Goal: Task Accomplishment & Management: Manage account settings

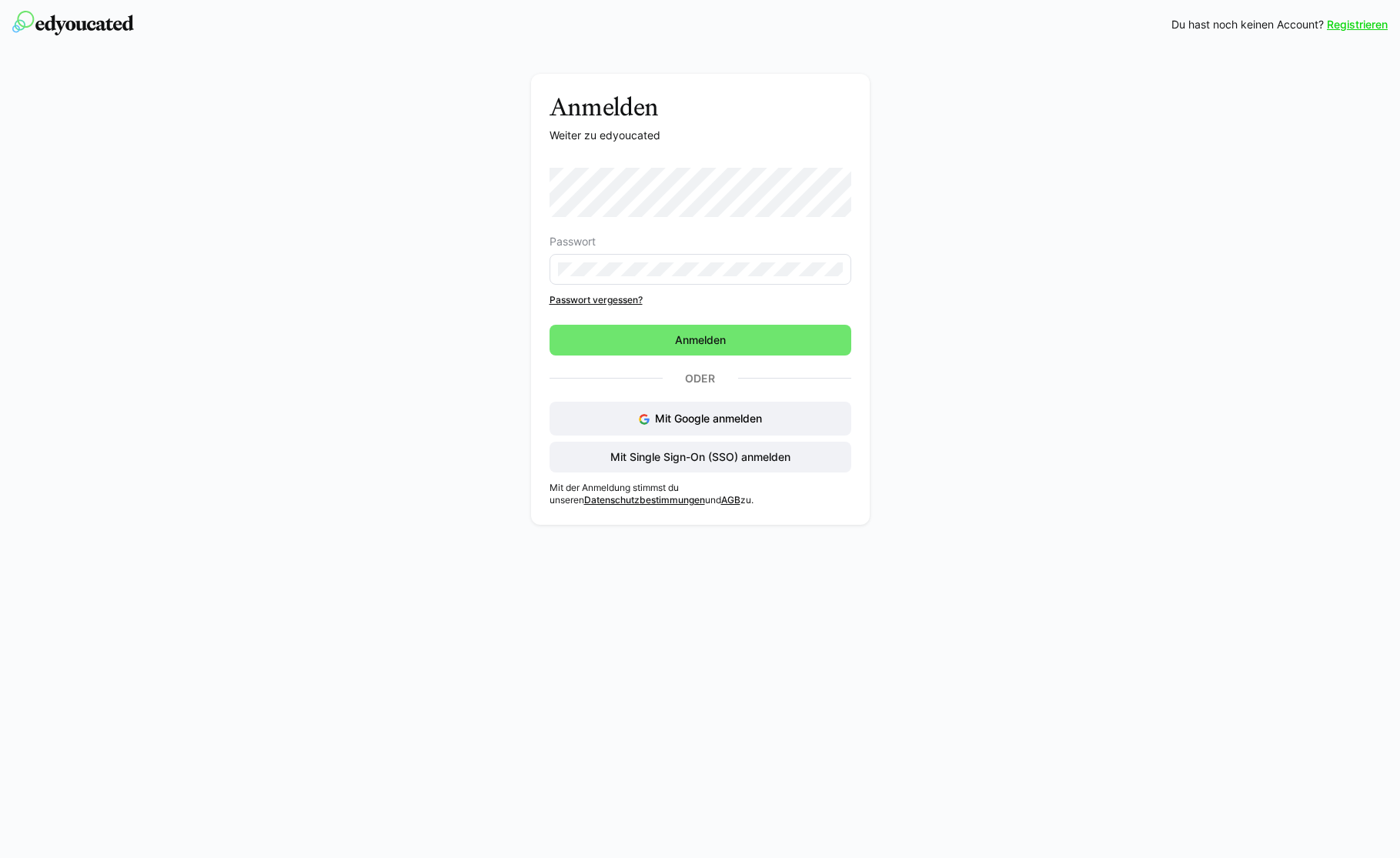
drag, startPoint x: 672, startPoint y: 421, endPoint x: 602, endPoint y: 248, distance: 186.6
click at [599, 286] on div "Passwort Passwort vergessen? Anmelden Oder Mit Google anmelden Mit Single Sign-…" at bounding box center [700, 320] width 302 height 305
click at [602, 217] on form "Passwort" at bounding box center [700, 226] width 302 height 117
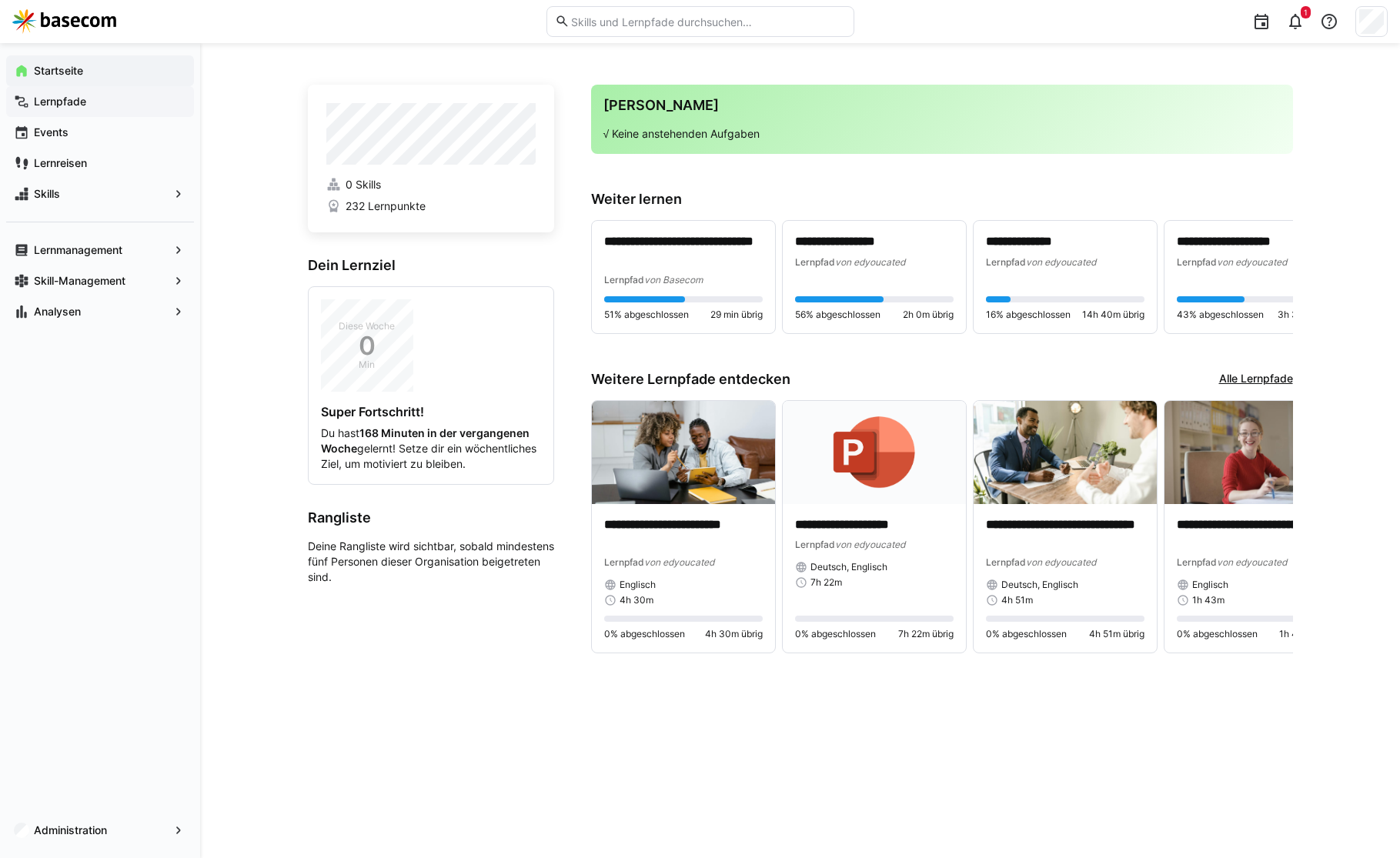
click at [0, 0] on app-navigation-label "Lernpfade" at bounding box center [0, 0] width 0 height 0
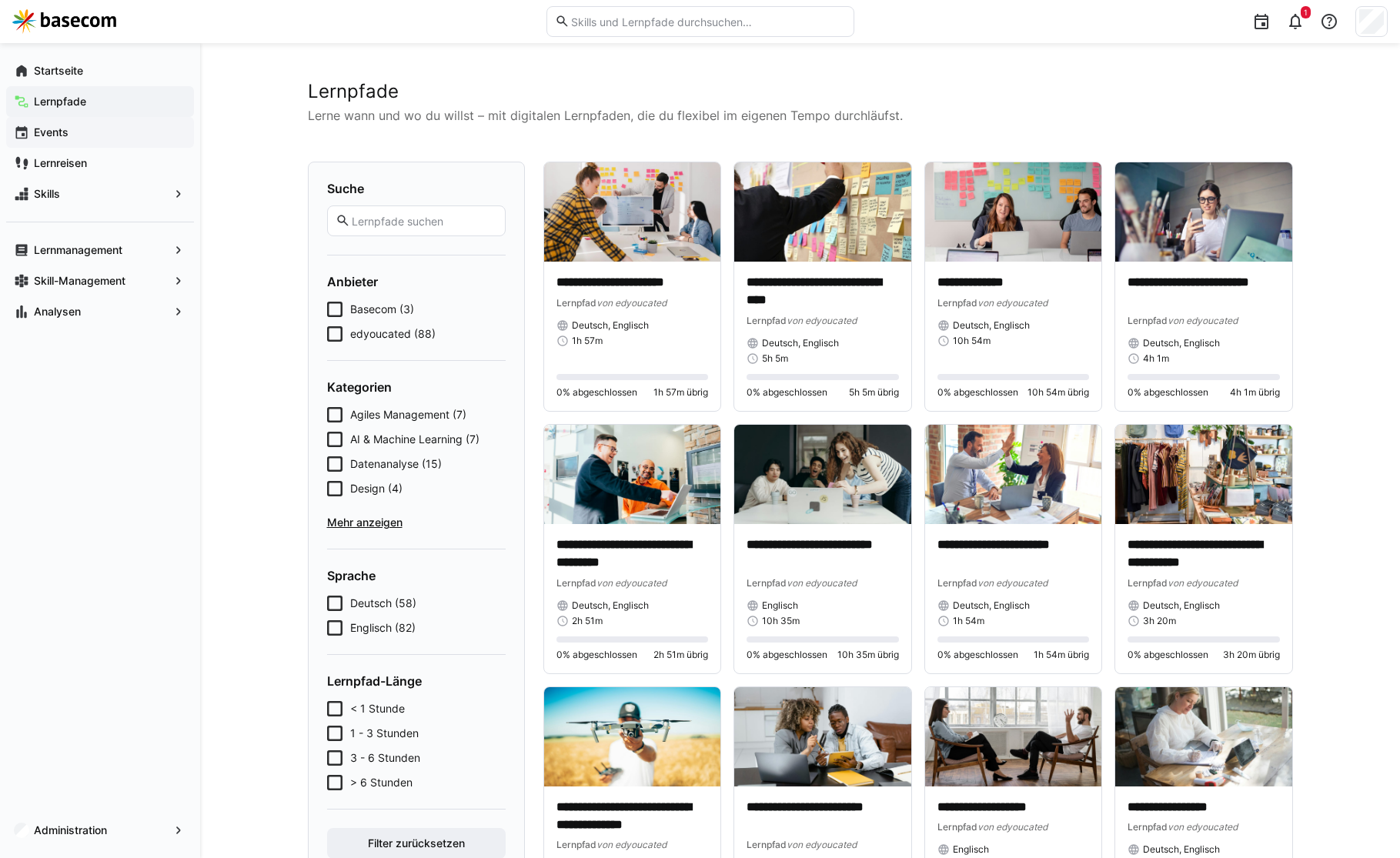
click at [82, 146] on div "Events" at bounding box center [99, 133] width 188 height 31
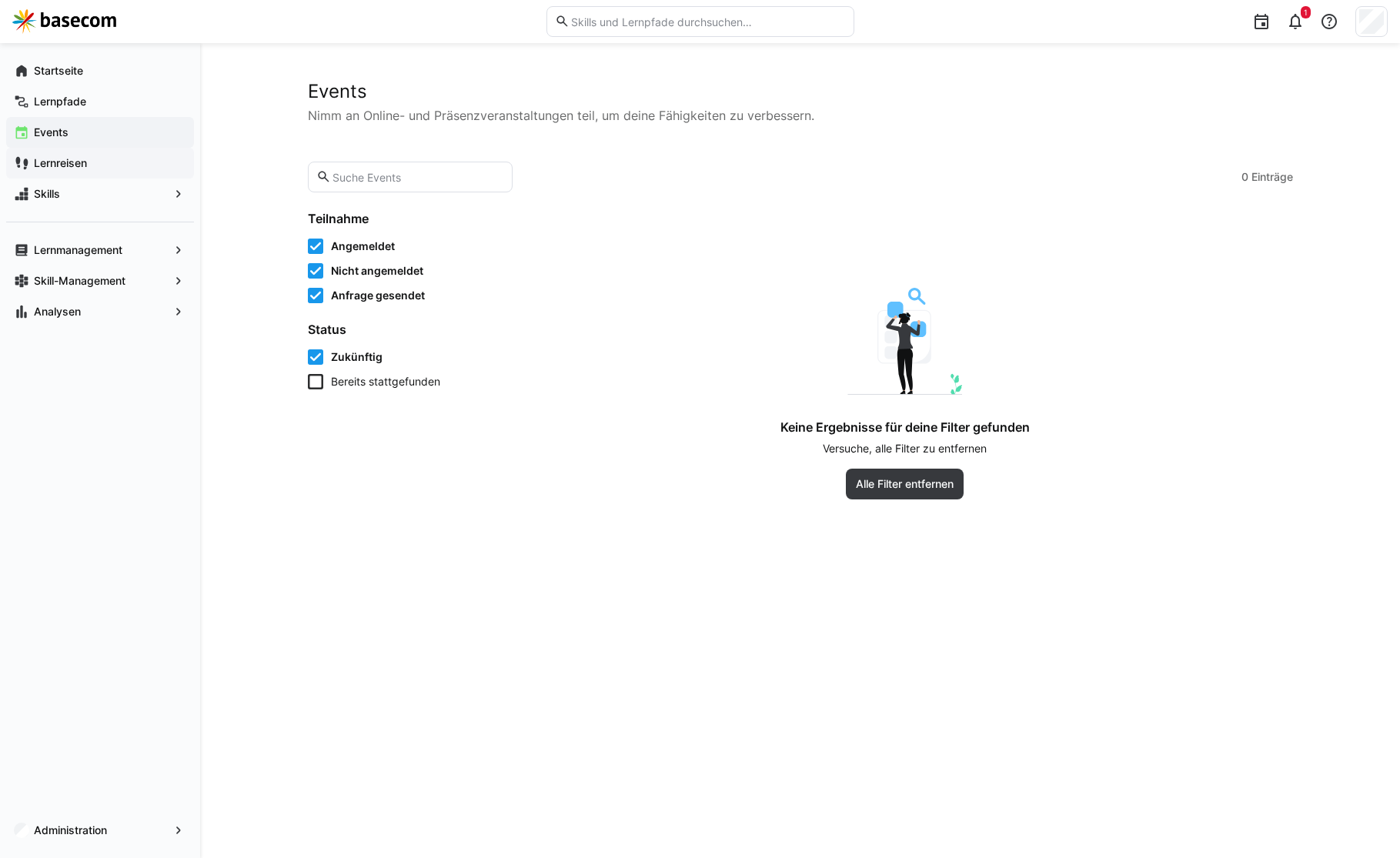
click at [0, 0] on app-navigation-label "Lernreisen" at bounding box center [0, 0] width 0 height 0
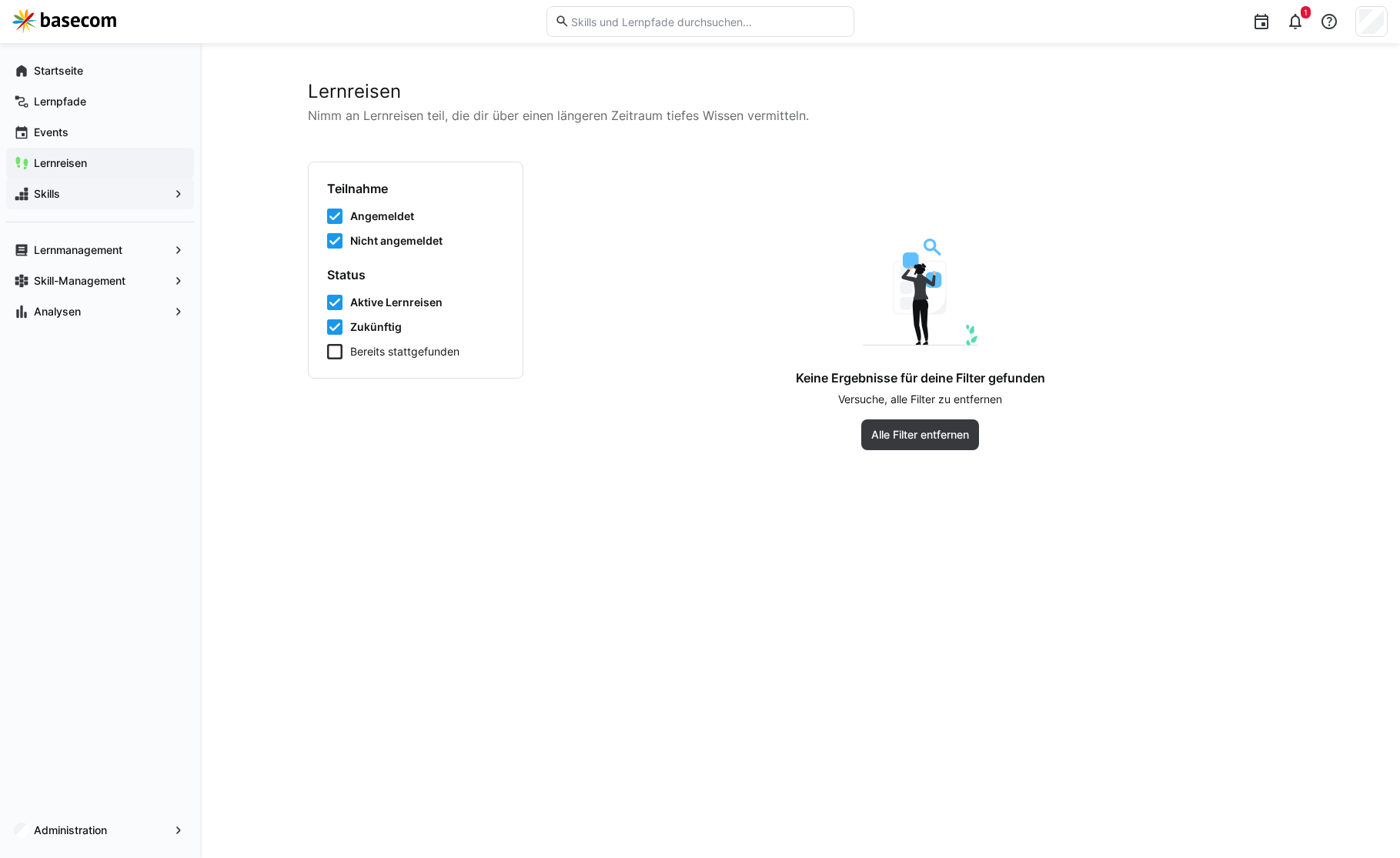
click at [73, 190] on span "Skills" at bounding box center [100, 194] width 137 height 15
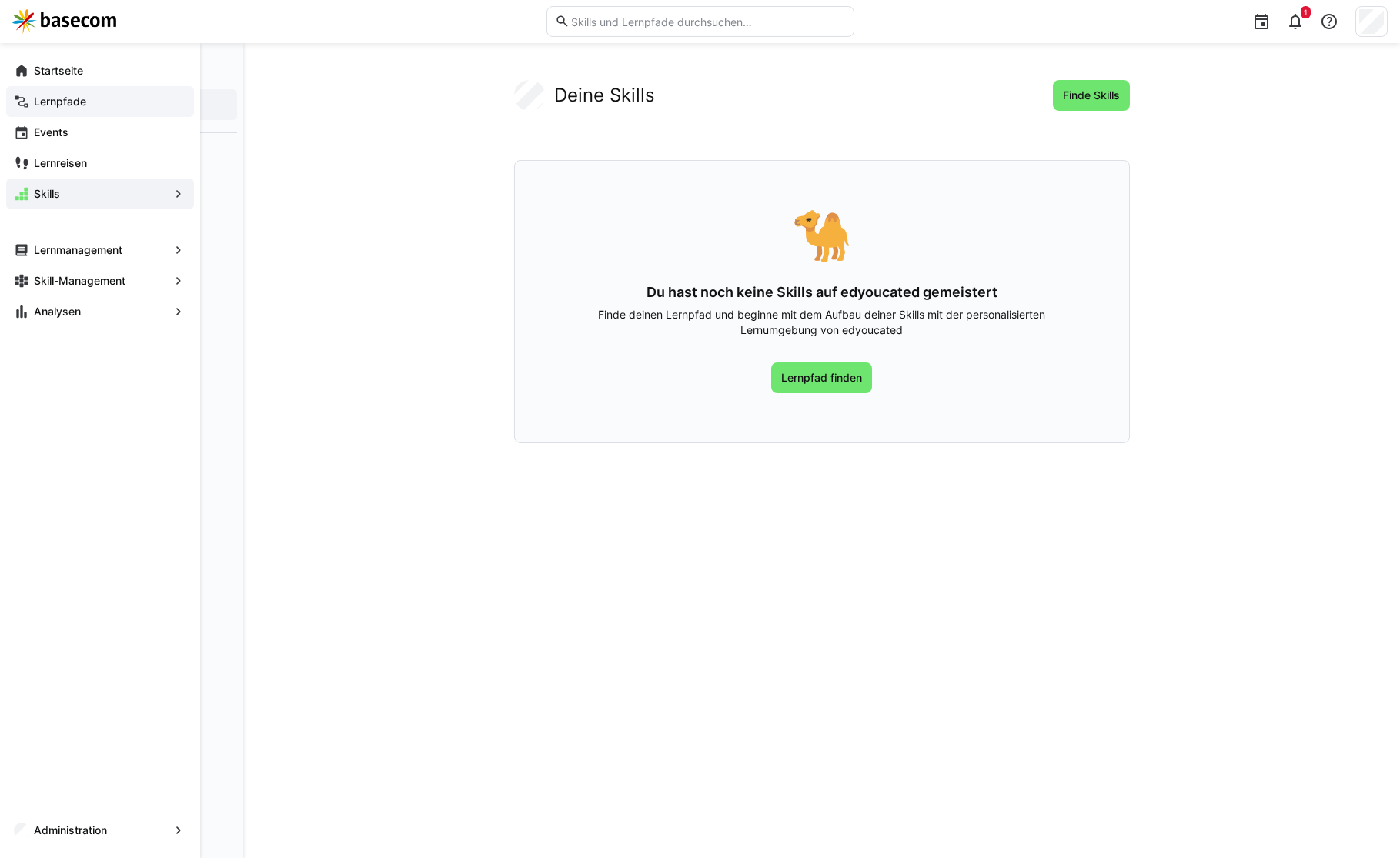
click at [91, 102] on span "Lernpfade" at bounding box center [109, 102] width 154 height 15
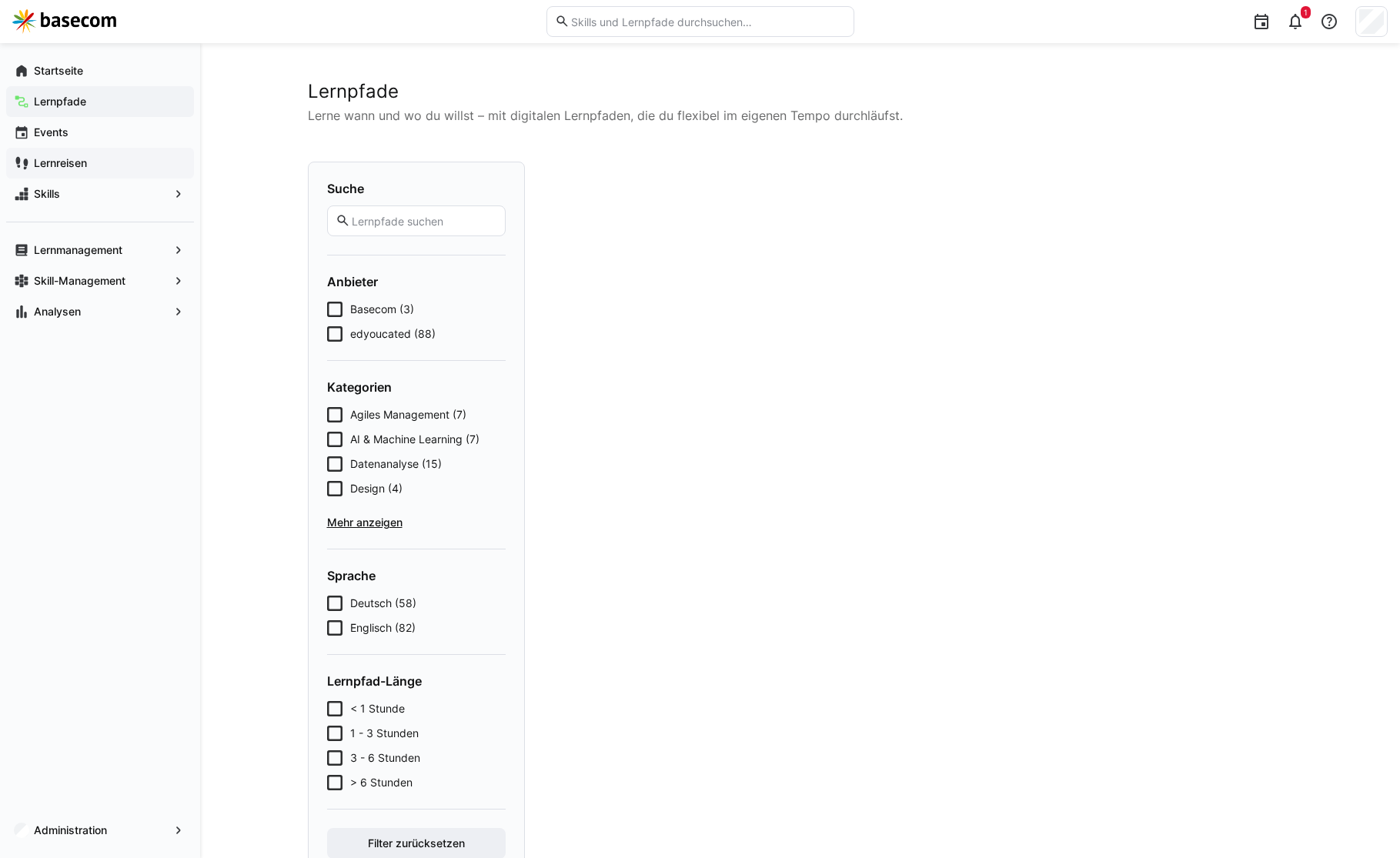
click at [93, 173] on div "Lernreisen" at bounding box center [99, 163] width 188 height 31
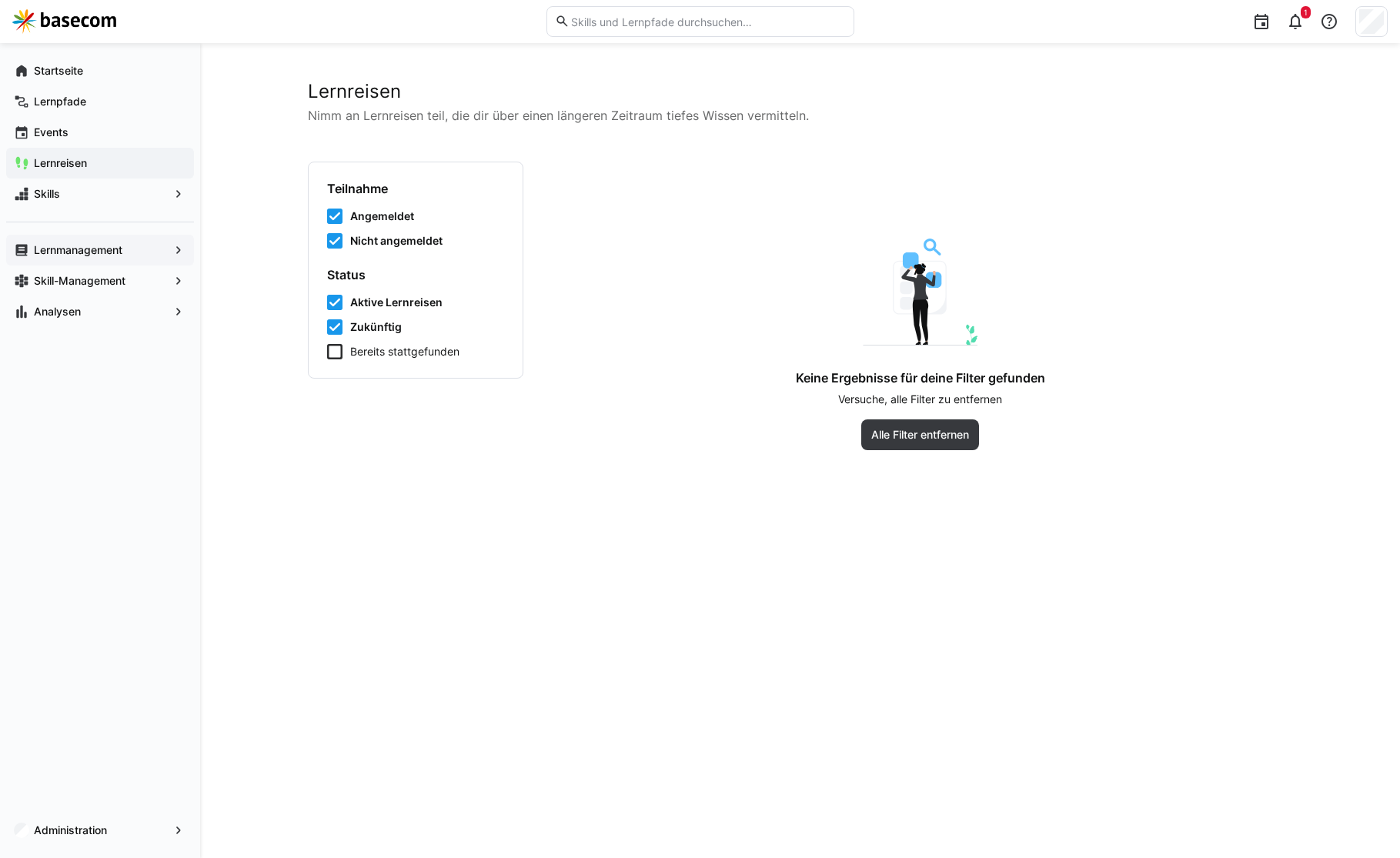
click at [0, 0] on app-navigation-label "Lernmanagement" at bounding box center [0, 0] width 0 height 0
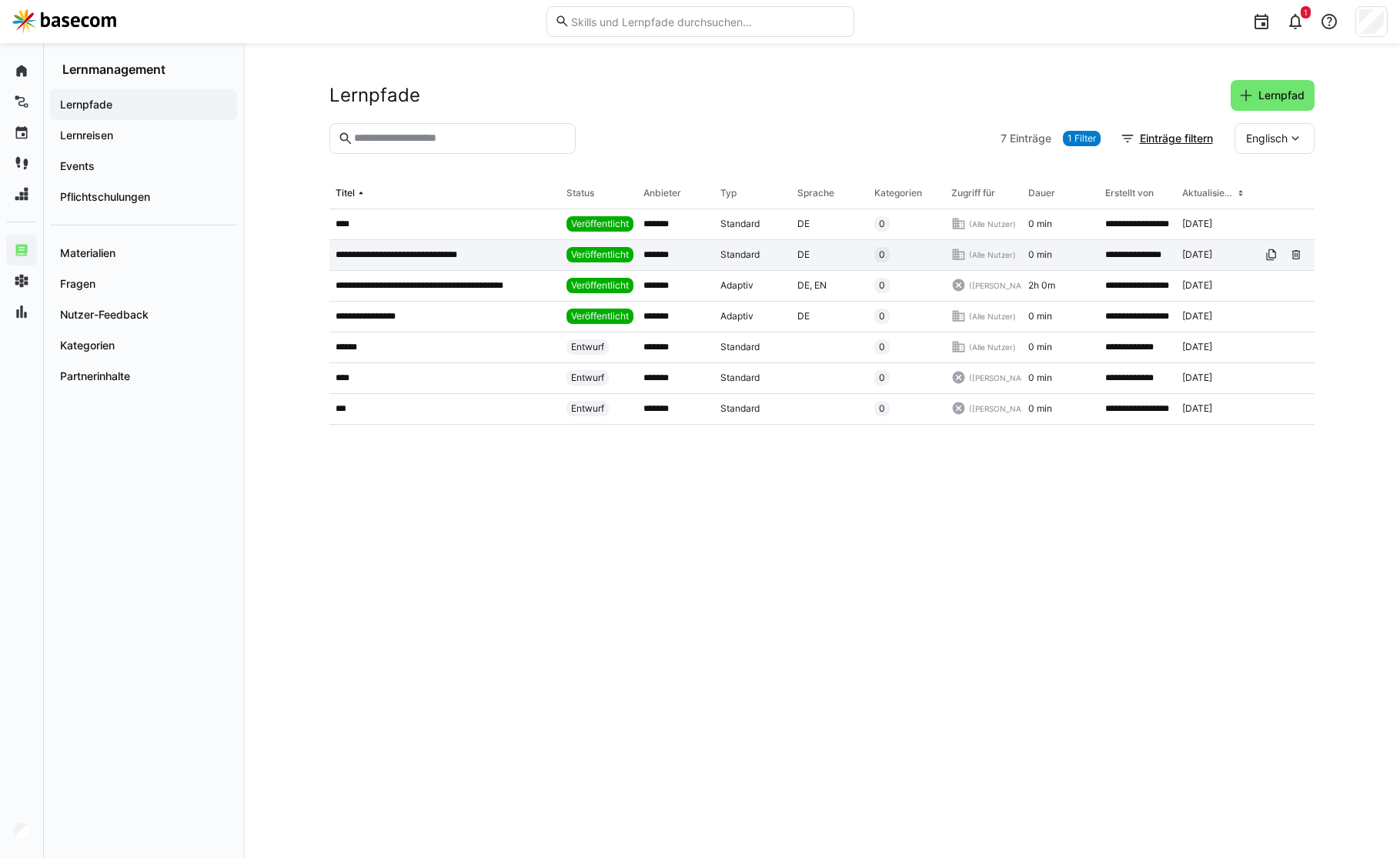
click at [466, 251] on p "**********" at bounding box center [404, 255] width 138 height 12
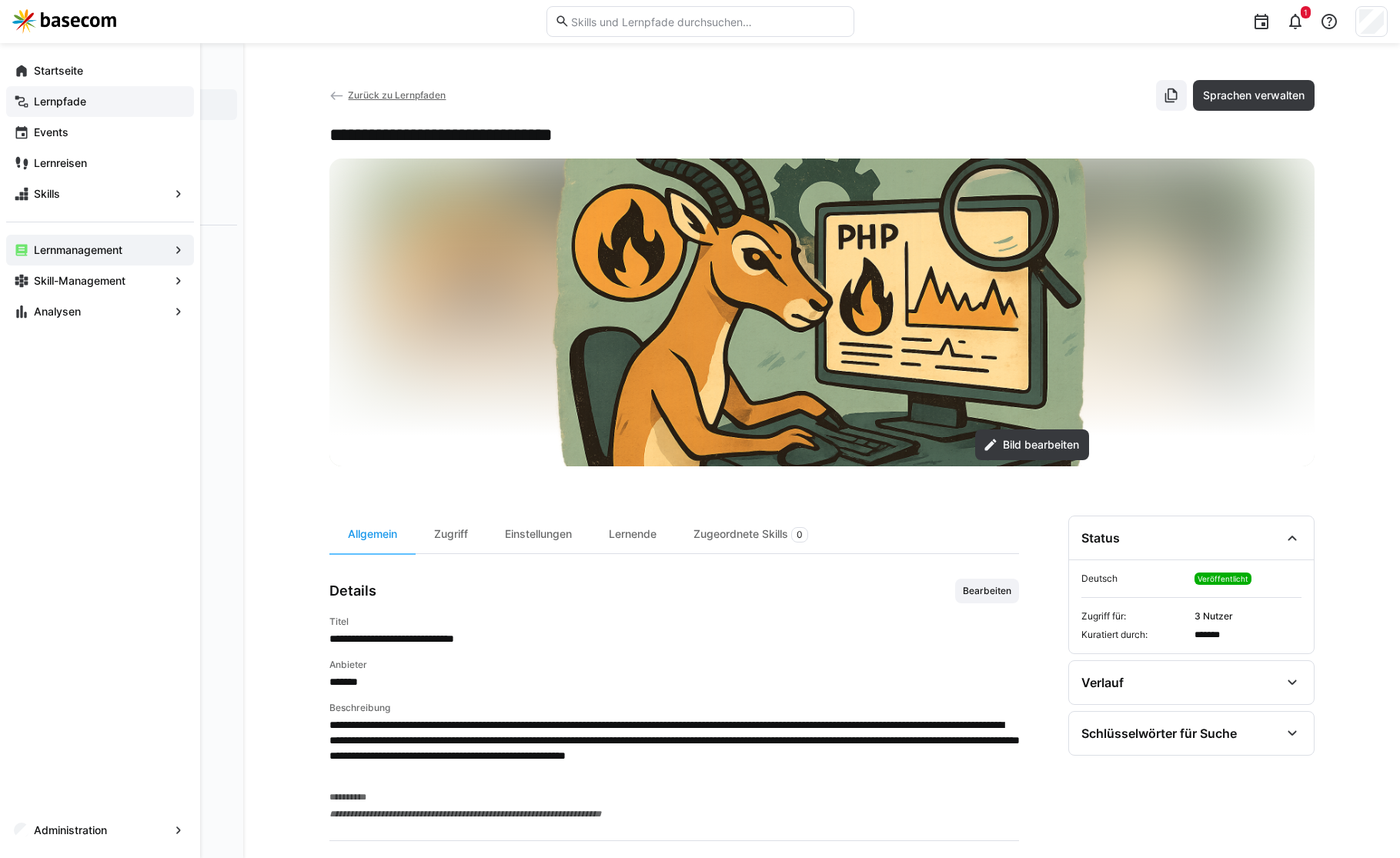
click at [0, 0] on app-navigation-label "Lernpfade" at bounding box center [0, 0] width 0 height 0
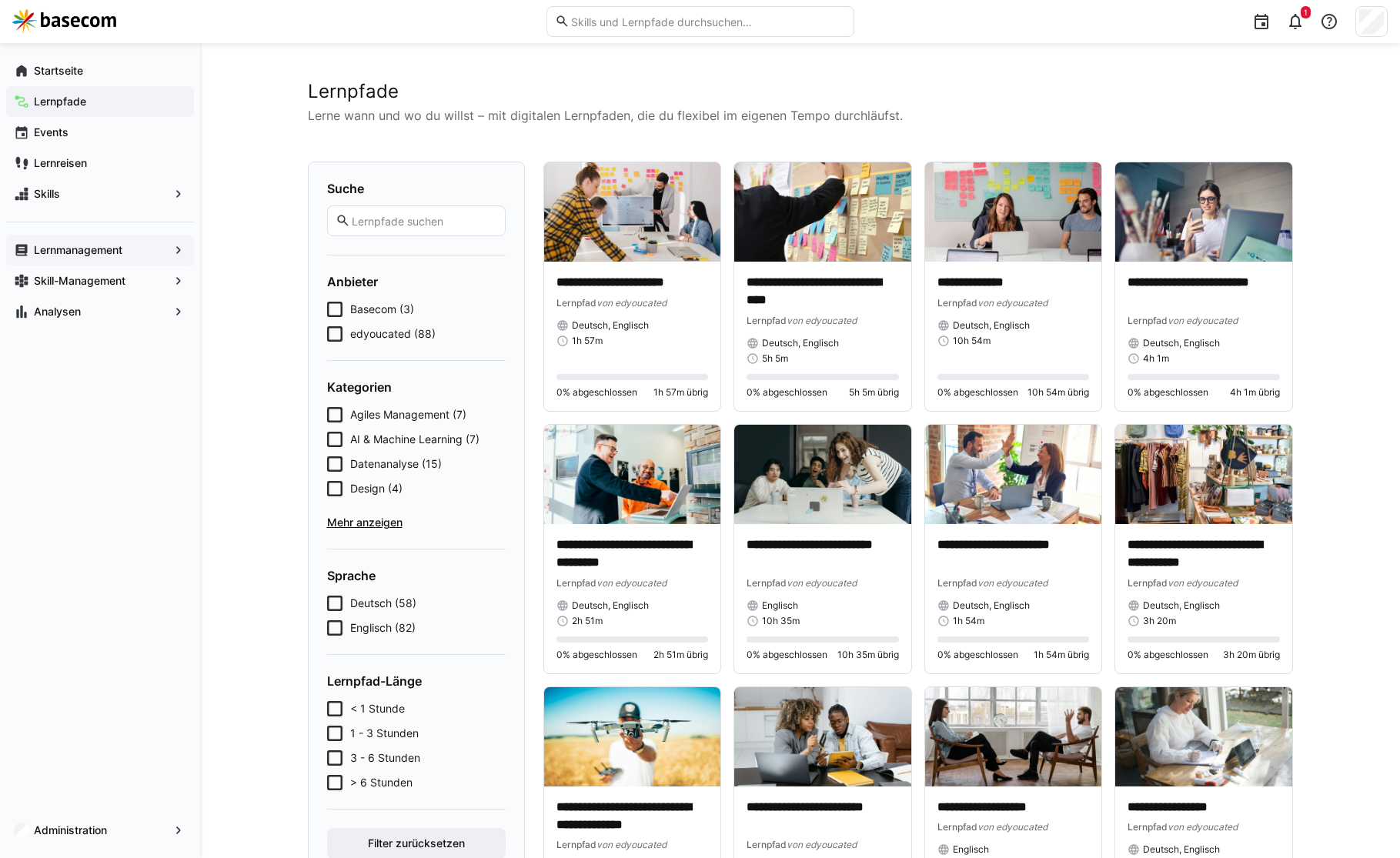
click at [368, 312] on span "Basecom (3)" at bounding box center [381, 310] width 64 height 15
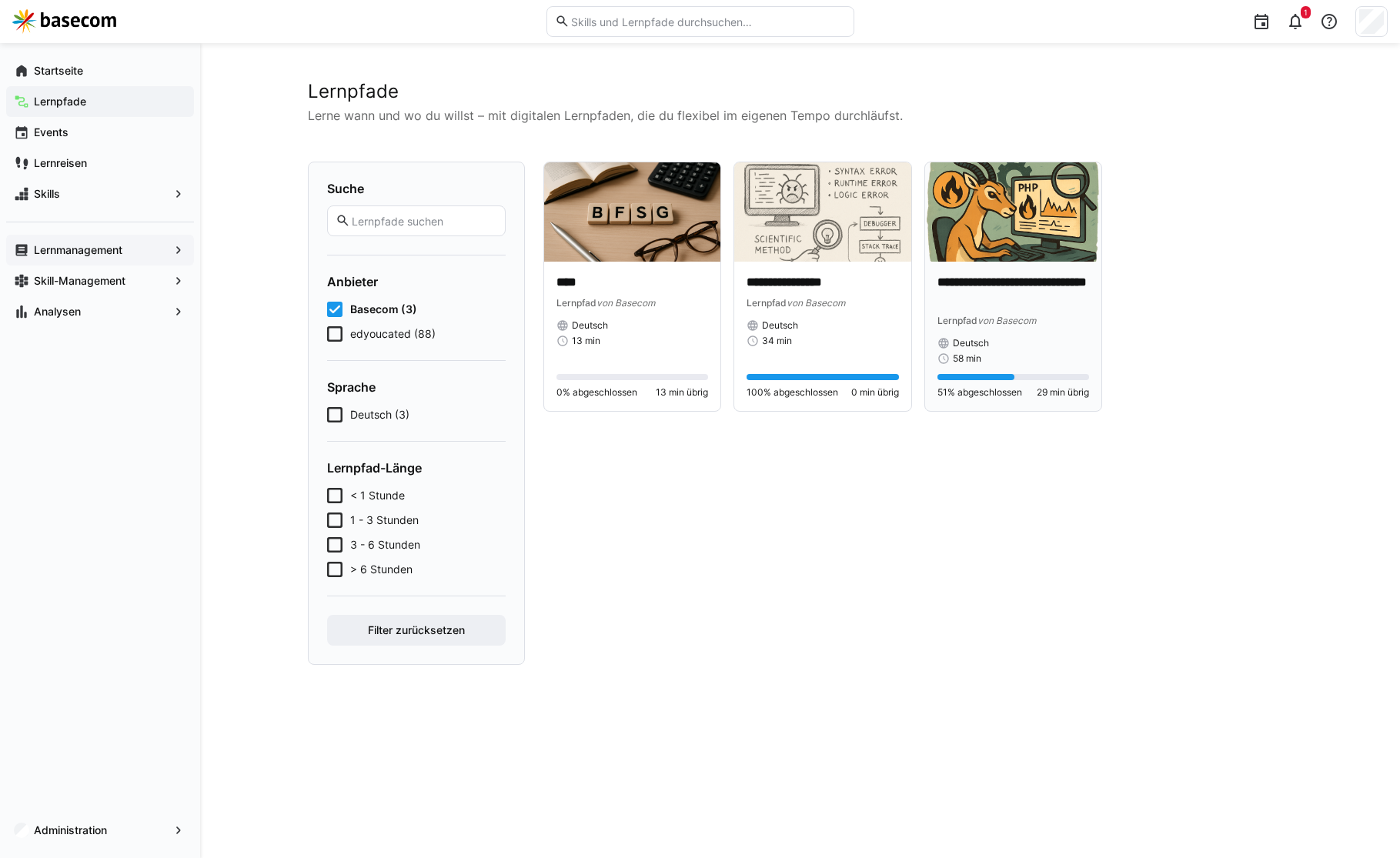
click at [1005, 256] on img at bounding box center [1014, 212] width 177 height 99
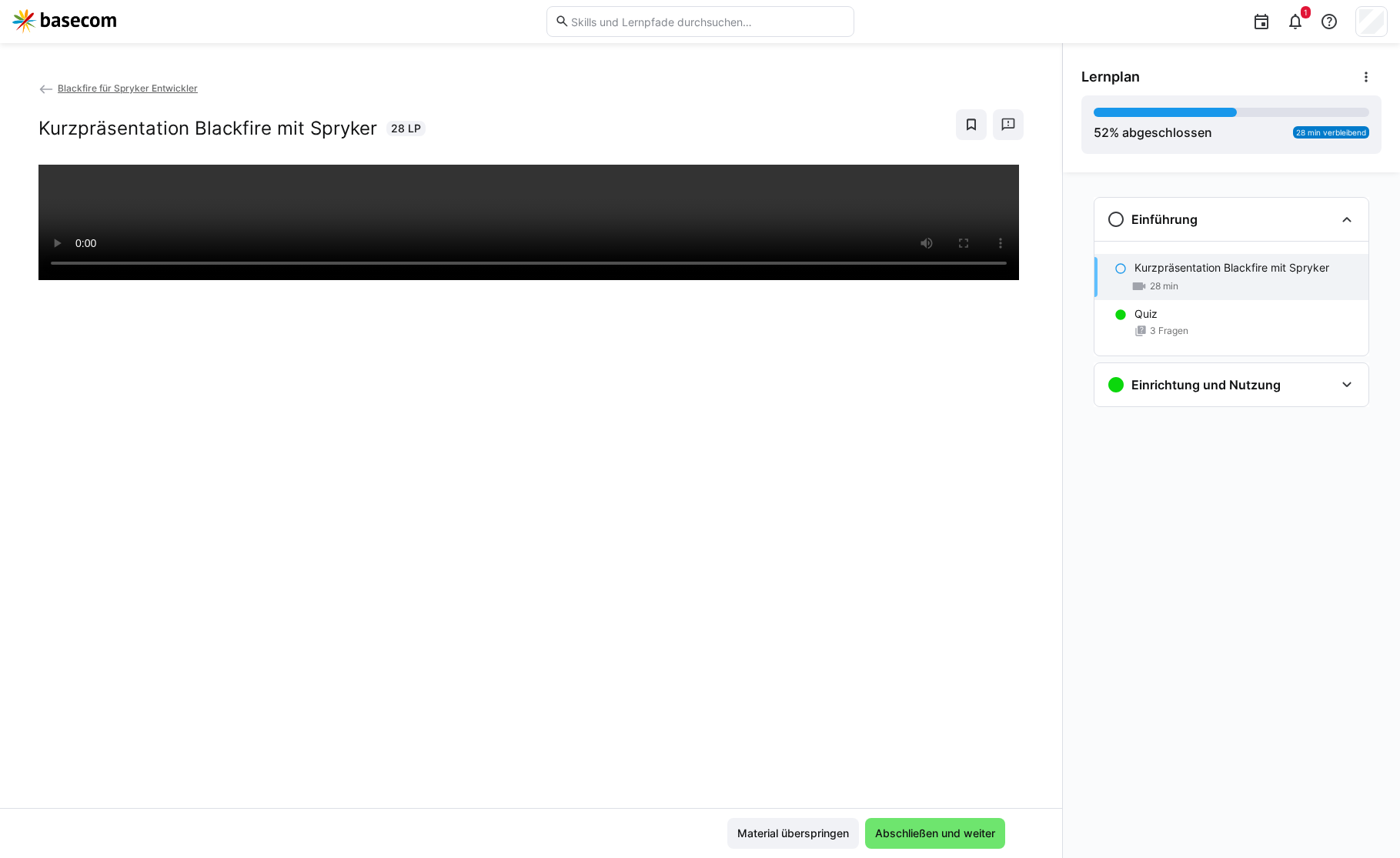
click at [44, 86] on eds-icon at bounding box center [46, 90] width 15 height 15
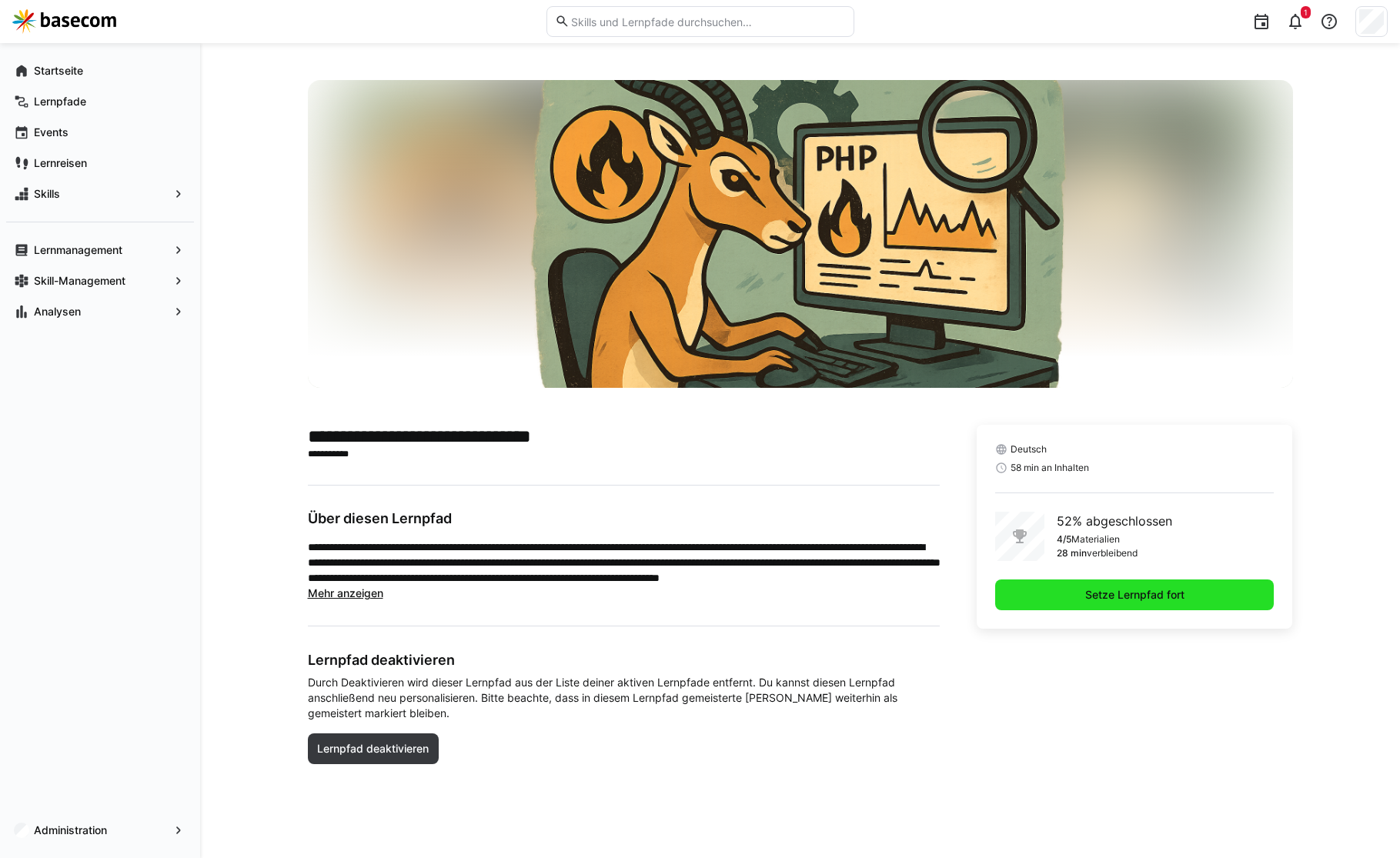
click at [1188, 588] on span "Setze Lernpfad fort" at bounding box center [1134, 595] width 279 height 31
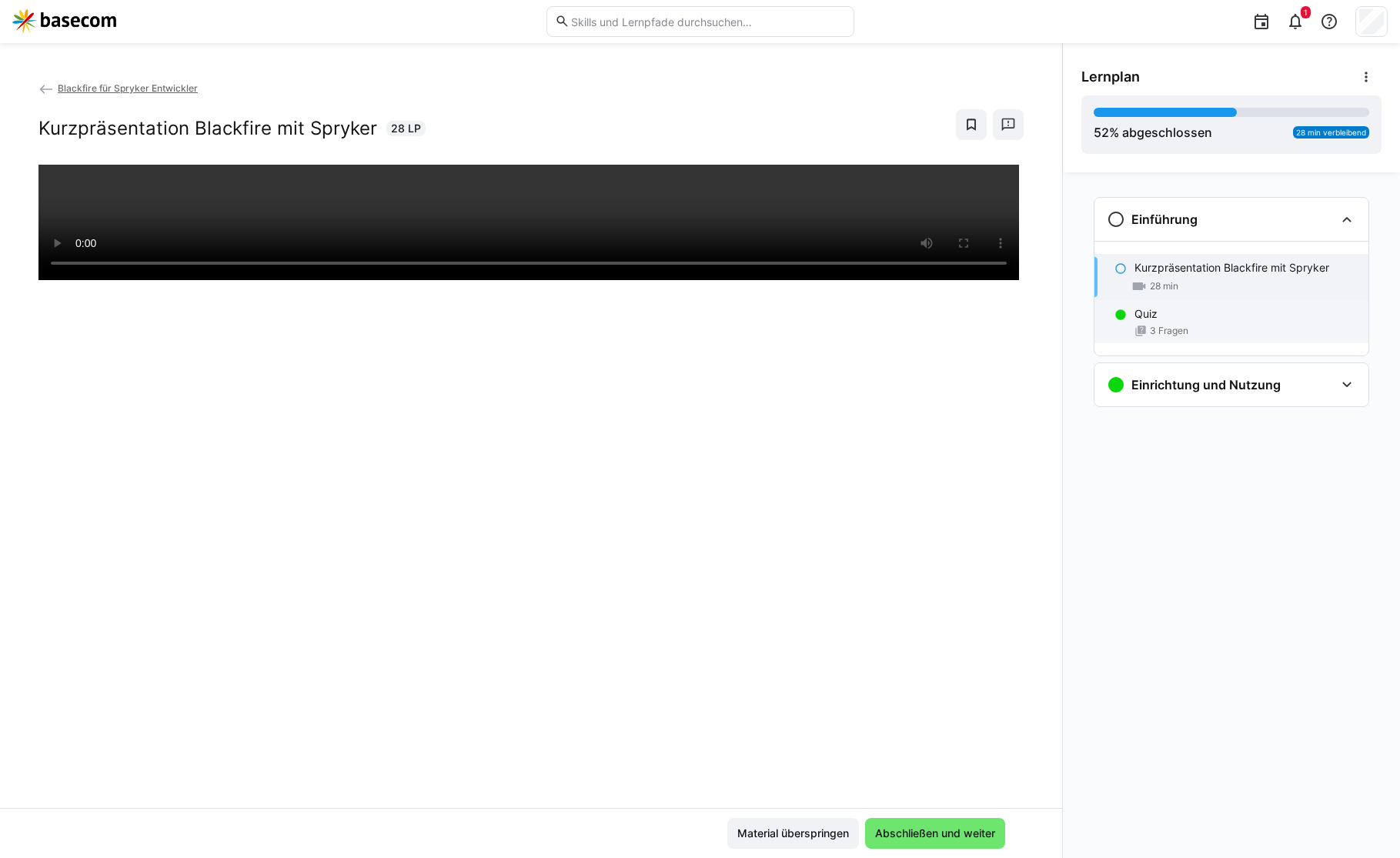
click at [1180, 322] on div "Quiz 3 Fragen" at bounding box center [1230, 321] width 274 height 43
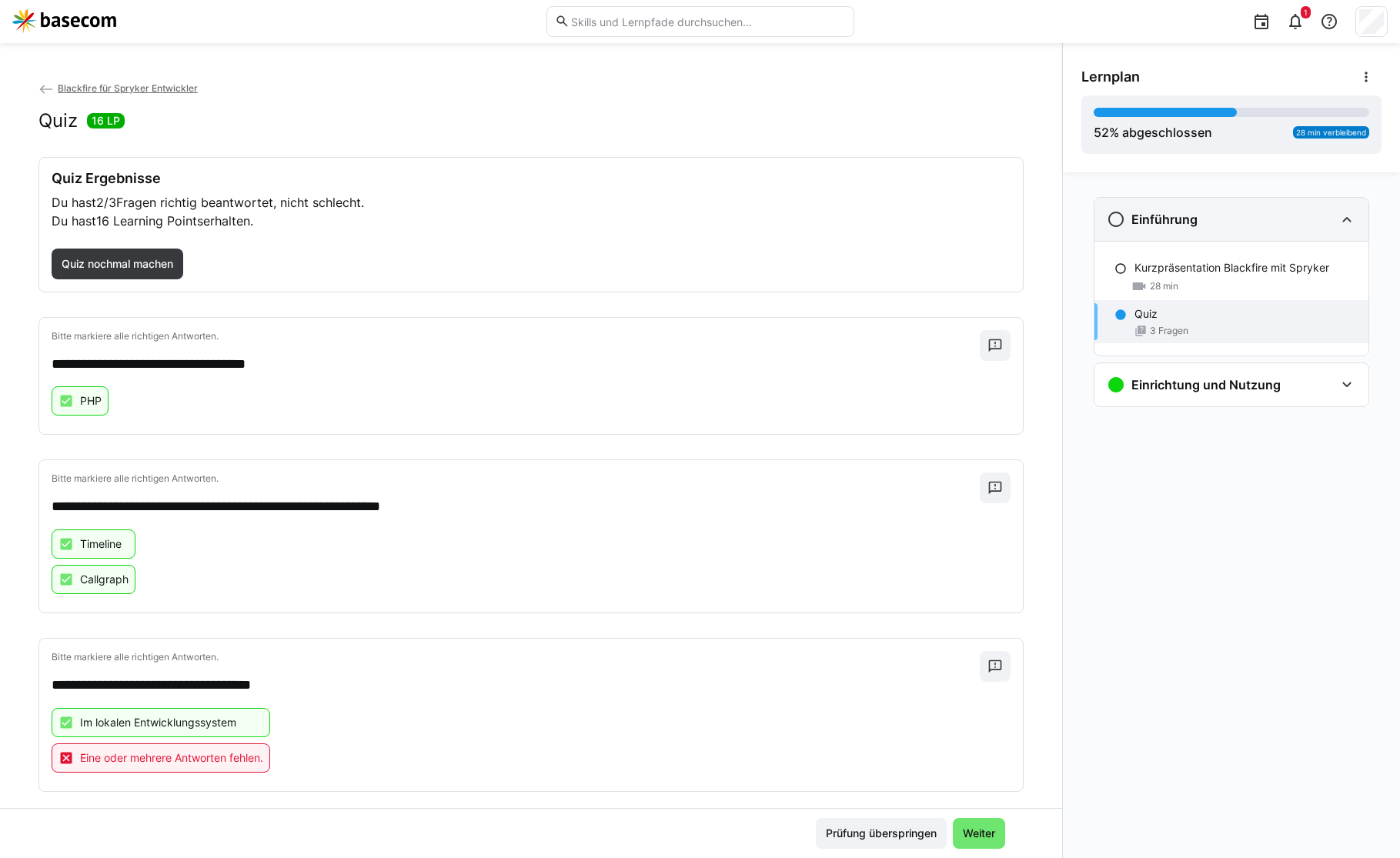
click at [1184, 229] on div "Einführung" at bounding box center [1230, 219] width 274 height 43
click at [1184, 225] on h3 "Einführung" at bounding box center [1164, 219] width 66 height 15
click at [1180, 266] on p "Kurzpräsentation Blackfire mit Spryker" at bounding box center [1231, 268] width 194 height 15
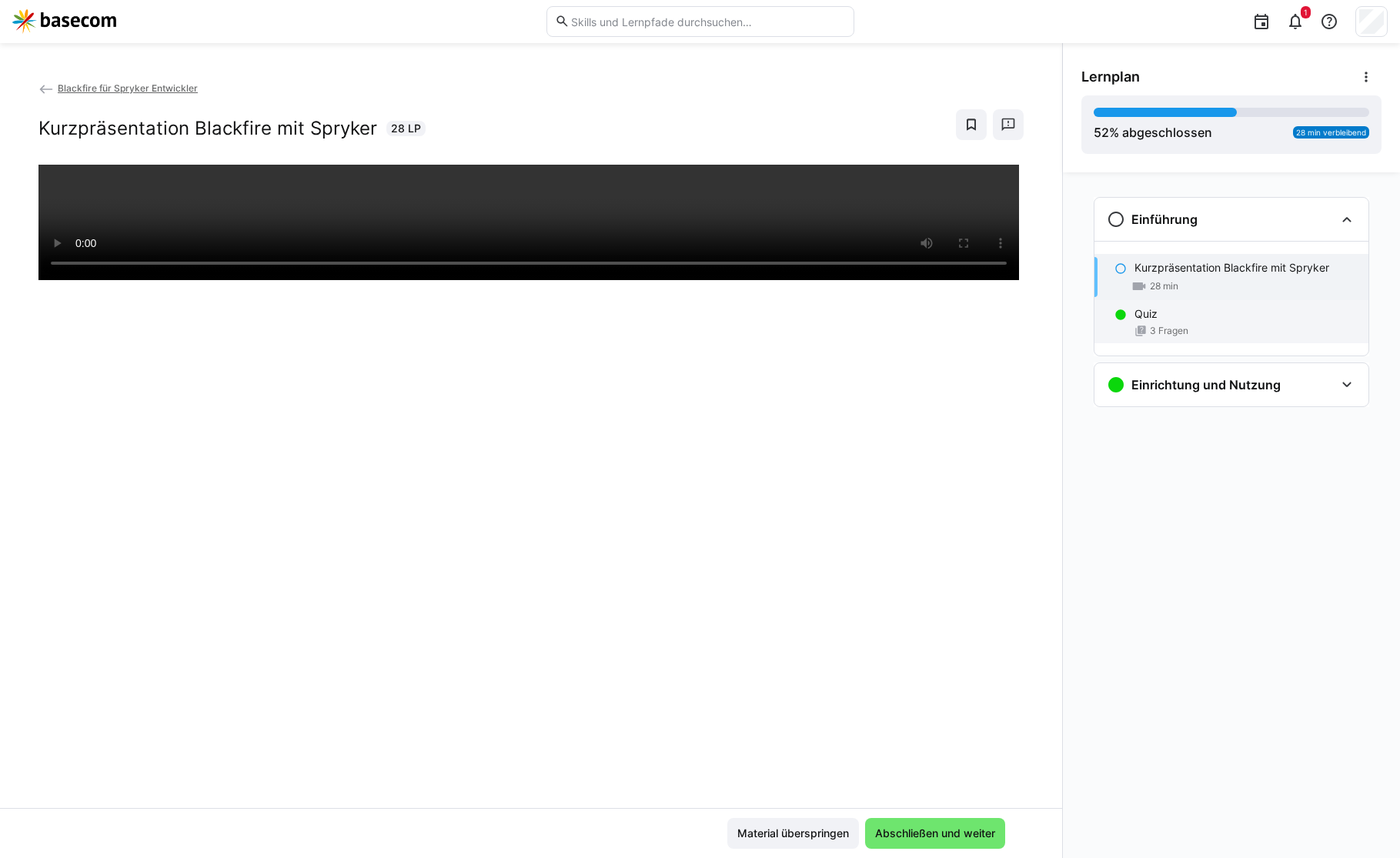
click at [1134, 309] on p "Quiz" at bounding box center [1146, 314] width 23 height 15
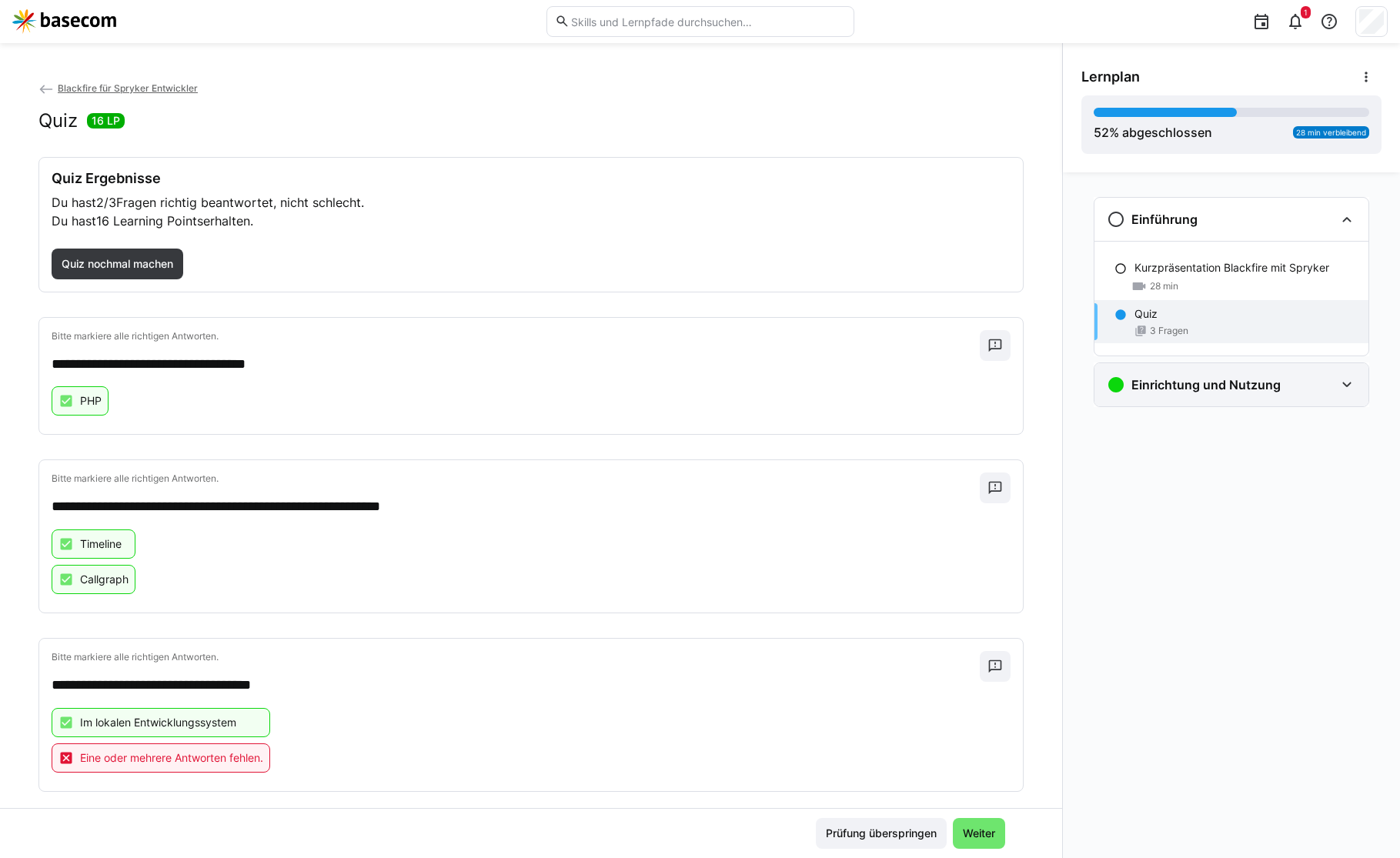
click at [1178, 384] on h3 "Einrichtung und Nutzung" at bounding box center [1206, 385] width 150 height 15
click at [42, 89] on eds-icon at bounding box center [46, 90] width 15 height 15
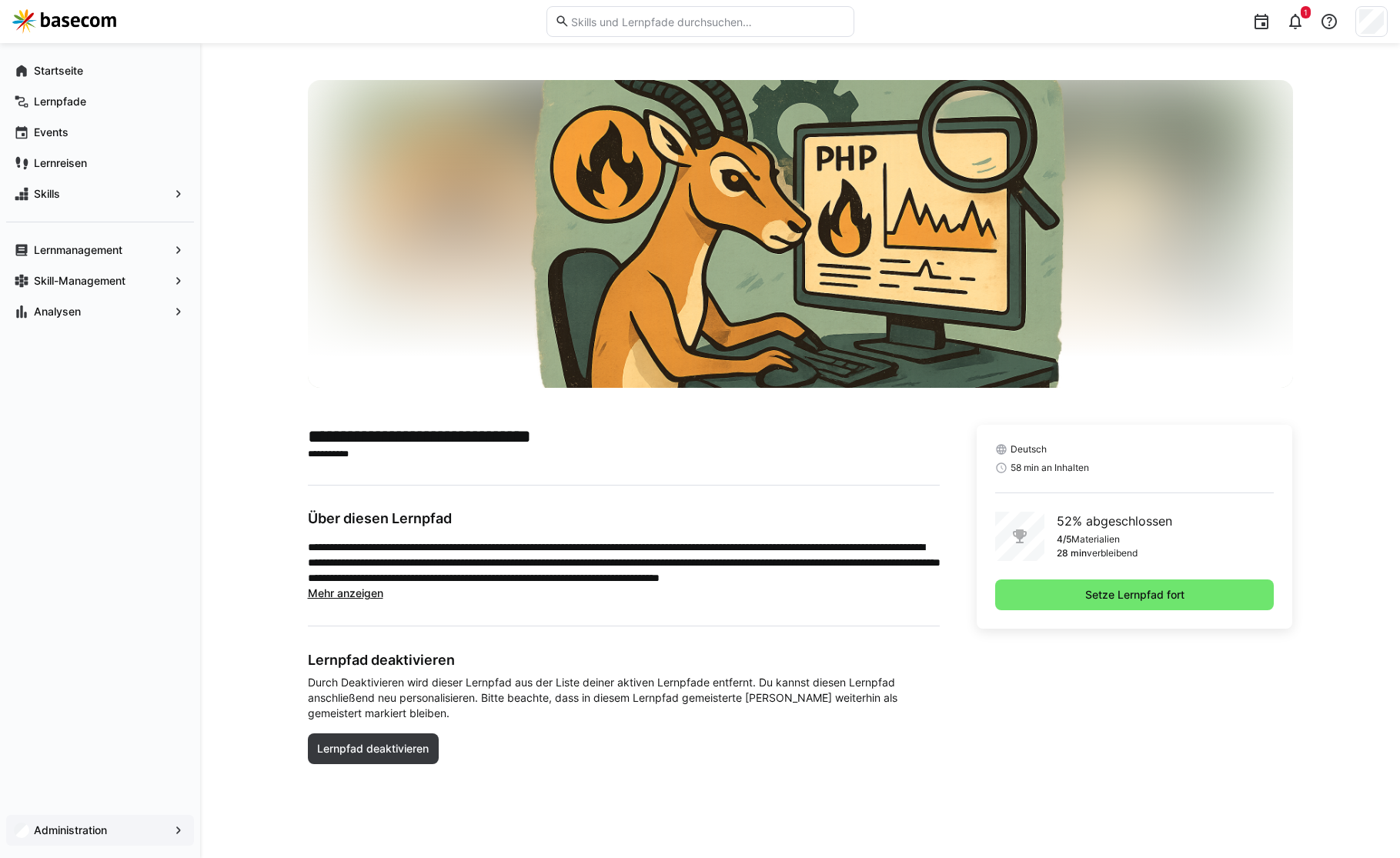
click at [114, 829] on span "Administration" at bounding box center [100, 830] width 137 height 15
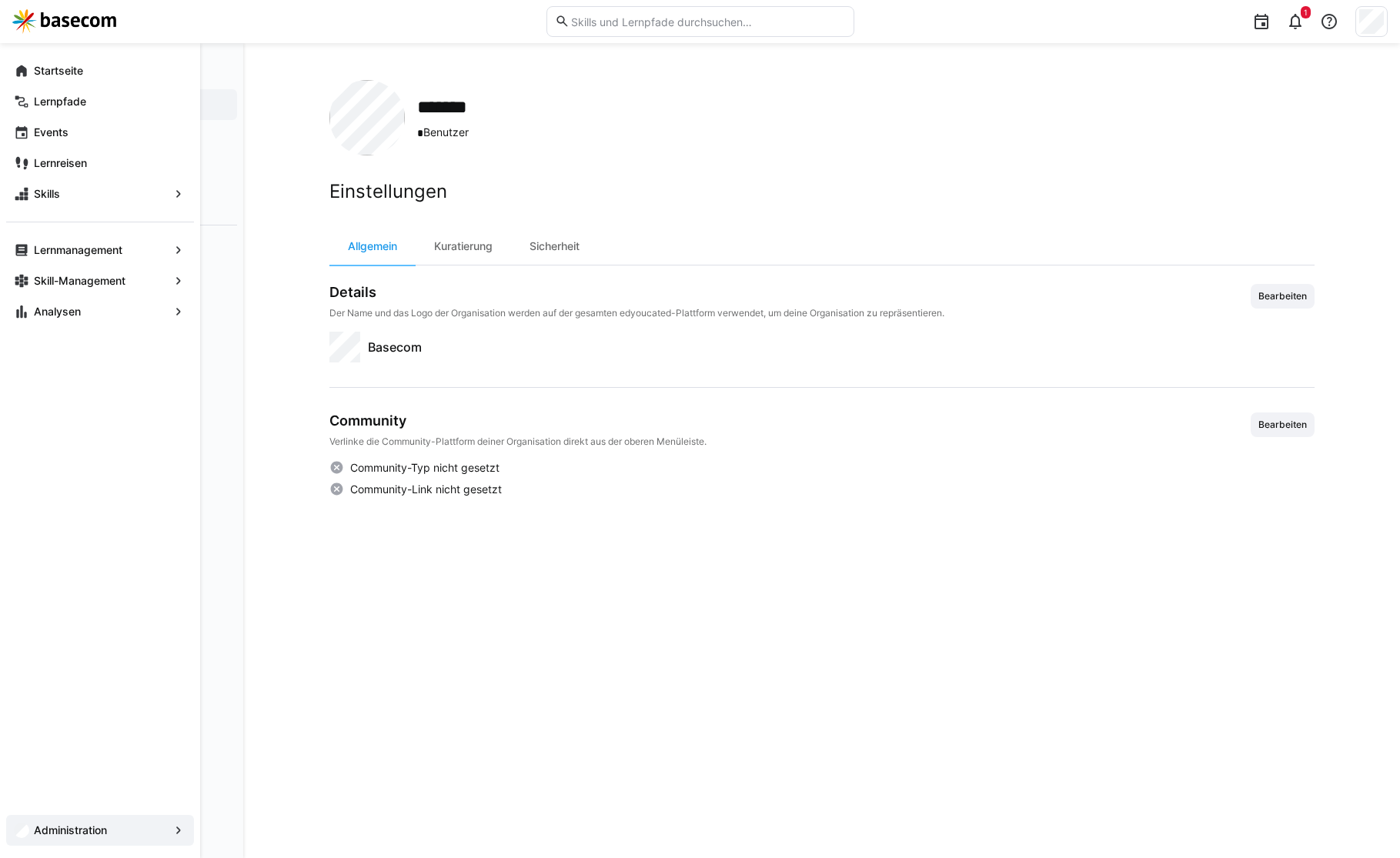
click at [163, 831] on span "Administration" at bounding box center [100, 830] width 137 height 15
click at [172, 830] on eds-icon at bounding box center [178, 830] width 15 height 15
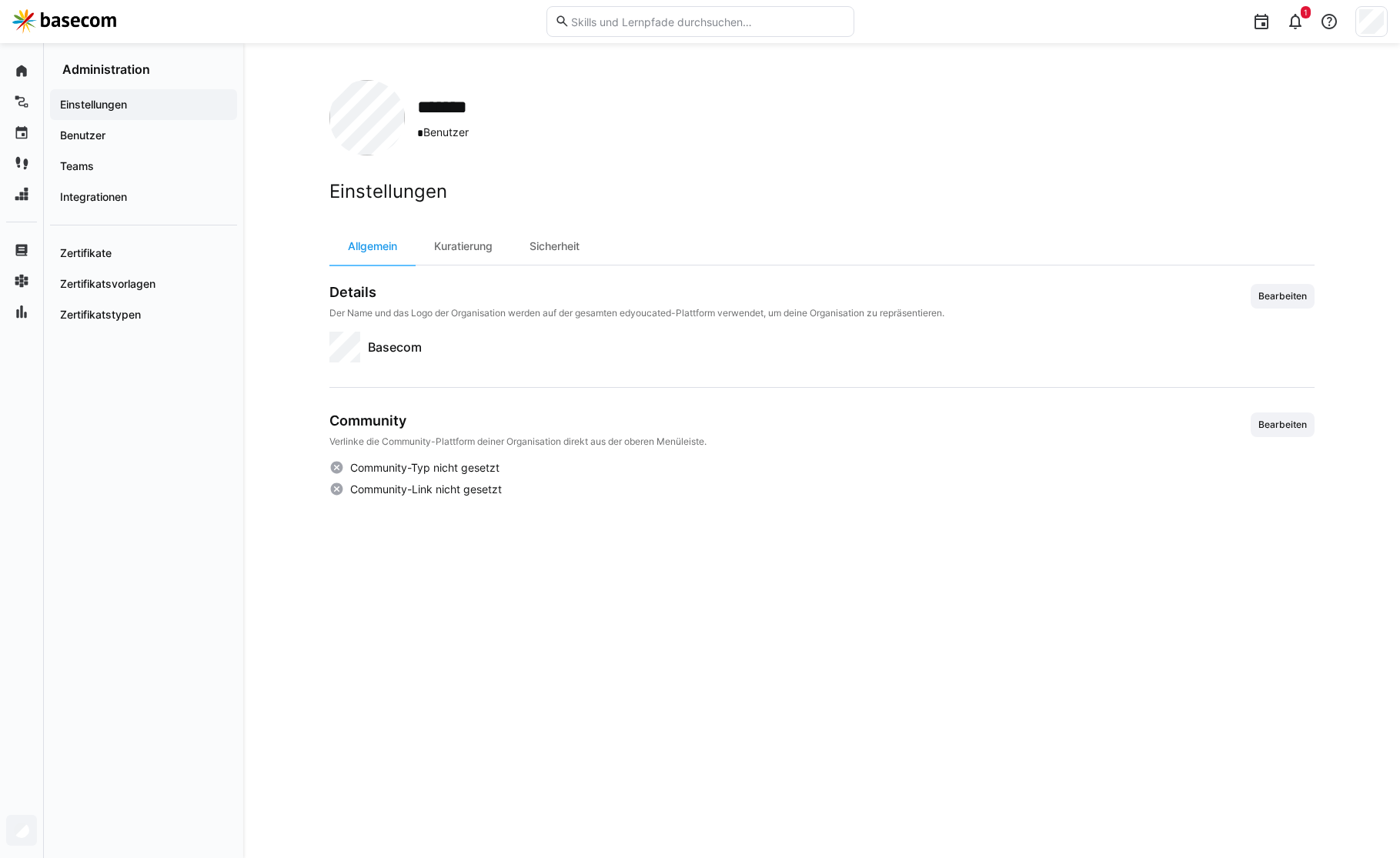
click at [328, 782] on div "******* * Benutzer Einstellungen Allgemein Kuratierung Sicherheit Details Der N…" at bounding box center [822, 450] width 1157 height 815
click at [108, 132] on span "Benutzer" at bounding box center [144, 135] width 172 height 15
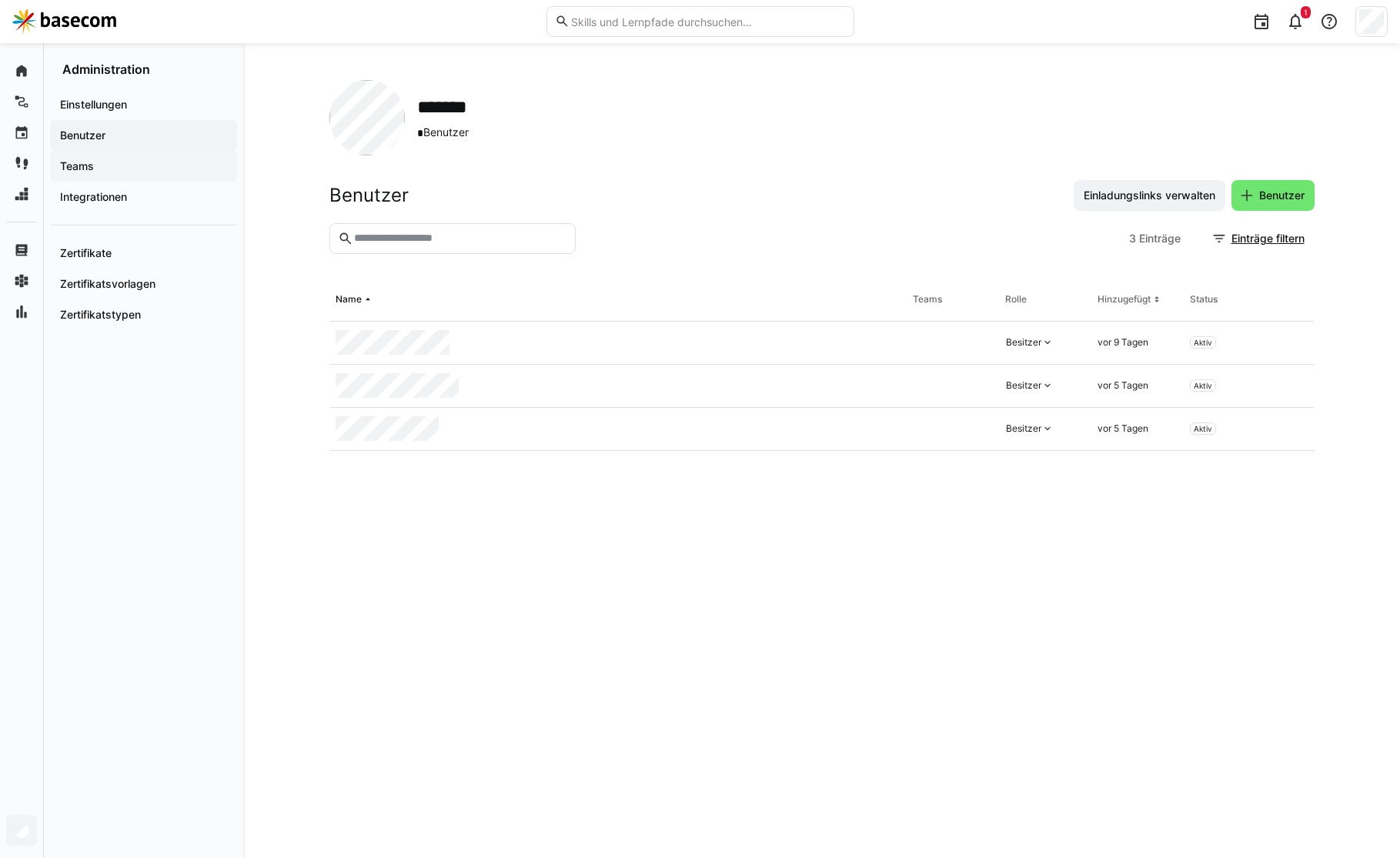
click at [0, 0] on app-navigation-label "Teams" at bounding box center [0, 0] width 0 height 0
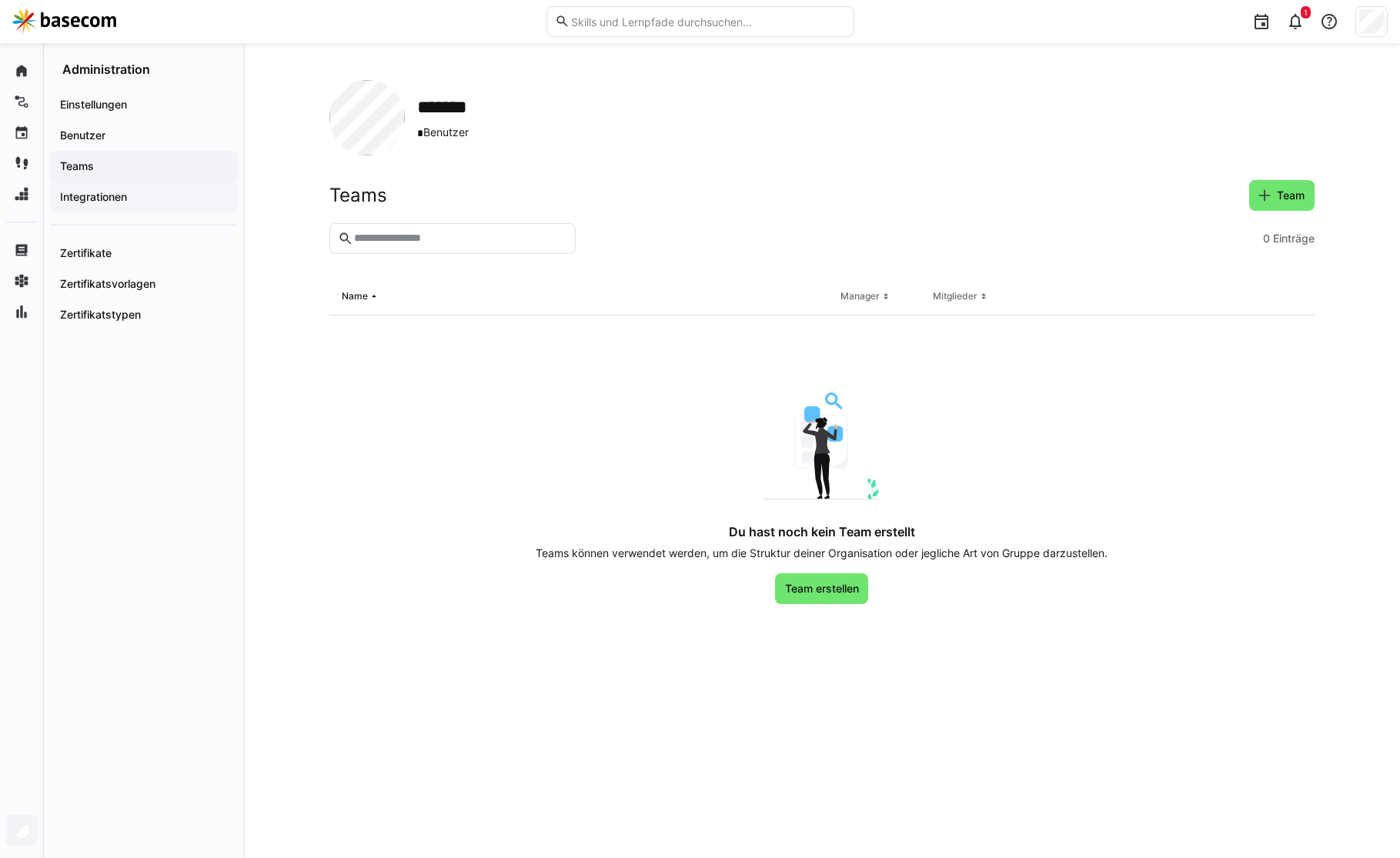
click at [0, 0] on app-navigation-label "Integrationen" at bounding box center [0, 0] width 0 height 0
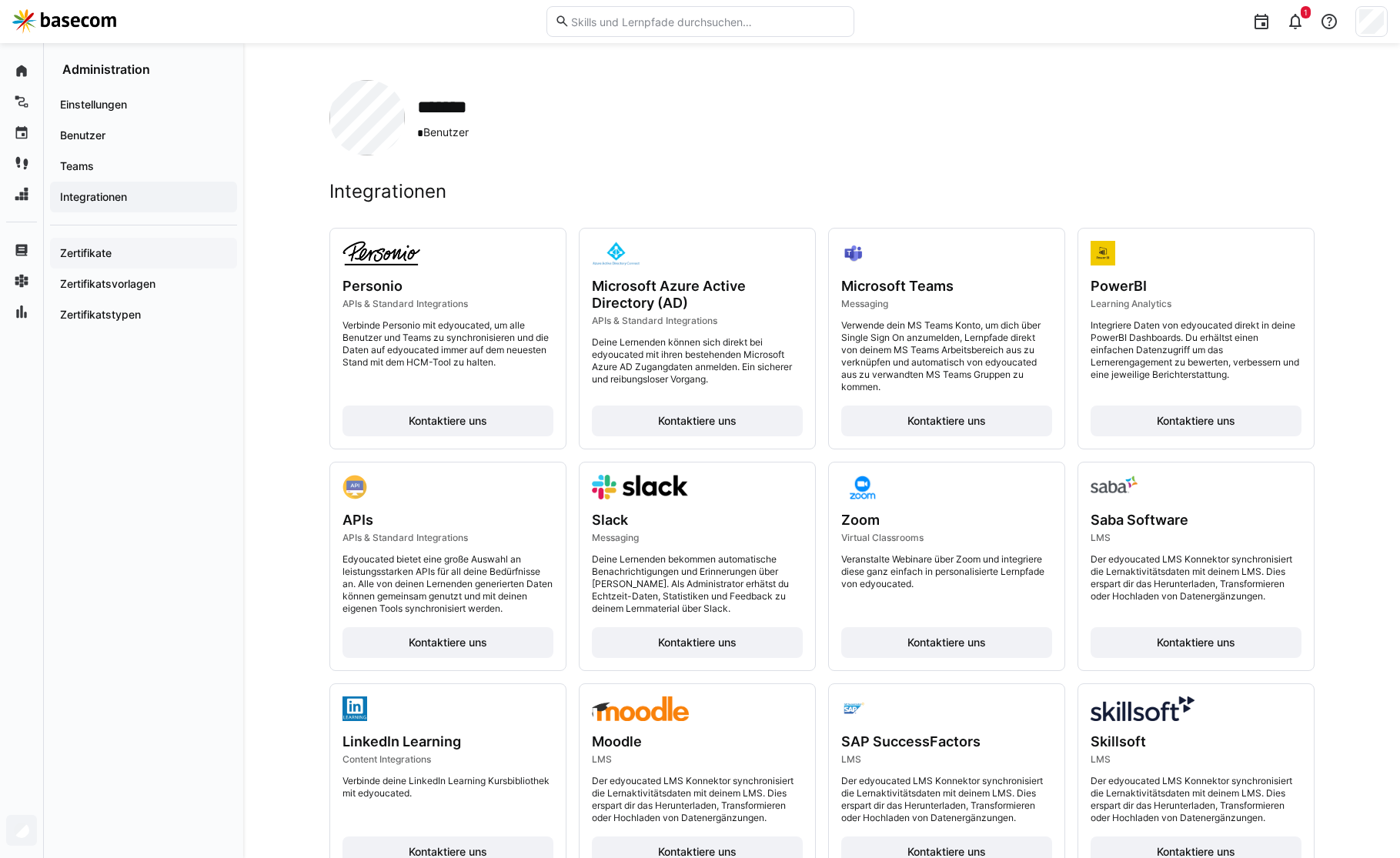
click at [94, 262] on div "Zertifikate" at bounding box center [143, 254] width 187 height 31
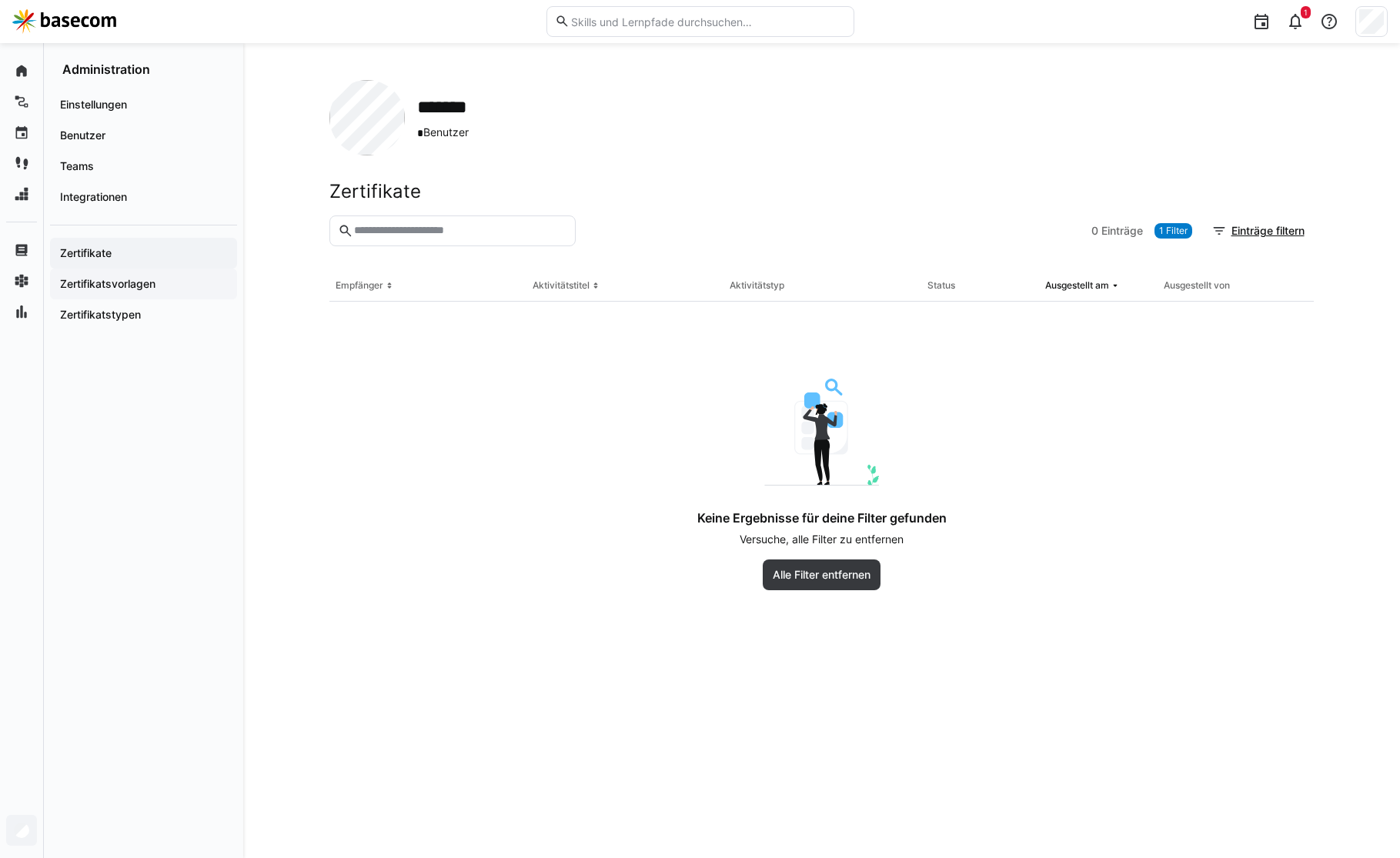
click at [0, 0] on app-navigation-label "Zertifikatsvorlagen" at bounding box center [0, 0] width 0 height 0
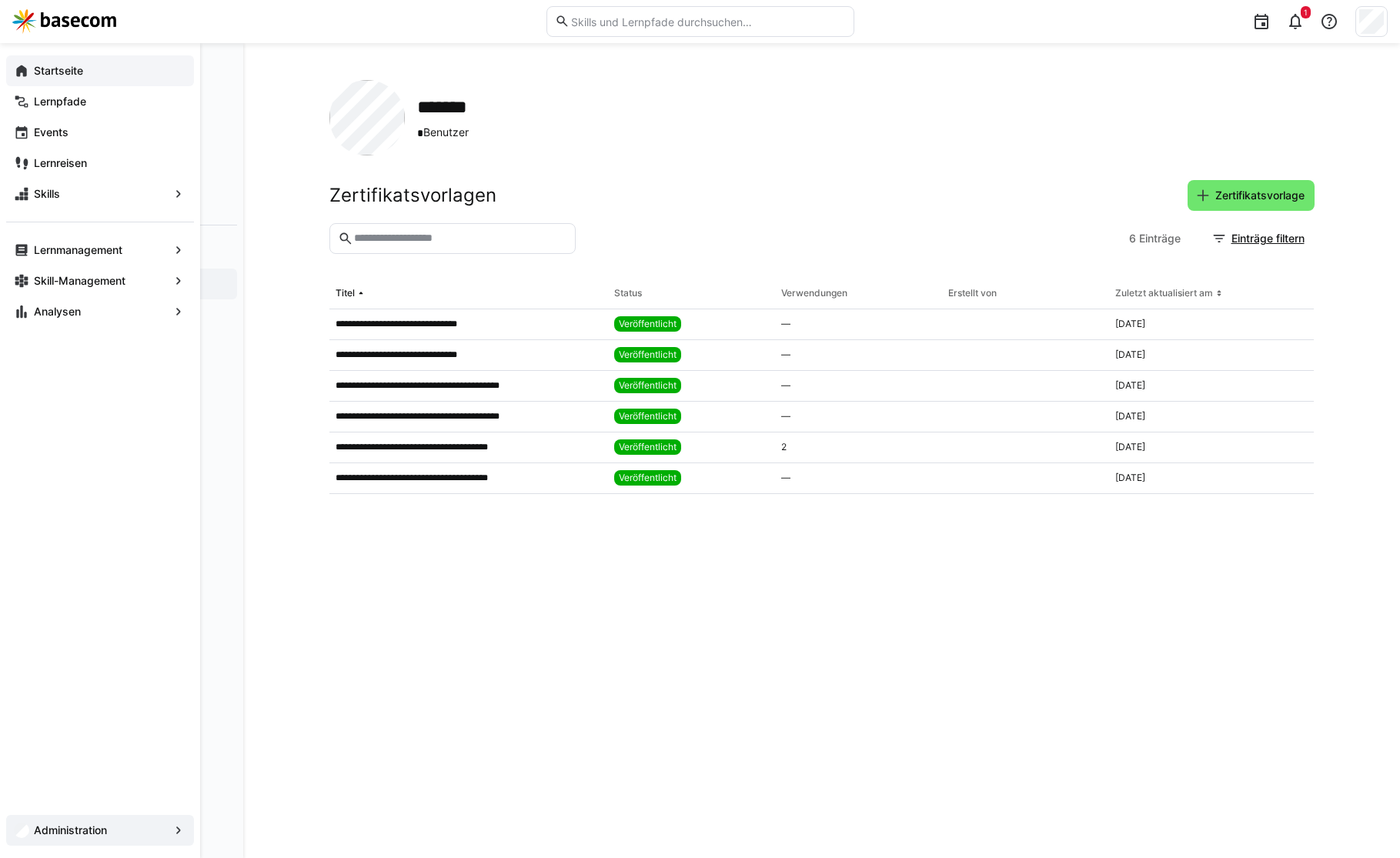
click at [21, 69] on eds-icon at bounding box center [22, 71] width 15 height 15
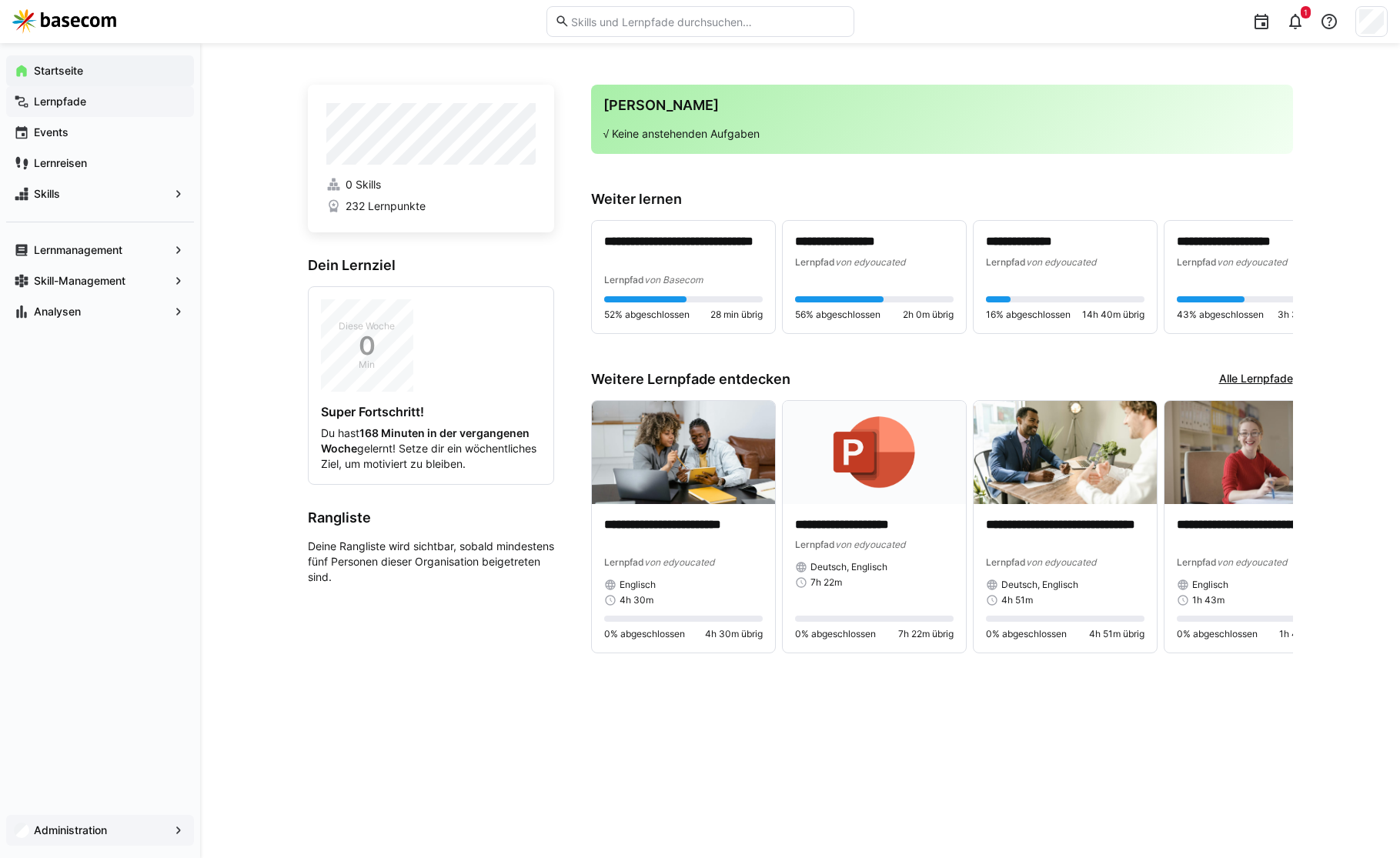
click at [97, 92] on div "Lernpfade" at bounding box center [99, 101] width 188 height 31
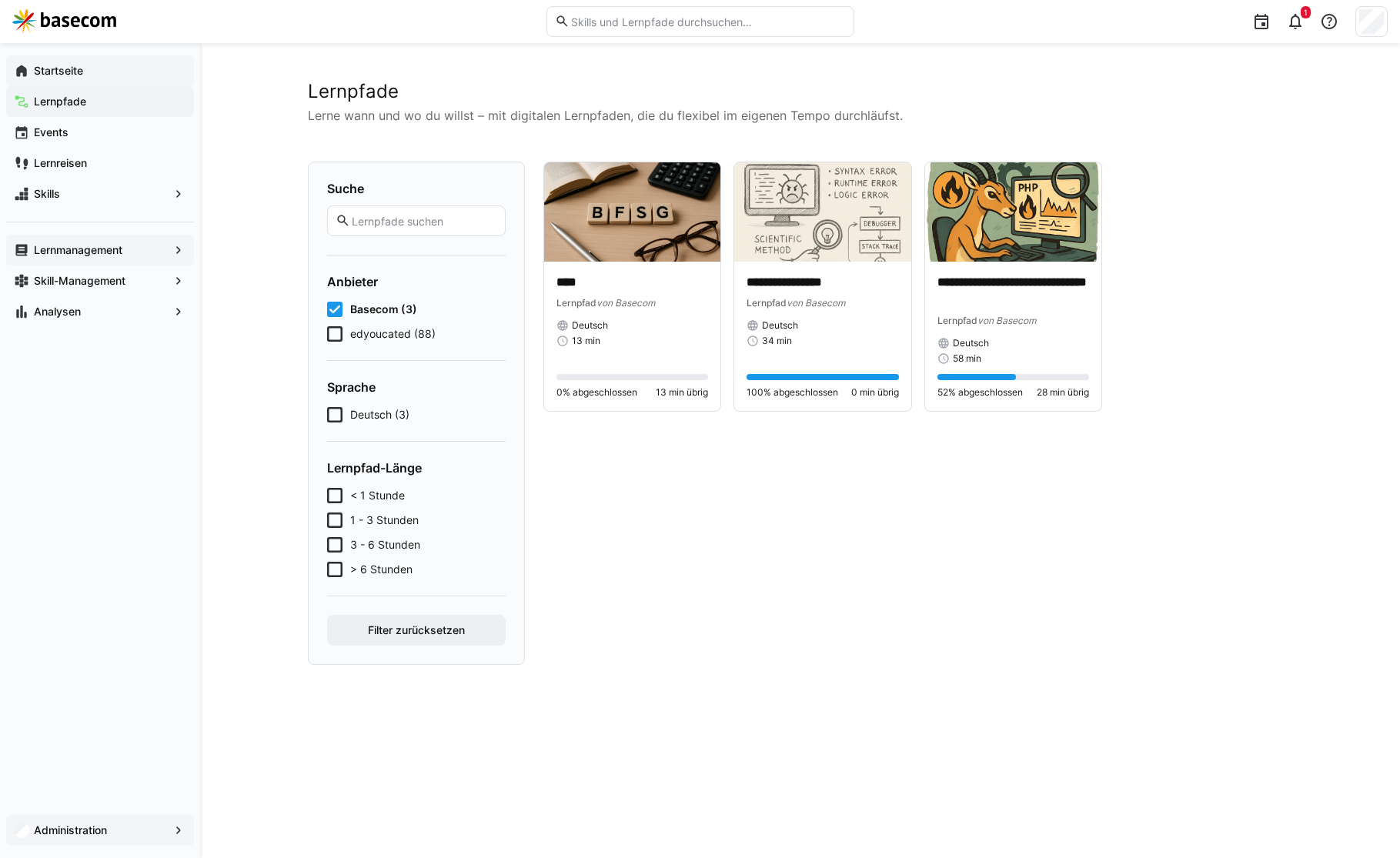
click at [93, 240] on div "Lernmanagement" at bounding box center [99, 250] width 188 height 31
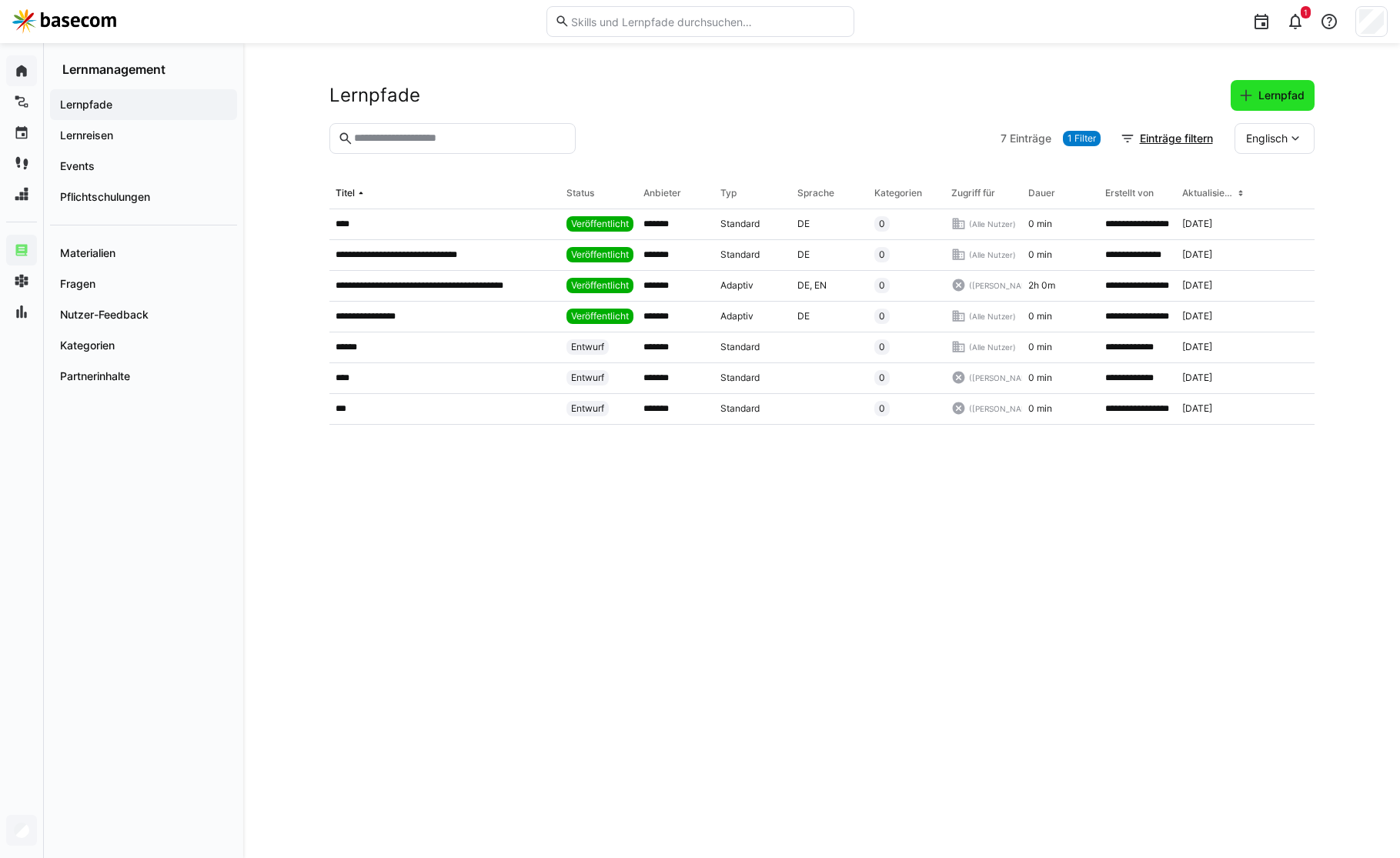
click at [1253, 93] on span "Lernpfad" at bounding box center [1272, 95] width 69 height 15
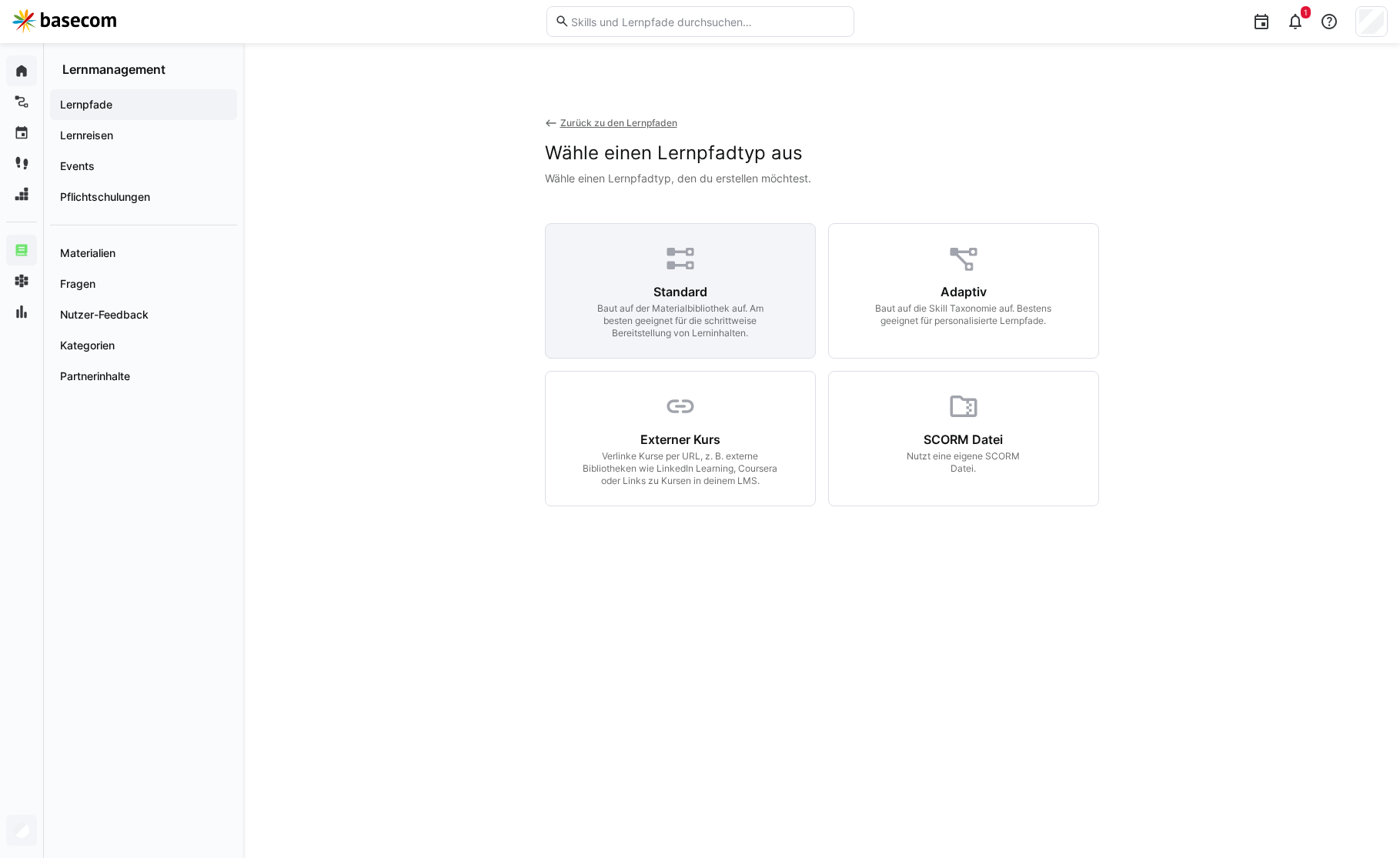
drag, startPoint x: 699, startPoint y: 294, endPoint x: 566, endPoint y: 306, distance: 133.5
click at [577, 306] on div "Standard Baut auf der Materialbibliothek auf. Am besten geeignet für die schrit…" at bounding box center [680, 312] width 233 height 55
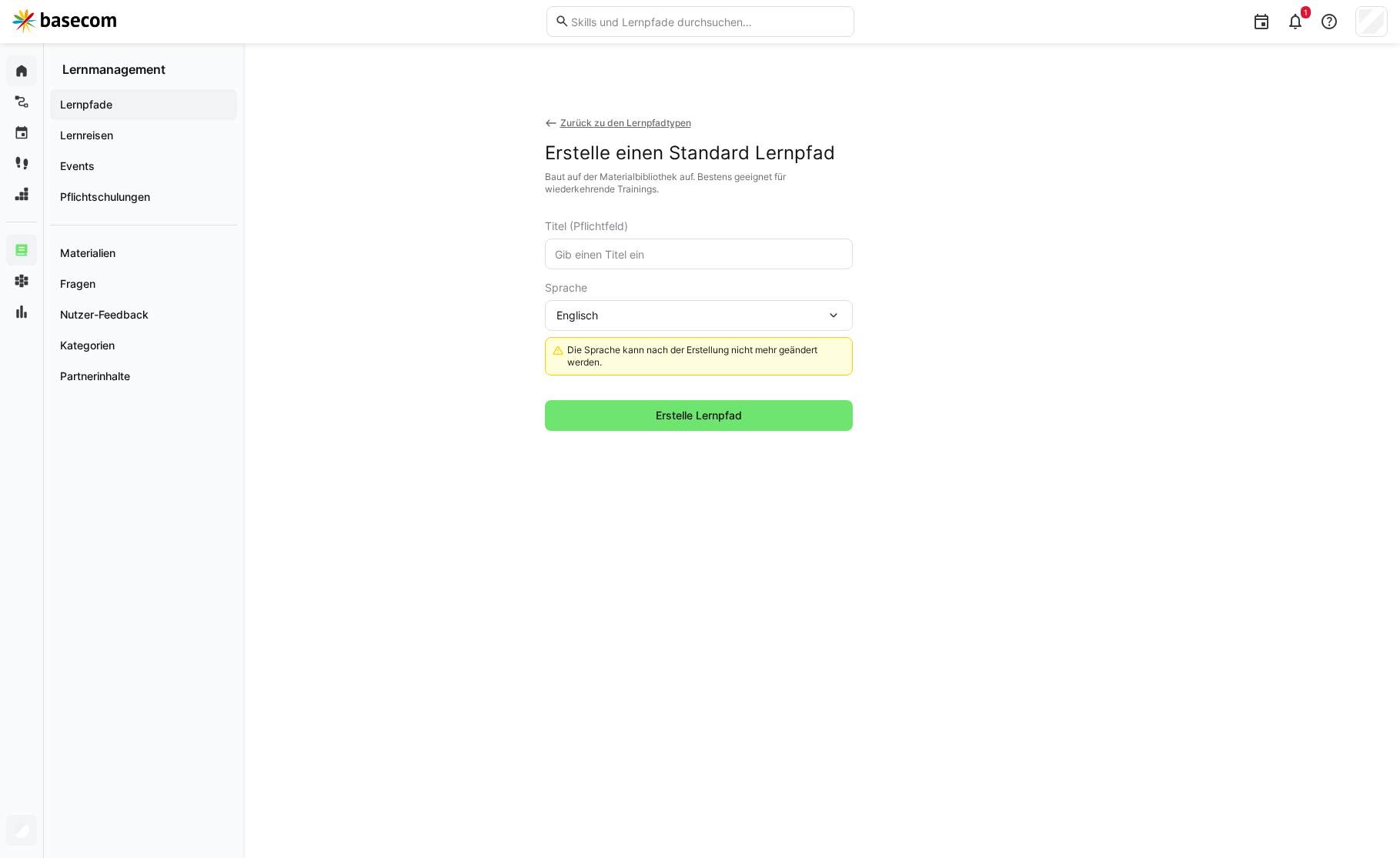
click at [577, 120] on div "Zurück zu den Lernpfadtypen" at bounding box center [625, 123] width 131 height 12
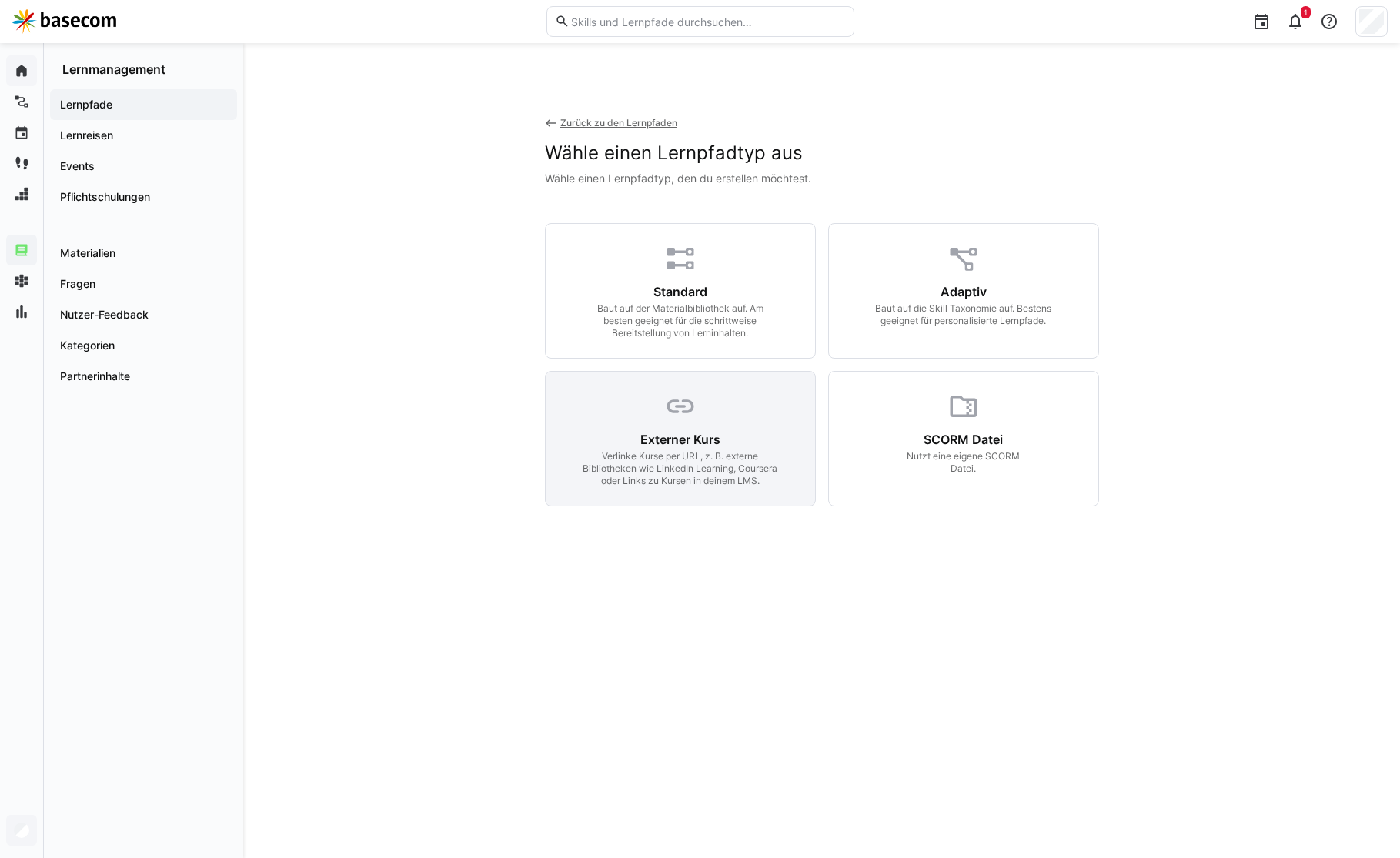
click at [658, 410] on div "Externer Kurs Verlinke Kurse per URL, z. B. externe Bibliotheken wie LinkedIn L…" at bounding box center [680, 439] width 271 height 135
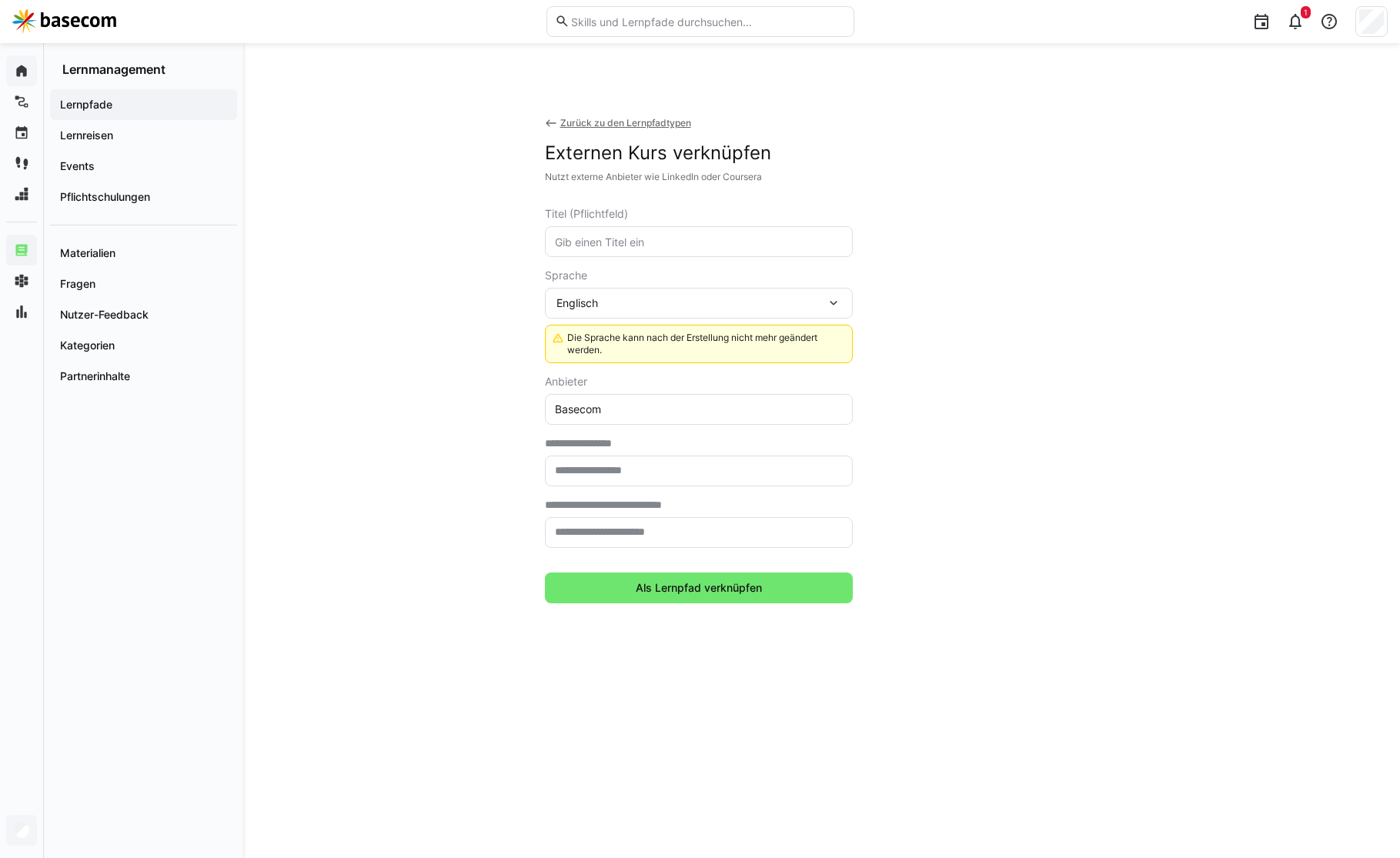
click at [637, 245] on input "text" at bounding box center [699, 241] width 291 height 14
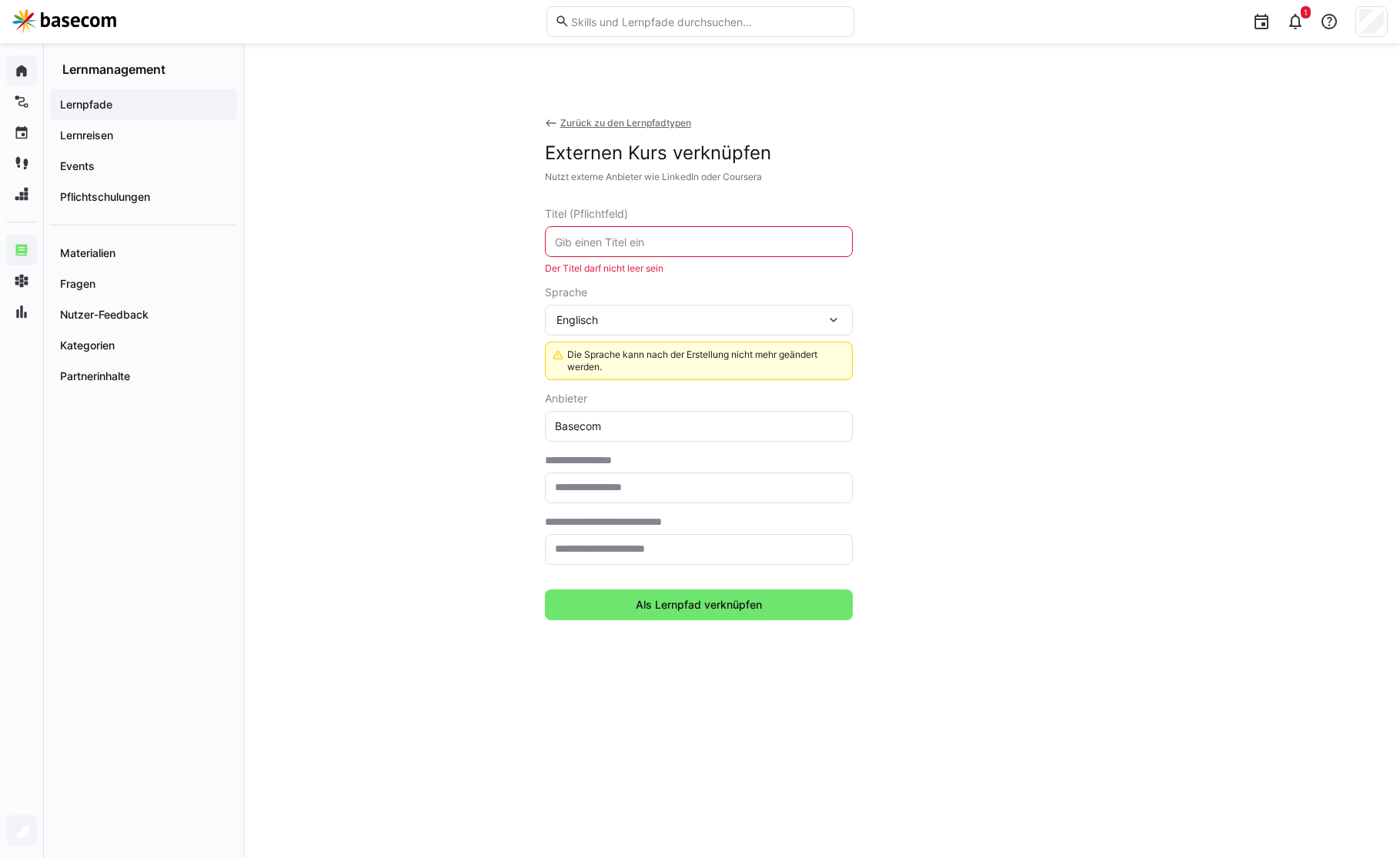
click at [626, 241] on input "text" at bounding box center [699, 241] width 291 height 14
click at [684, 244] on input "text" at bounding box center [699, 241] width 291 height 14
paste input "https://www.coursera.org/projects/chatgpt-prompt-engineering-for-developers-pro…"
type input "https://www.coursera.org/projects/chatgpt-prompt-engineering-for-developers-pro…"
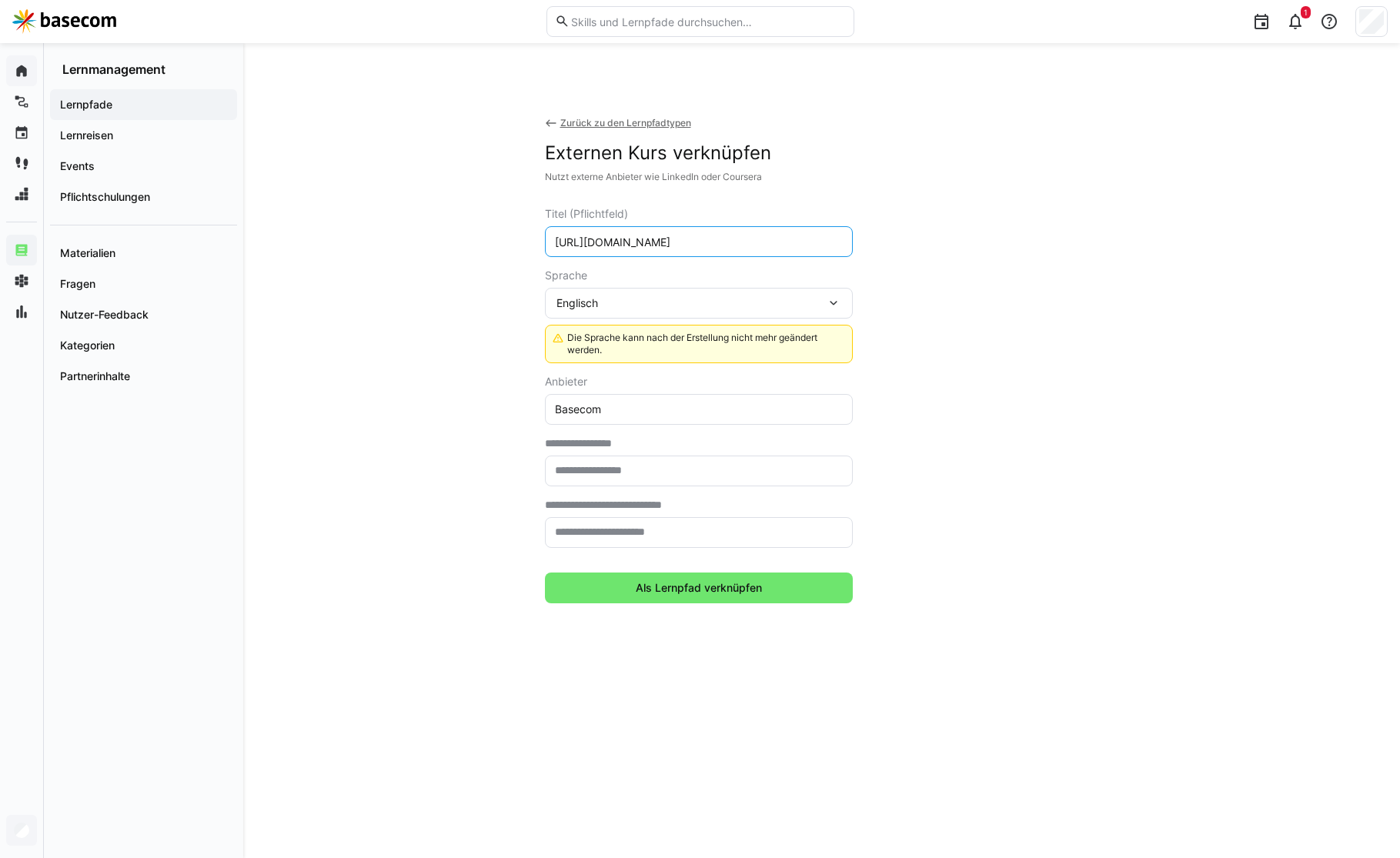
click at [689, 243] on input "https://www.coursera.org/projects/chatgpt-prompt-engineering-for-developers-pro…" at bounding box center [699, 241] width 291 height 14
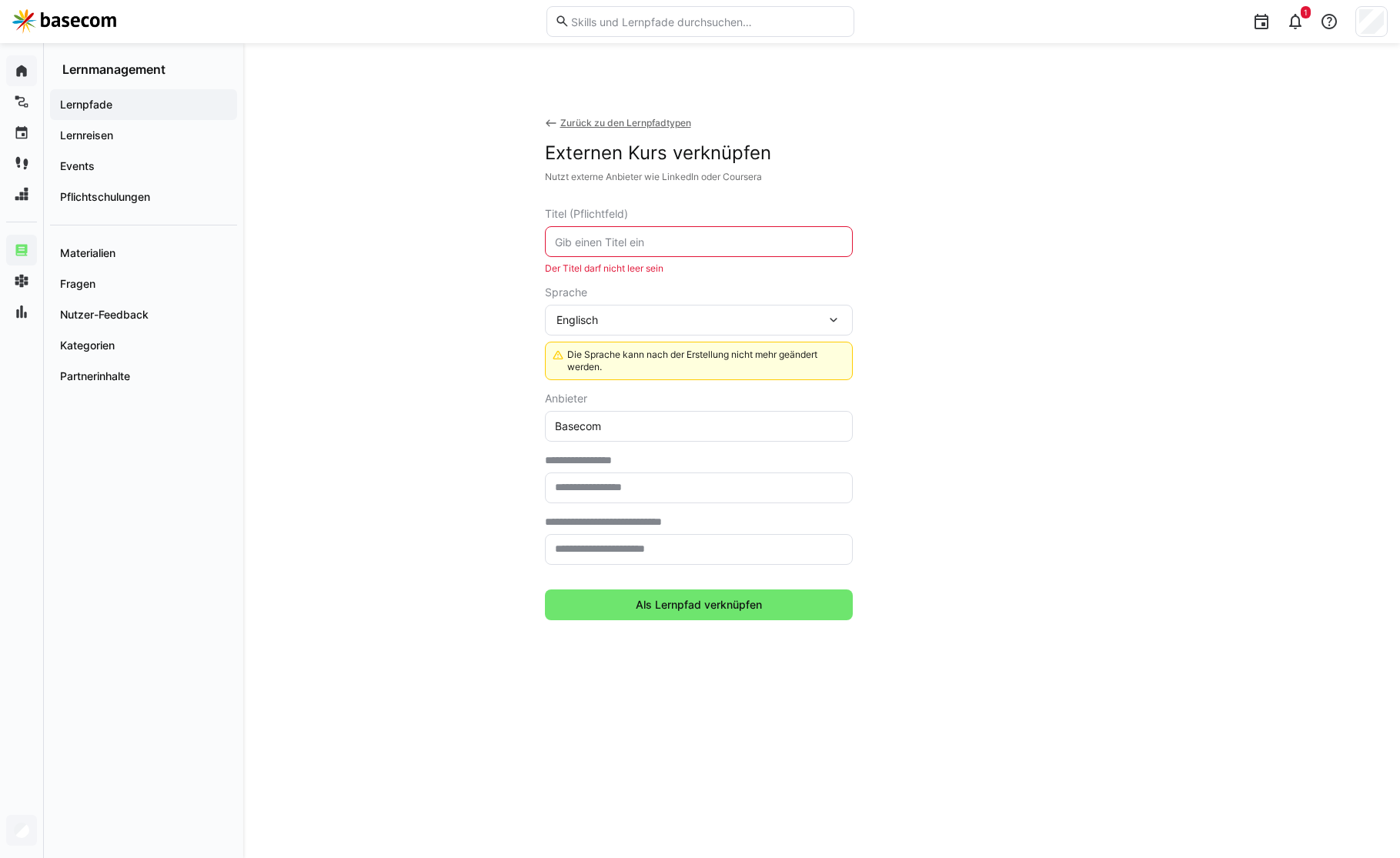
scroll to position [0, 0]
click at [614, 482] on input "text" at bounding box center [699, 488] width 291 height 14
paste input "**********"
type input "**********"
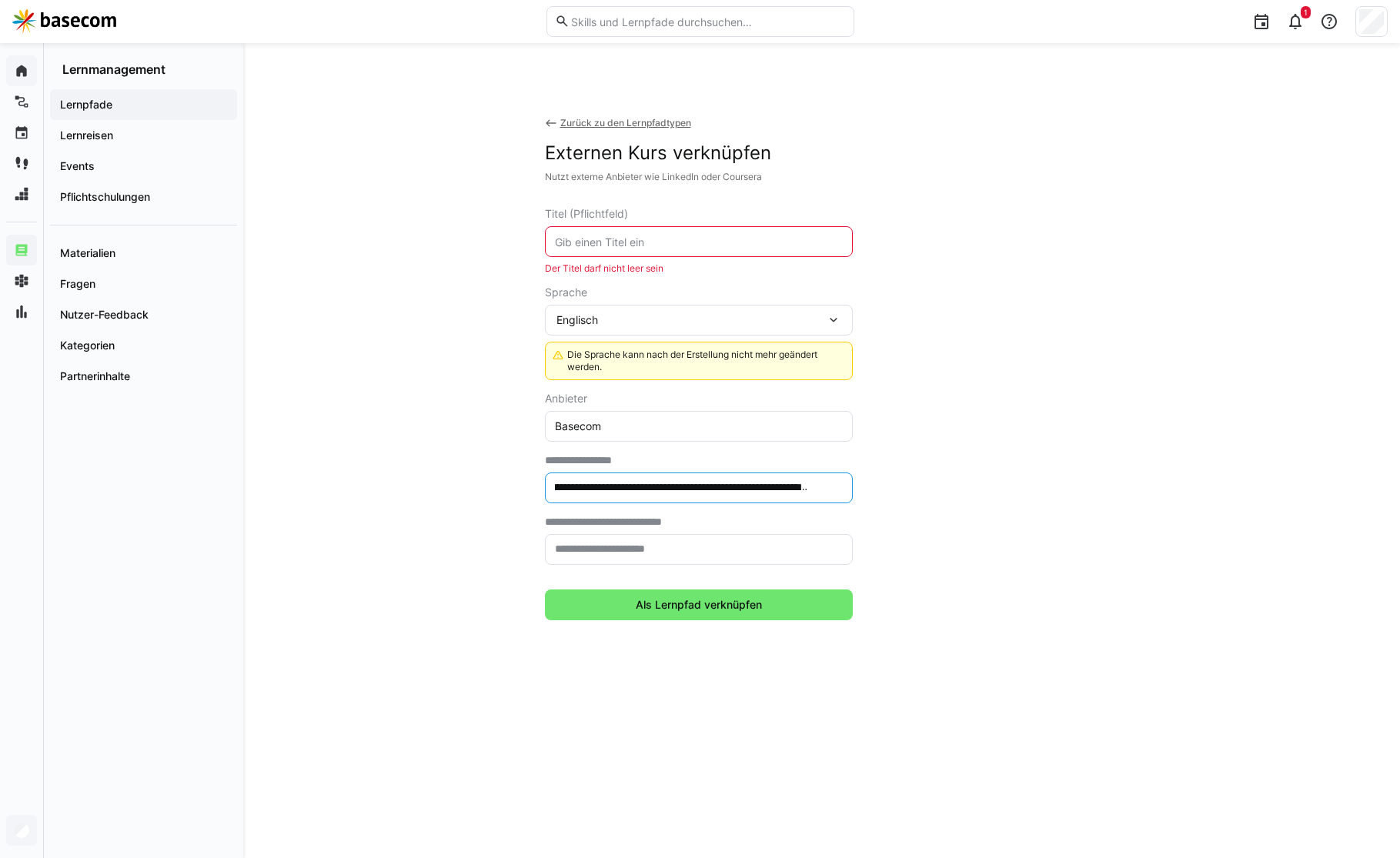
scroll to position [0, 0]
click at [904, 503] on app-create-learning-path-type-wrapper "**********" at bounding box center [822, 381] width 554 height 479
click at [704, 312] on div "Englisch" at bounding box center [699, 320] width 308 height 31
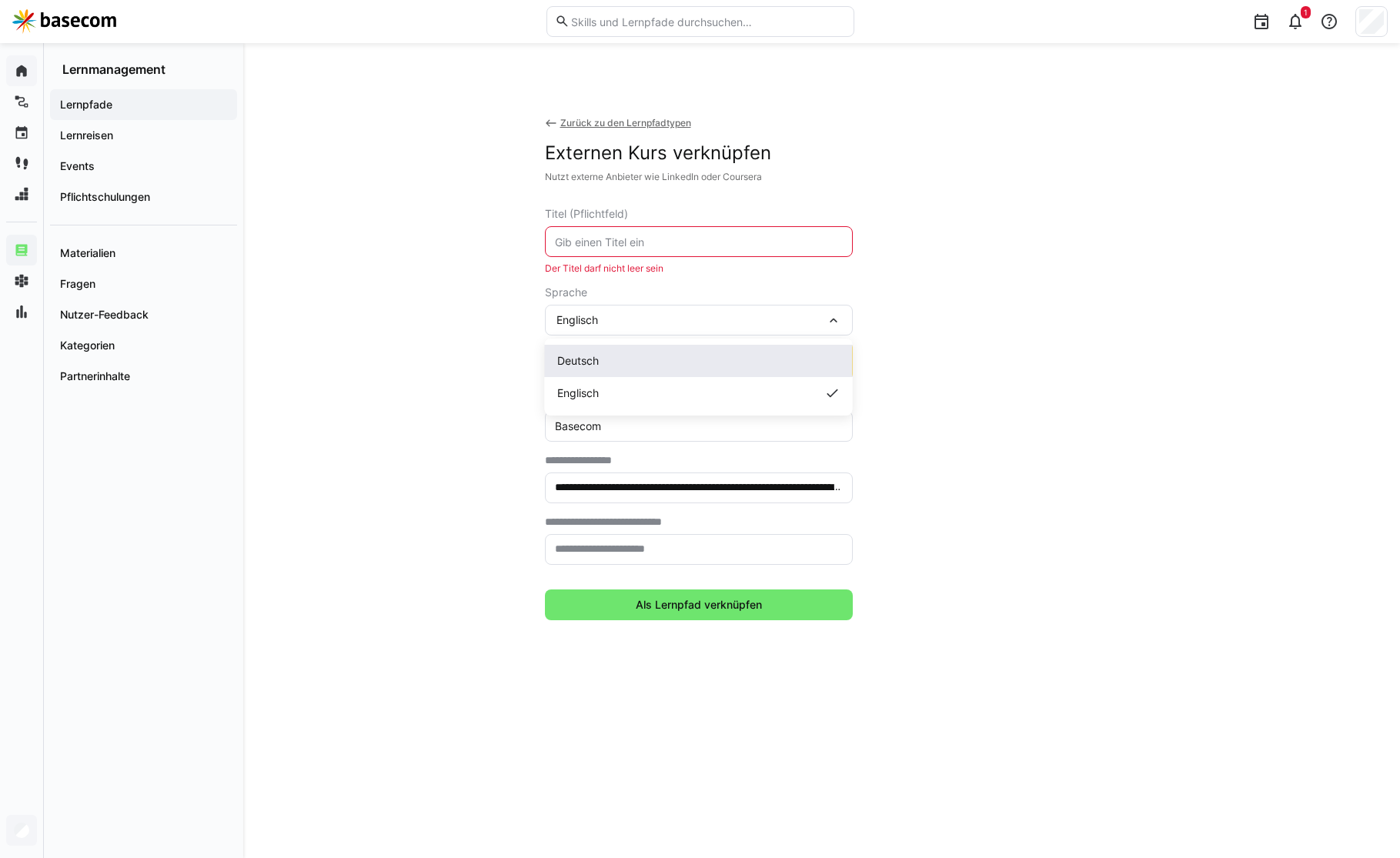
click at [661, 368] on div "Deutsch" at bounding box center [699, 361] width 283 height 15
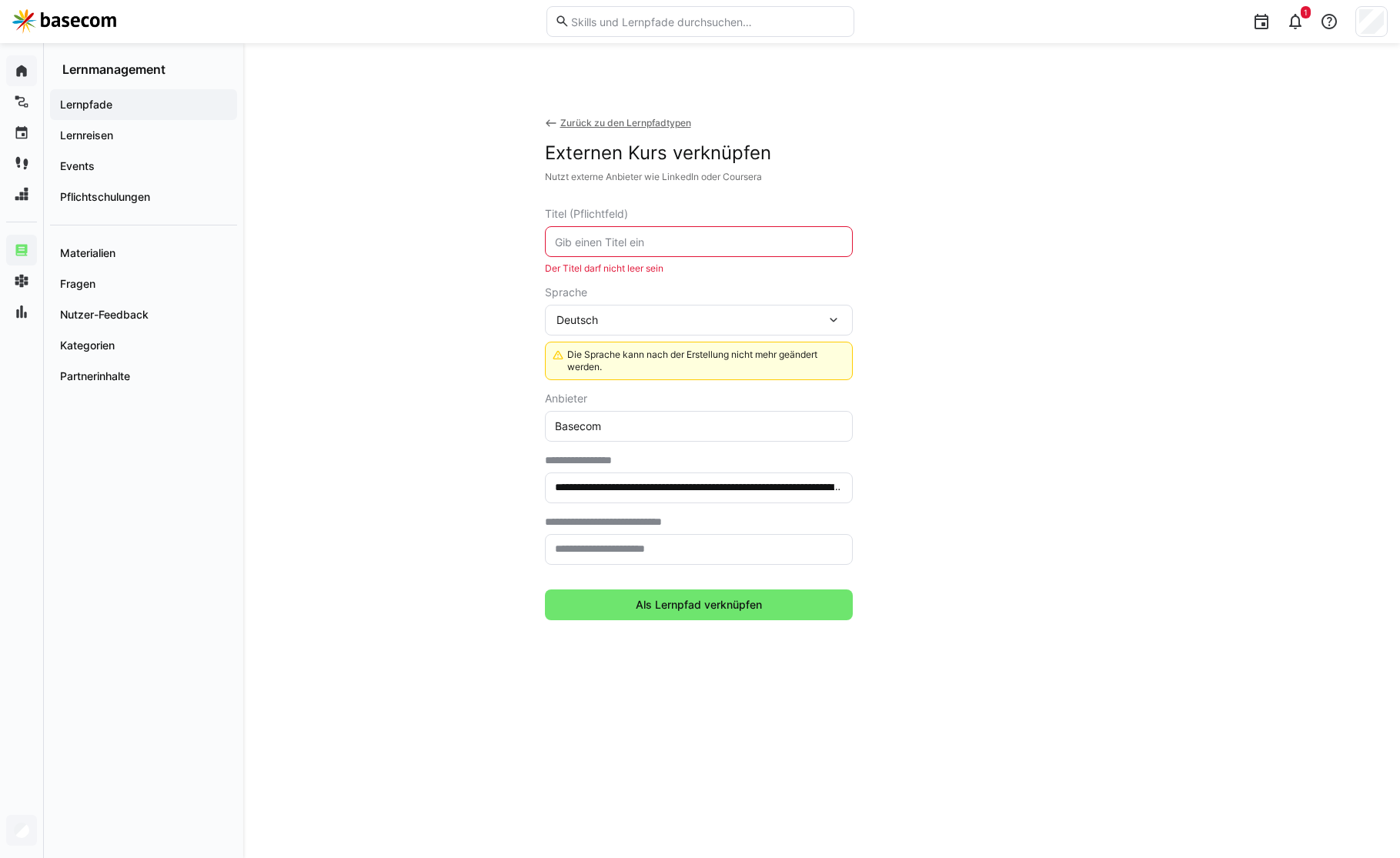
click at [661, 239] on input "text" at bounding box center [699, 241] width 291 height 14
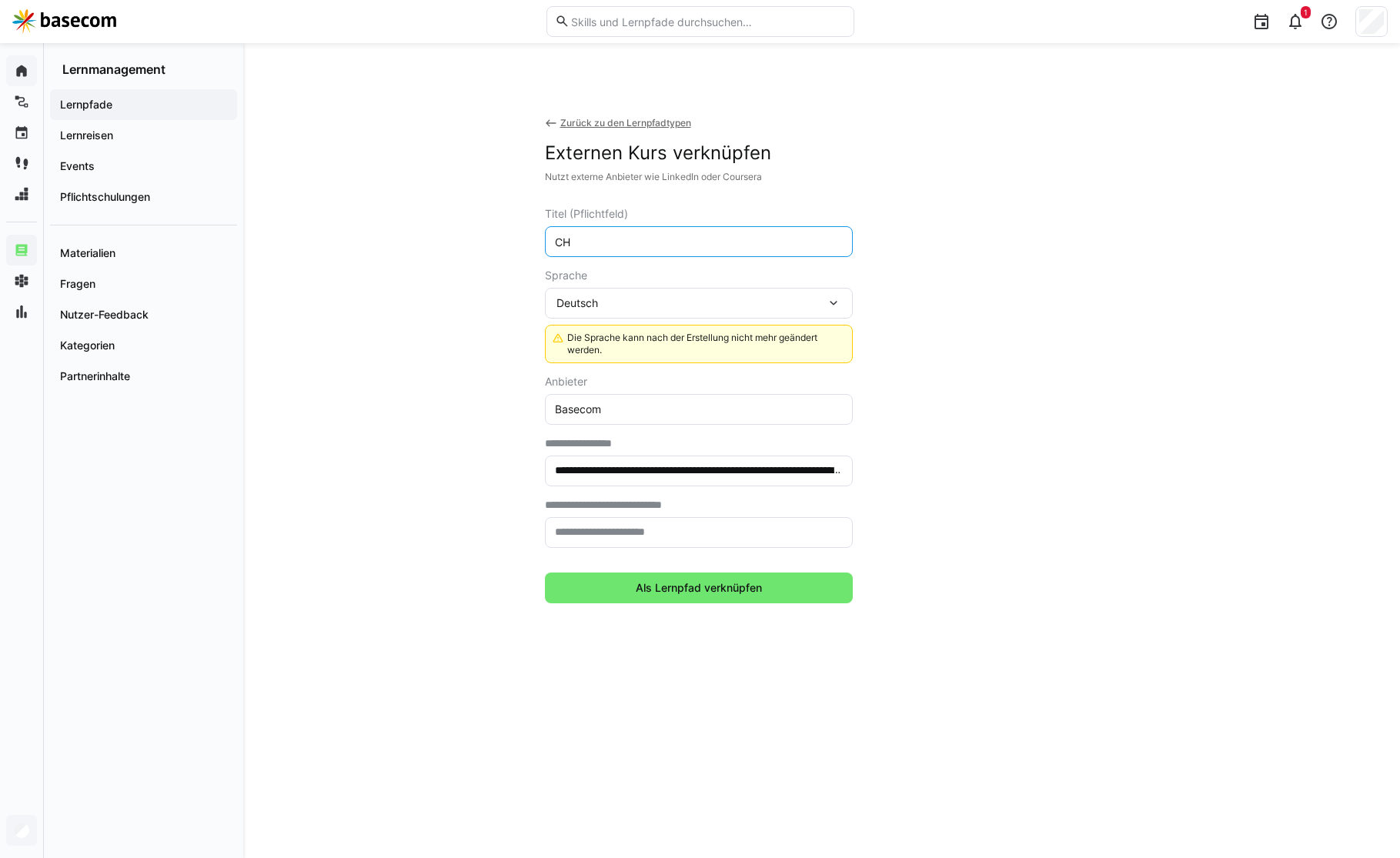
type input "C"
type input "K"
click at [698, 242] on input "AI Prompting Devs" at bounding box center [699, 241] width 291 height 14
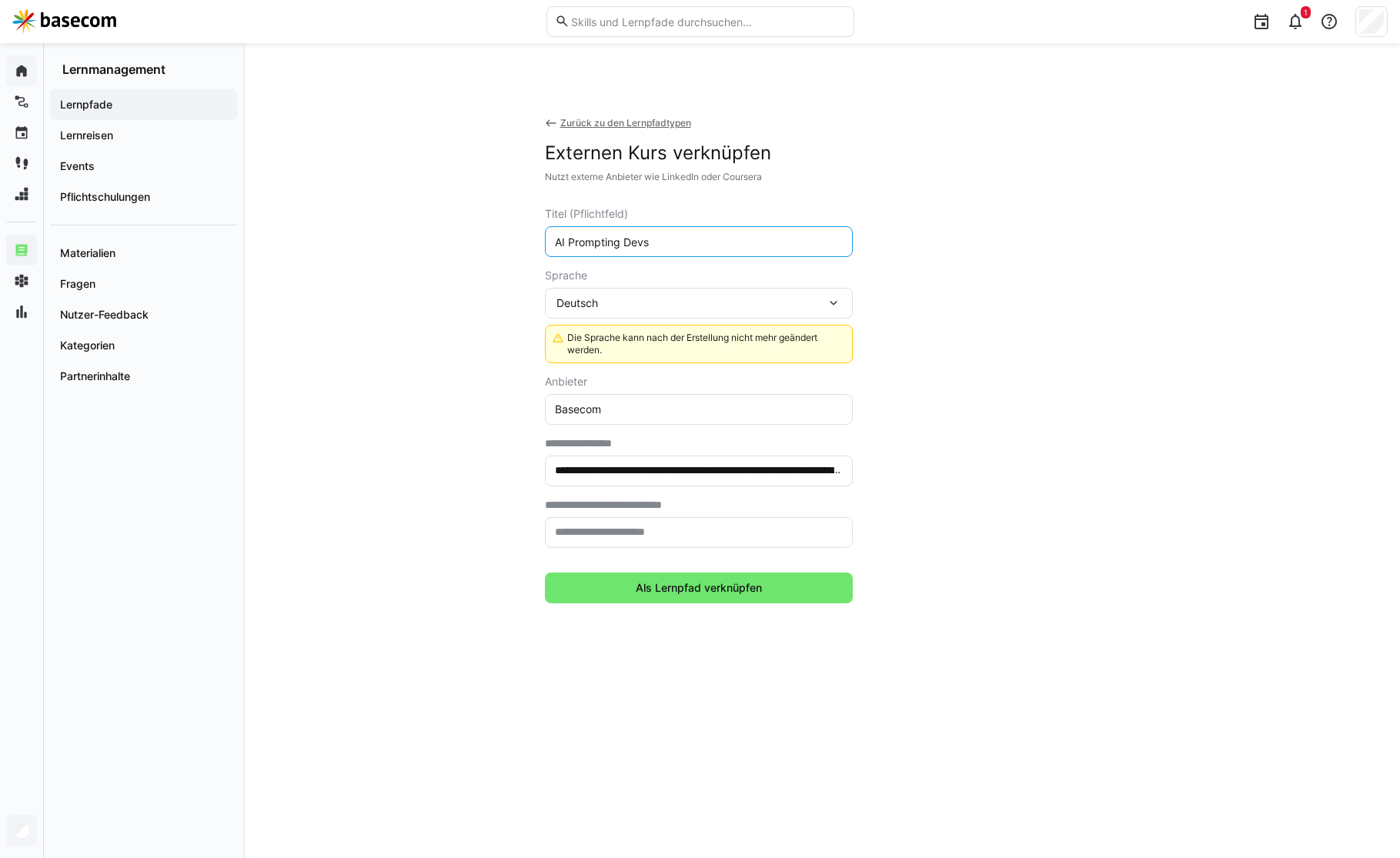
paste input "ChatGPT Prompt Engineering für Entwickler"
type input "ChatGPT Prompt Engineering für Entwickler"
click at [641, 544] on eds-input at bounding box center [699, 533] width 308 height 31
click at [644, 538] on input "text" at bounding box center [699, 533] width 291 height 14
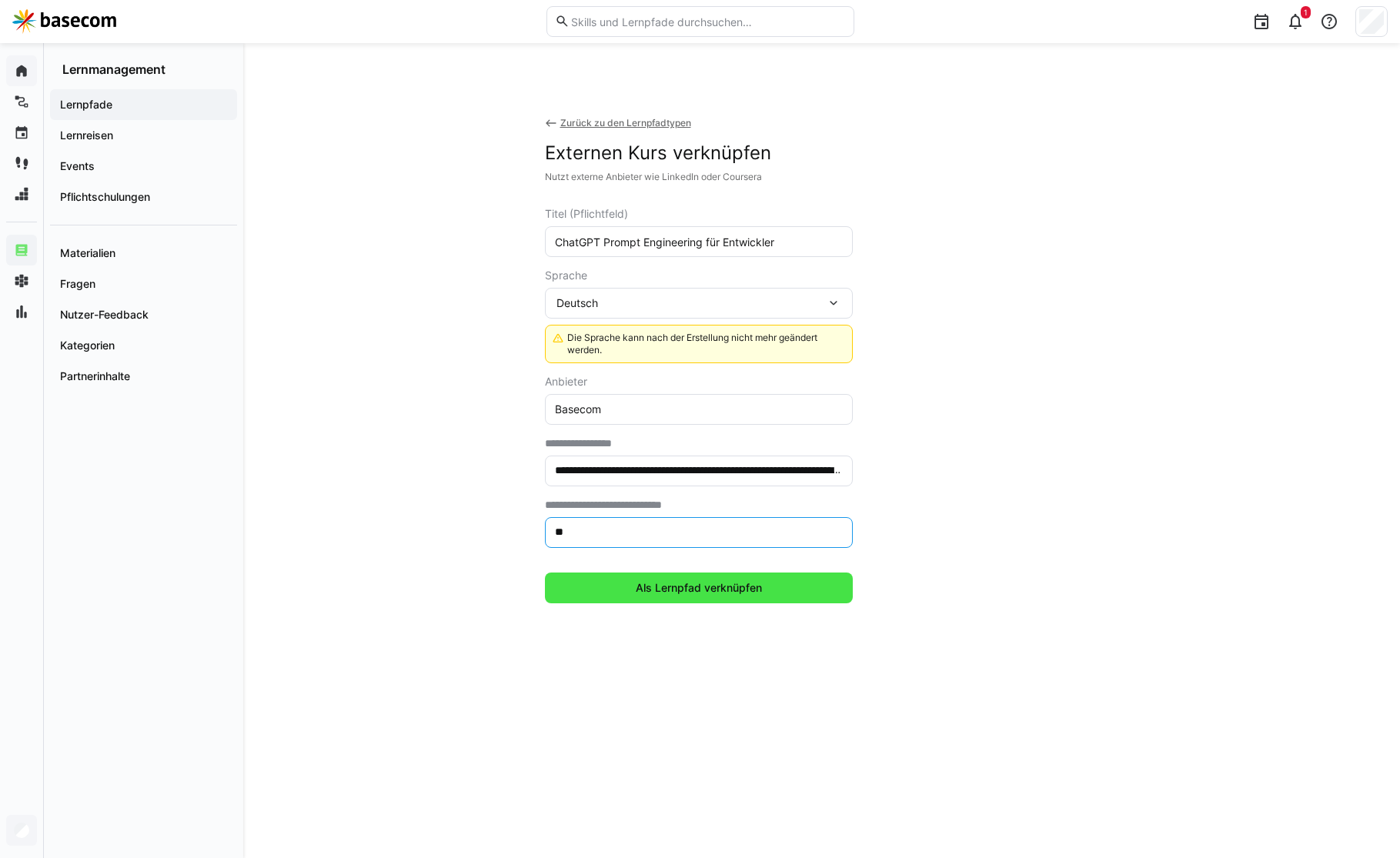
type input "**"
click at [661, 573] on span "Als Lernpfad verknüpfen" at bounding box center [699, 588] width 308 height 31
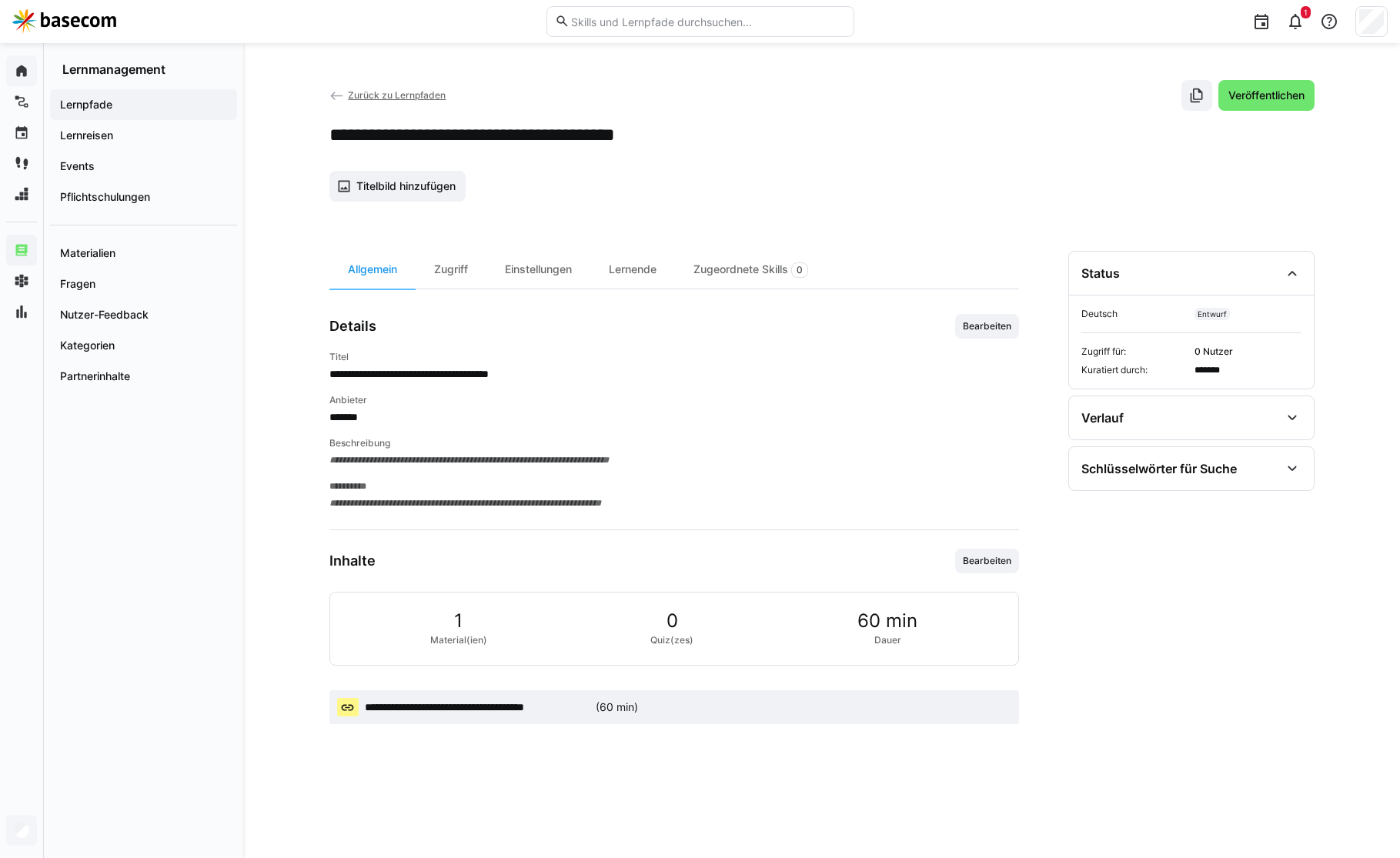
click at [494, 707] on span "**********" at bounding box center [477, 707] width 225 height 15
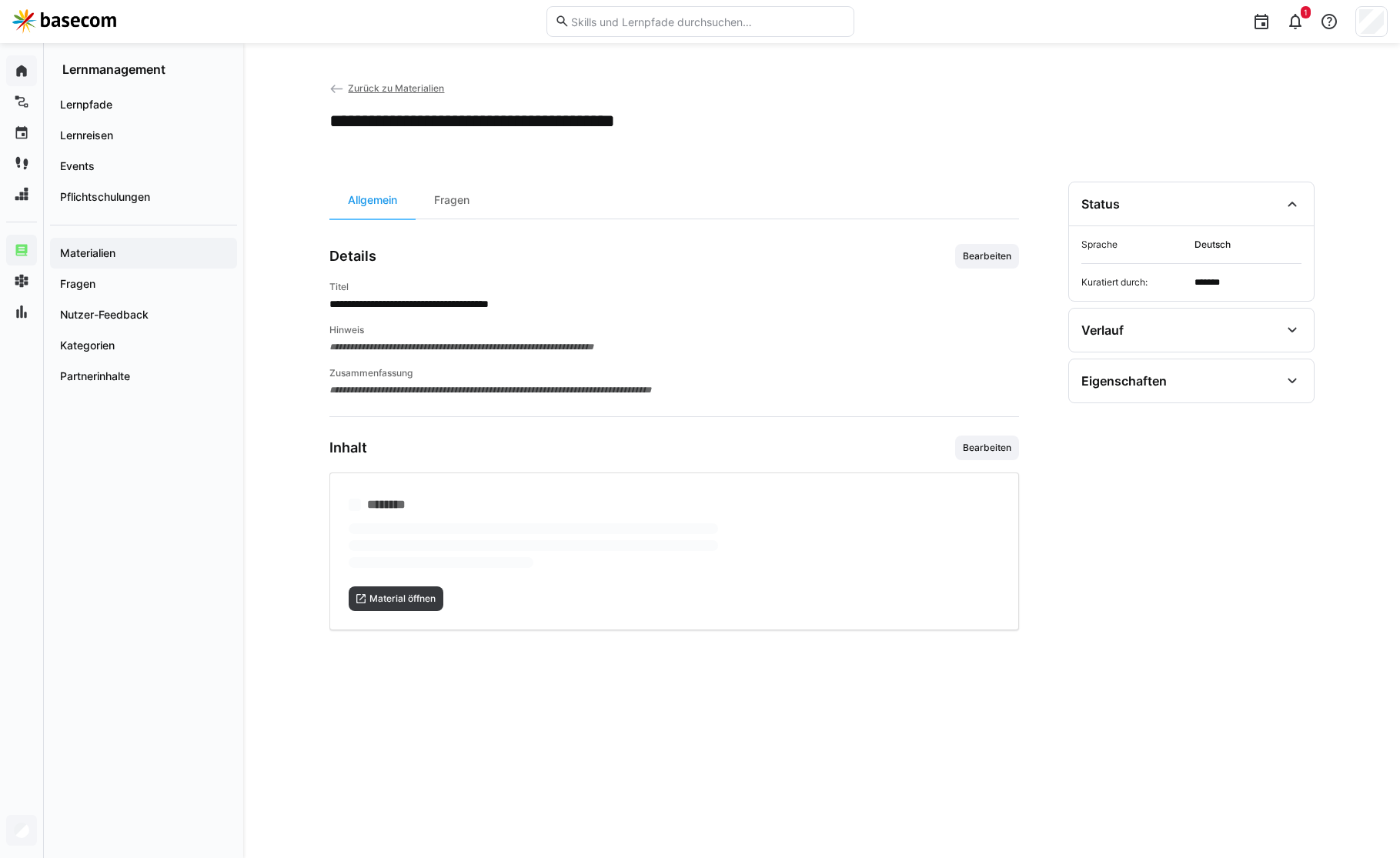
click at [338, 86] on eds-icon at bounding box center [337, 90] width 15 height 15
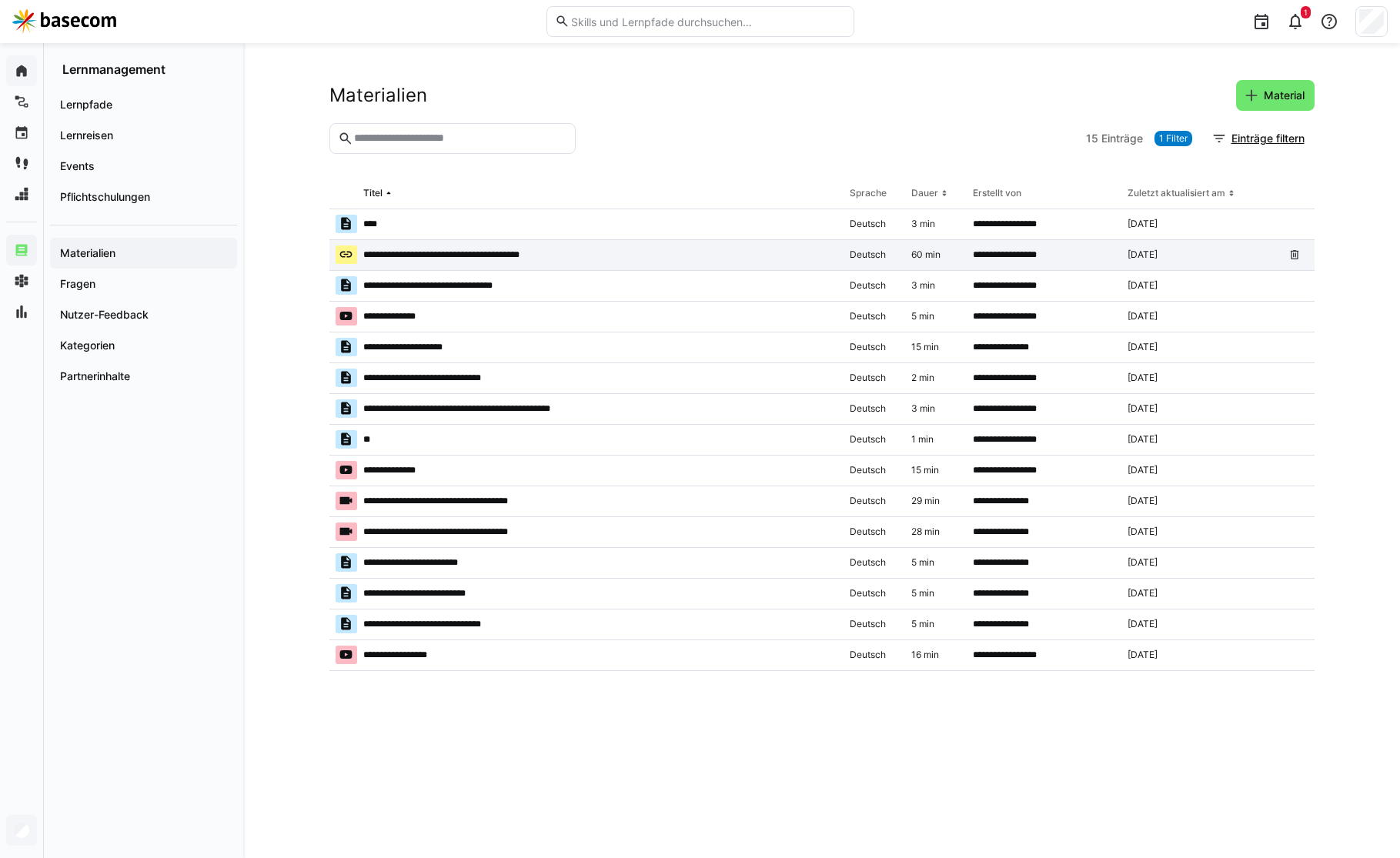
click at [558, 253] on app-table-first-column "**********" at bounding box center [586, 255] width 502 height 18
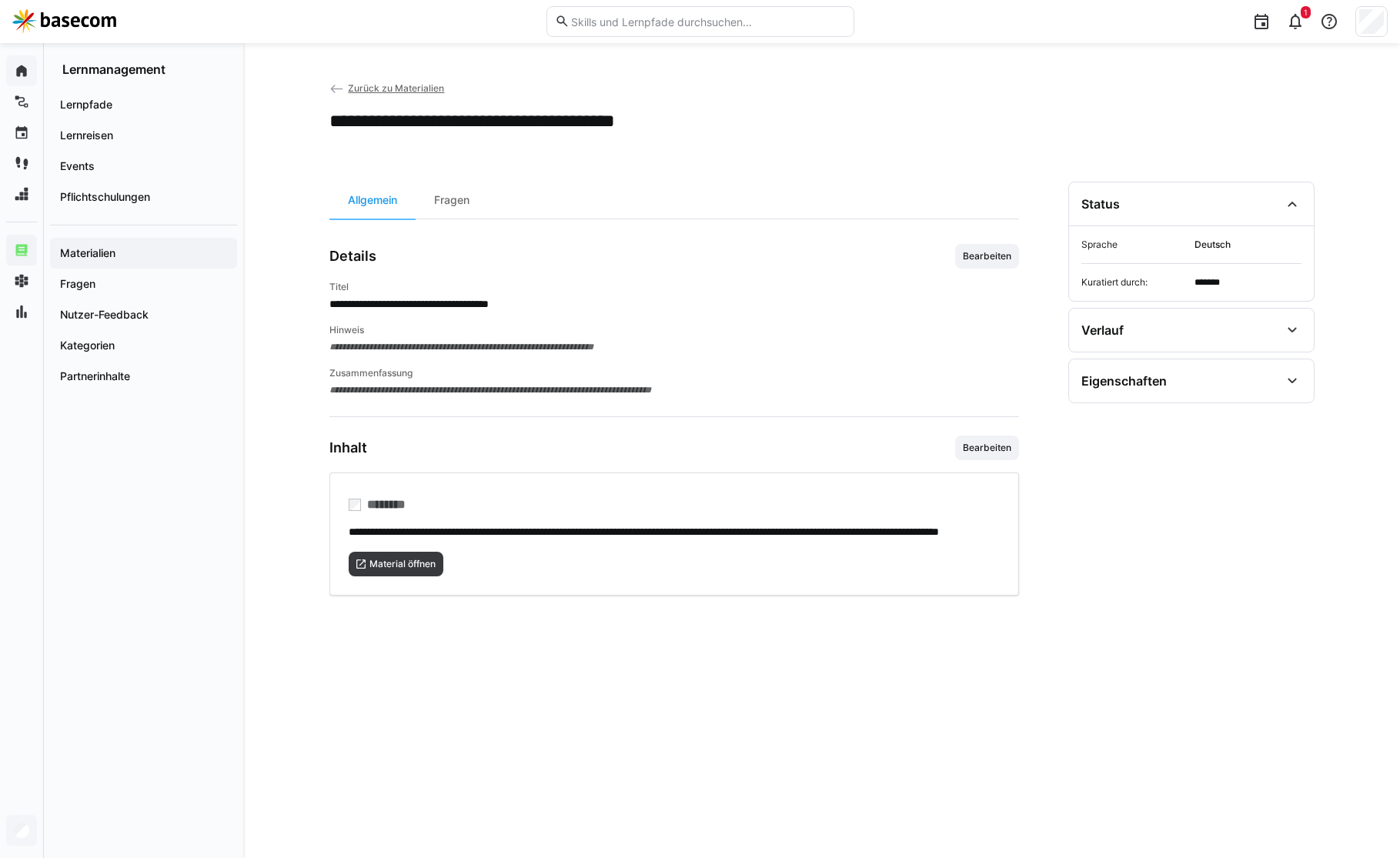
click at [364, 82] on span "Zurück zu Materialien" at bounding box center [396, 88] width 96 height 11
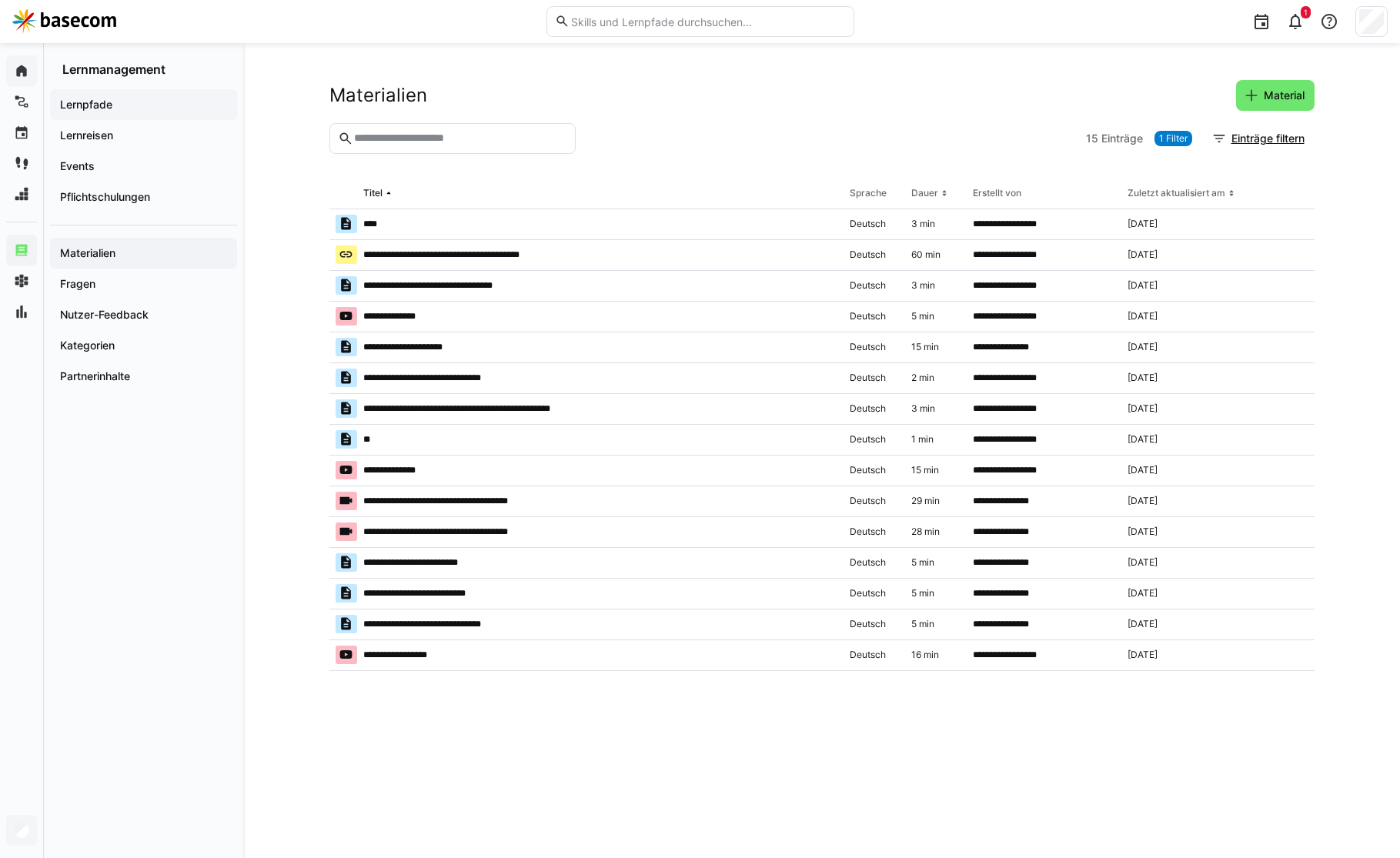
click at [0, 0] on app-navigation-label "Lernpfade" at bounding box center [0, 0] width 0 height 0
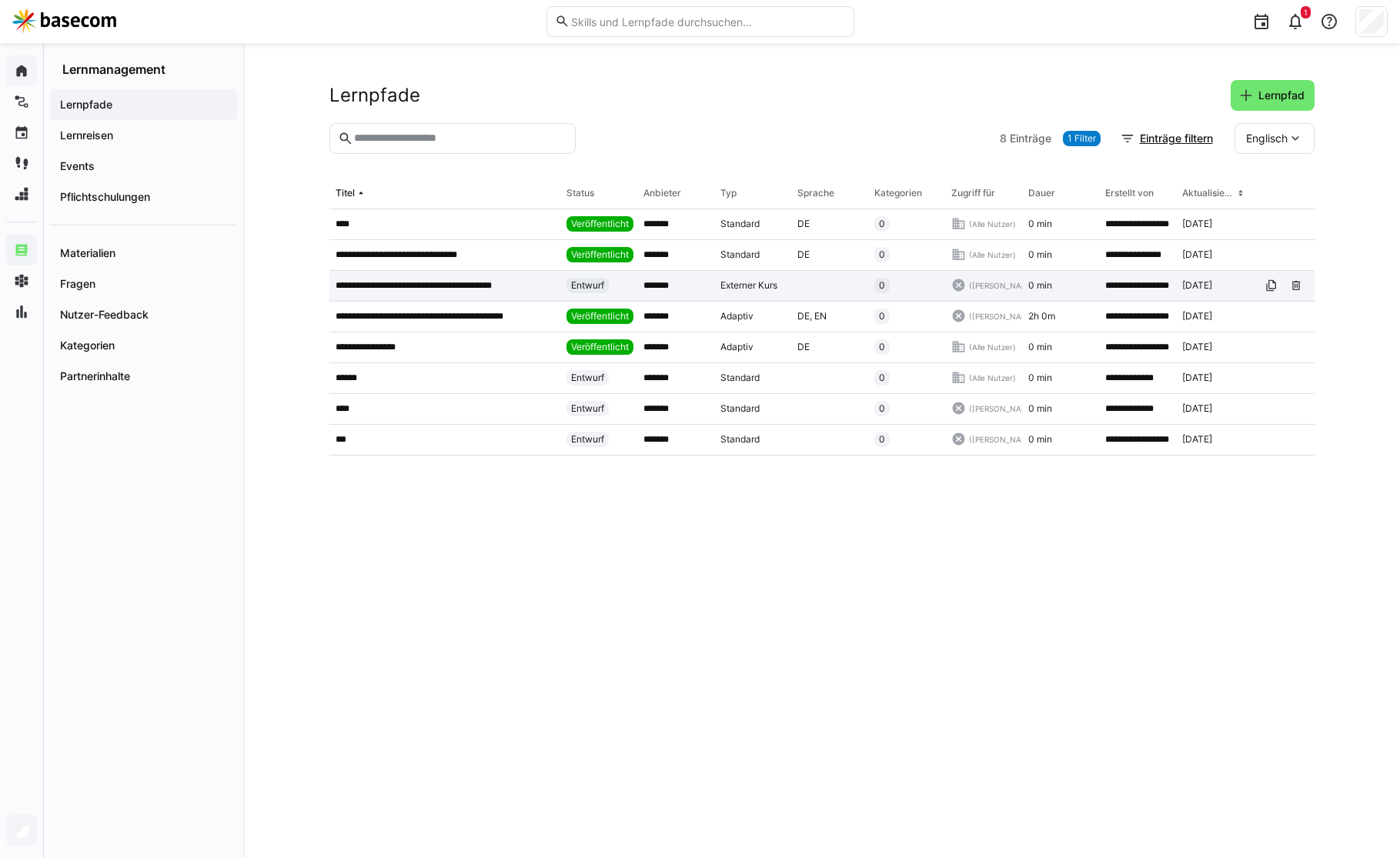
click at [394, 285] on p "**********" at bounding box center [432, 285] width 193 height 12
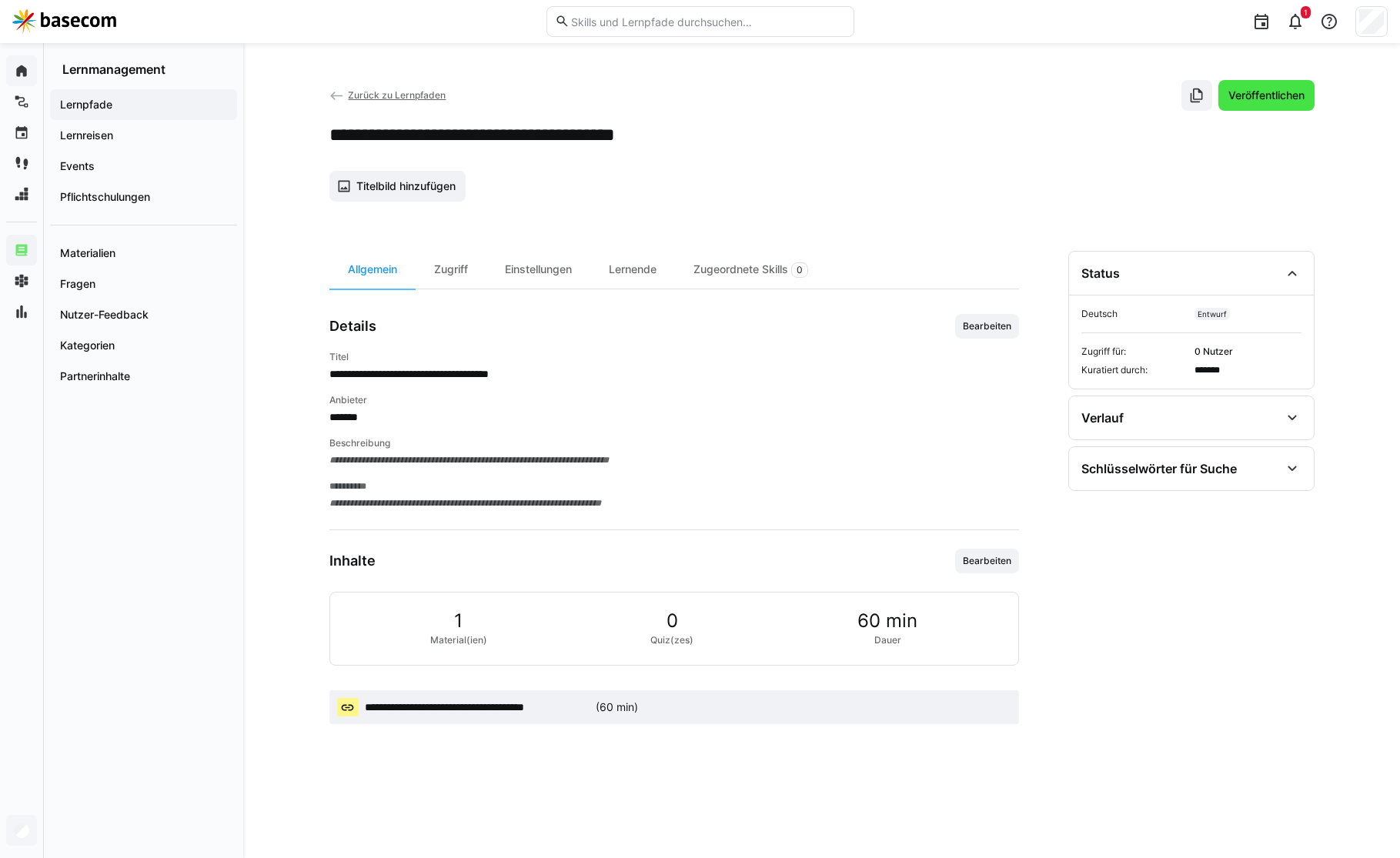
click at [1251, 106] on span "Veröffentlichen" at bounding box center [1266, 95] width 96 height 31
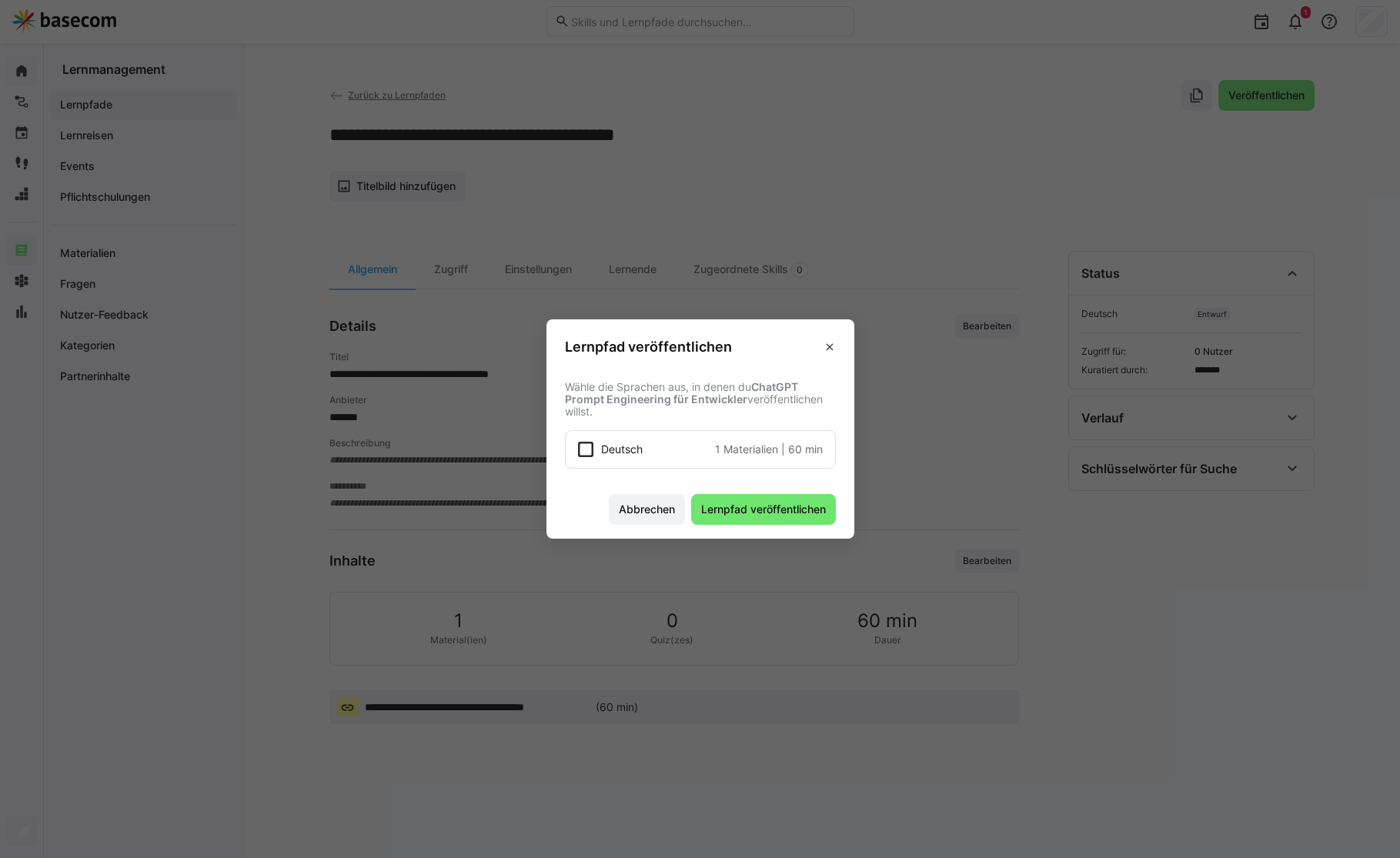
click at [680, 454] on div "Deutsch 1 Materialien | 60 min" at bounding box center [712, 450] width 222 height 15
click at [722, 506] on span "Lernpfad veröffentlichen" at bounding box center [763, 510] width 130 height 15
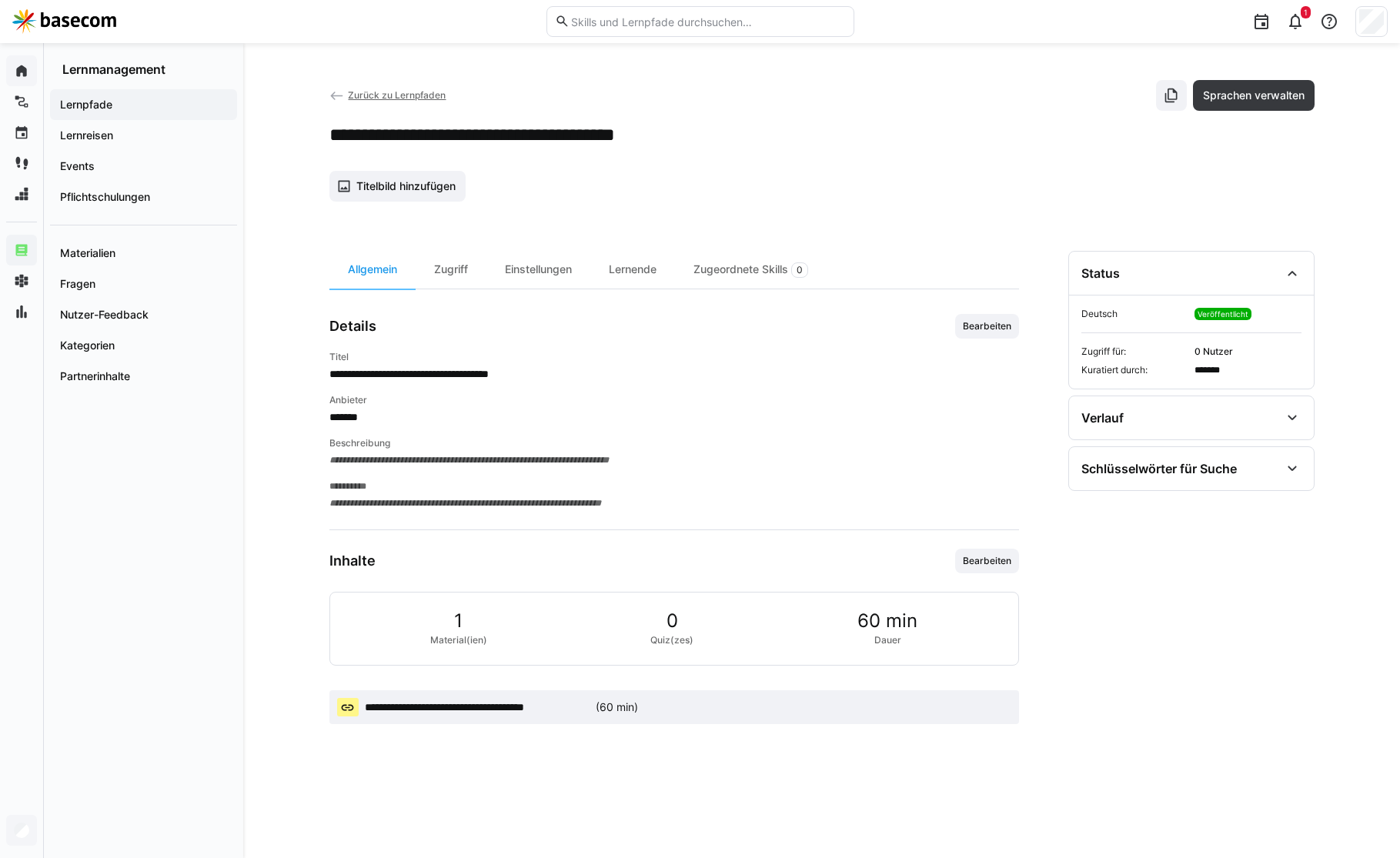
click at [117, 102] on span "Lernpfade" at bounding box center [144, 105] width 172 height 15
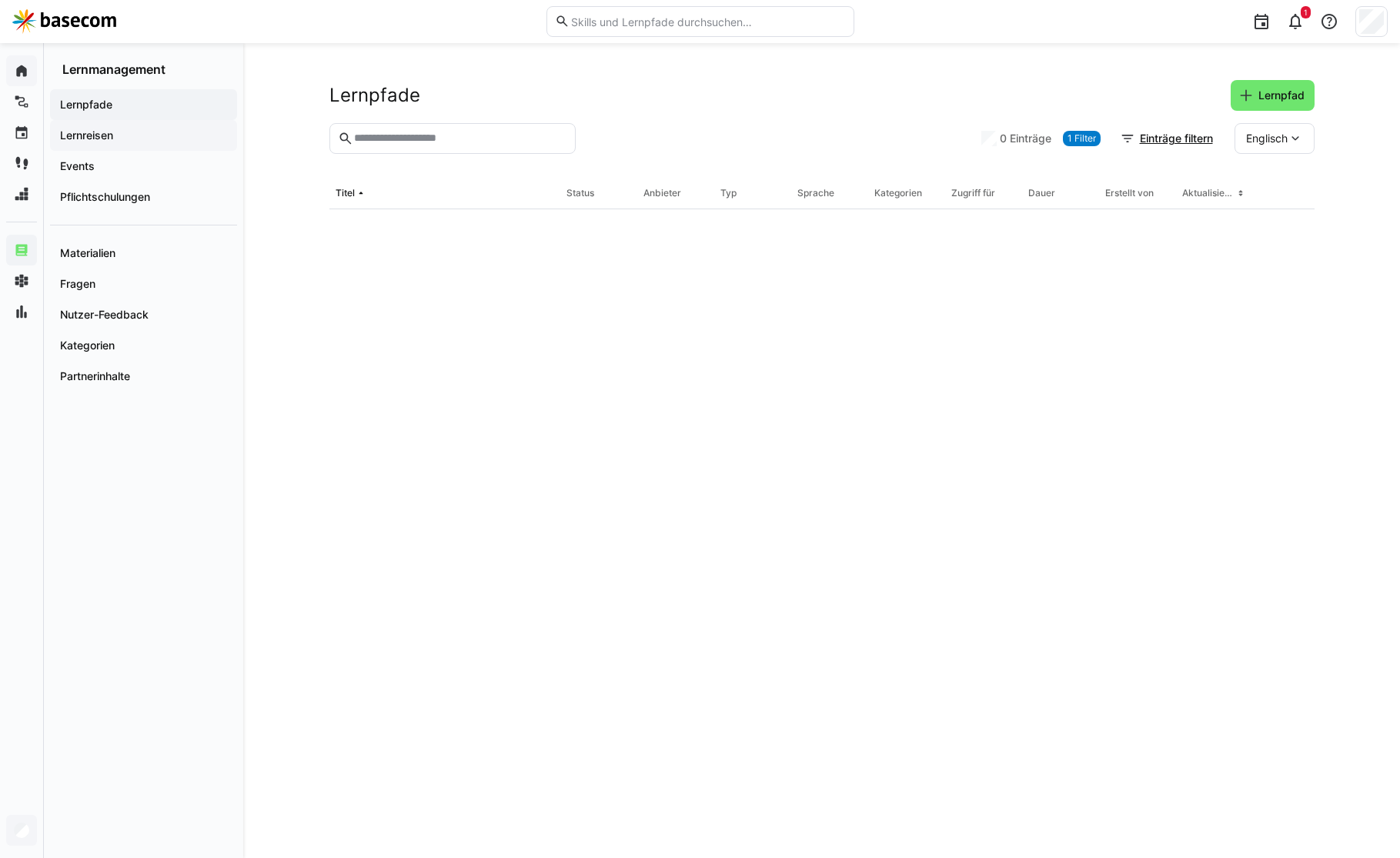
click at [117, 136] on span "Lernreisen" at bounding box center [144, 135] width 172 height 15
click at [126, 106] on span "Lernpfade" at bounding box center [144, 105] width 172 height 15
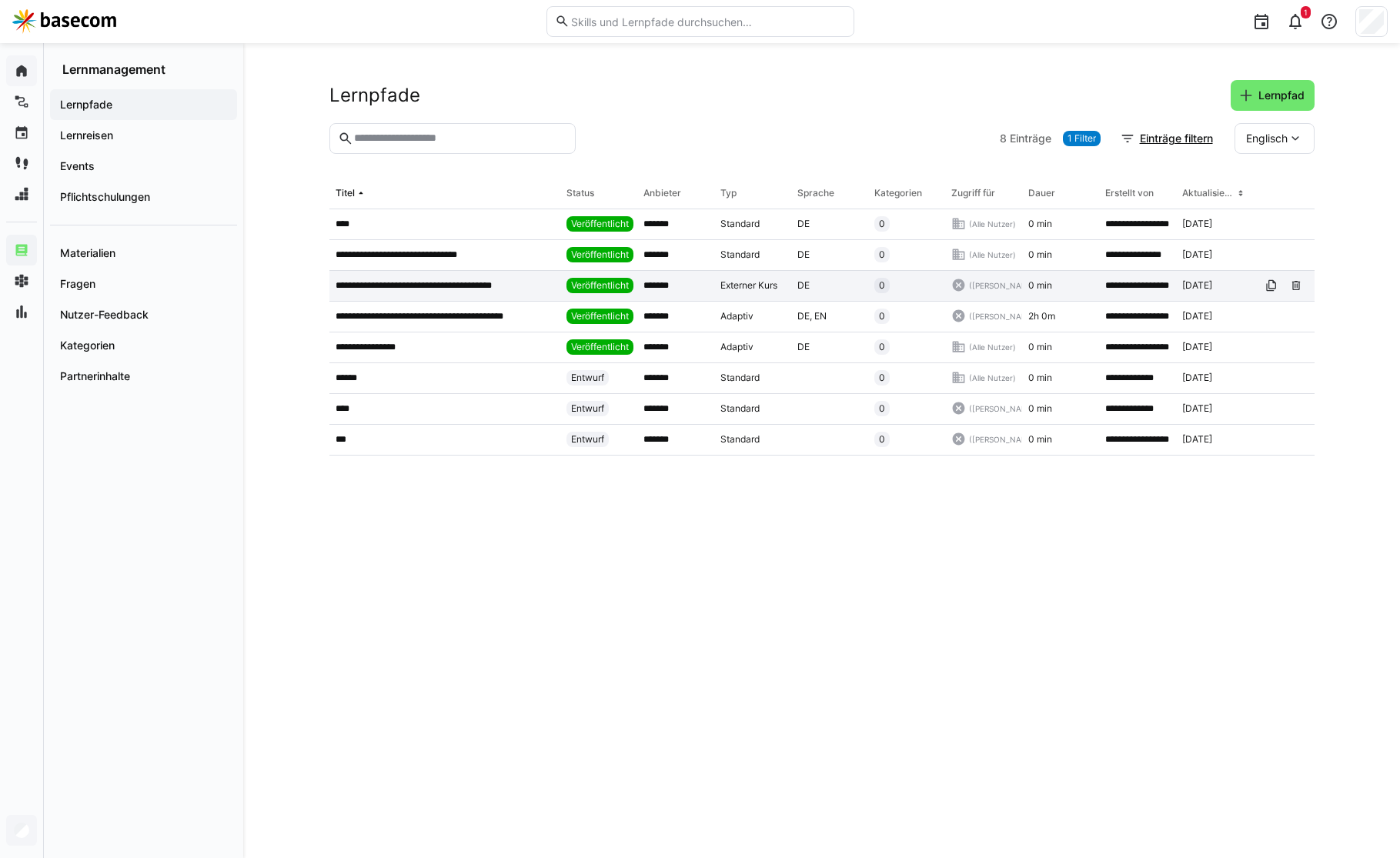
click at [422, 285] on p "**********" at bounding box center [432, 285] width 193 height 12
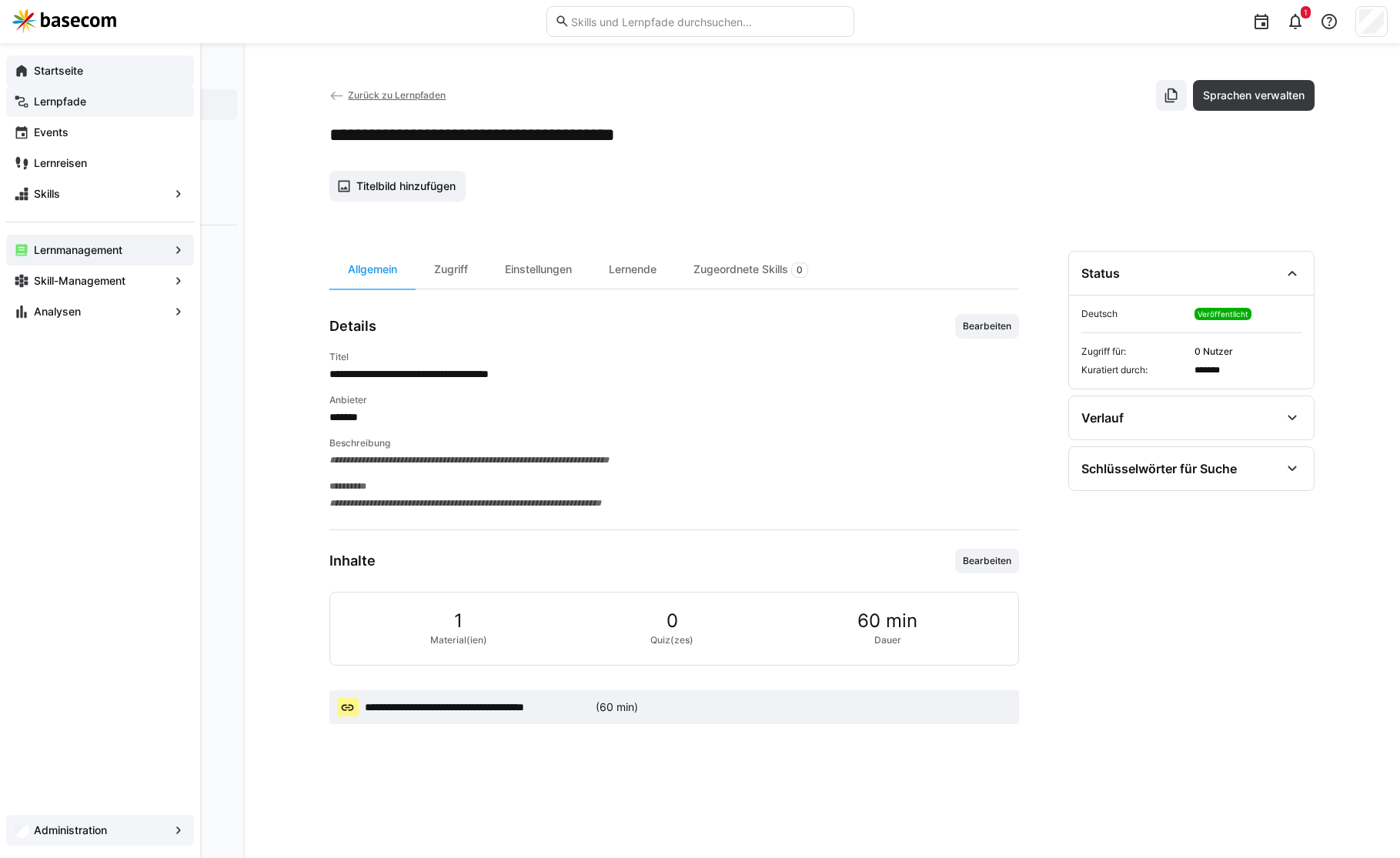
click at [10, 111] on div "Lernpfade" at bounding box center [99, 101] width 188 height 31
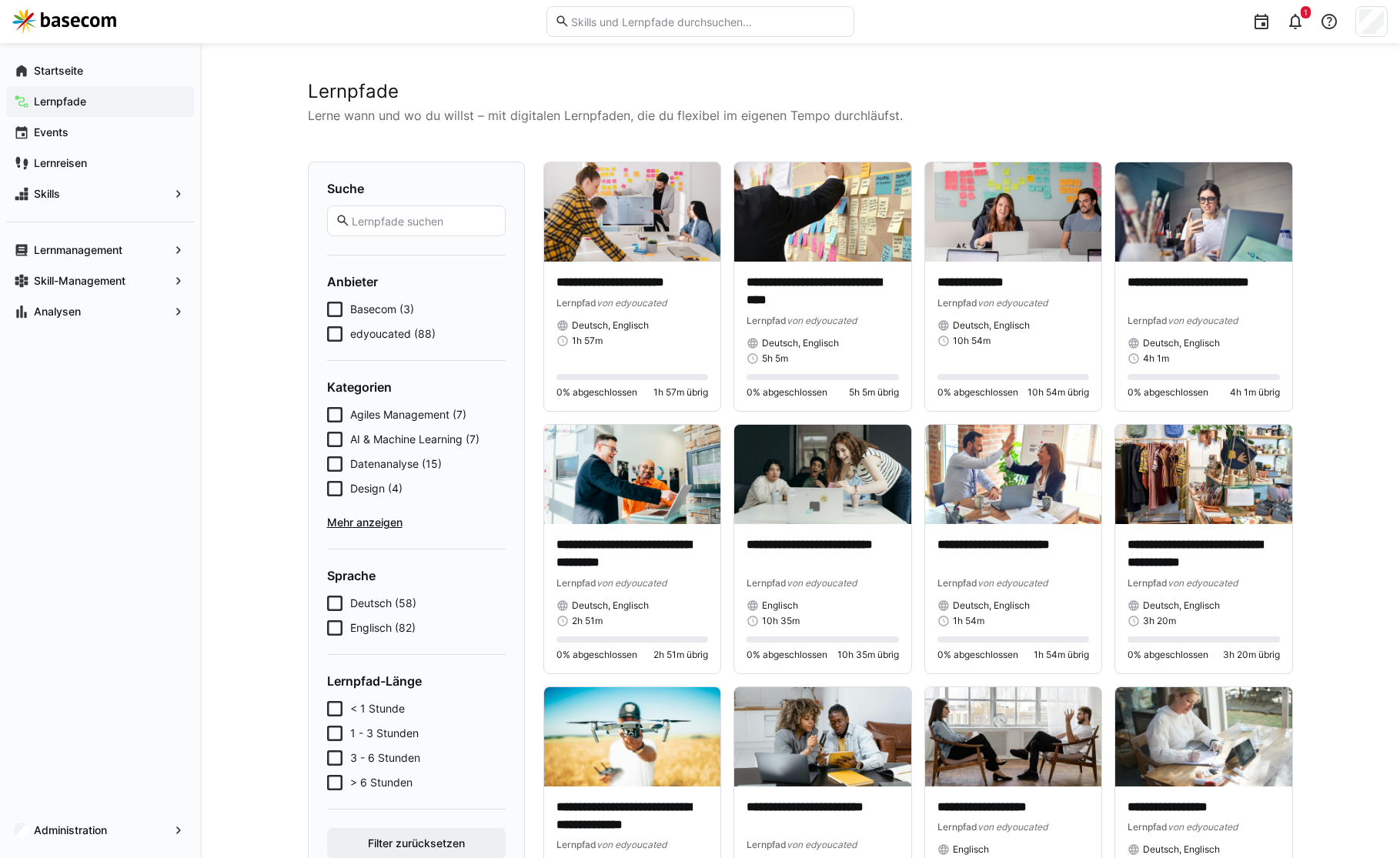
click at [388, 439] on span "AI & Machine Learning (7)" at bounding box center [415, 439] width 130 height 15
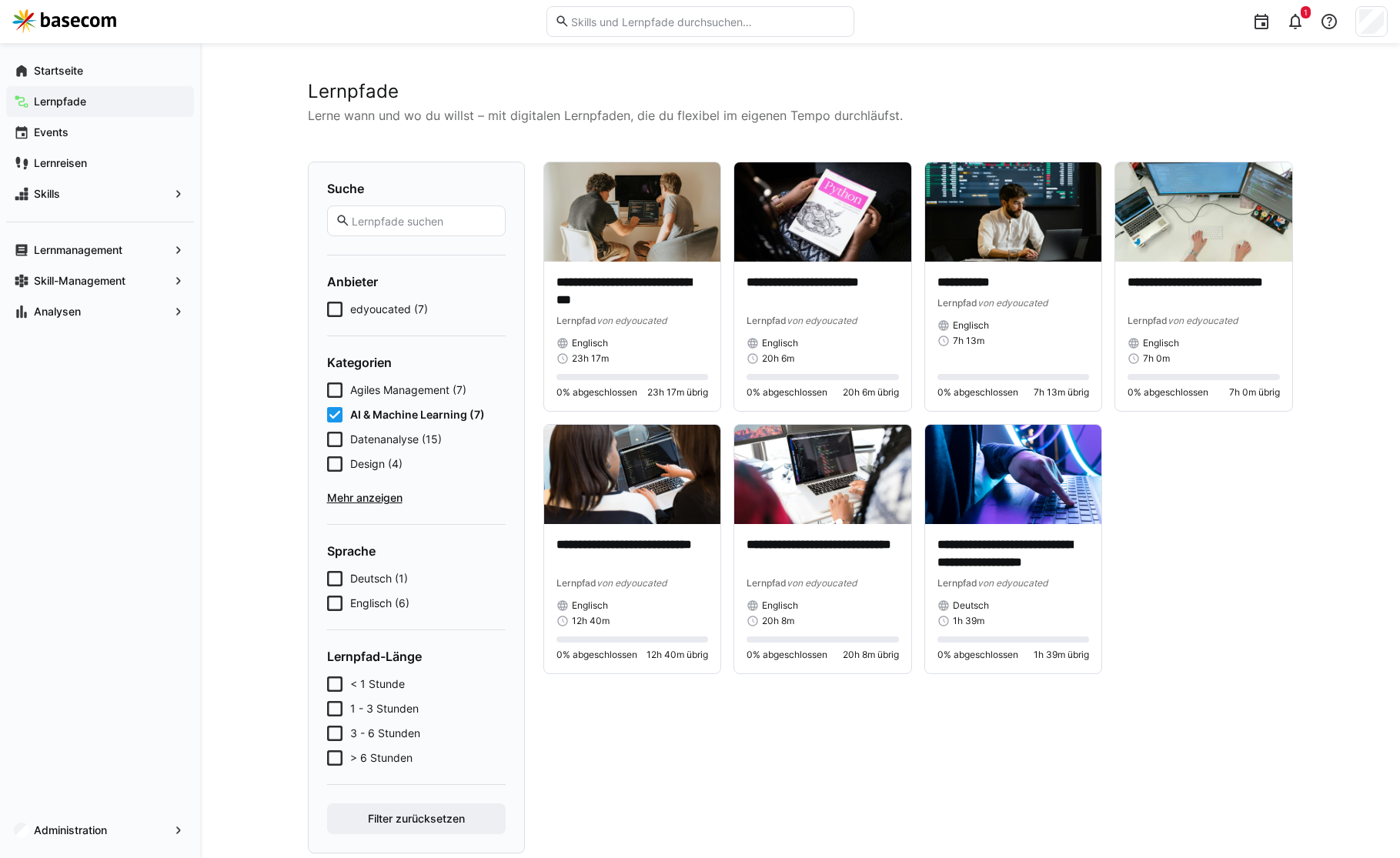
click at [388, 439] on span "Datenanalyse (15)" at bounding box center [396, 439] width 91 height 15
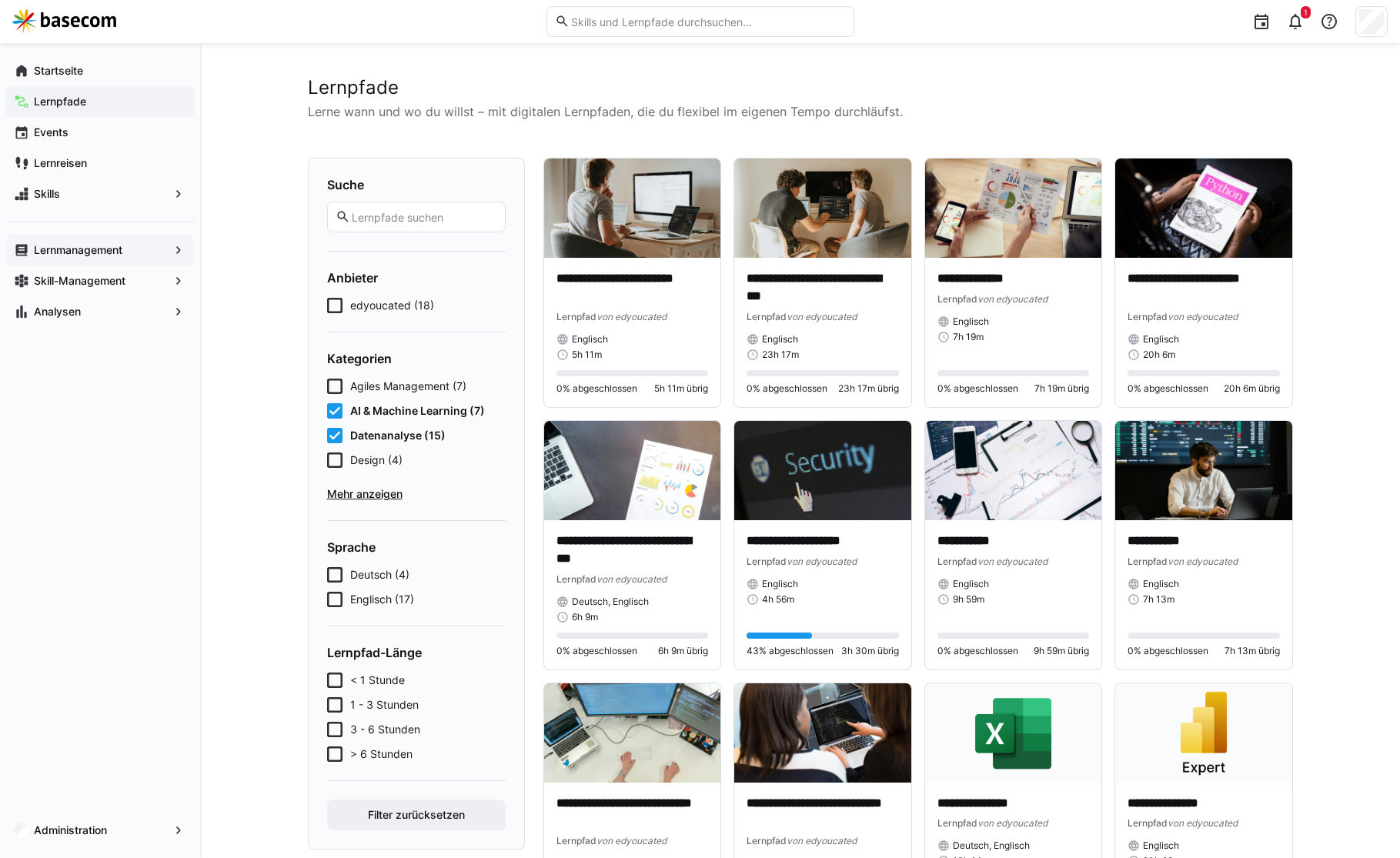
click at [72, 256] on span "Lernmanagement" at bounding box center [100, 250] width 137 height 15
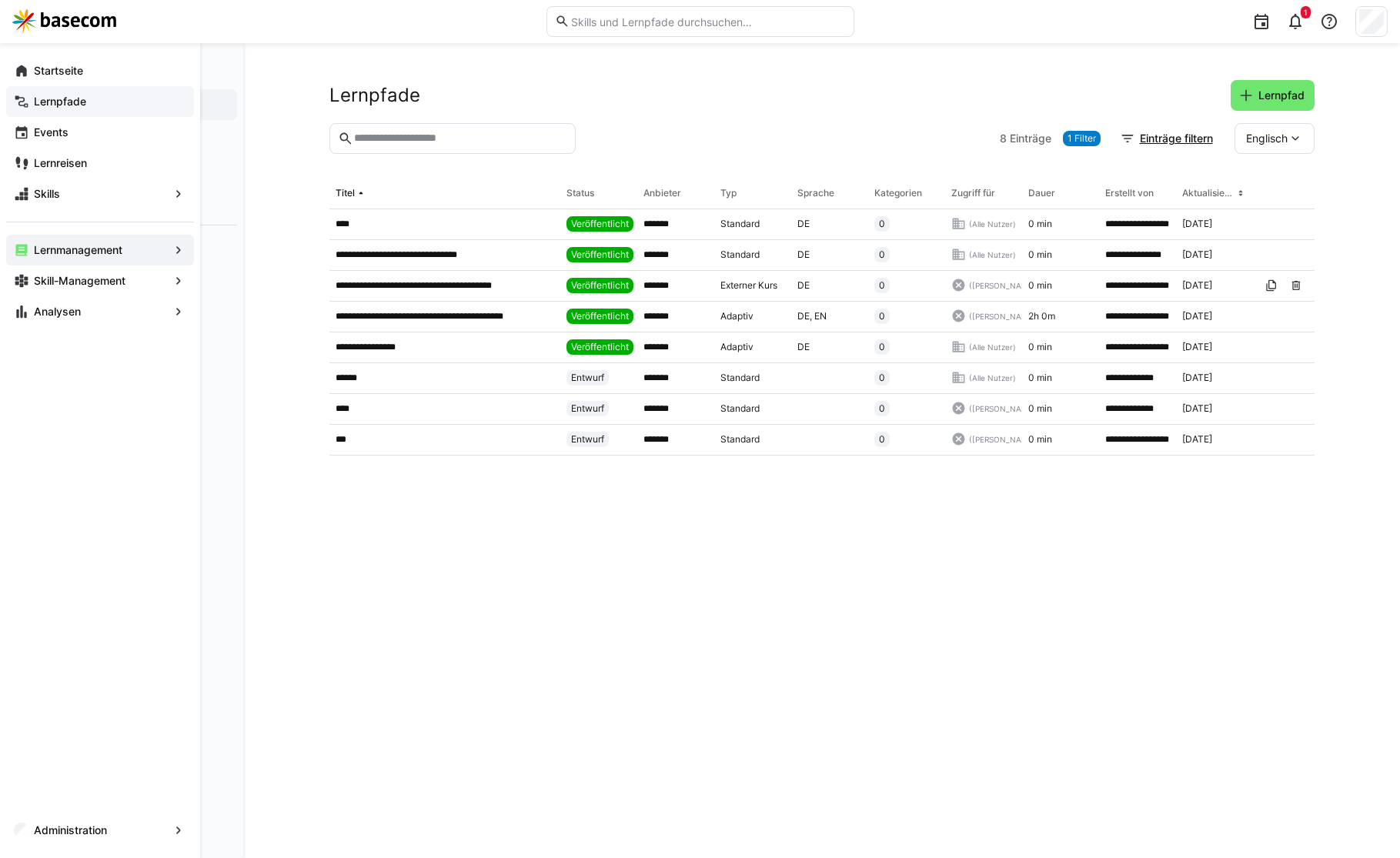
click at [0, 0] on app-navigation-label "Lernpfade" at bounding box center [0, 0] width 0 height 0
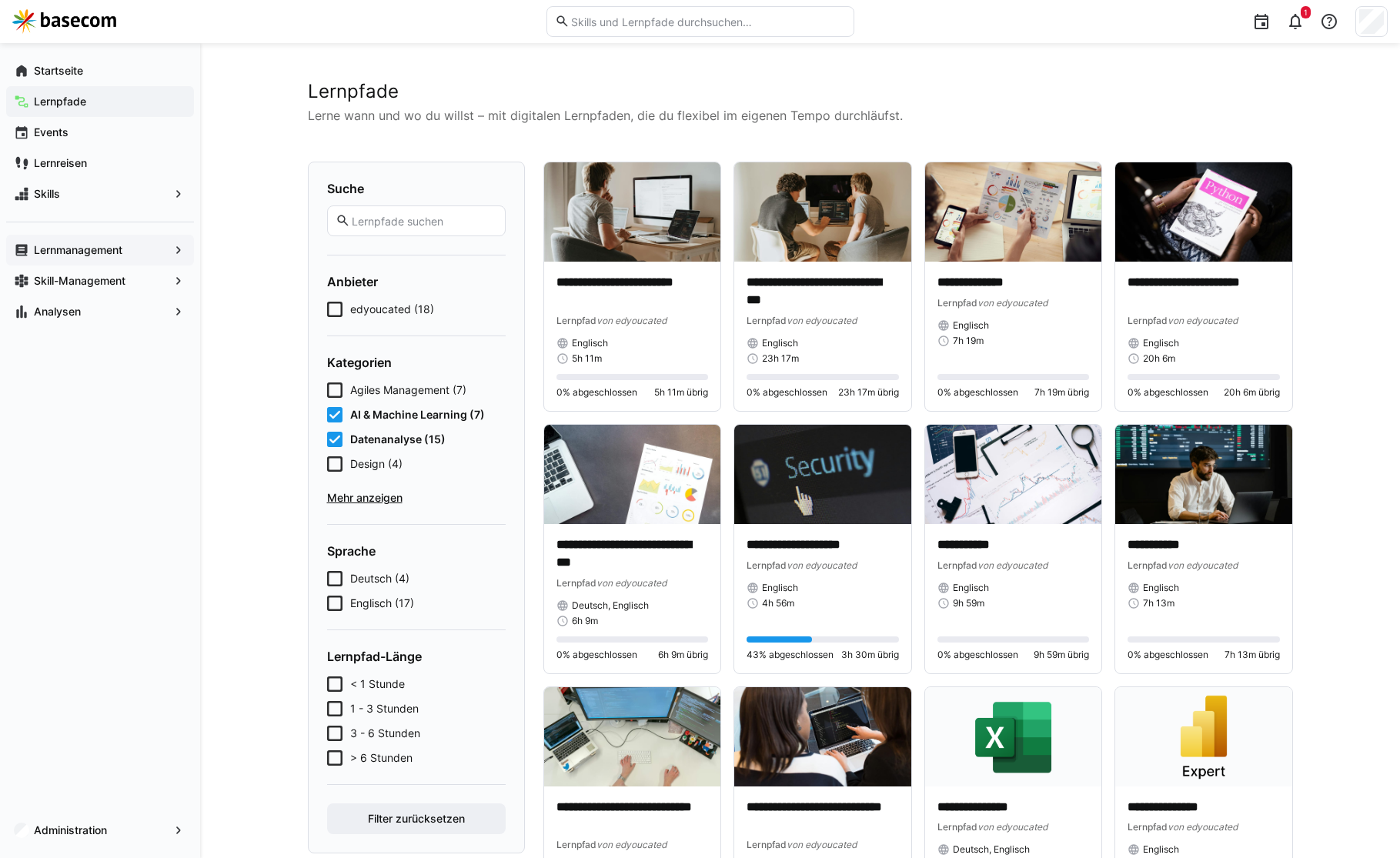
click at [334, 410] on icon at bounding box center [335, 415] width 15 height 15
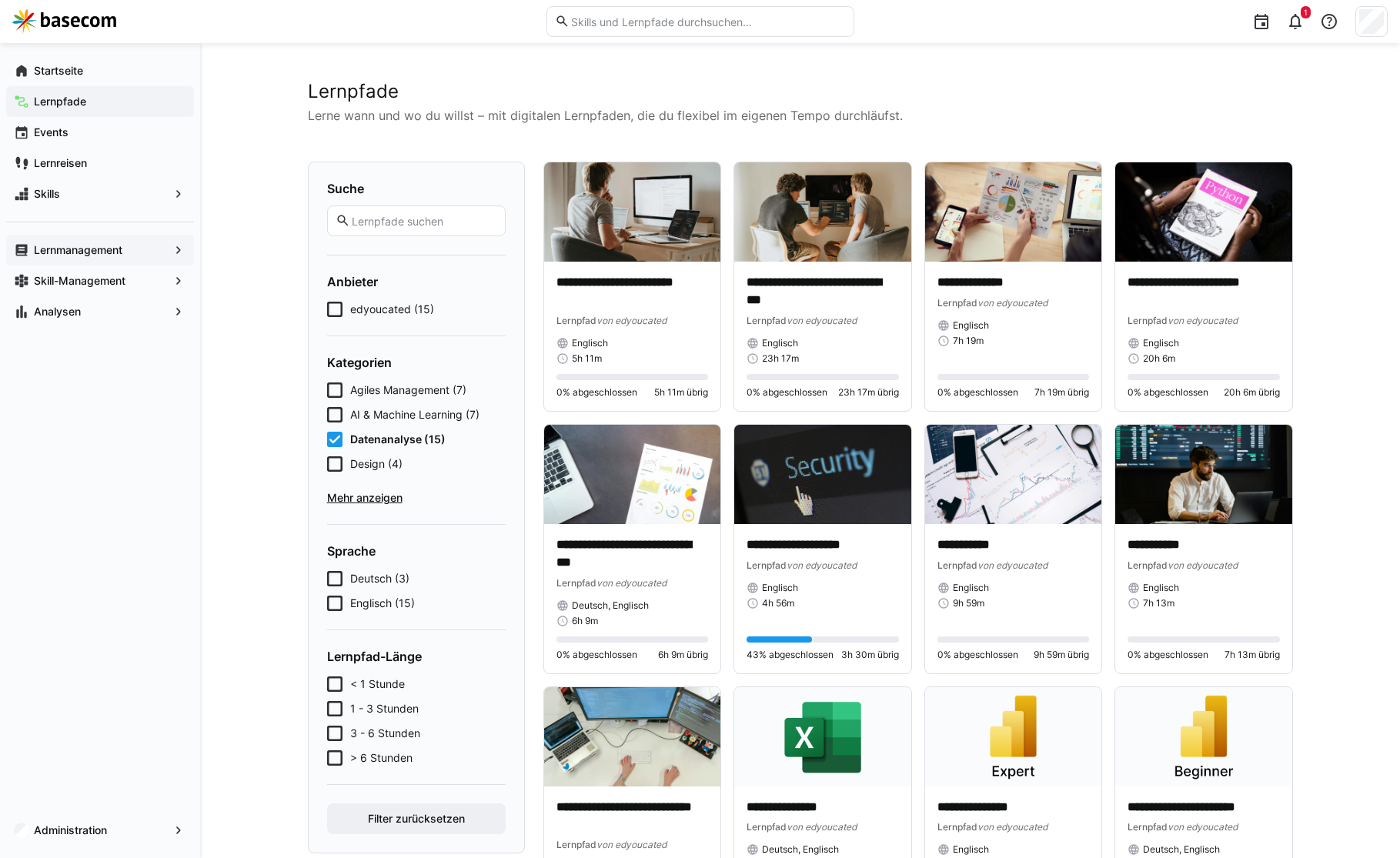
click at [334, 435] on icon at bounding box center [335, 439] width 15 height 15
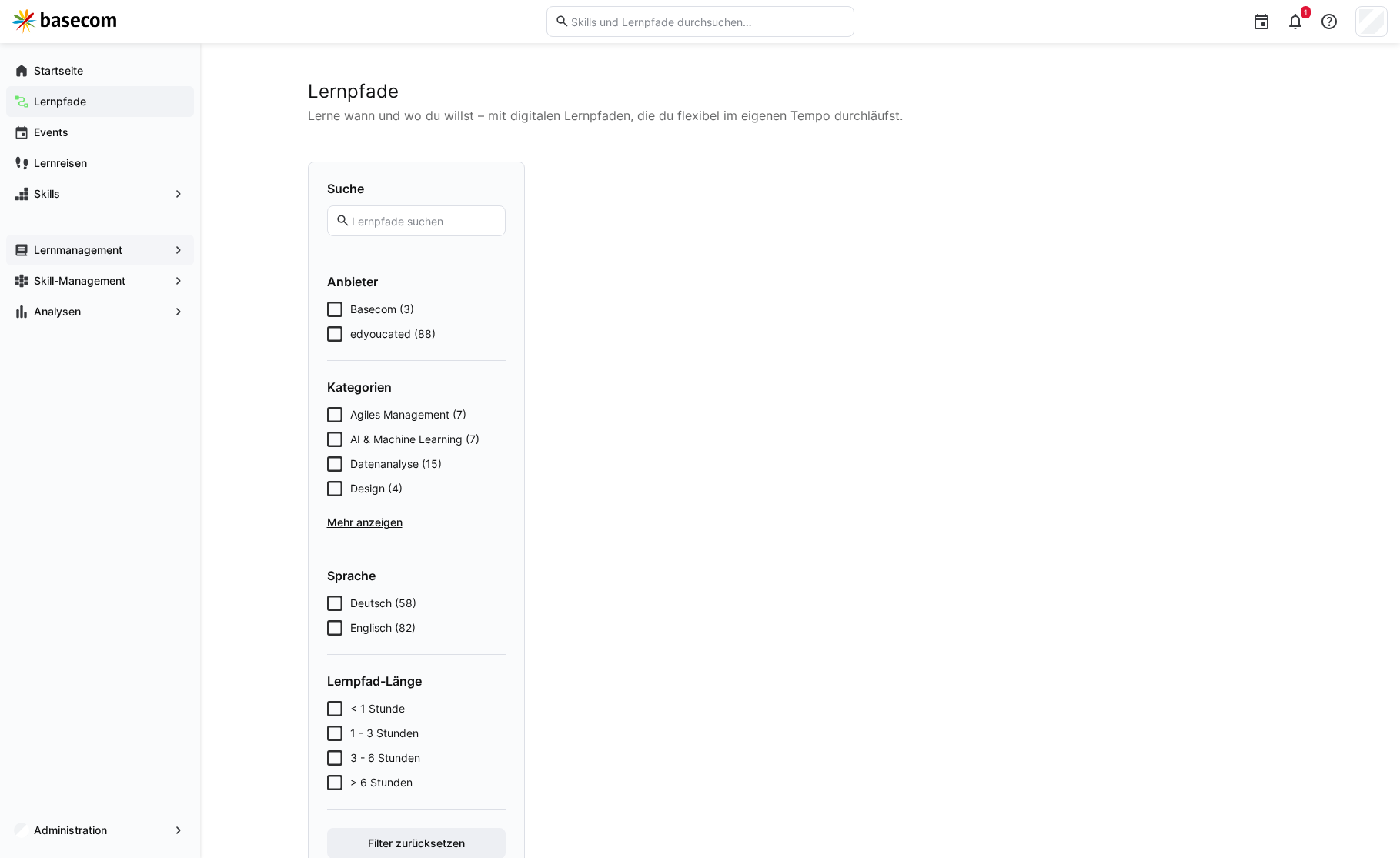
click at [343, 310] on eds-checkbox "Basecom (3)" at bounding box center [416, 310] width 178 height 15
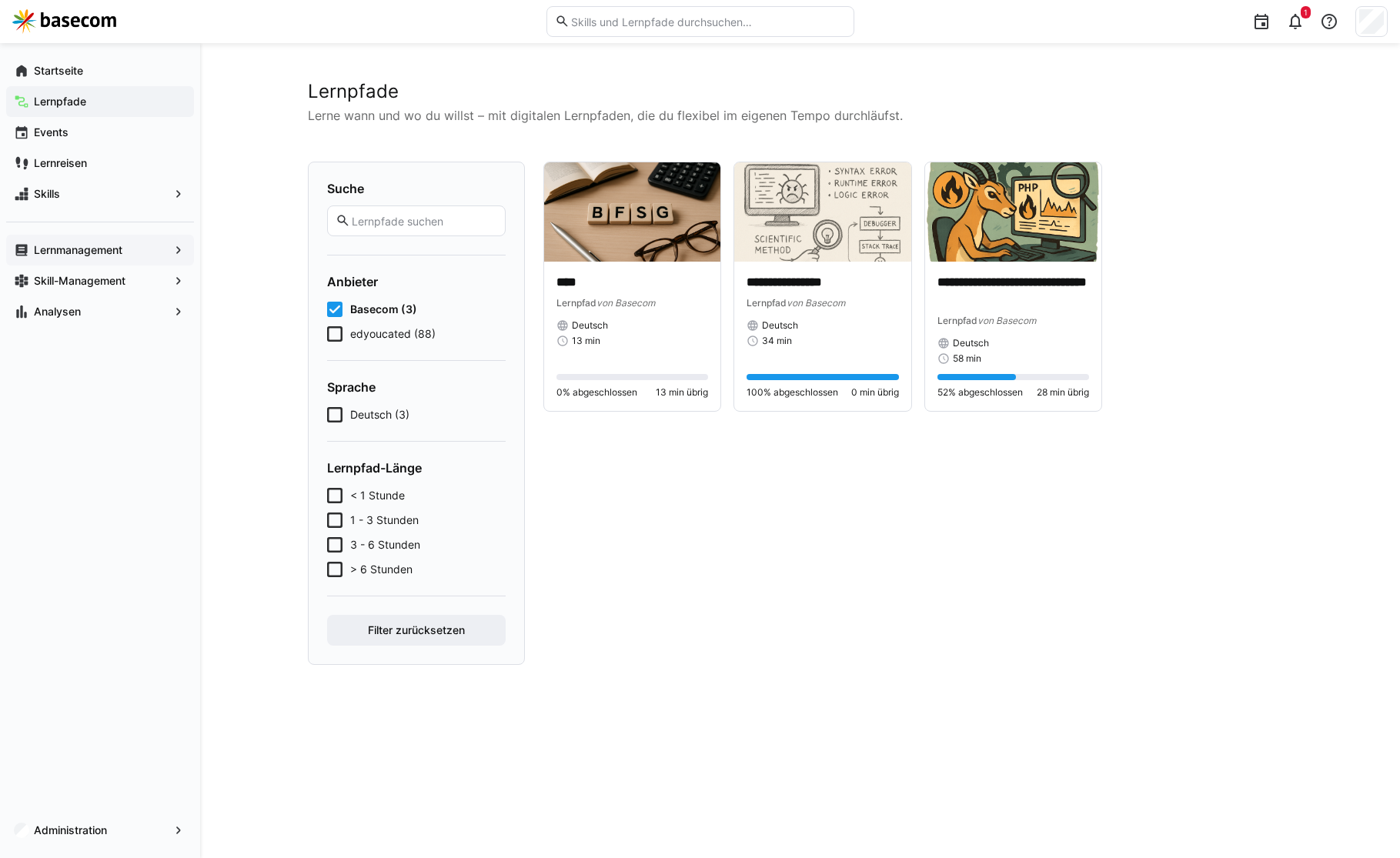
click at [350, 304] on span "Basecom (3)" at bounding box center [383, 310] width 67 height 15
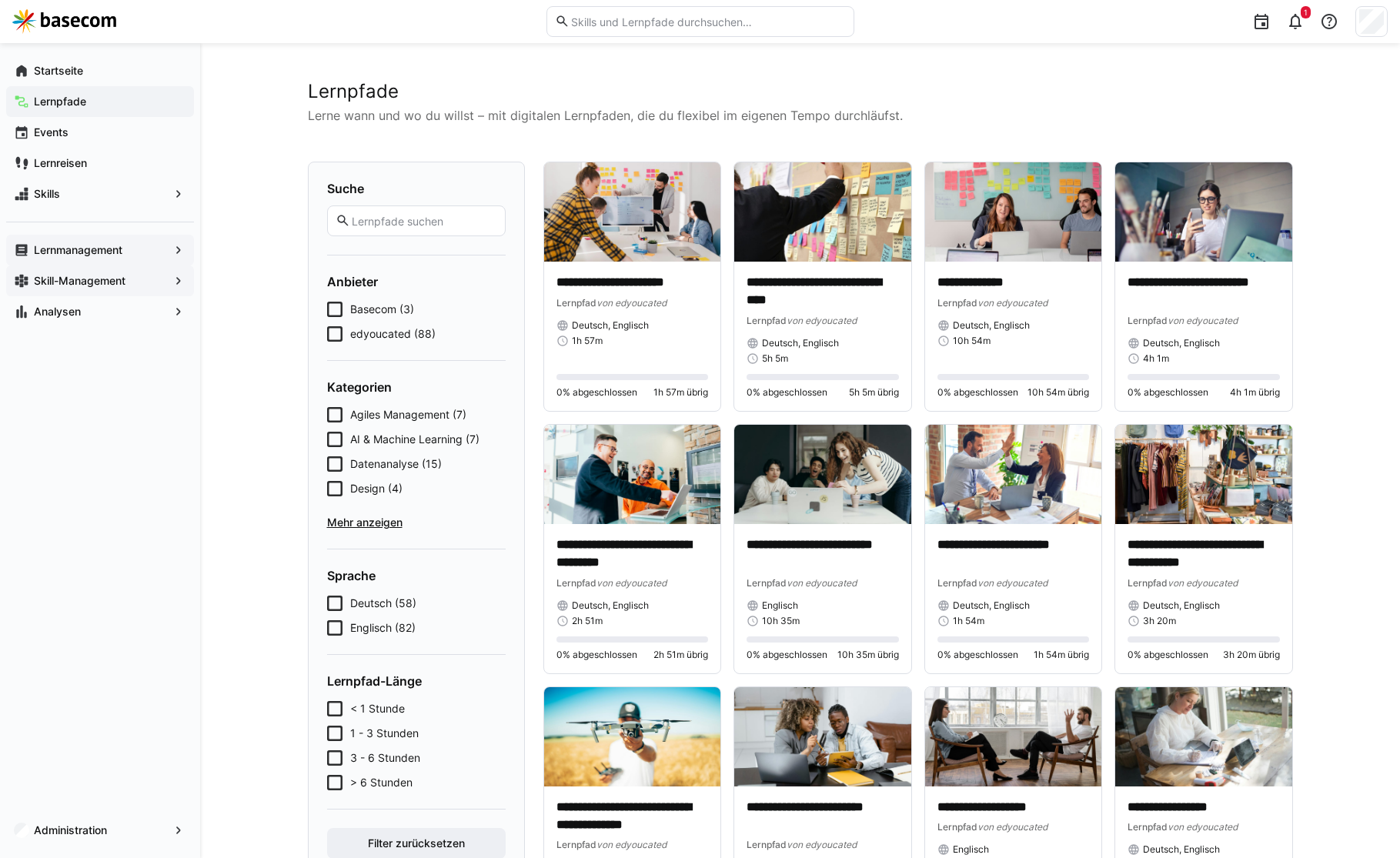
click at [79, 266] on div "Skill-Management" at bounding box center [99, 281] width 188 height 31
click at [0, 0] on app-navigation-label "Lernmanagement" at bounding box center [0, 0] width 0 height 0
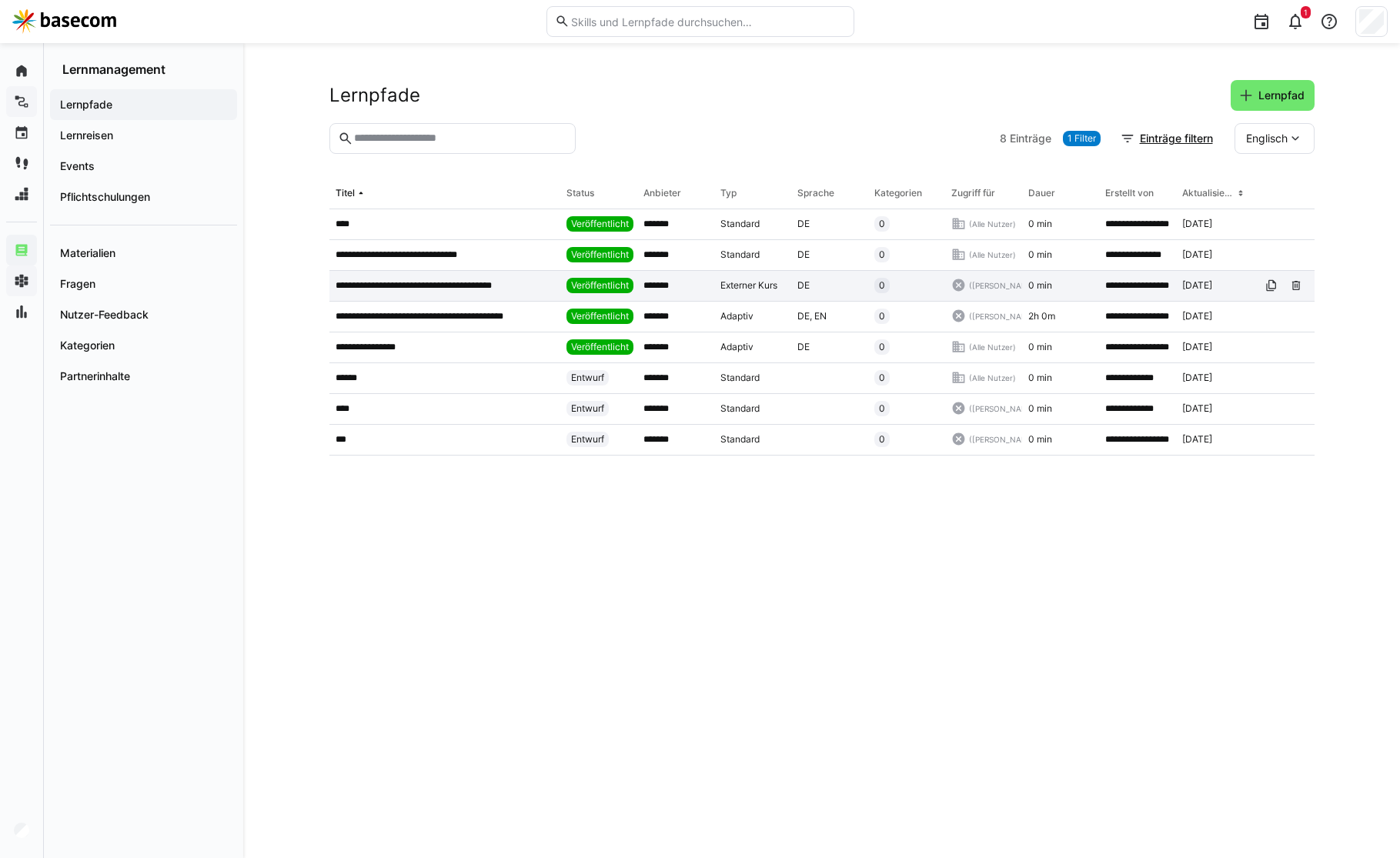
click at [423, 286] on p "**********" at bounding box center [432, 285] width 193 height 12
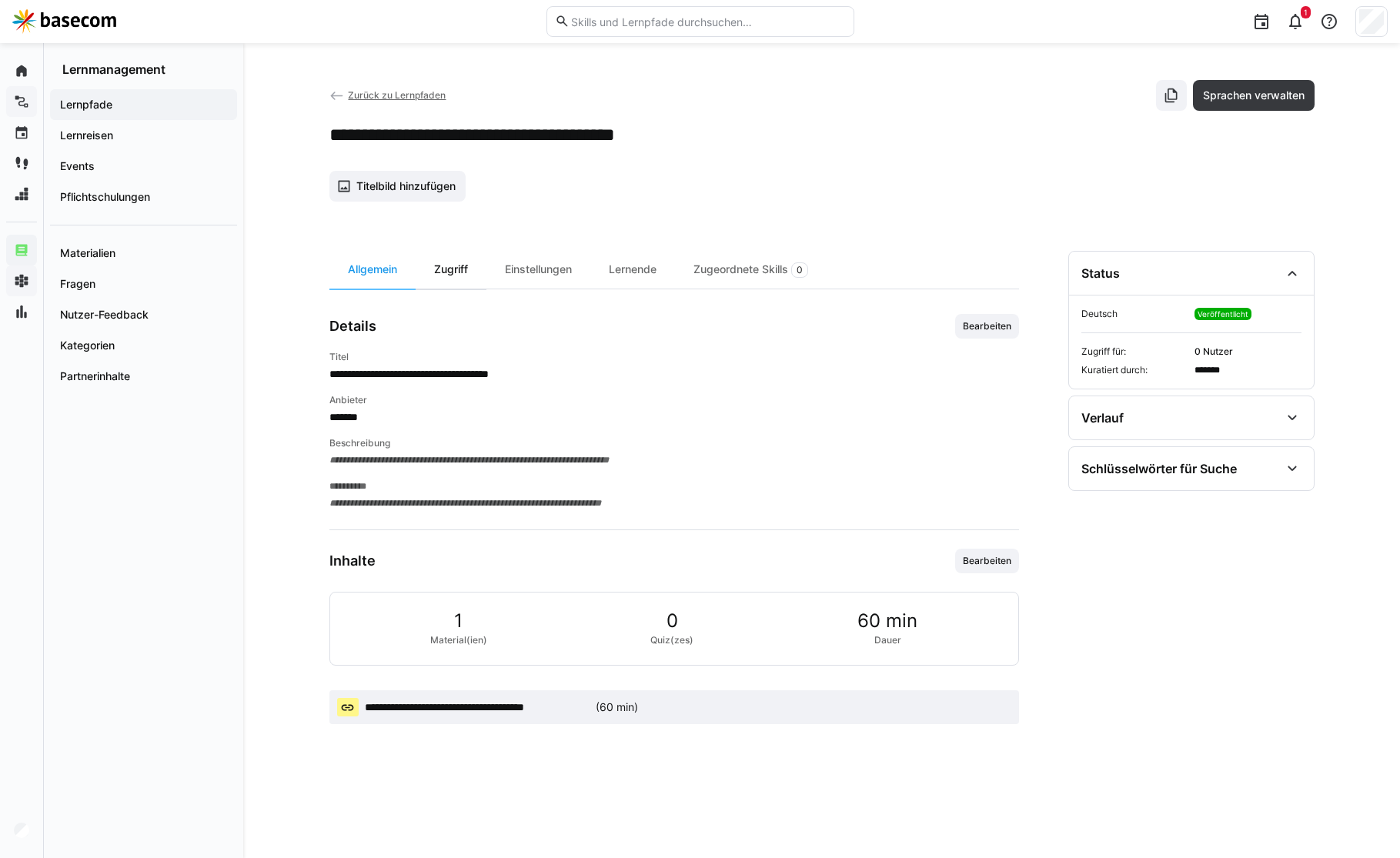
click at [470, 267] on div "Zugriff" at bounding box center [451, 270] width 71 height 38
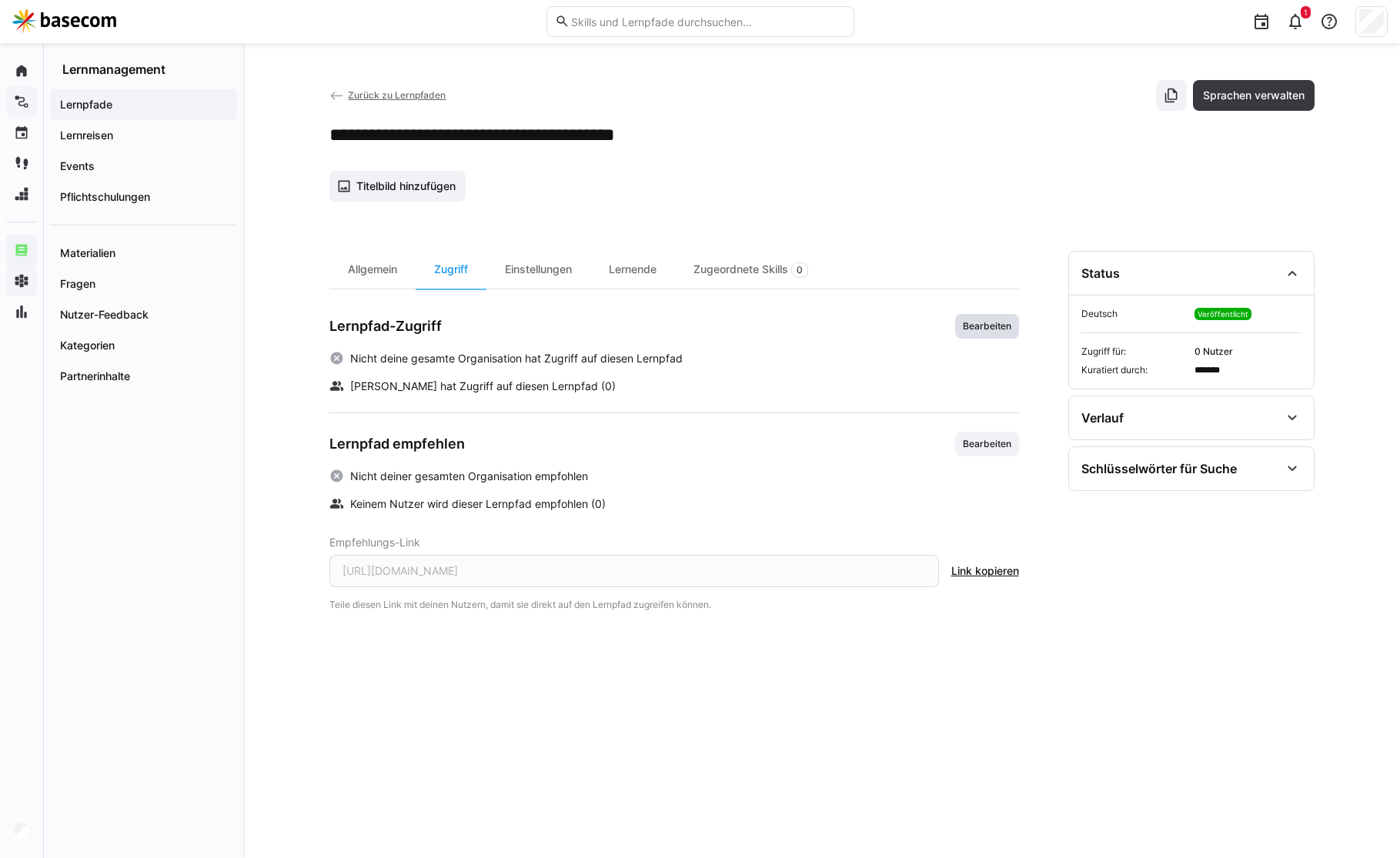
click at [997, 323] on span "Bearbeiten" at bounding box center [987, 326] width 51 height 12
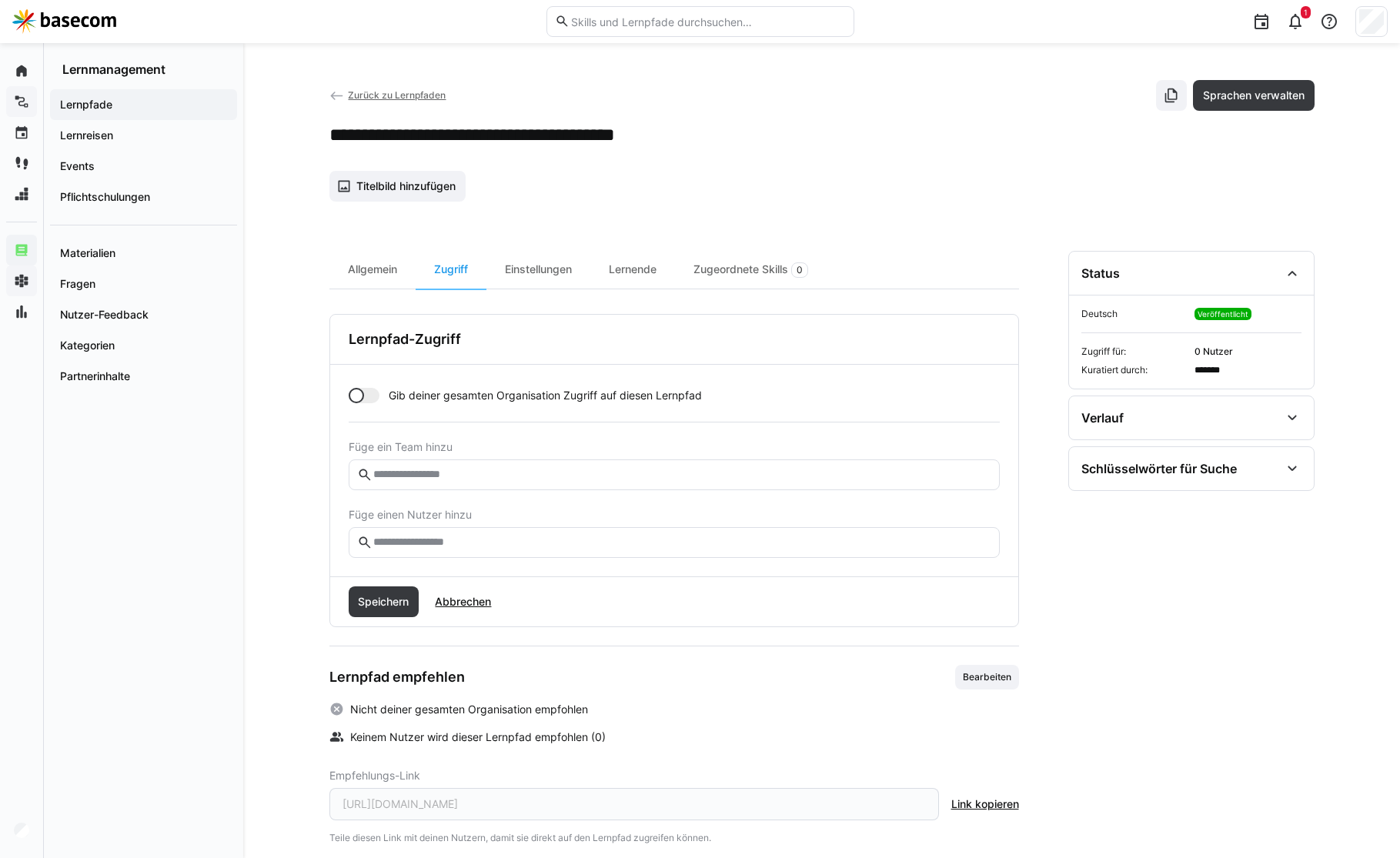
click at [380, 394] on app-toggle "Gib deiner gesamten Organisation Zugriff auf diesen Lernpfad" at bounding box center [674, 396] width 651 height 15
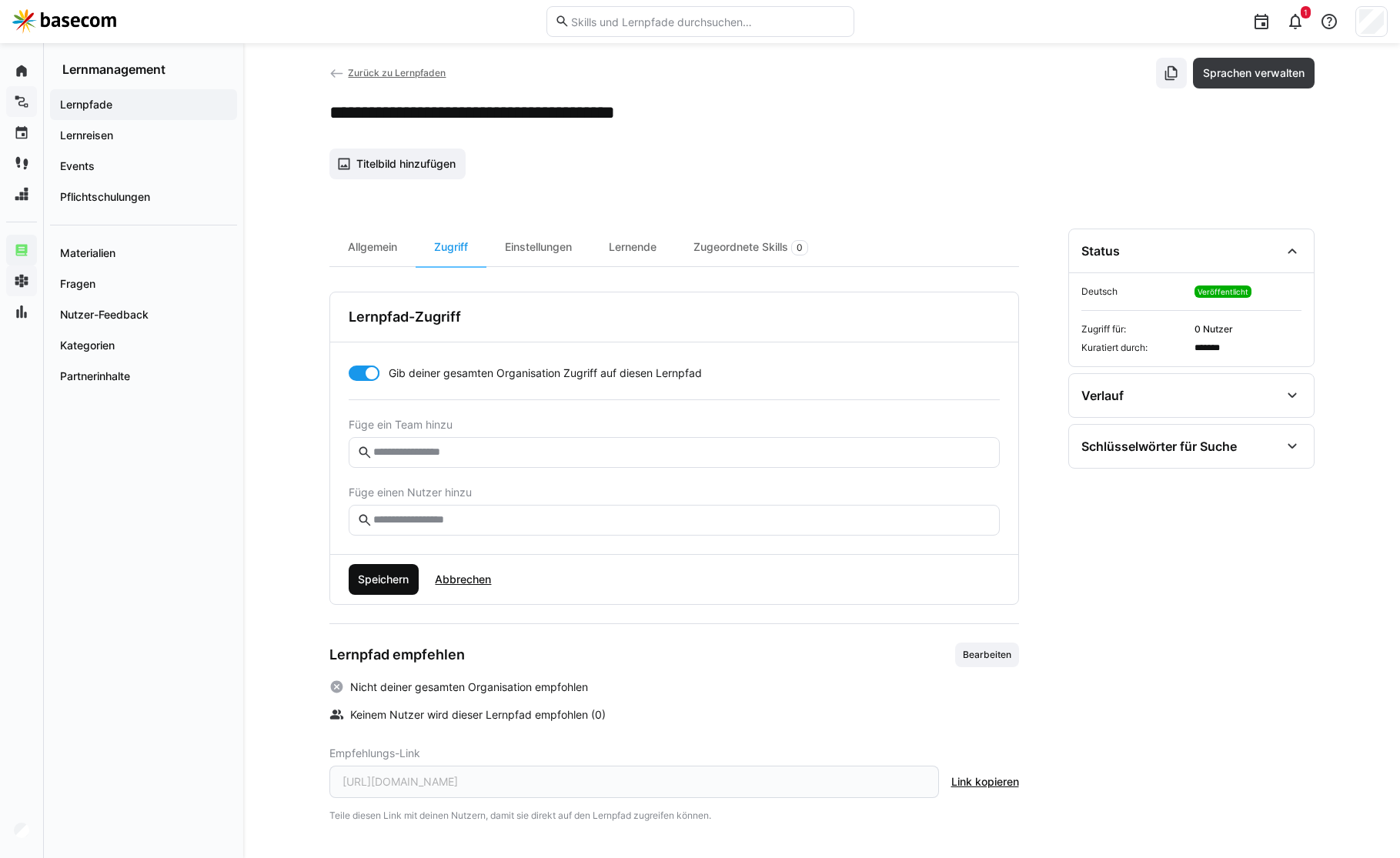
click at [394, 591] on span "Speichern" at bounding box center [384, 580] width 71 height 31
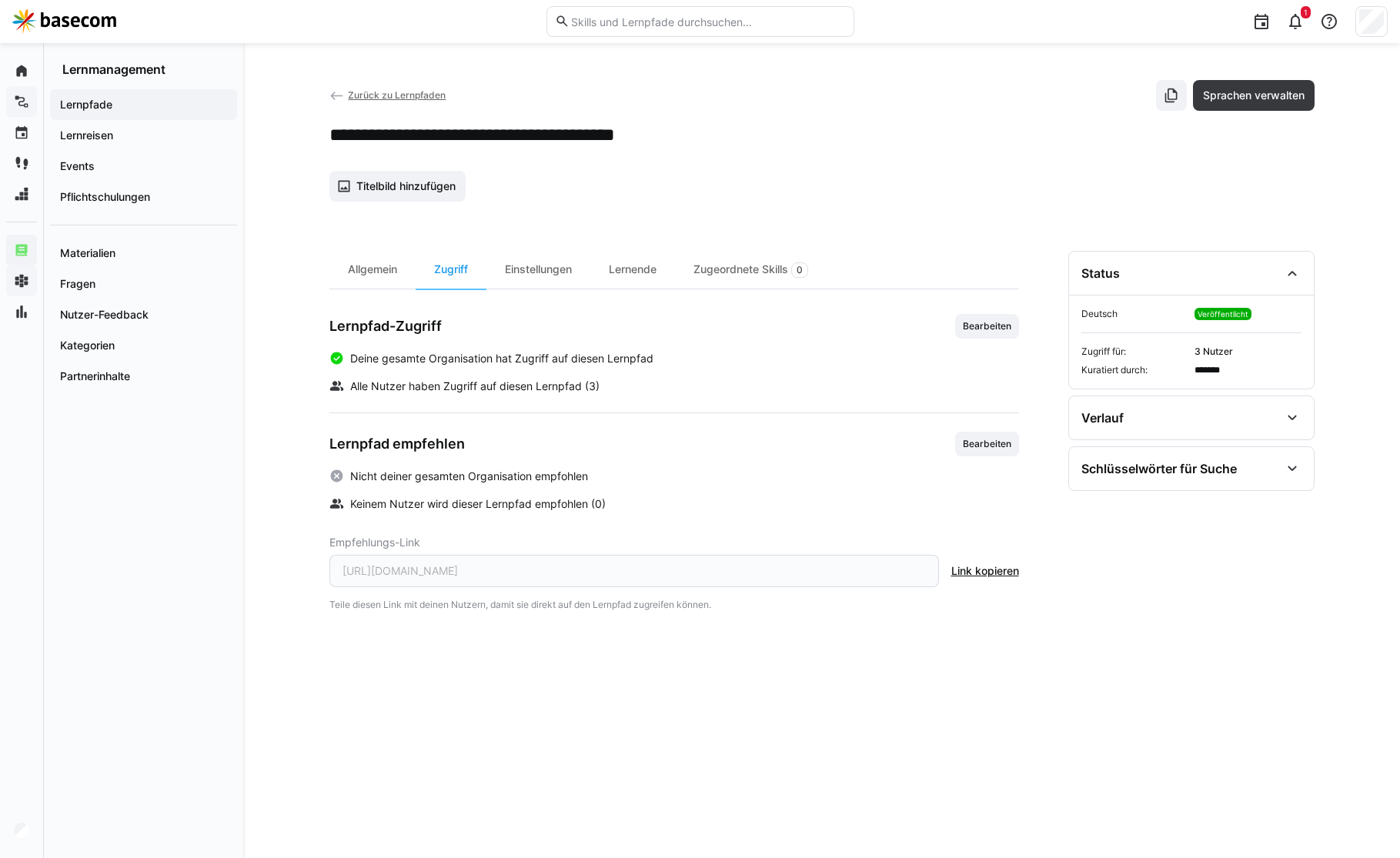
scroll to position [0, 0]
click at [987, 446] on span "Bearbeiten" at bounding box center [987, 444] width 51 height 12
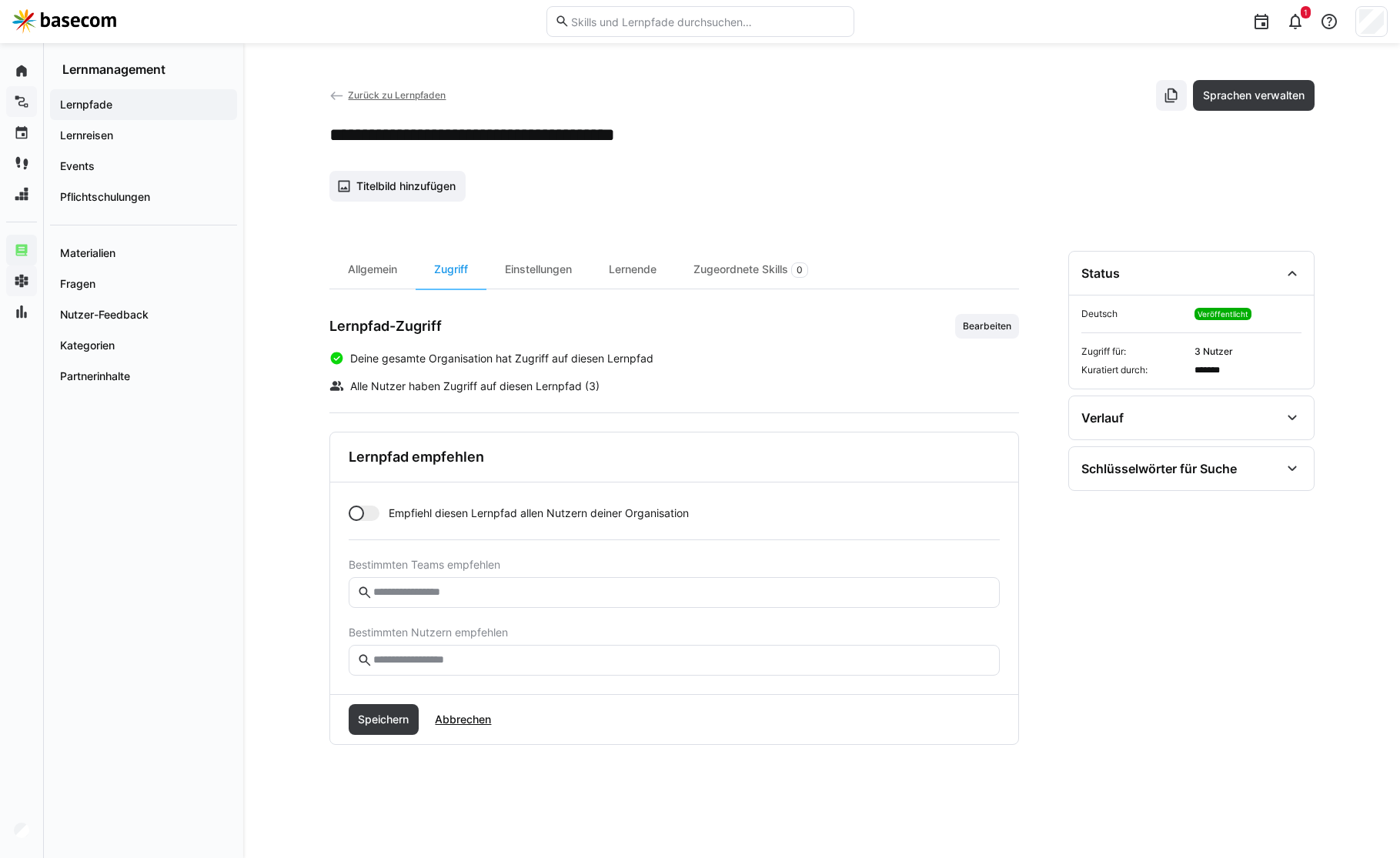
click at [391, 514] on span "Empfiehl diesen Lernpfad allen Nutzern deiner Organisation" at bounding box center [538, 514] width 300 height 15
click at [382, 707] on span "Speichern" at bounding box center [384, 720] width 71 height 31
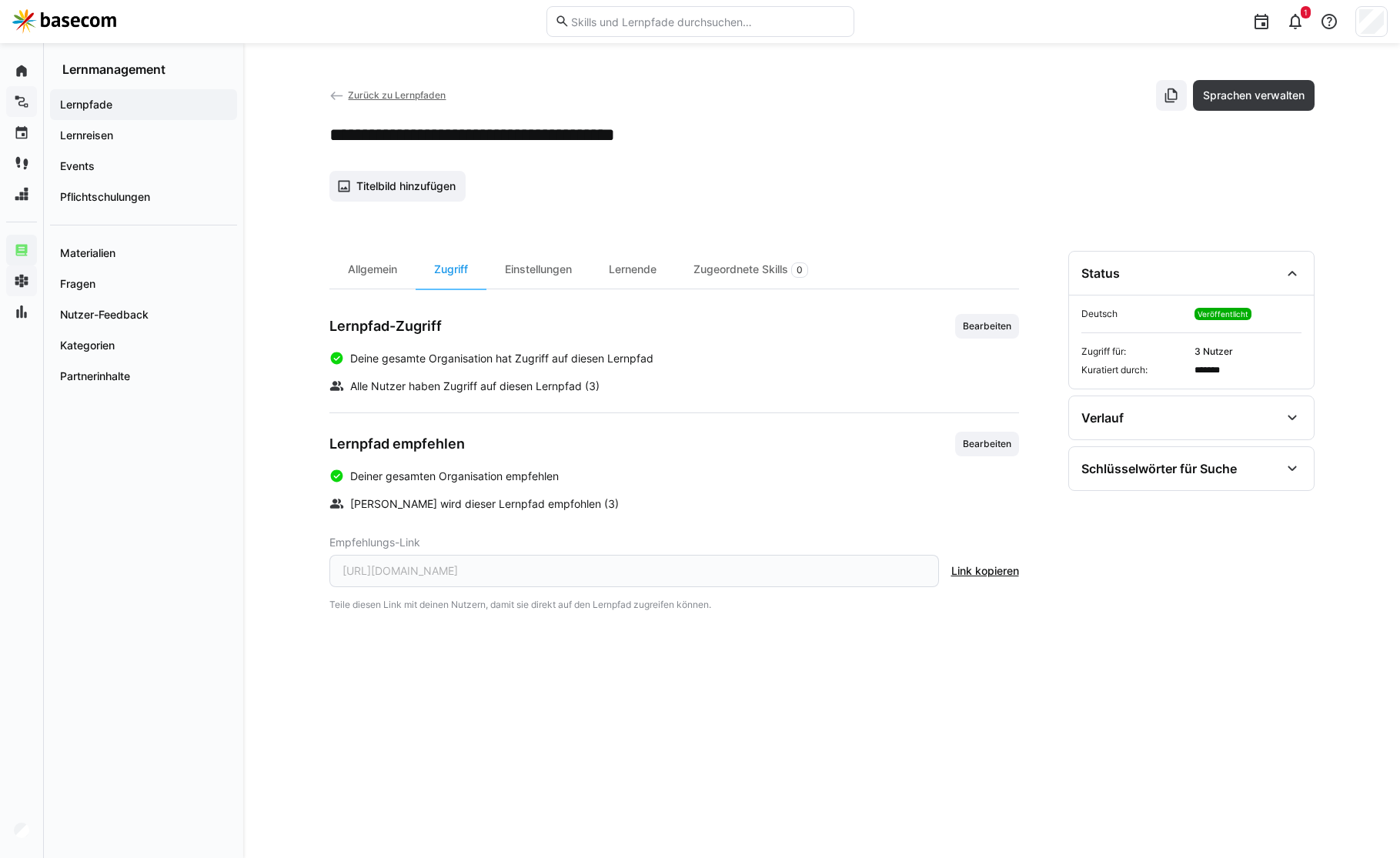
click at [81, 21] on img at bounding box center [64, 22] width 104 height 25
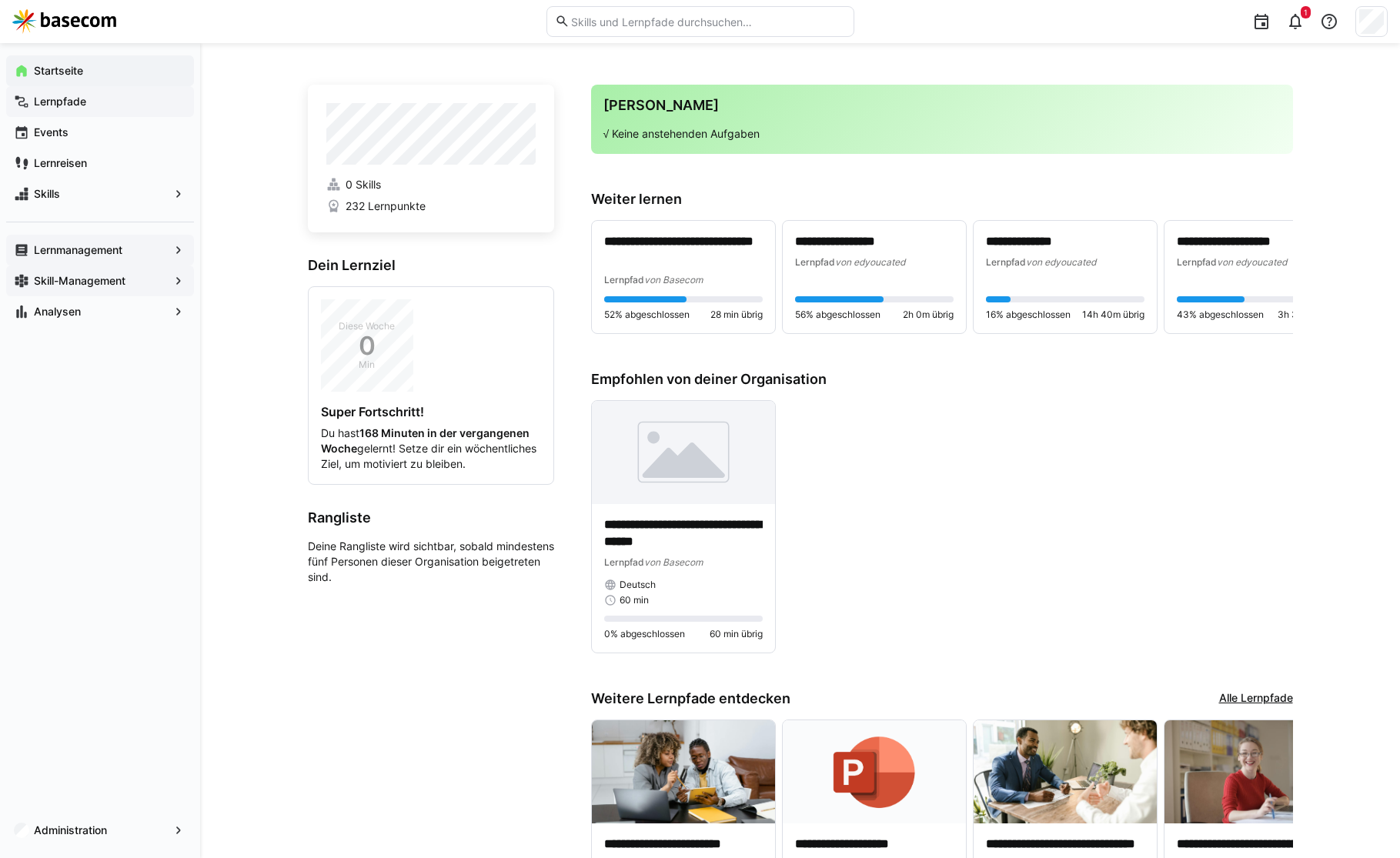
click at [94, 94] on span "Lernpfade" at bounding box center [109, 102] width 154 height 15
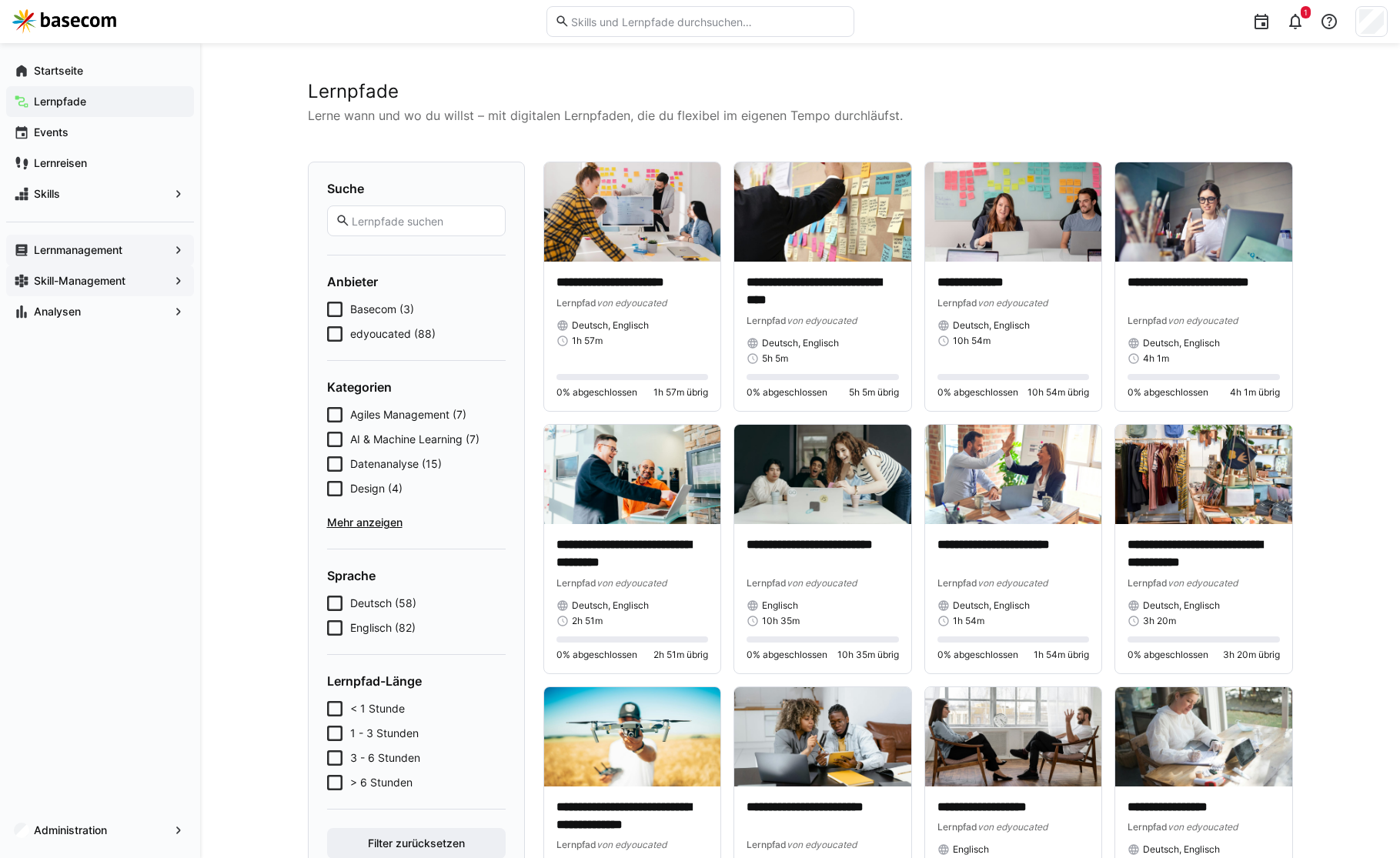
click at [357, 306] on span "Basecom (3)" at bounding box center [381, 310] width 64 height 15
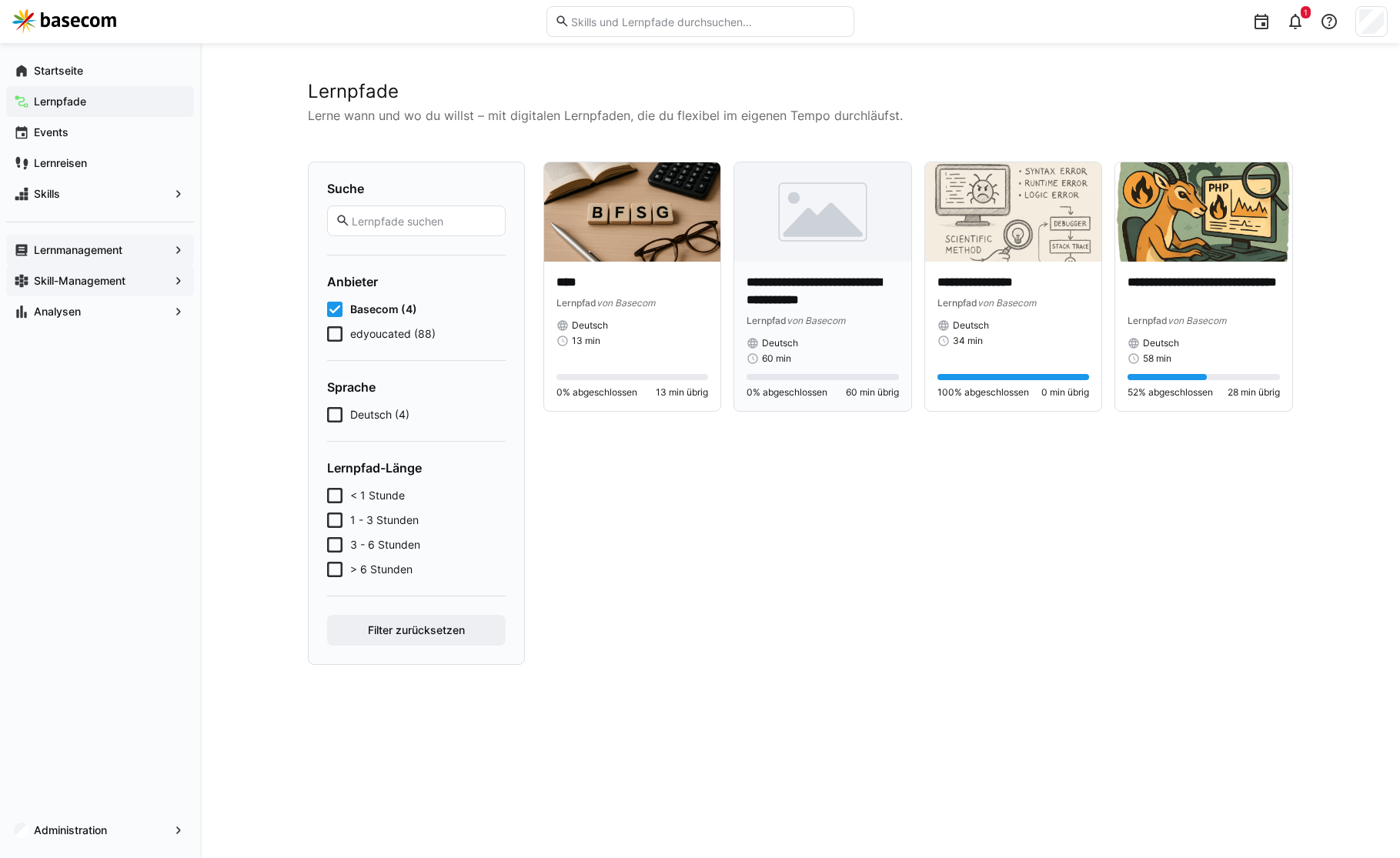
click at [858, 253] on img at bounding box center [822, 212] width 177 height 99
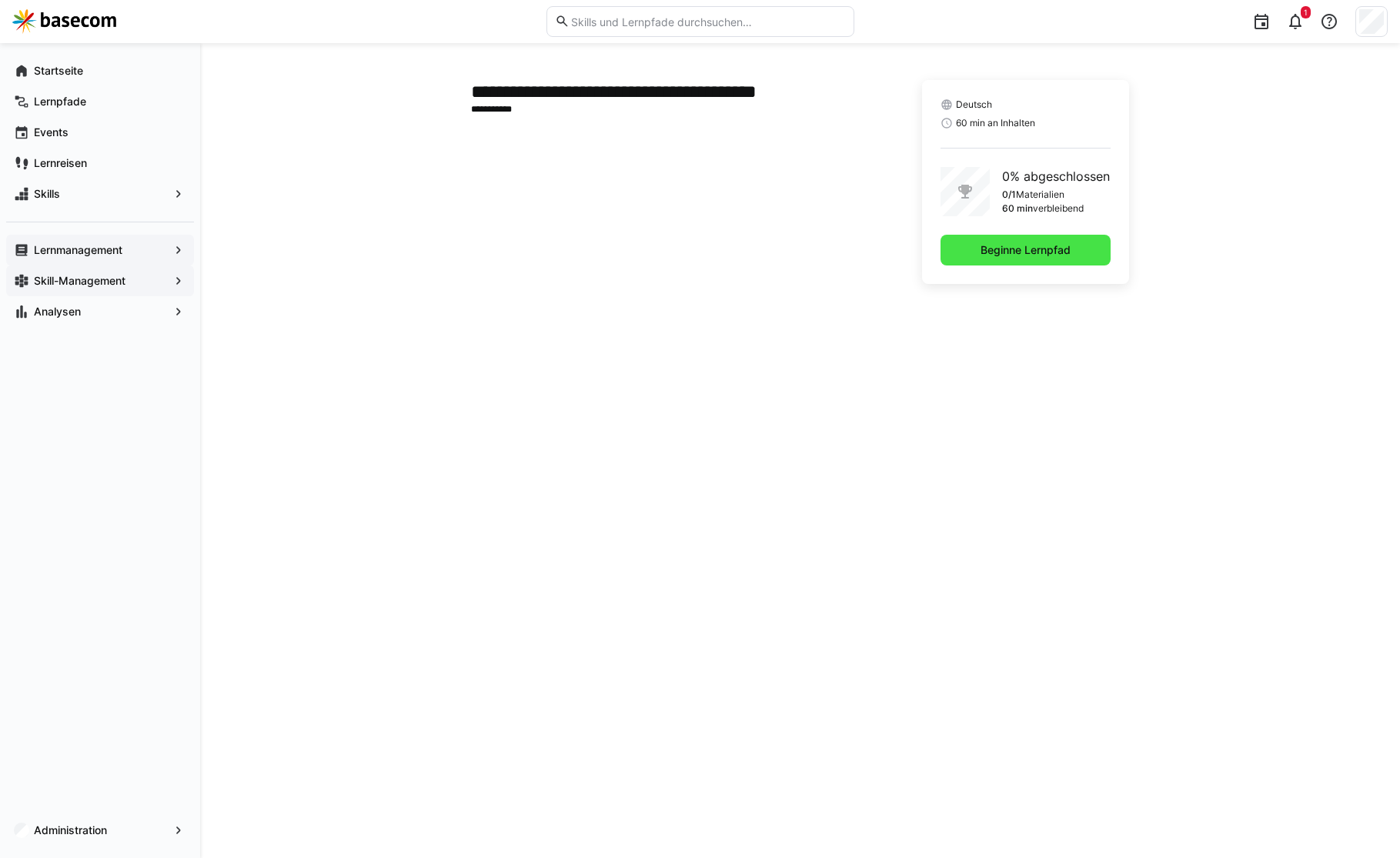
click at [998, 252] on span "Beginne Lernpfad" at bounding box center [1025, 250] width 94 height 15
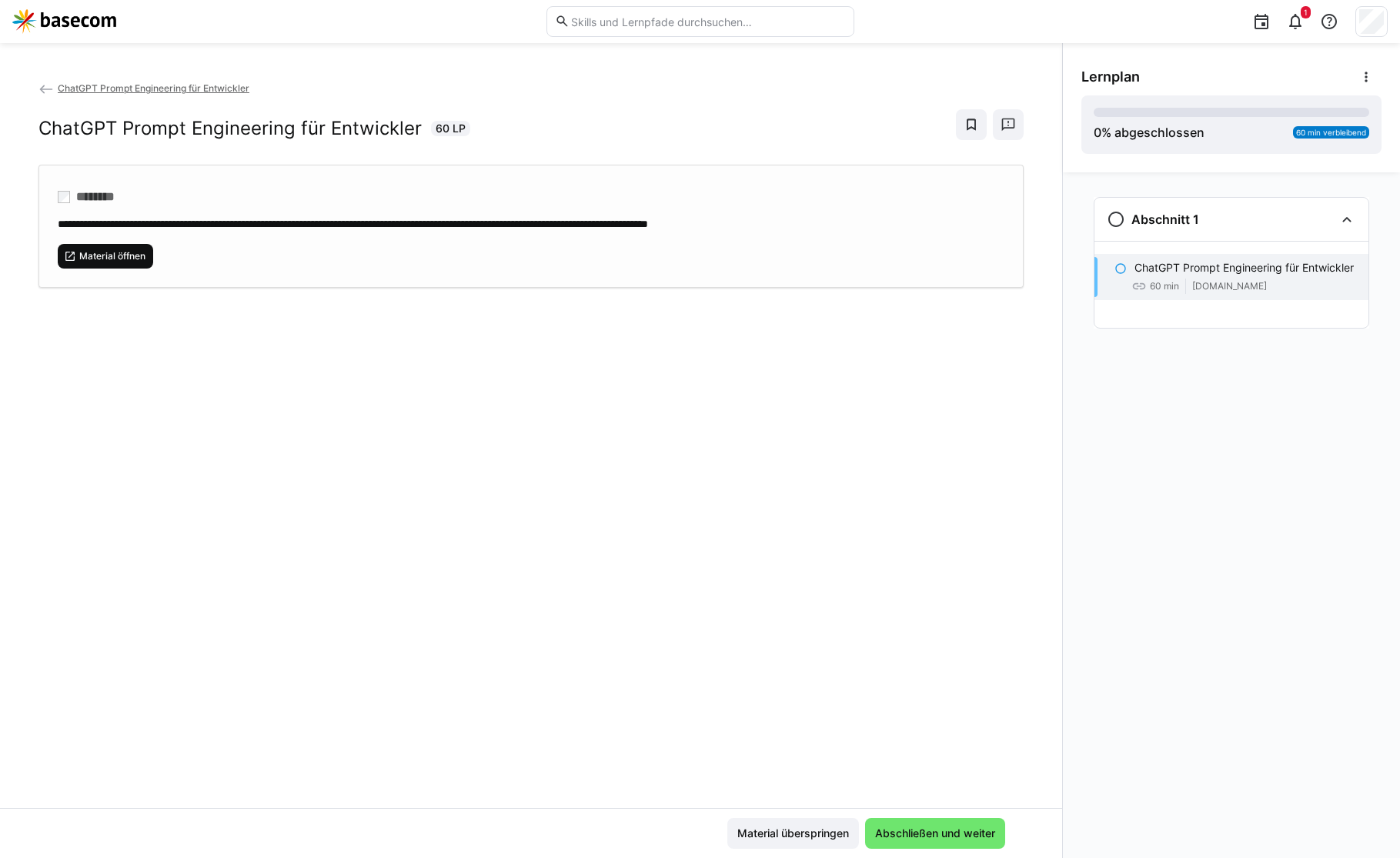
click at [122, 255] on span "Material öffnen" at bounding box center [112, 255] width 70 height 12
click at [912, 833] on span "Abschließen und weiter" at bounding box center [935, 834] width 125 height 15
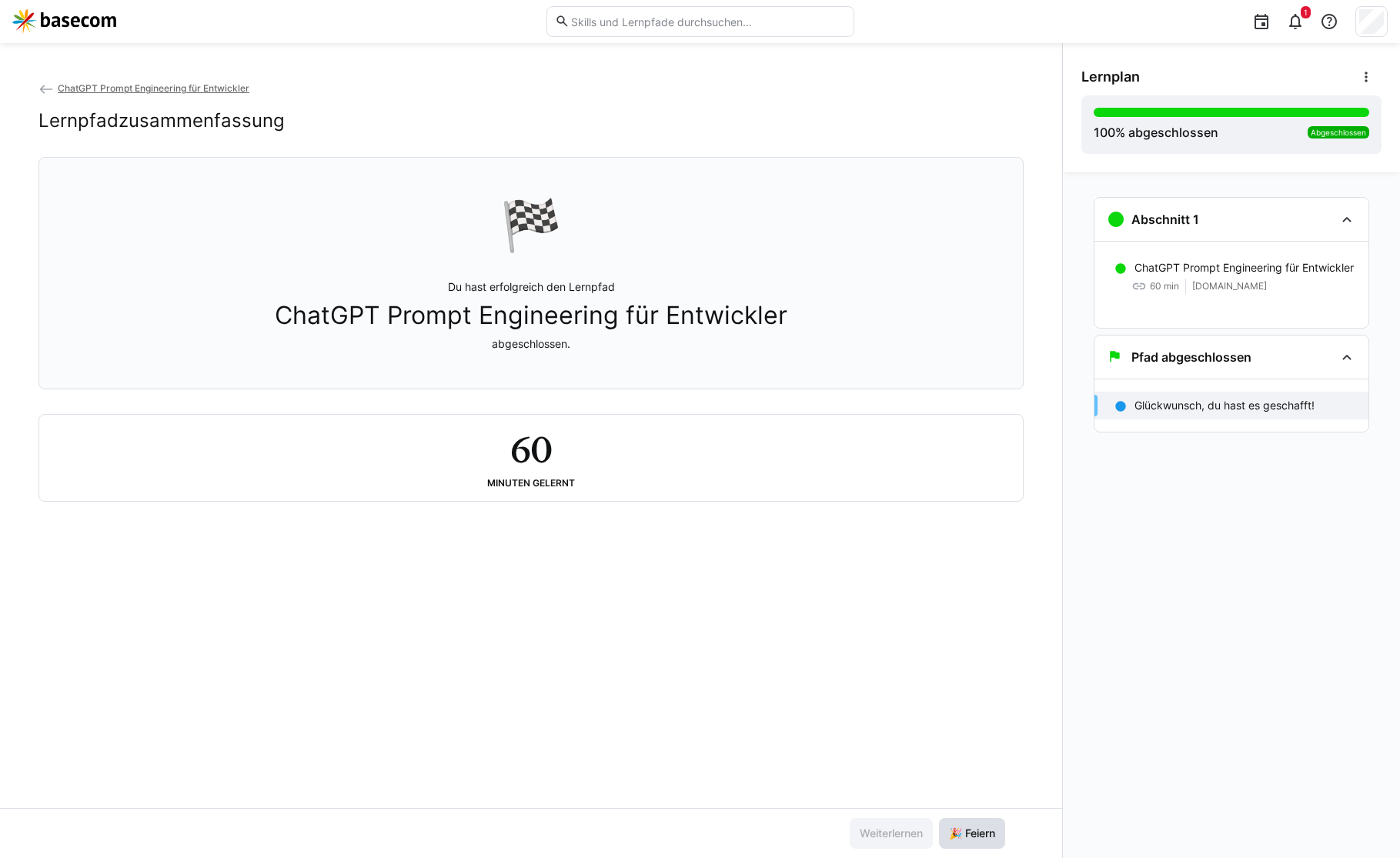
click at [964, 837] on span "🎉 Feiern" at bounding box center [971, 834] width 51 height 15
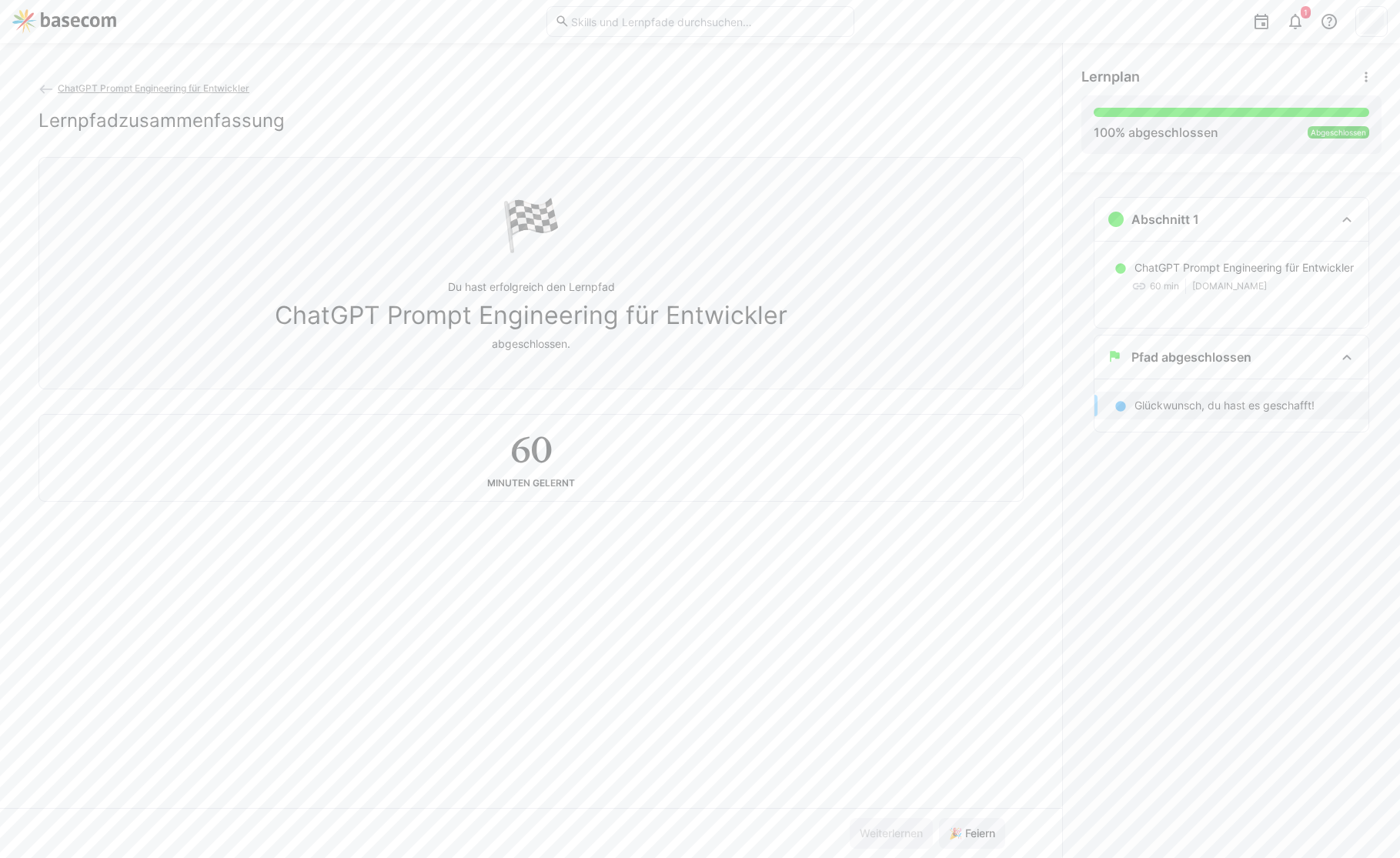
click at [538, 294] on p "Du hast erfolgreich den Lernpfad ChatGPT Prompt Engineering für Entwickler abge…" at bounding box center [531, 316] width 513 height 72
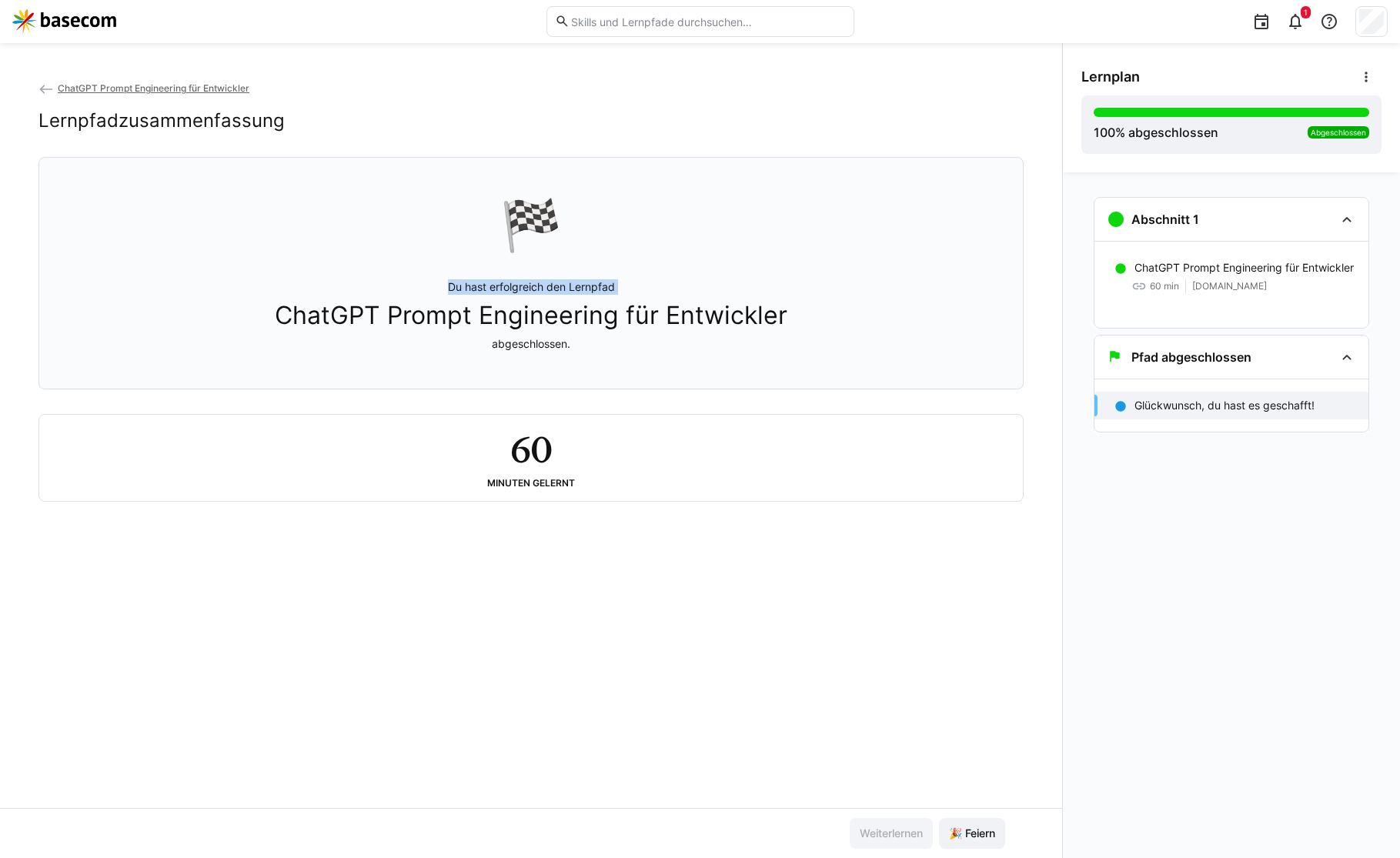
click at [58, 83] on span "ChatGPT Prompt Engineering für Entwickler" at bounding box center [153, 88] width 192 height 11
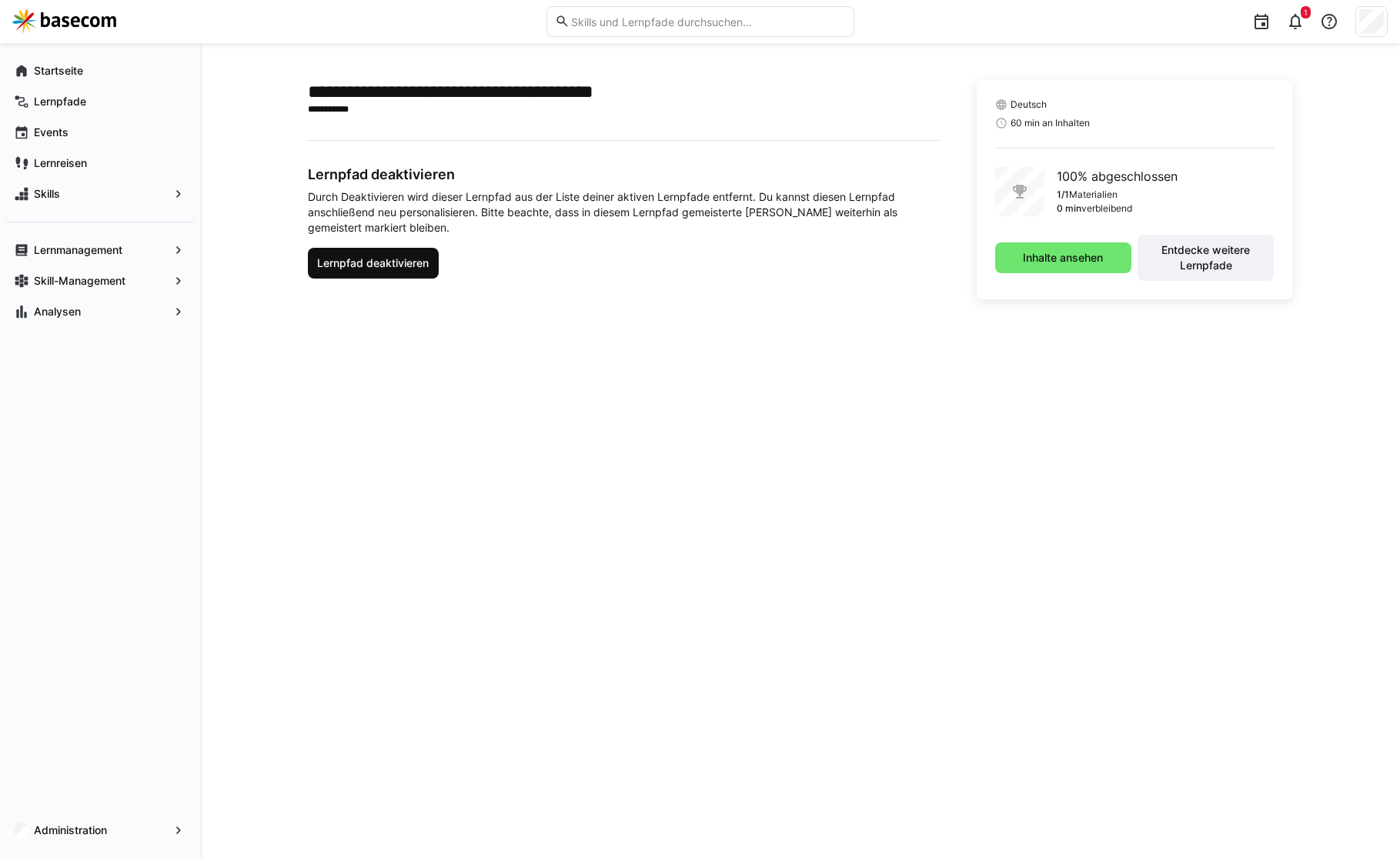
click at [367, 270] on span "Lernpfad deaktivieren" at bounding box center [373, 263] width 116 height 15
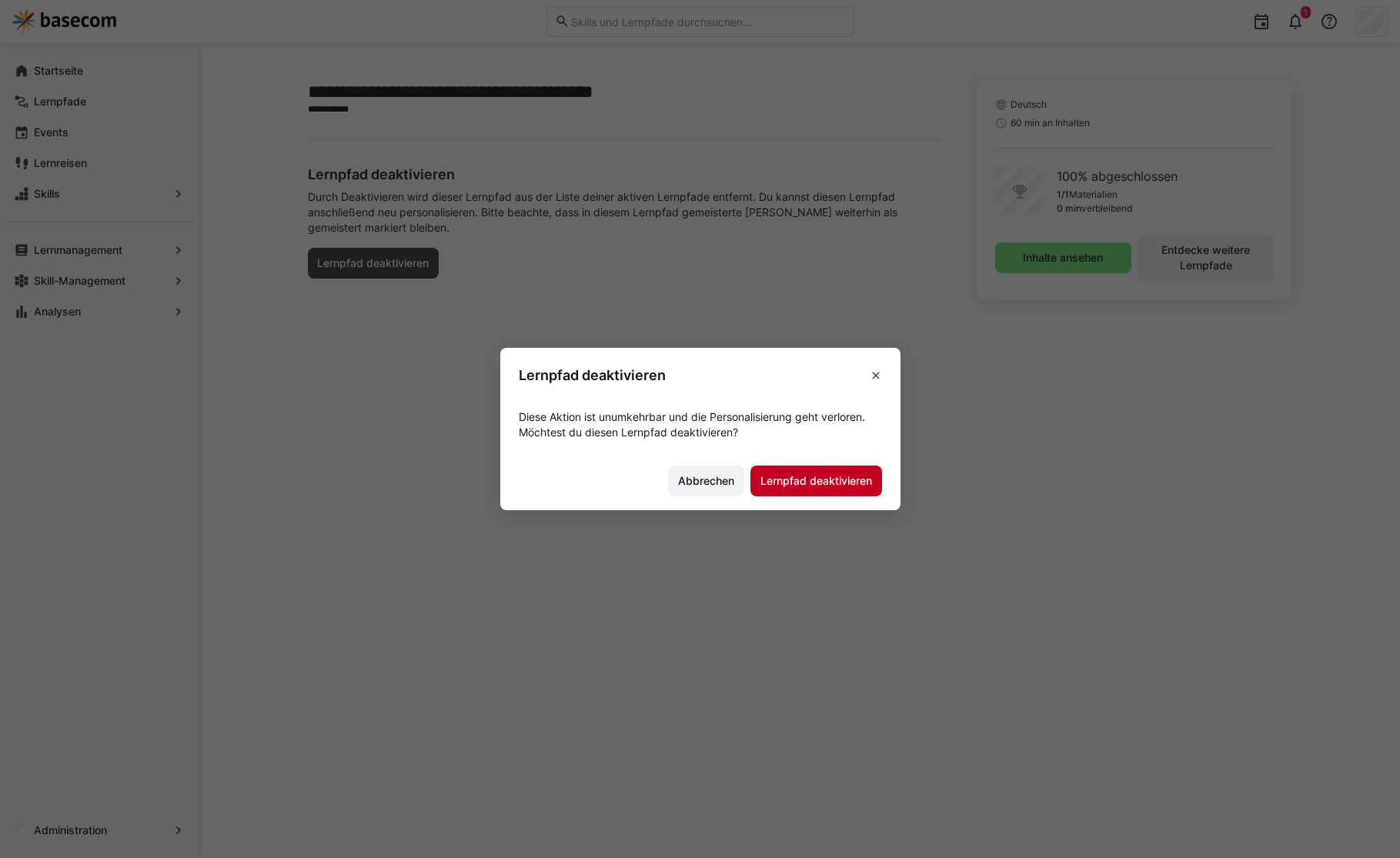
click at [793, 479] on span "Lernpfad deaktivieren" at bounding box center [816, 481] width 116 height 15
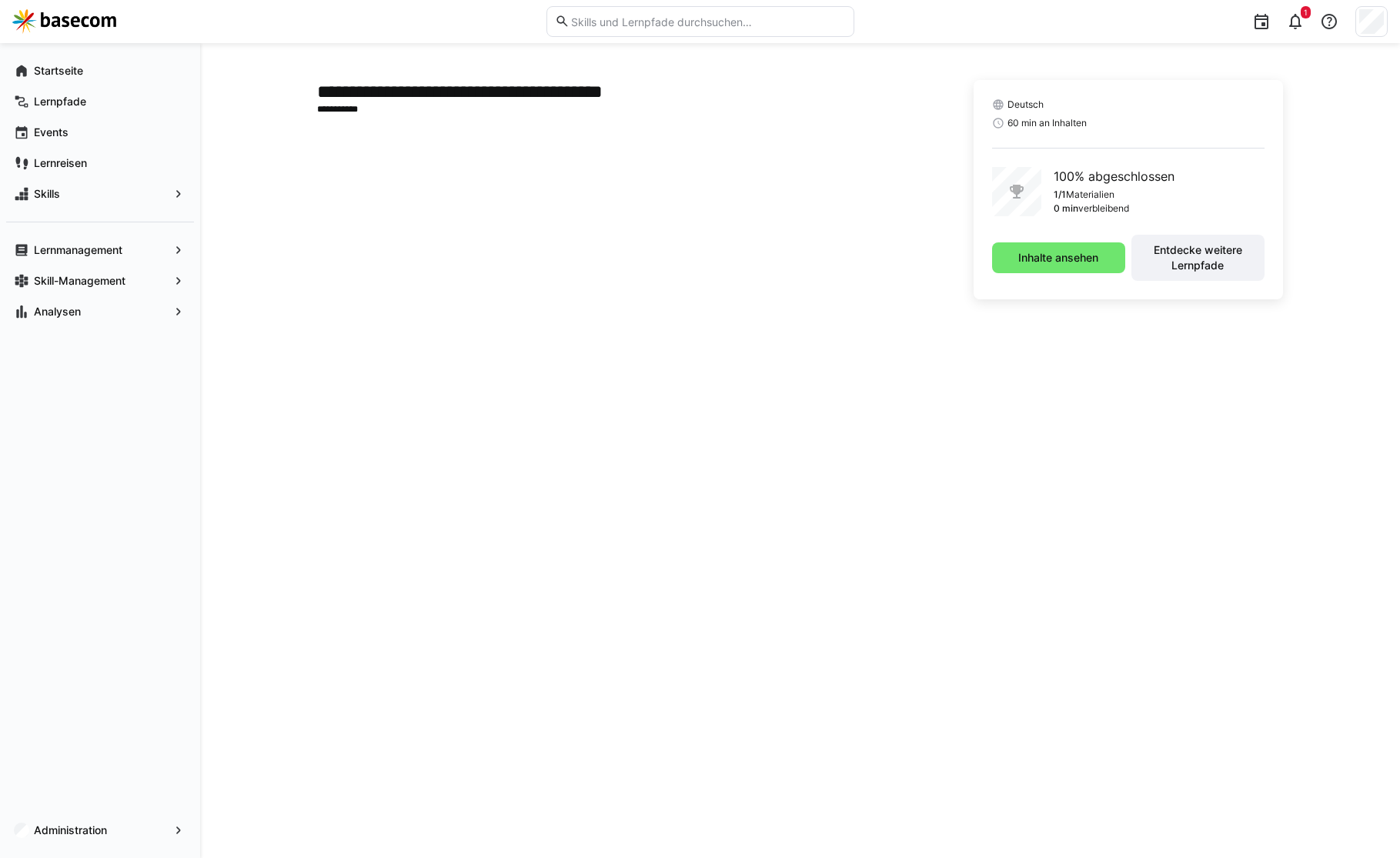
drag, startPoint x: 466, startPoint y: 265, endPoint x: 295, endPoint y: 205, distance: 181.2
click at [463, 264] on div "**********" at bounding box center [626, 190] width 619 height 219
click at [86, 106] on span "Lernpfade" at bounding box center [109, 102] width 154 height 15
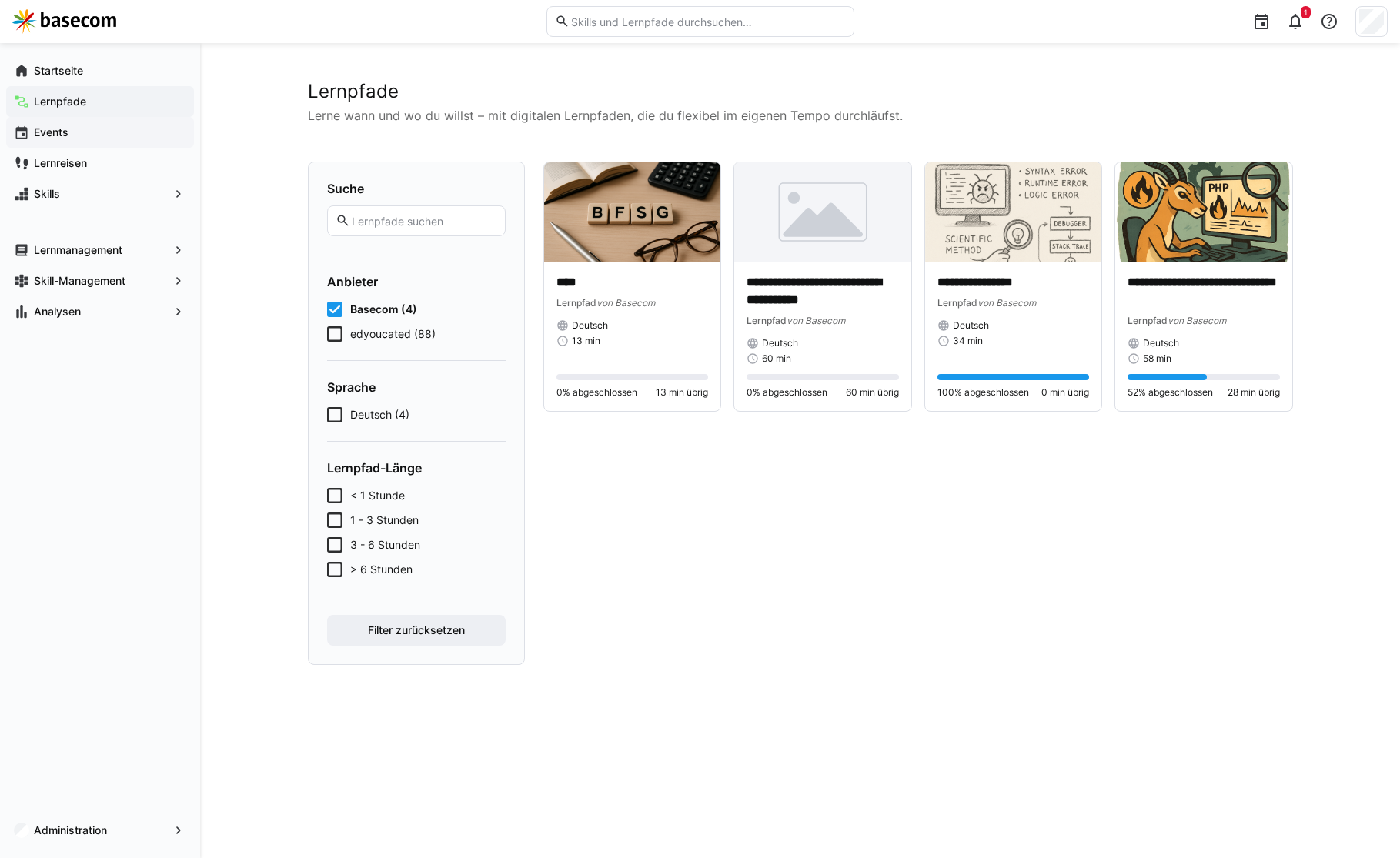
click at [73, 122] on div "Events" at bounding box center [99, 133] width 188 height 31
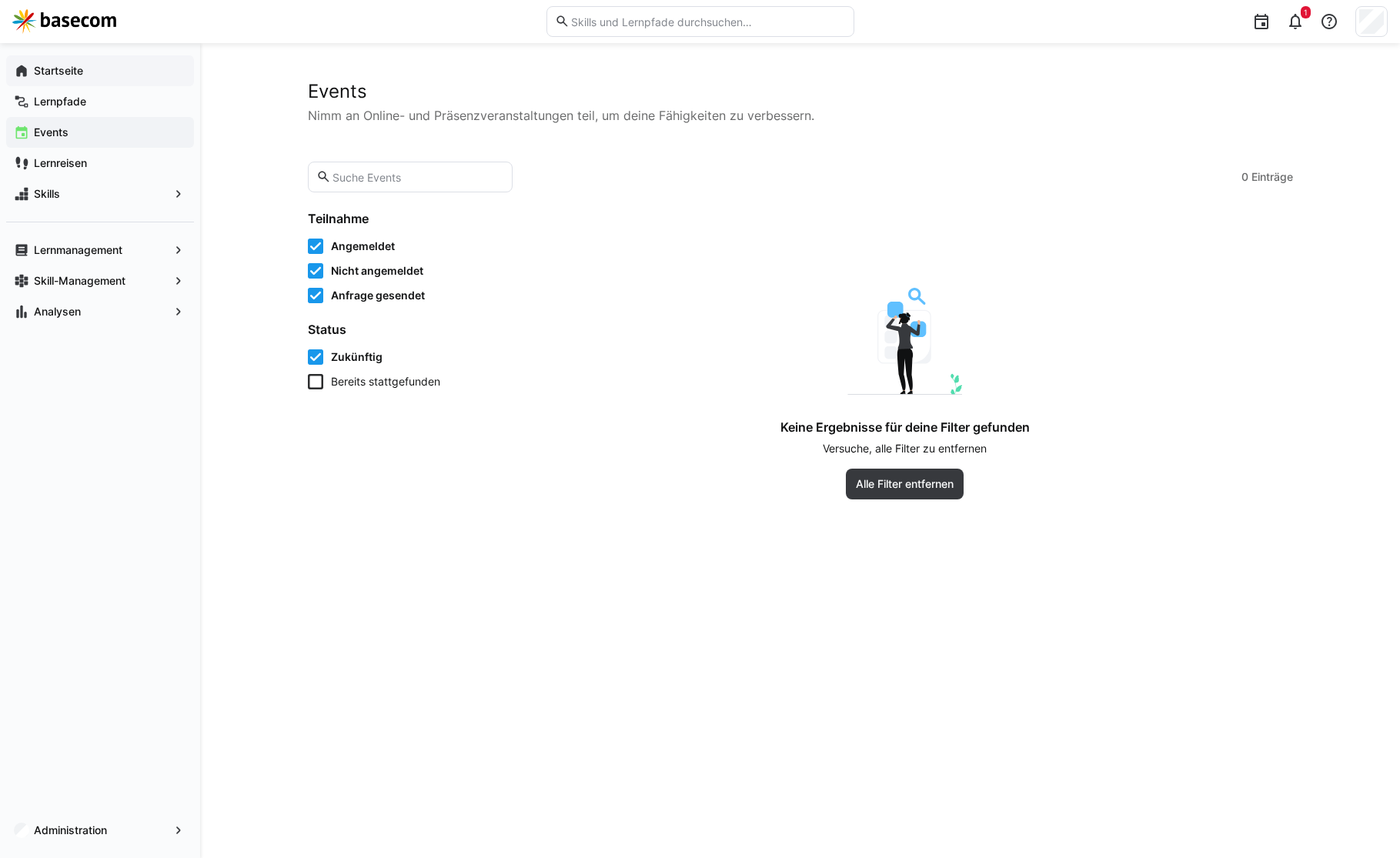
click at [89, 75] on span "Startseite" at bounding box center [109, 71] width 154 height 15
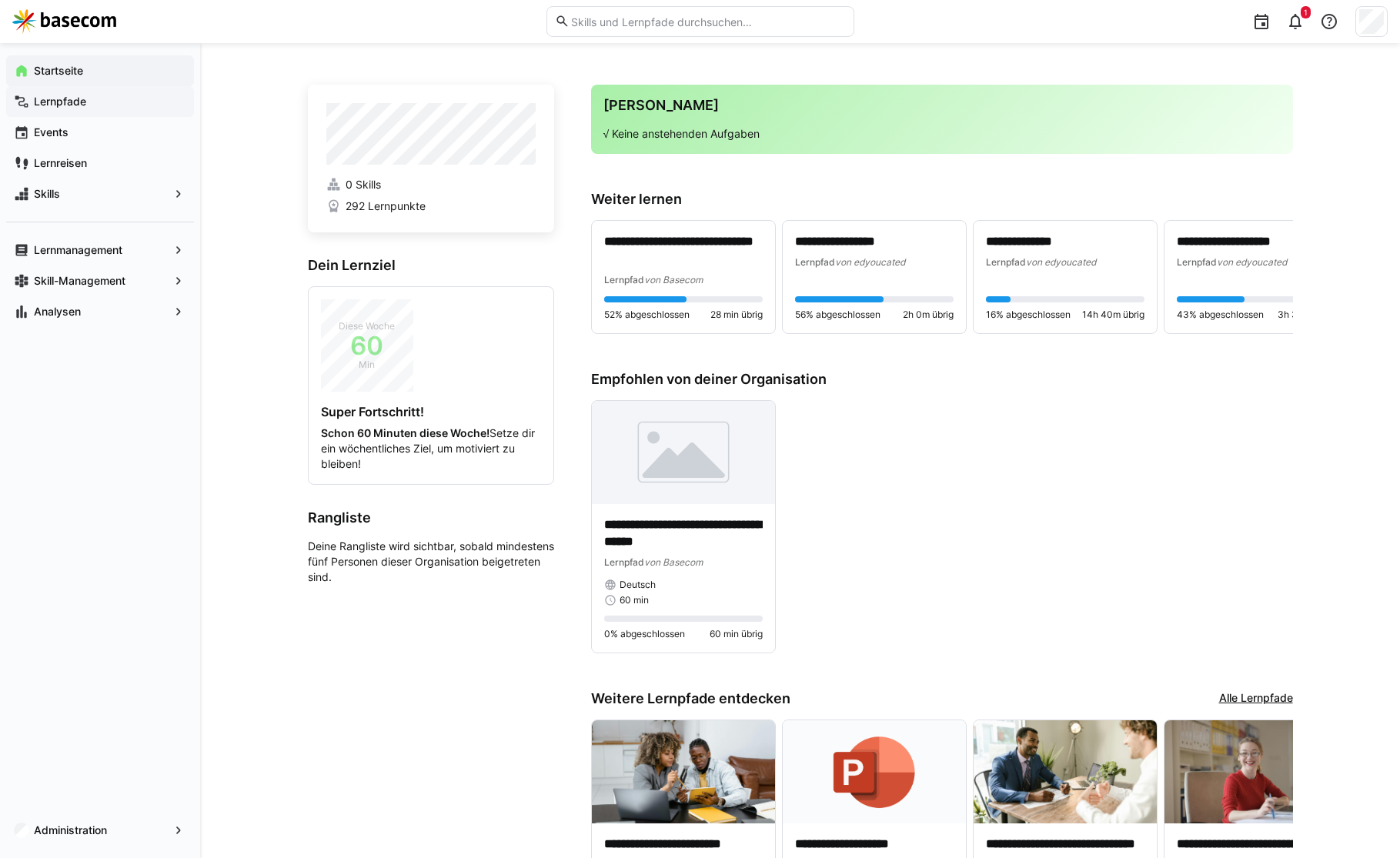
click at [106, 108] on span "Lernpfade" at bounding box center [109, 102] width 154 height 15
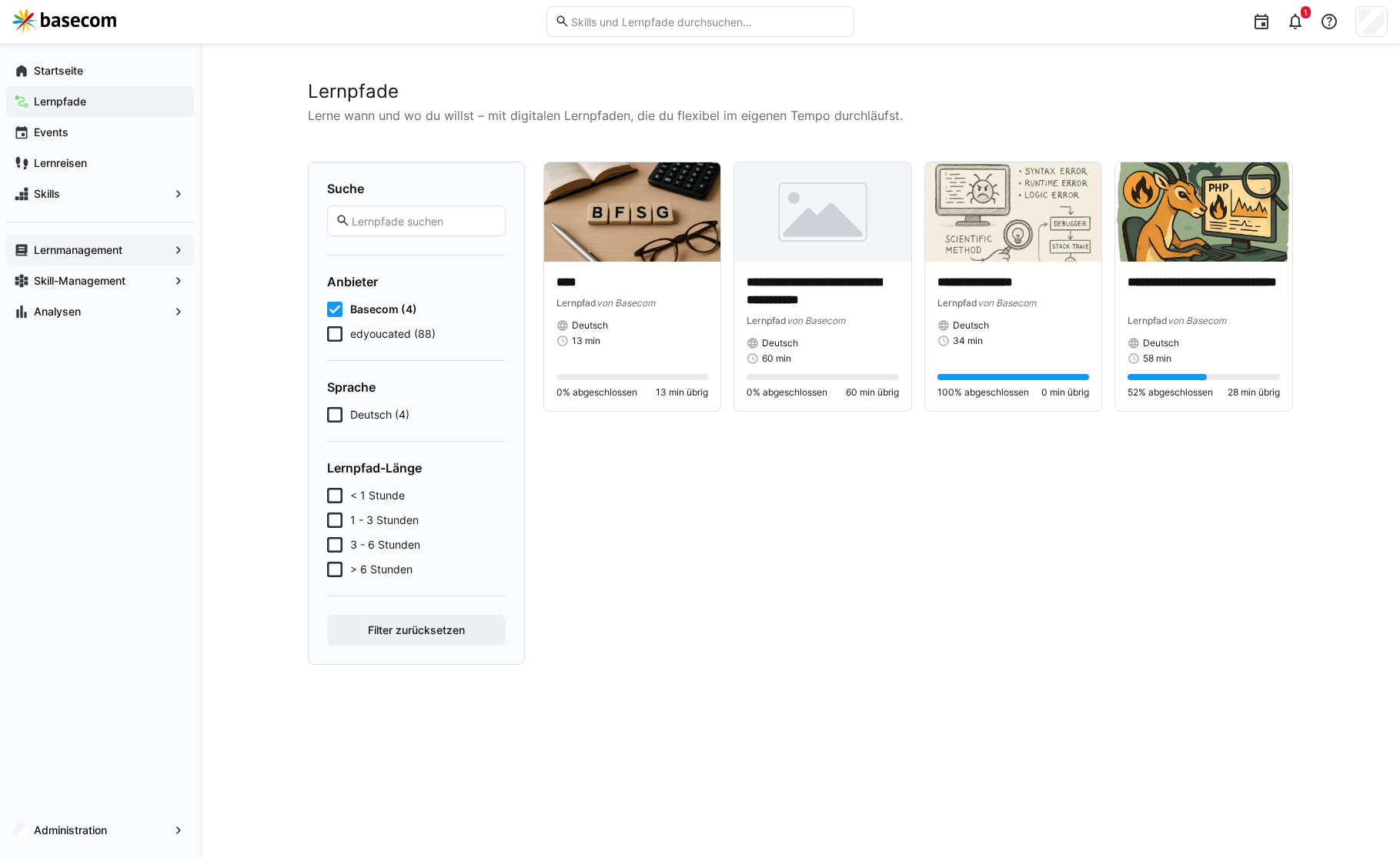
click at [73, 238] on div "Lernmanagement" at bounding box center [99, 250] width 188 height 31
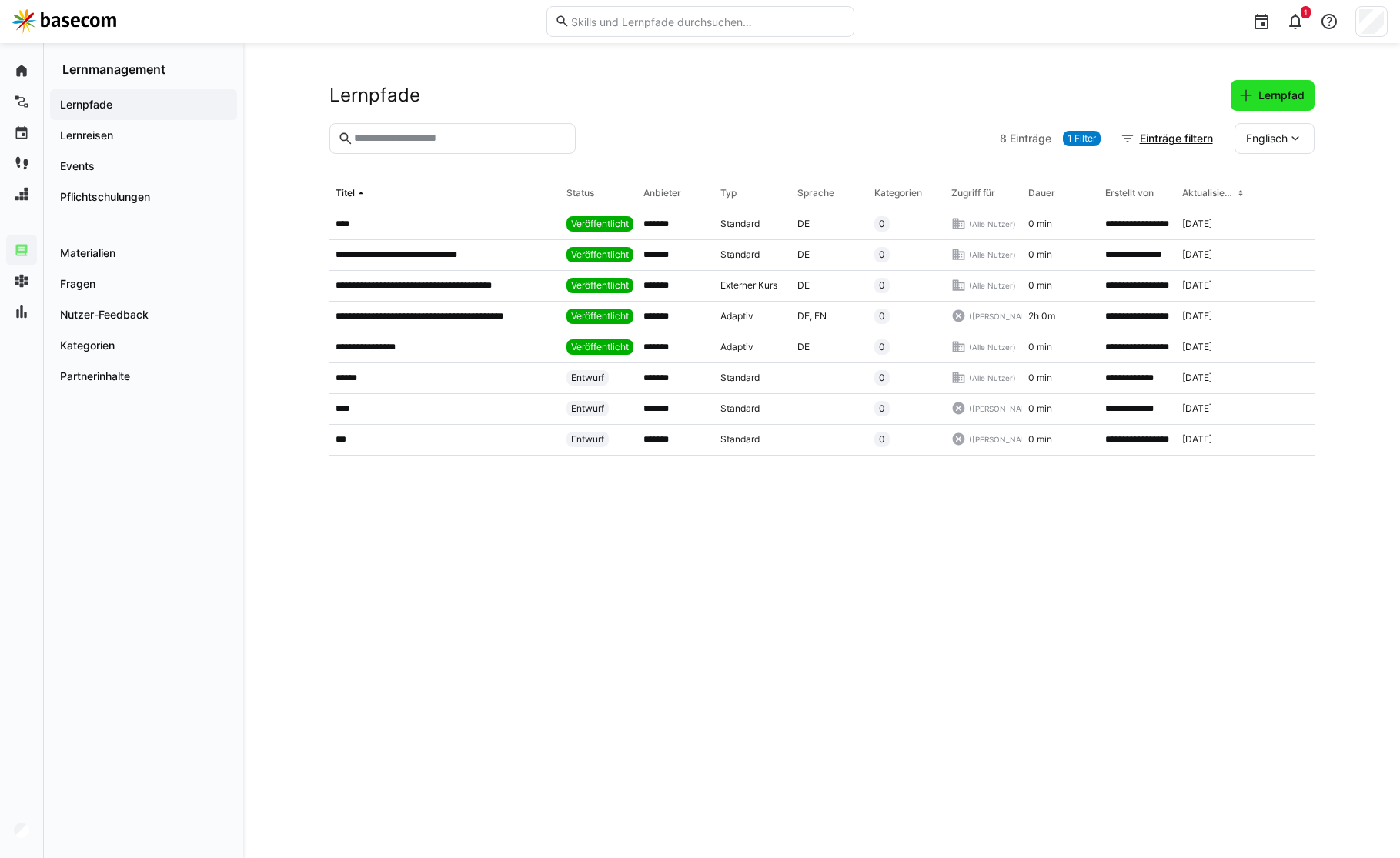
click at [1283, 100] on span "Lernpfad" at bounding box center [1281, 95] width 51 height 15
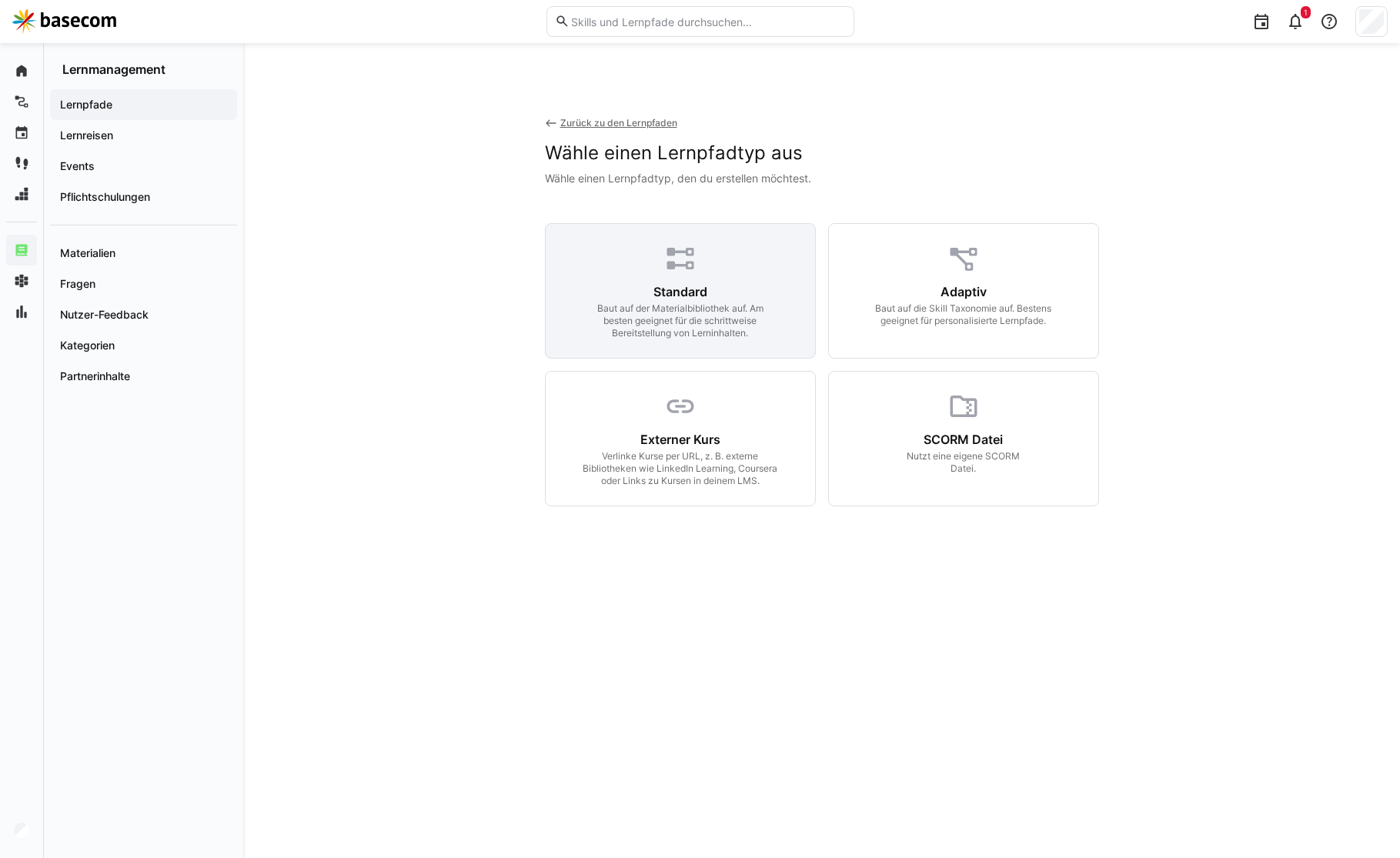
click at [730, 261] on div "Standard Baut auf der Materialbibliothek auf. Am besten geeignet für die schrit…" at bounding box center [680, 291] width 271 height 135
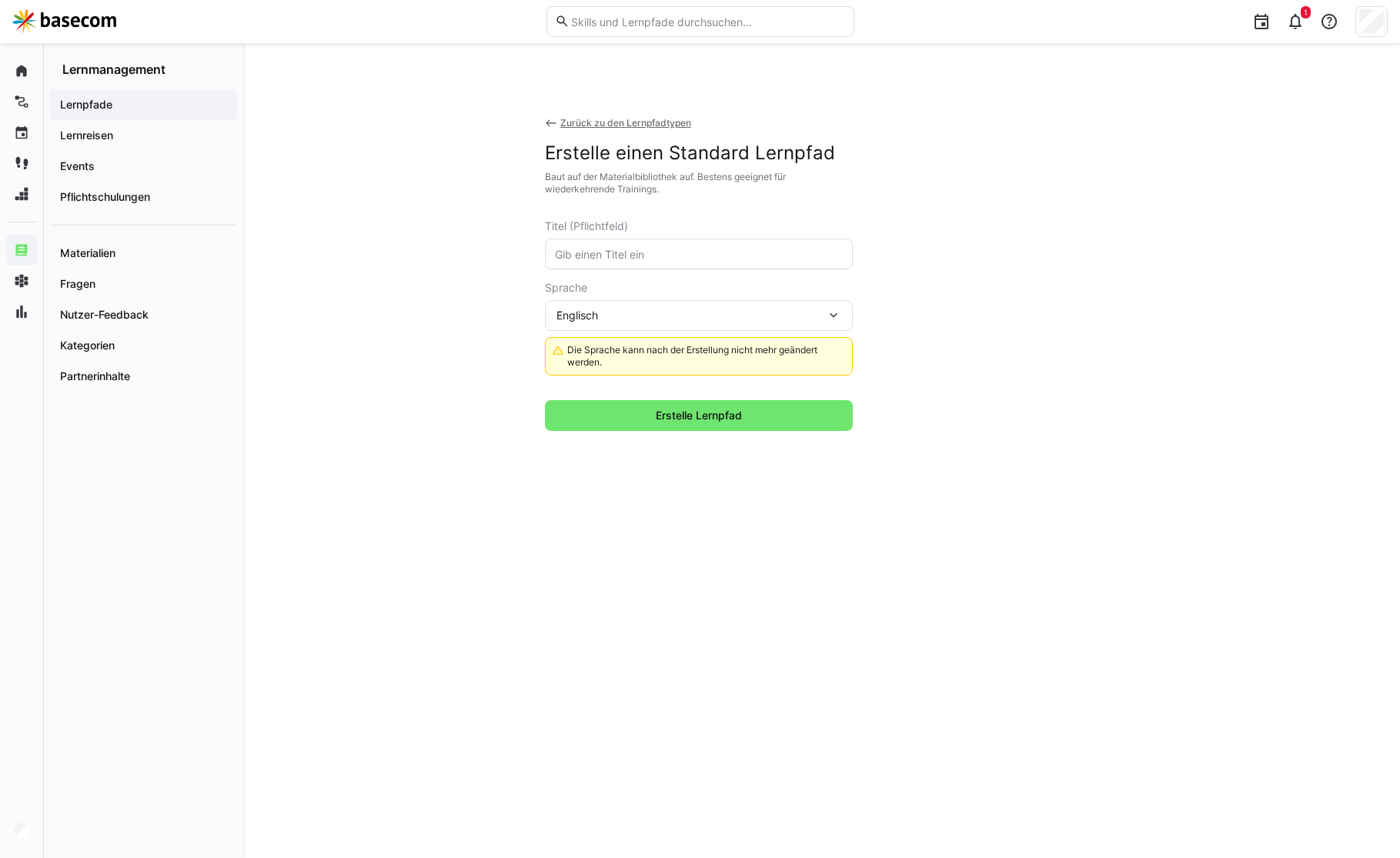
click at [693, 254] on input "text" at bounding box center [699, 254] width 291 height 14
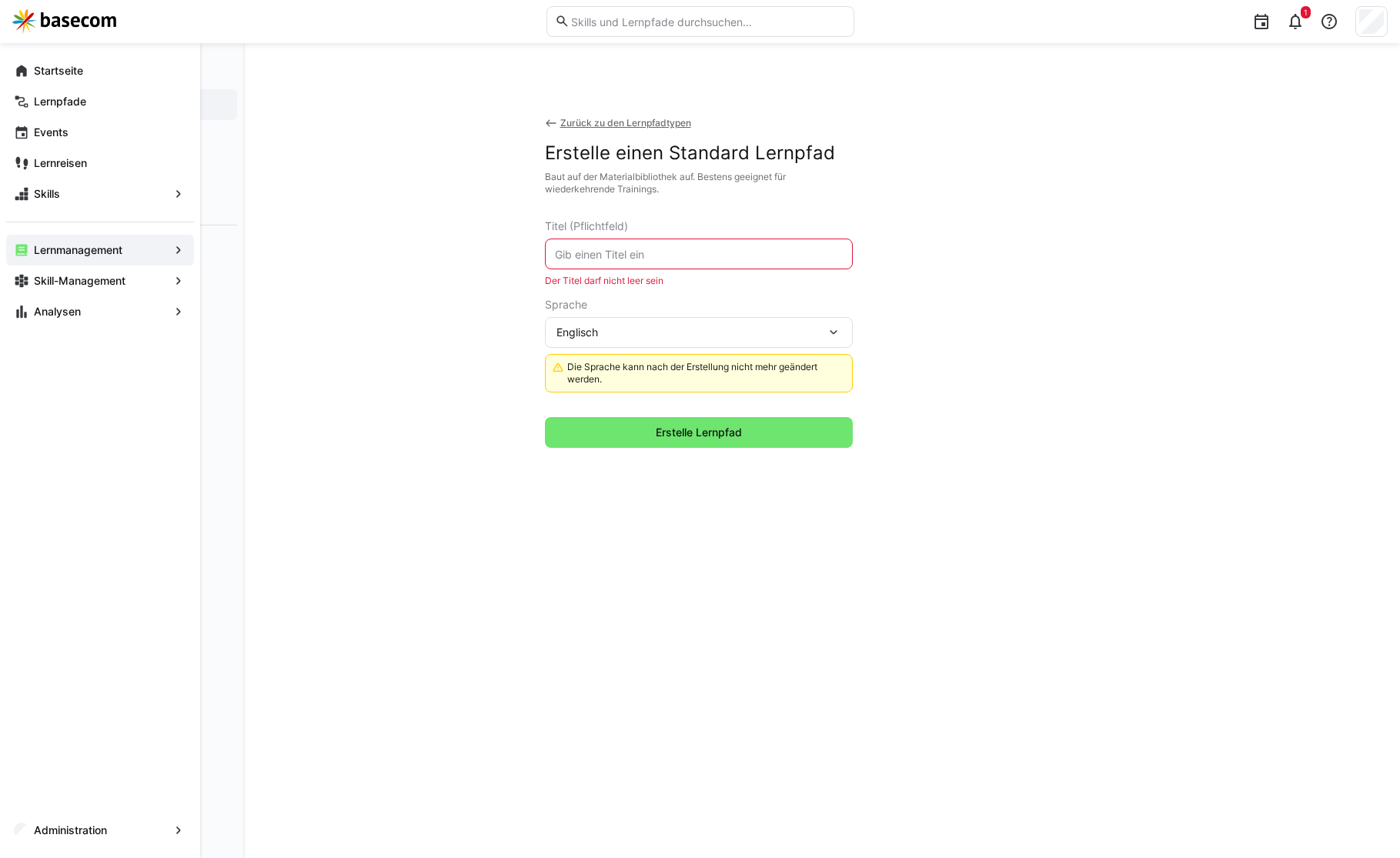
click at [610, 258] on input "text" at bounding box center [699, 254] width 291 height 14
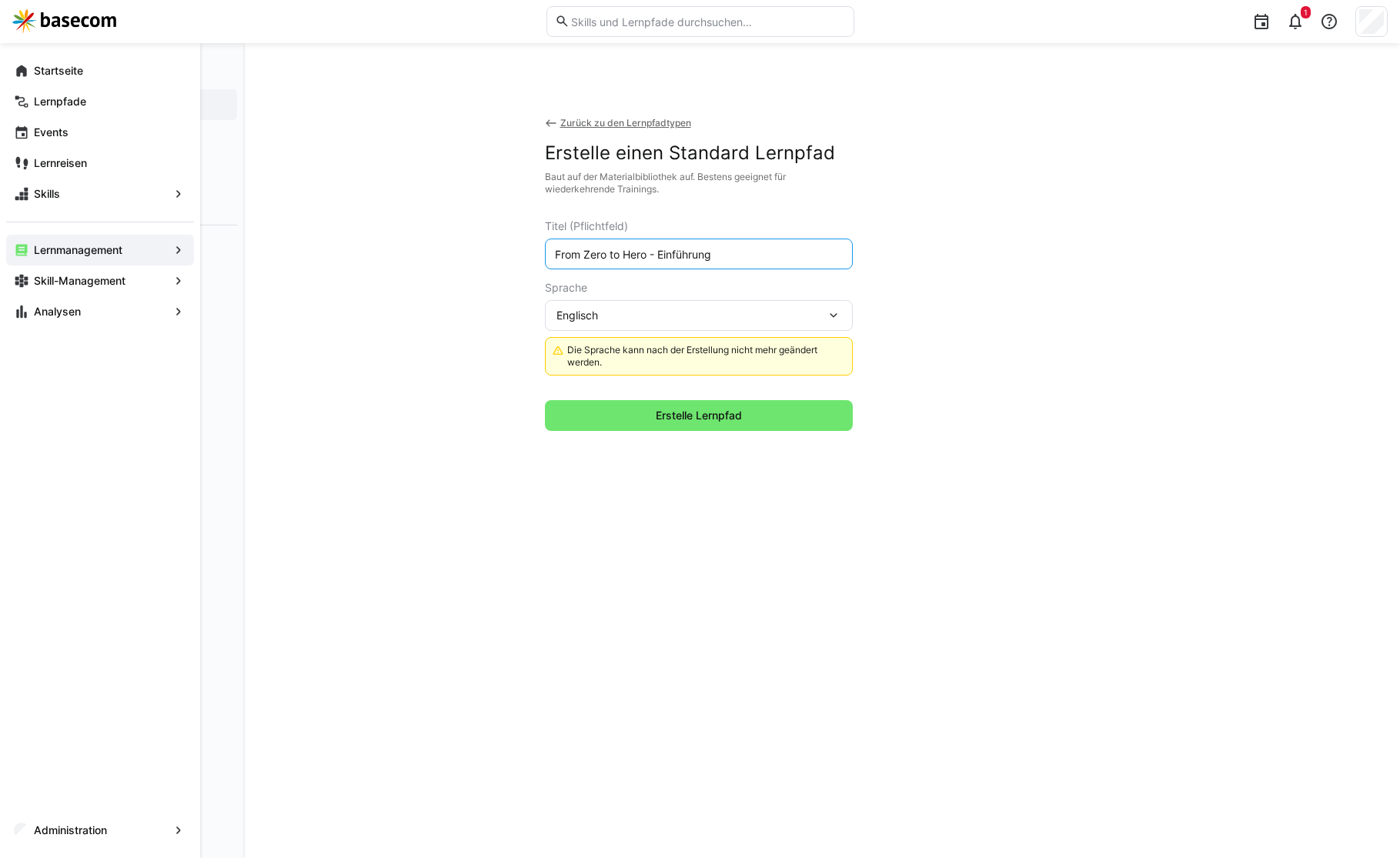
type input "From Zero to Hero - Einführung"
click at [610, 307] on div "Englisch" at bounding box center [699, 316] width 308 height 31
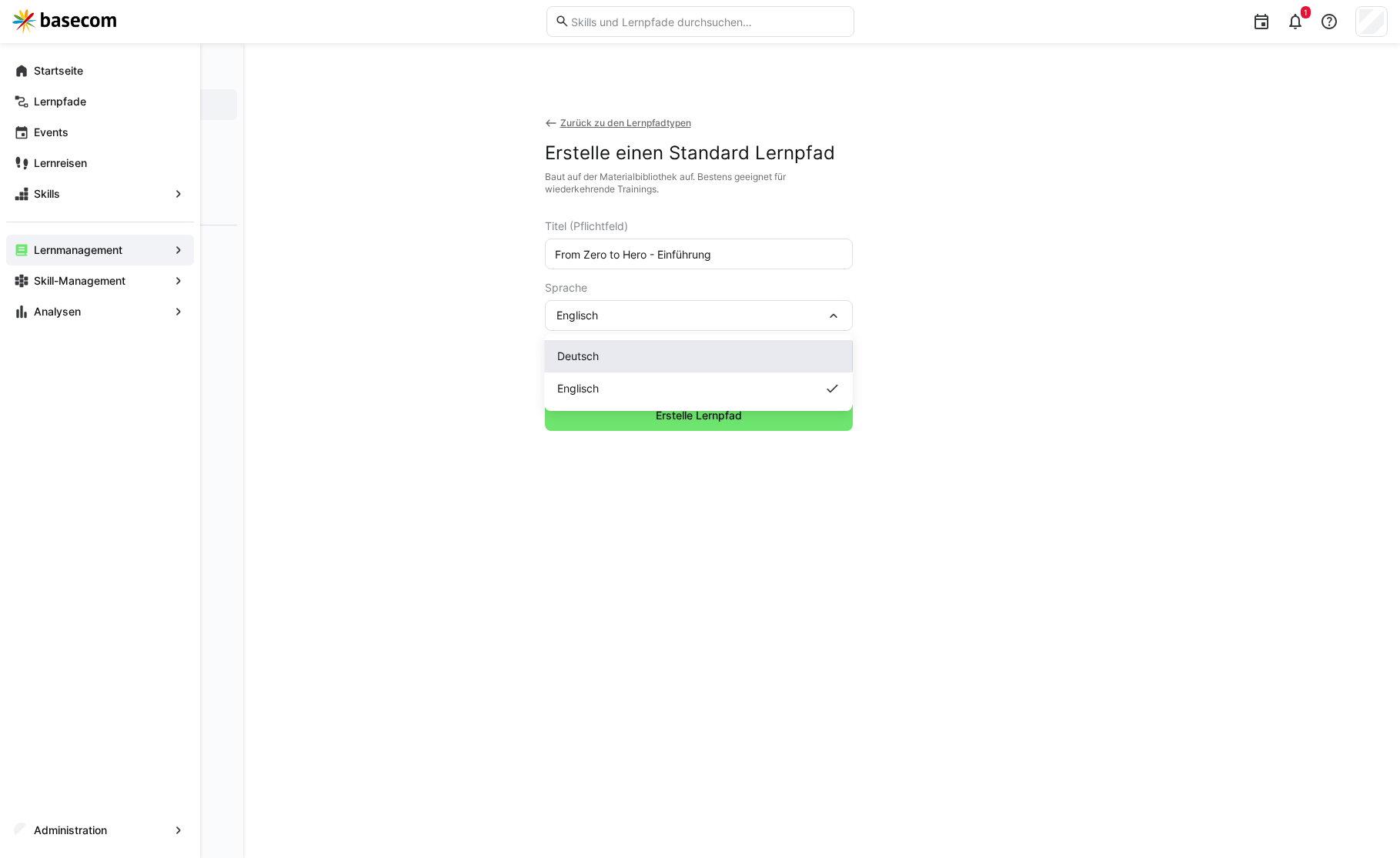
click at [595, 369] on div "Deutsch" at bounding box center [699, 357] width 308 height 32
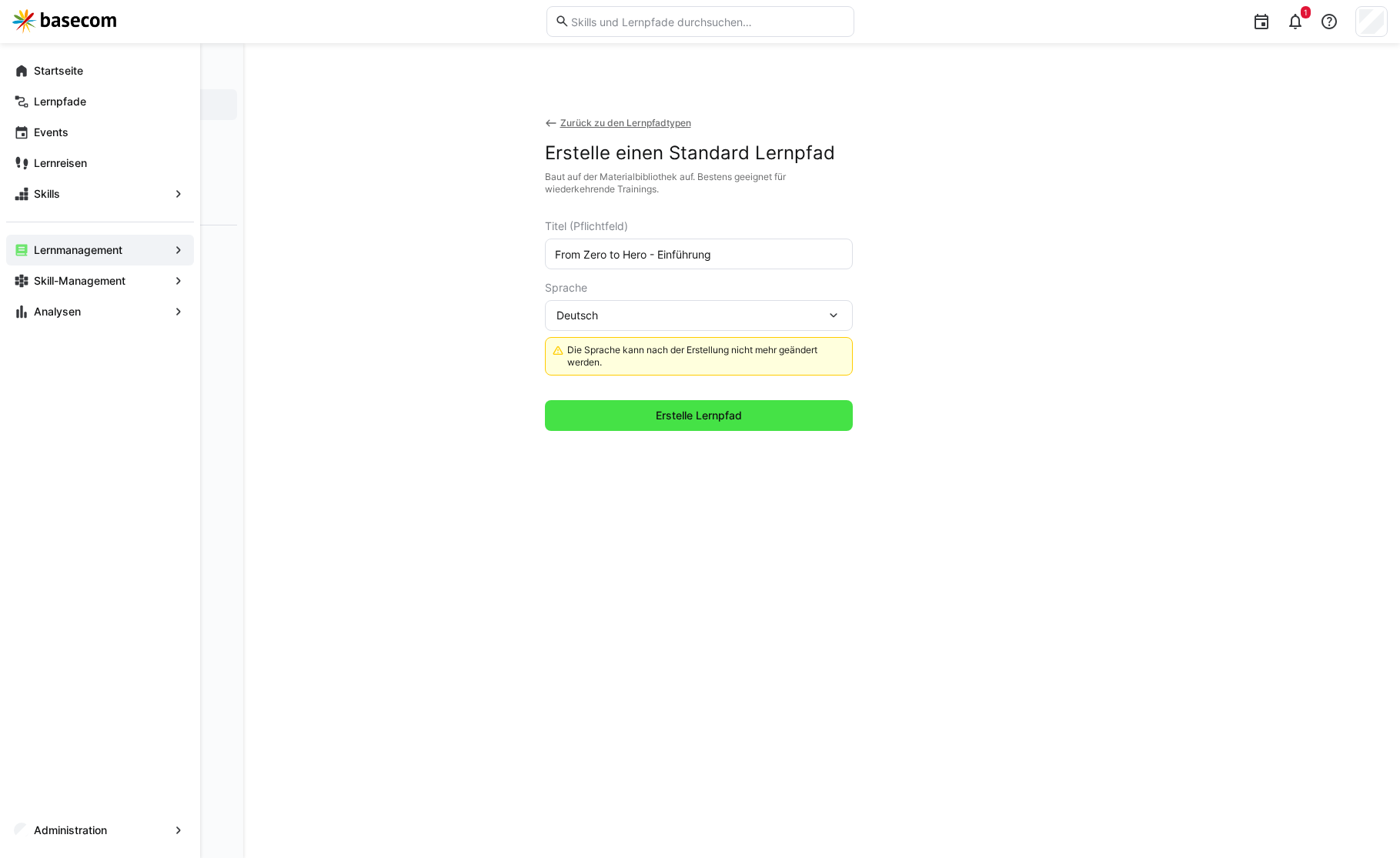
click at [614, 402] on span "Erstelle Lernpfad" at bounding box center [699, 416] width 308 height 31
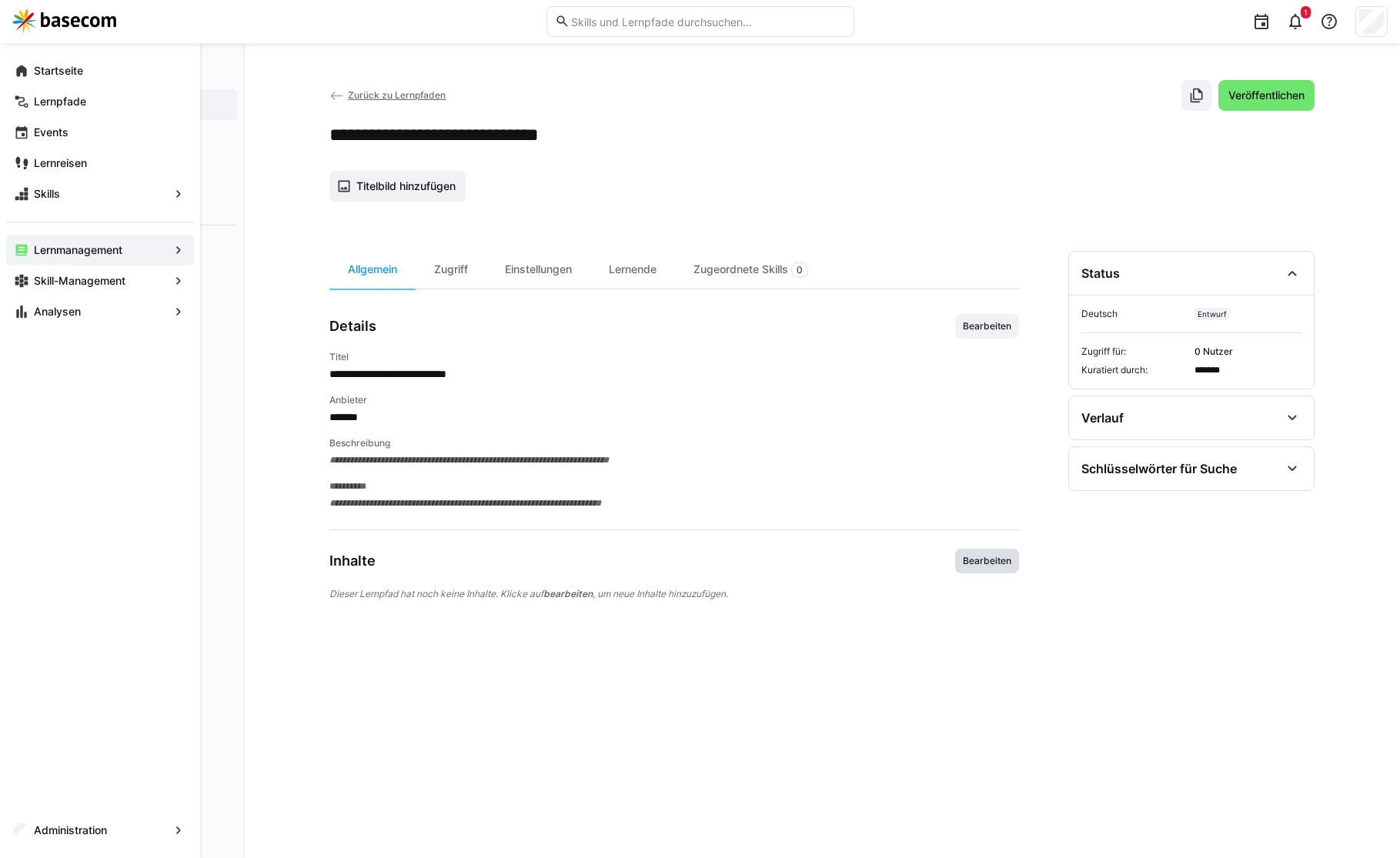
click at [979, 556] on span "Bearbeiten" at bounding box center [987, 561] width 51 height 12
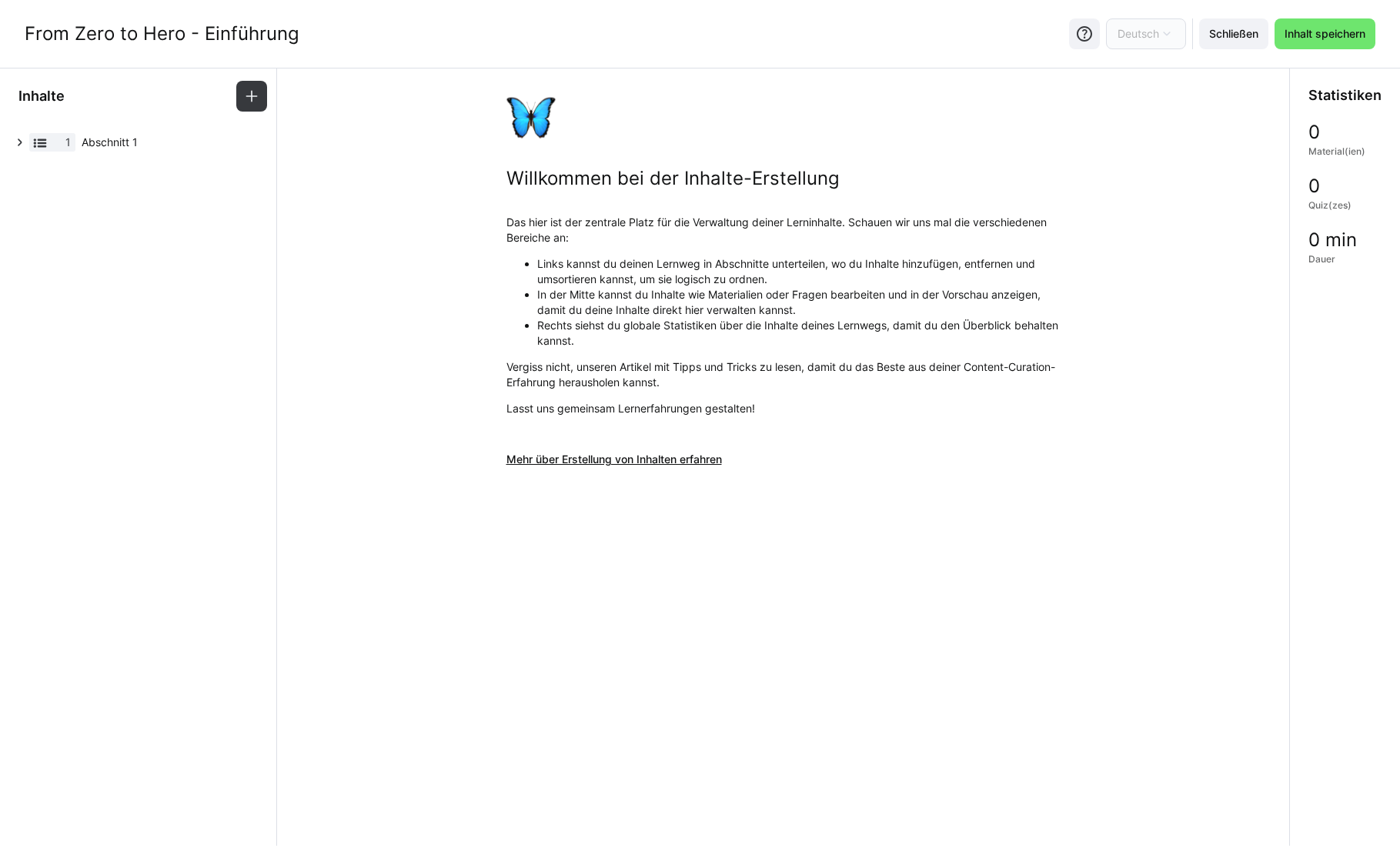
click at [729, 290] on li "In der Mitte kannst du Inhalte wie Materialien oder Fragen bearbeiten und in de…" at bounding box center [799, 302] width 523 height 31
click at [142, 141] on span "Abschnitt 1" at bounding box center [166, 142] width 169 height 15
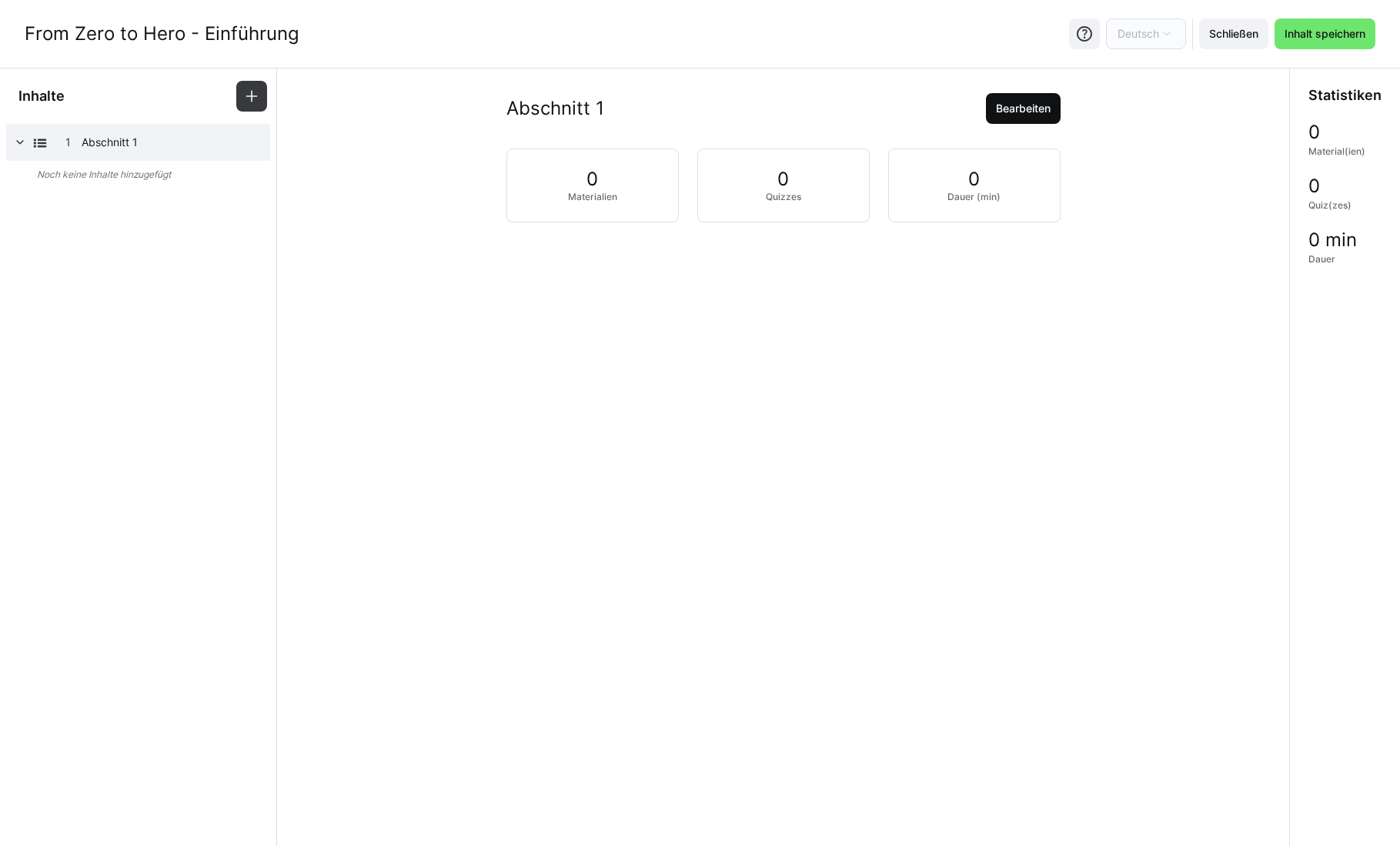
click at [1003, 112] on span "Bearbeiten" at bounding box center [1024, 109] width 59 height 15
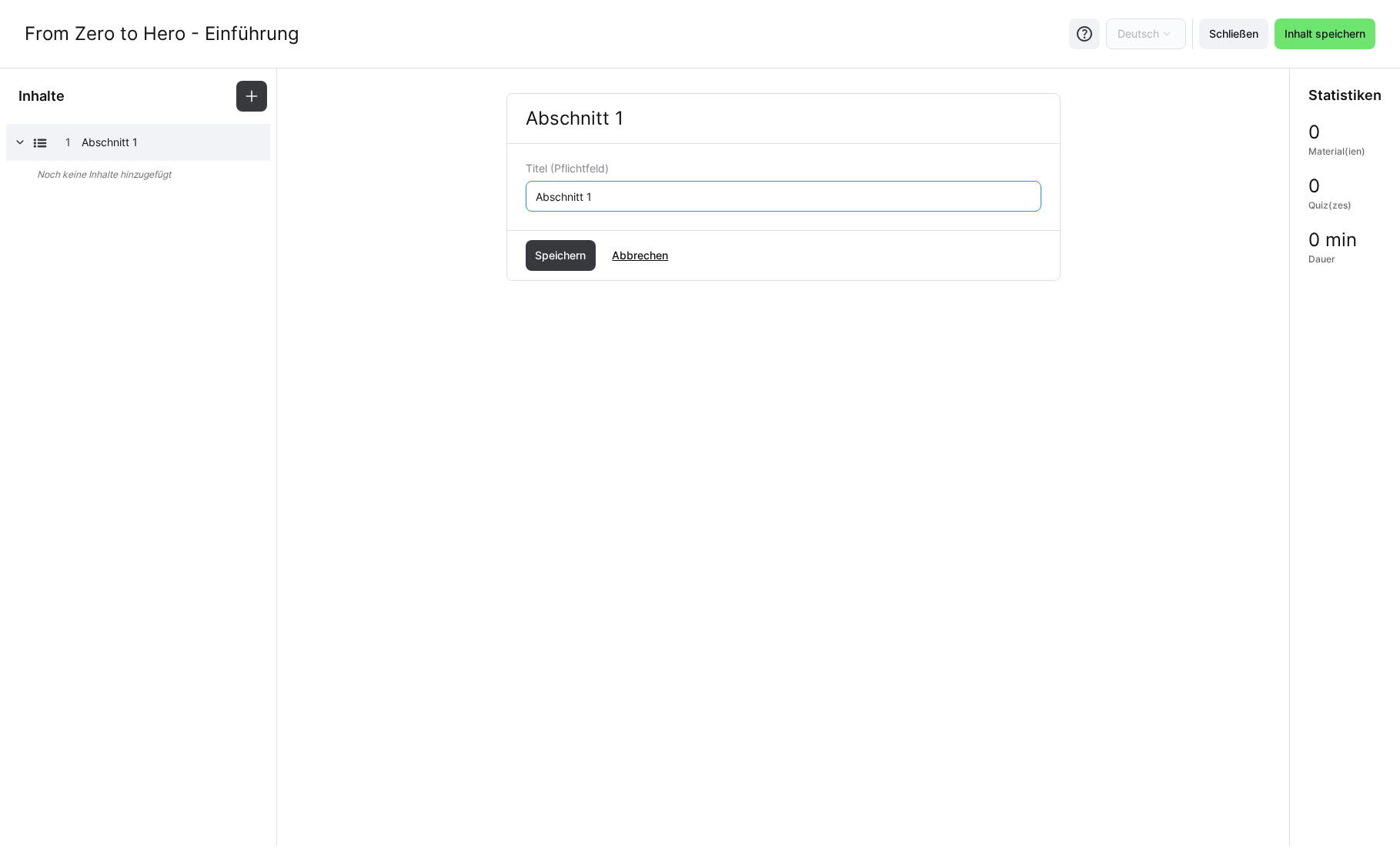
click at [618, 190] on input "Abschnitt 1" at bounding box center [782, 196] width 498 height 14
click at [617, 191] on input "Abschnitt 1" at bounding box center [782, 196] width 498 height 14
type input "Herzlich Willkommen"
click at [553, 255] on span "Speichern" at bounding box center [560, 255] width 55 height 15
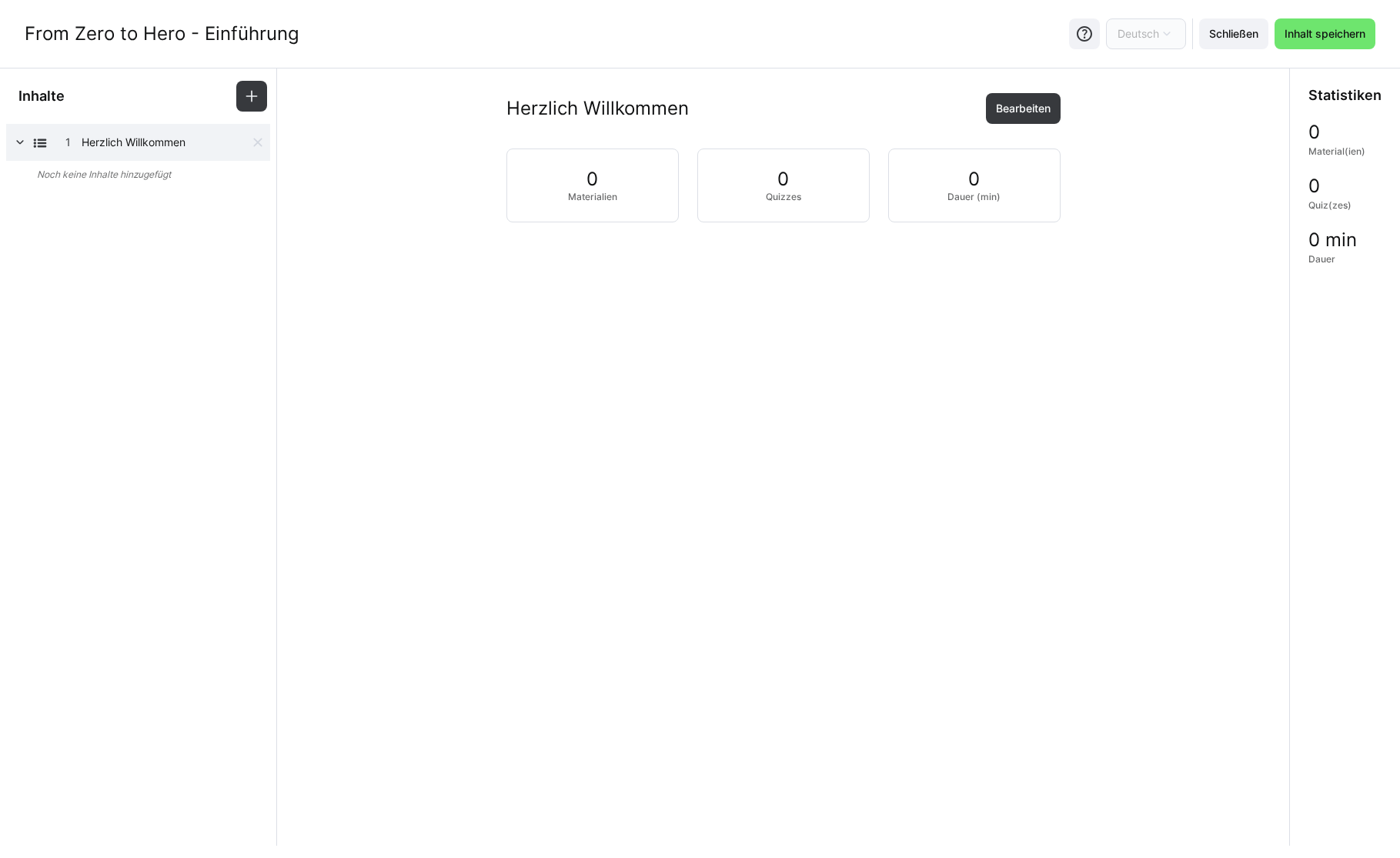
click at [163, 139] on span "Herzlich Willkommen" at bounding box center [166, 142] width 169 height 15
click at [1055, 116] on span "Bearbeiten" at bounding box center [1023, 109] width 74 height 31
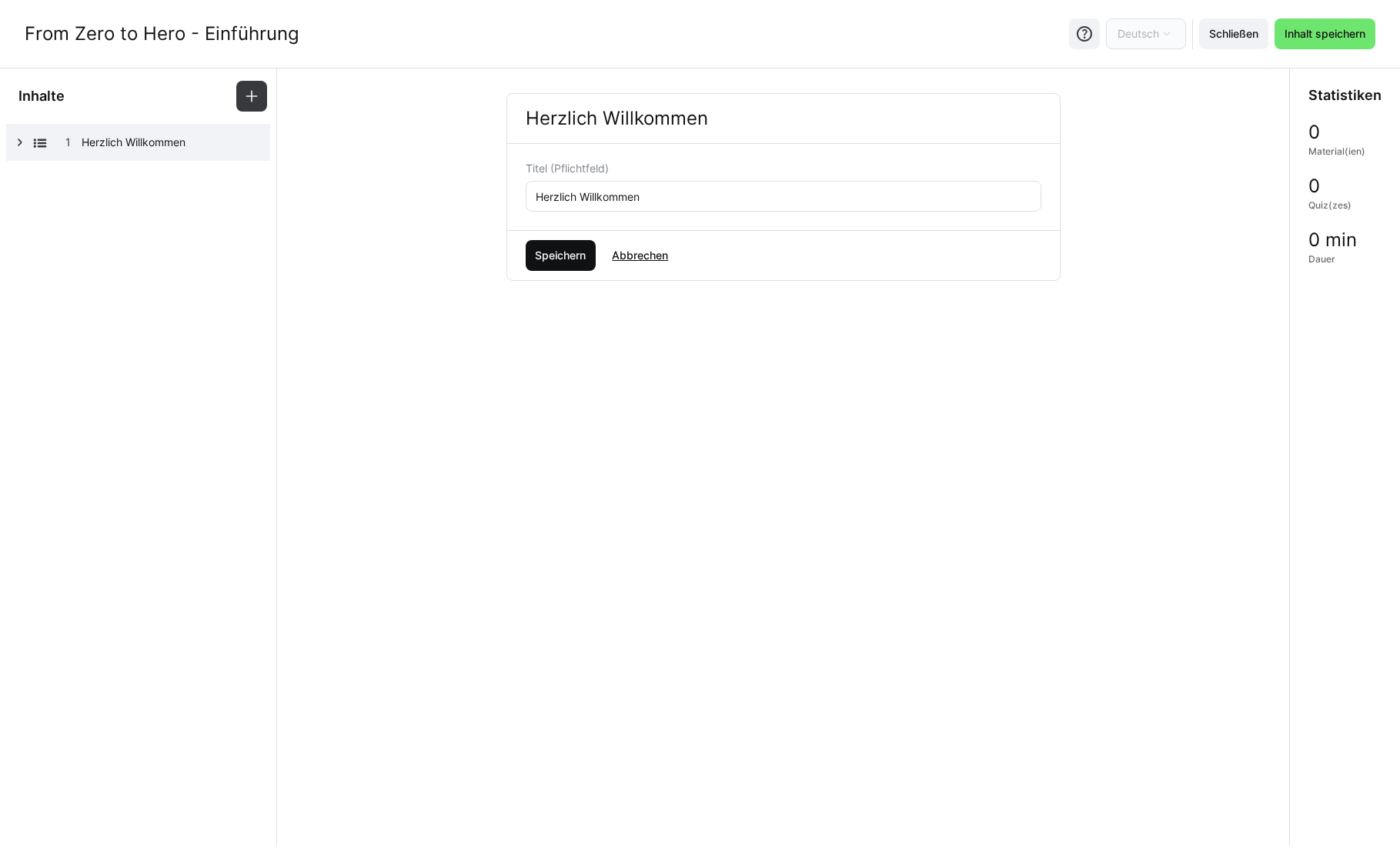
click at [562, 257] on span "Speichern" at bounding box center [560, 255] width 55 height 15
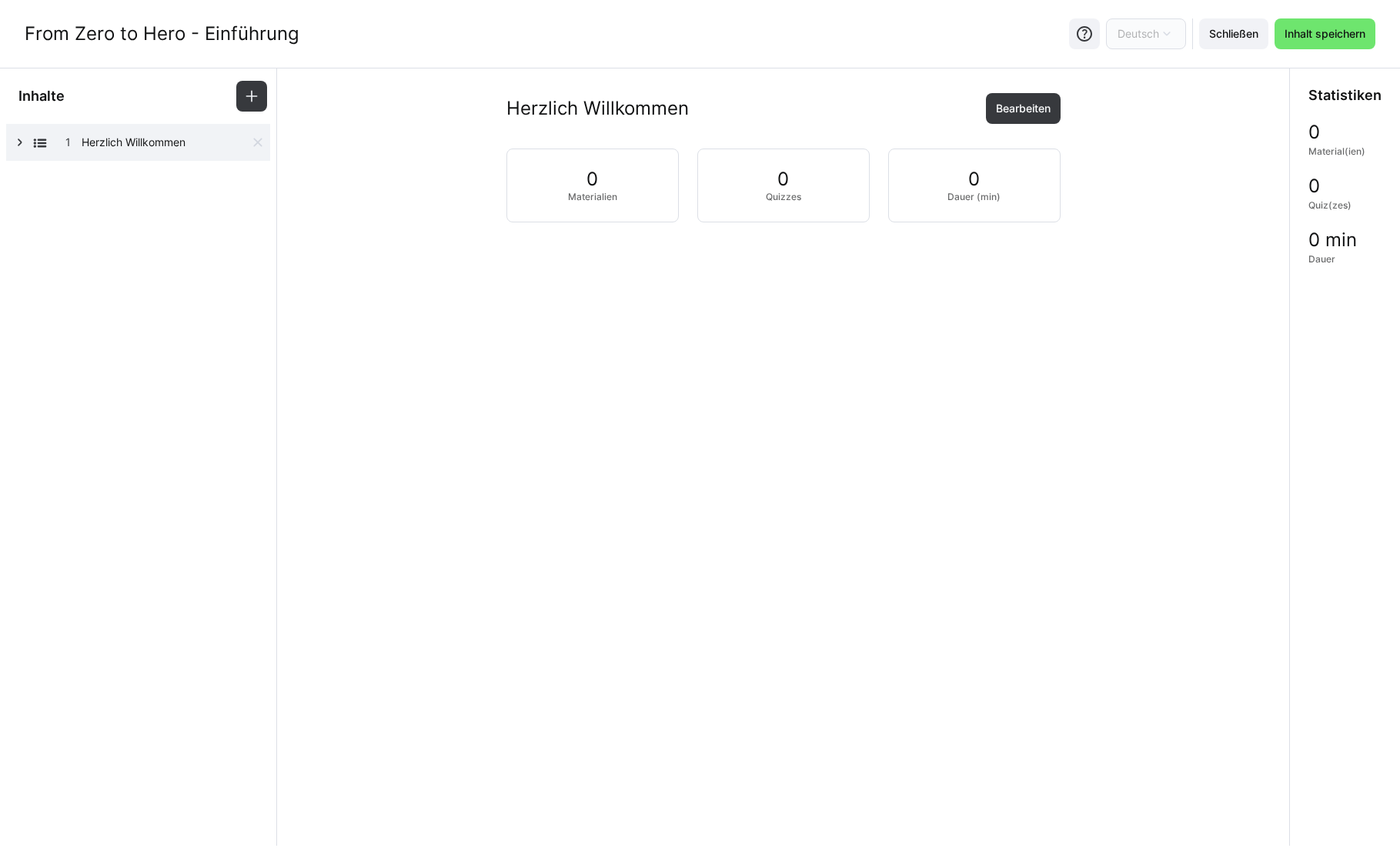
click at [17, 138] on eds-icon at bounding box center [20, 142] width 15 height 15
click at [40, 138] on eds-icon at bounding box center [40, 143] width 15 height 15
drag, startPoint x: 250, startPoint y: 105, endPoint x: 693, endPoint y: 123, distance: 443.4
click at [522, 126] on div "Inhalte 1 Herzlich Willkommen Herzlich Willkommen Bearbeiten 0 Materialien 0 Qu…" at bounding box center [700, 458] width 1400 height 778
click at [1035, 116] on span "Bearbeiten" at bounding box center [1023, 109] width 74 height 31
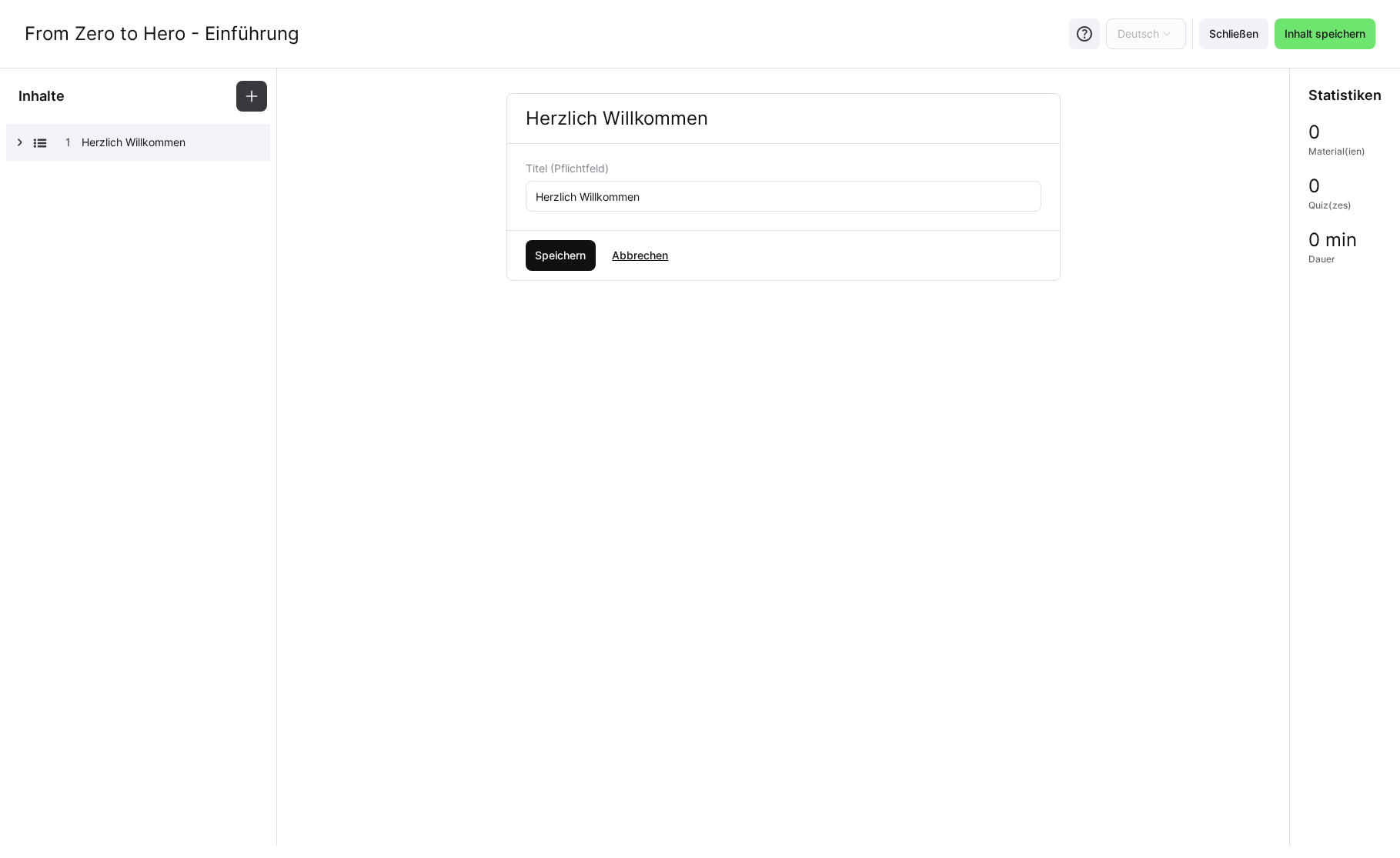
click at [562, 249] on span "Speichern" at bounding box center [560, 255] width 55 height 15
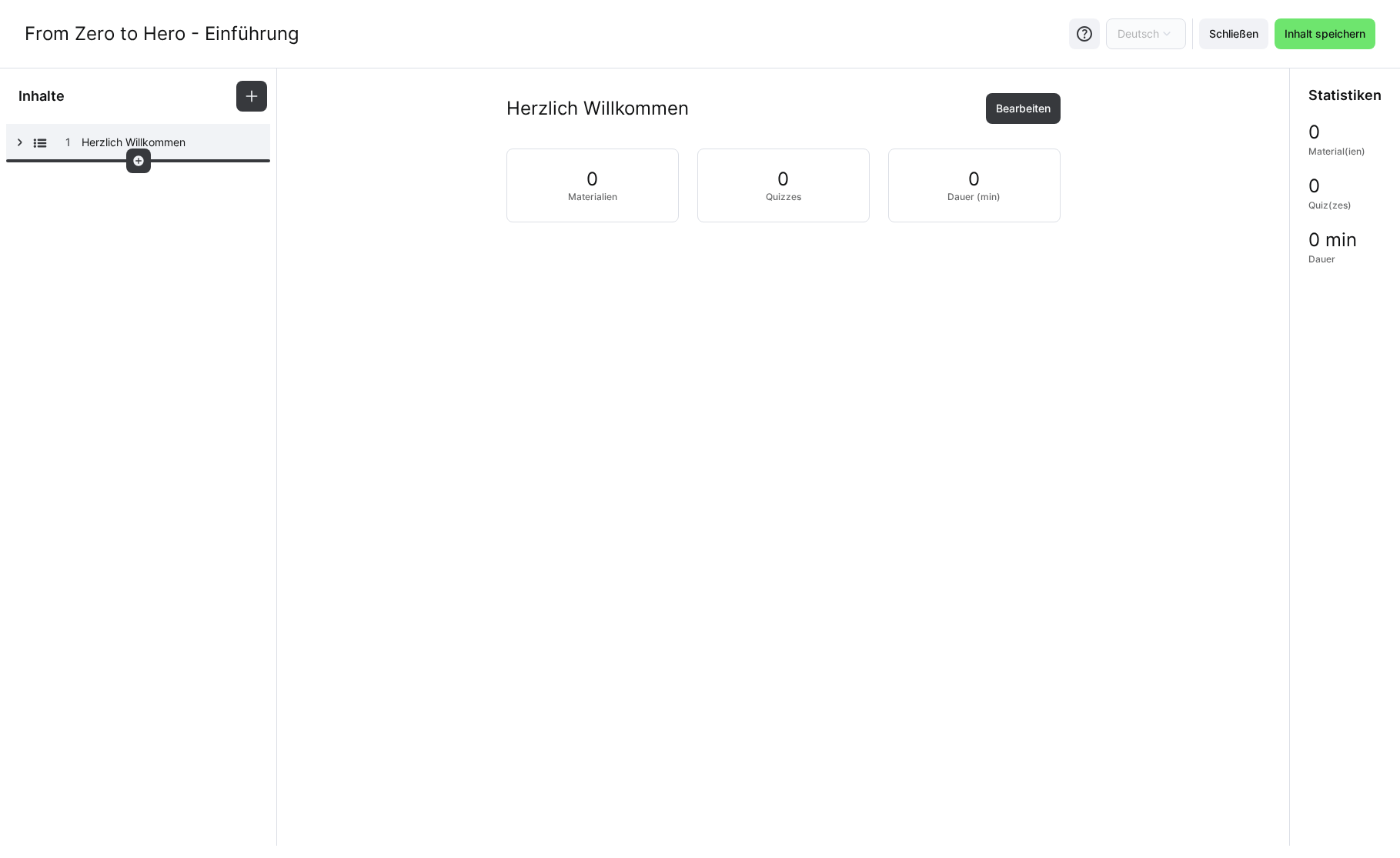
click at [143, 159] on eds-icon at bounding box center [138, 160] width 12 height 12
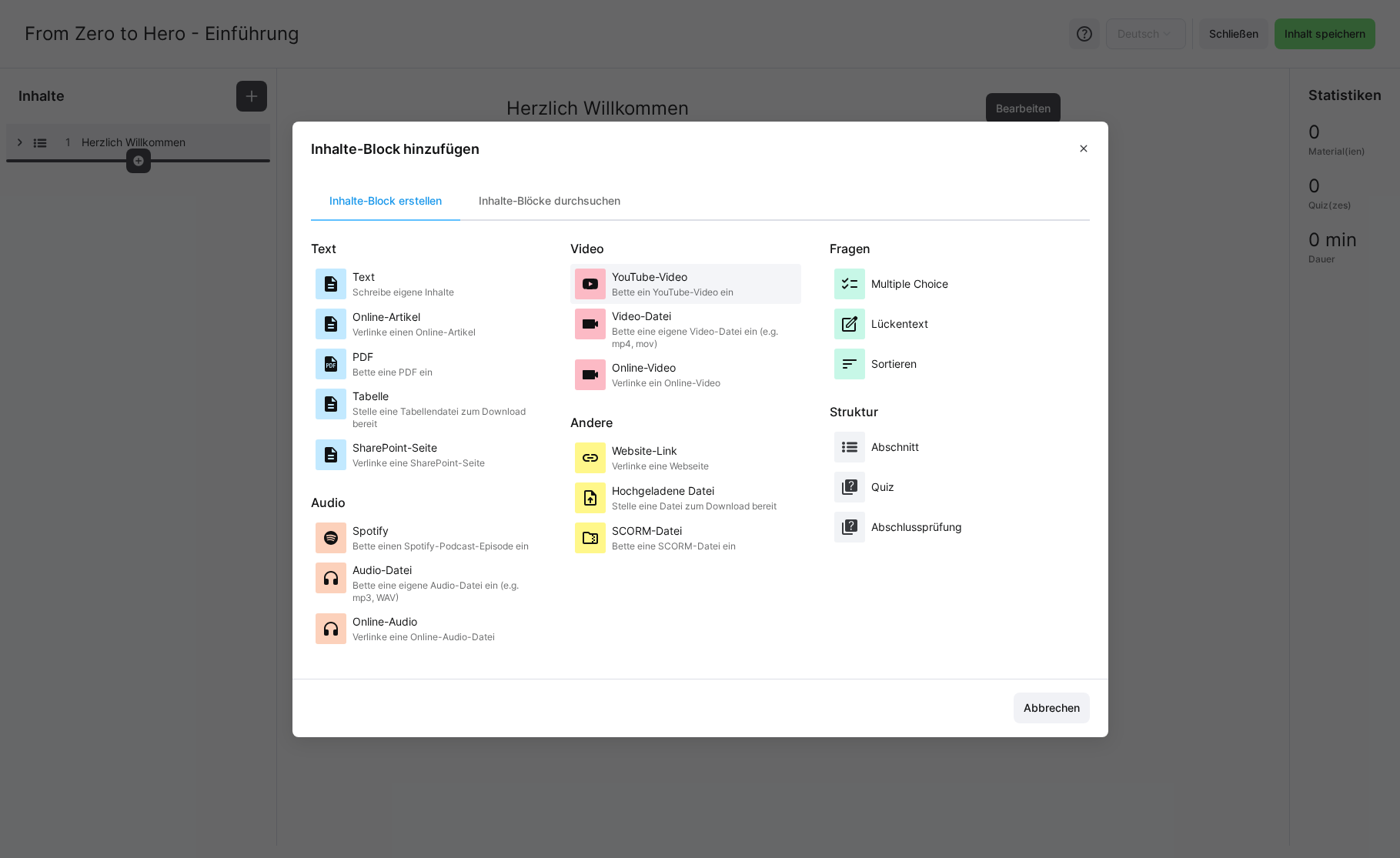
click at [616, 289] on p "Bette ein YouTube-Video ein" at bounding box center [673, 292] width 122 height 12
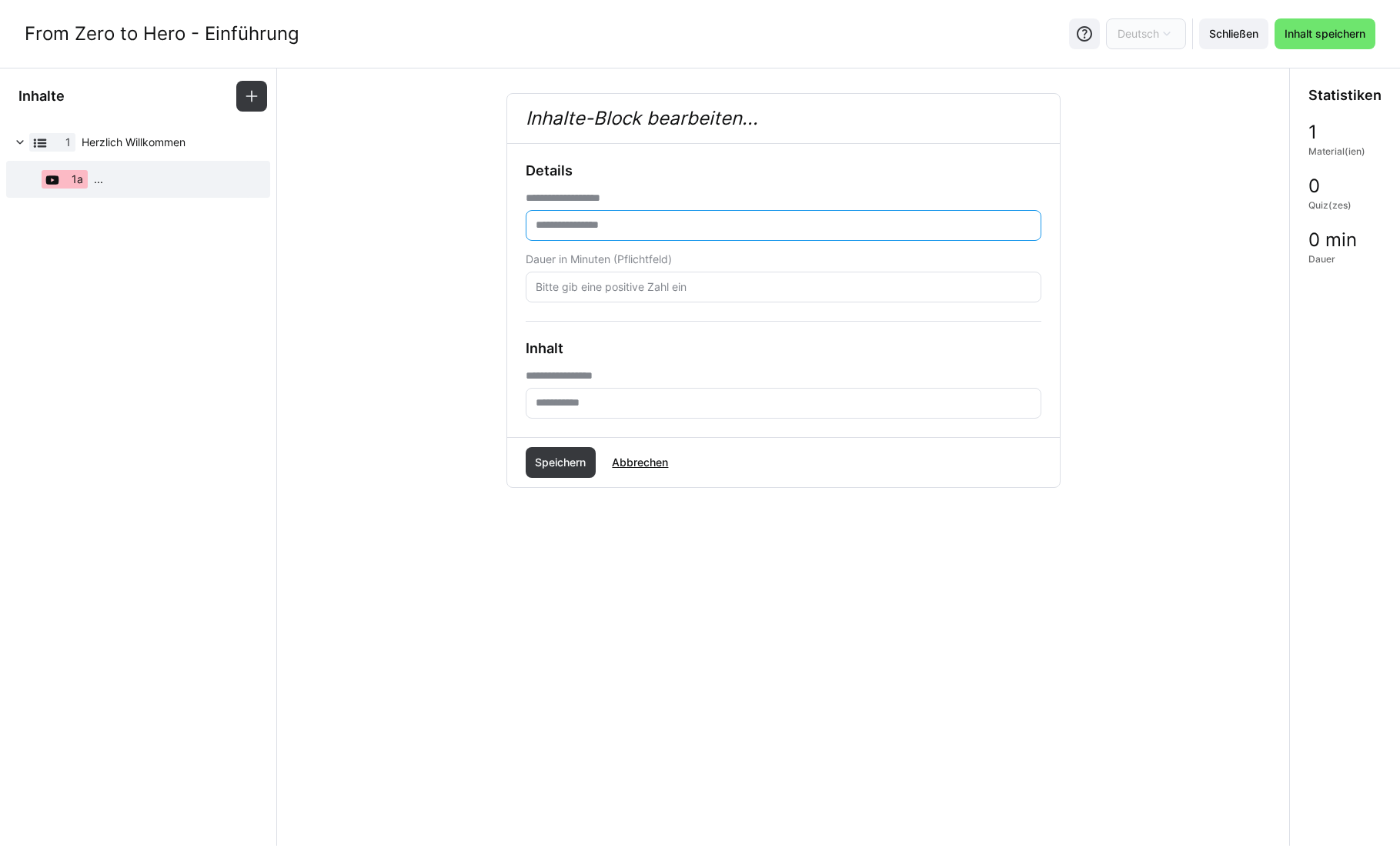
click at [602, 226] on input "text" at bounding box center [782, 225] width 498 height 14
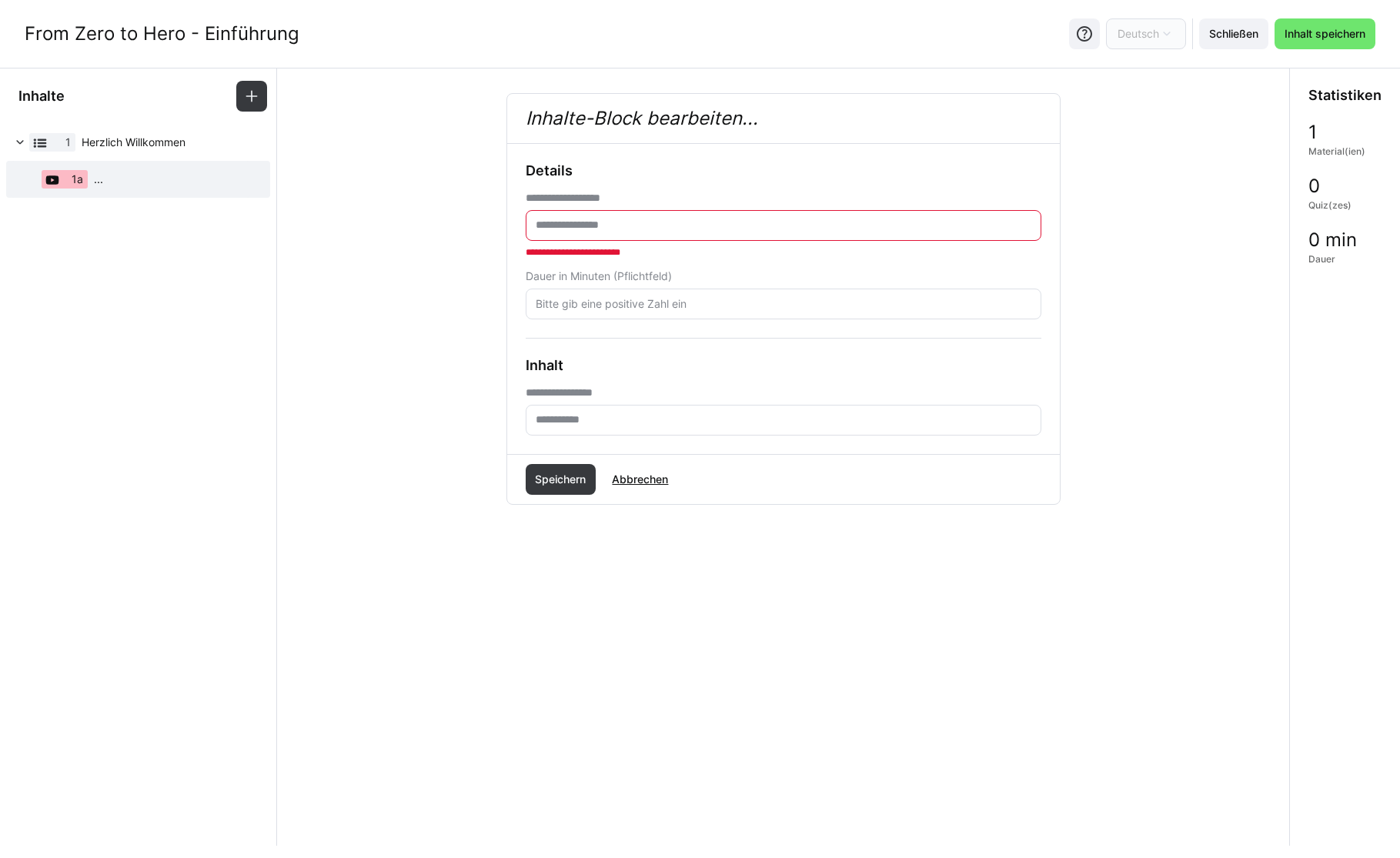
click at [617, 298] on eds-input at bounding box center [783, 304] width 516 height 31
click at [602, 422] on eds-input at bounding box center [783, 420] width 516 height 31
paste input "**********"
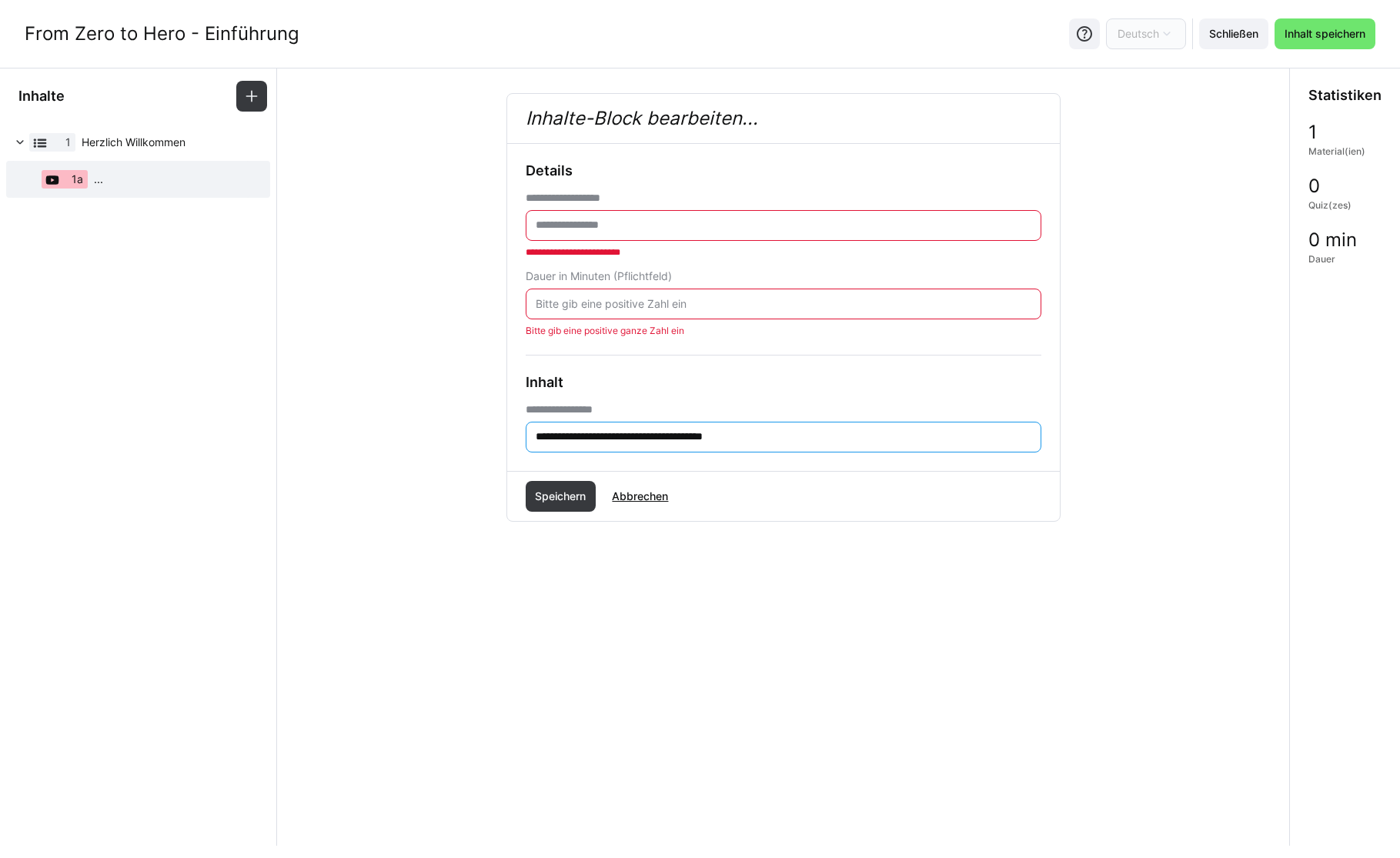
type input "**********"
click at [617, 310] on input "number" at bounding box center [782, 304] width 498 height 14
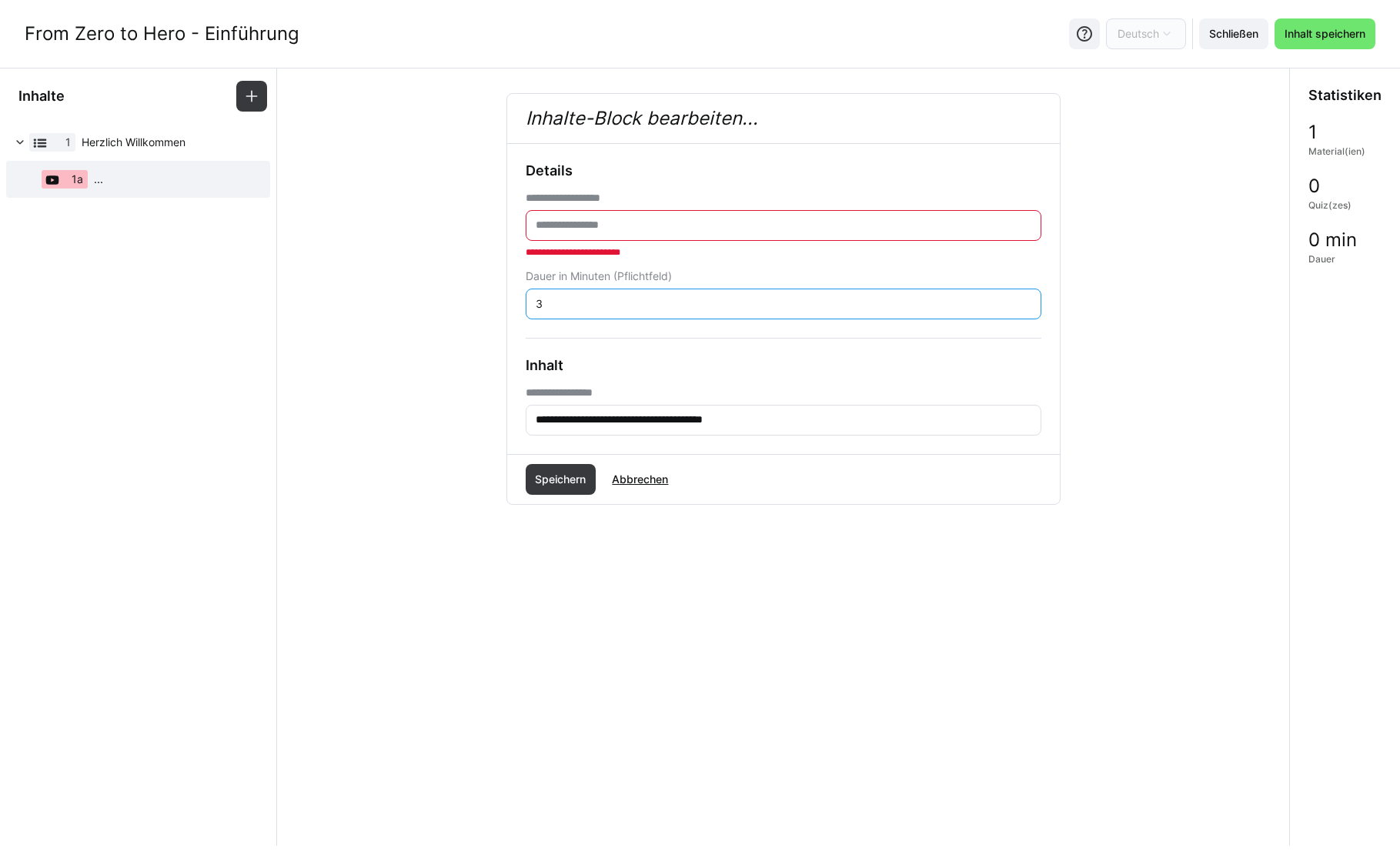
type input "3"
click at [609, 220] on input "text" at bounding box center [782, 225] width 498 height 14
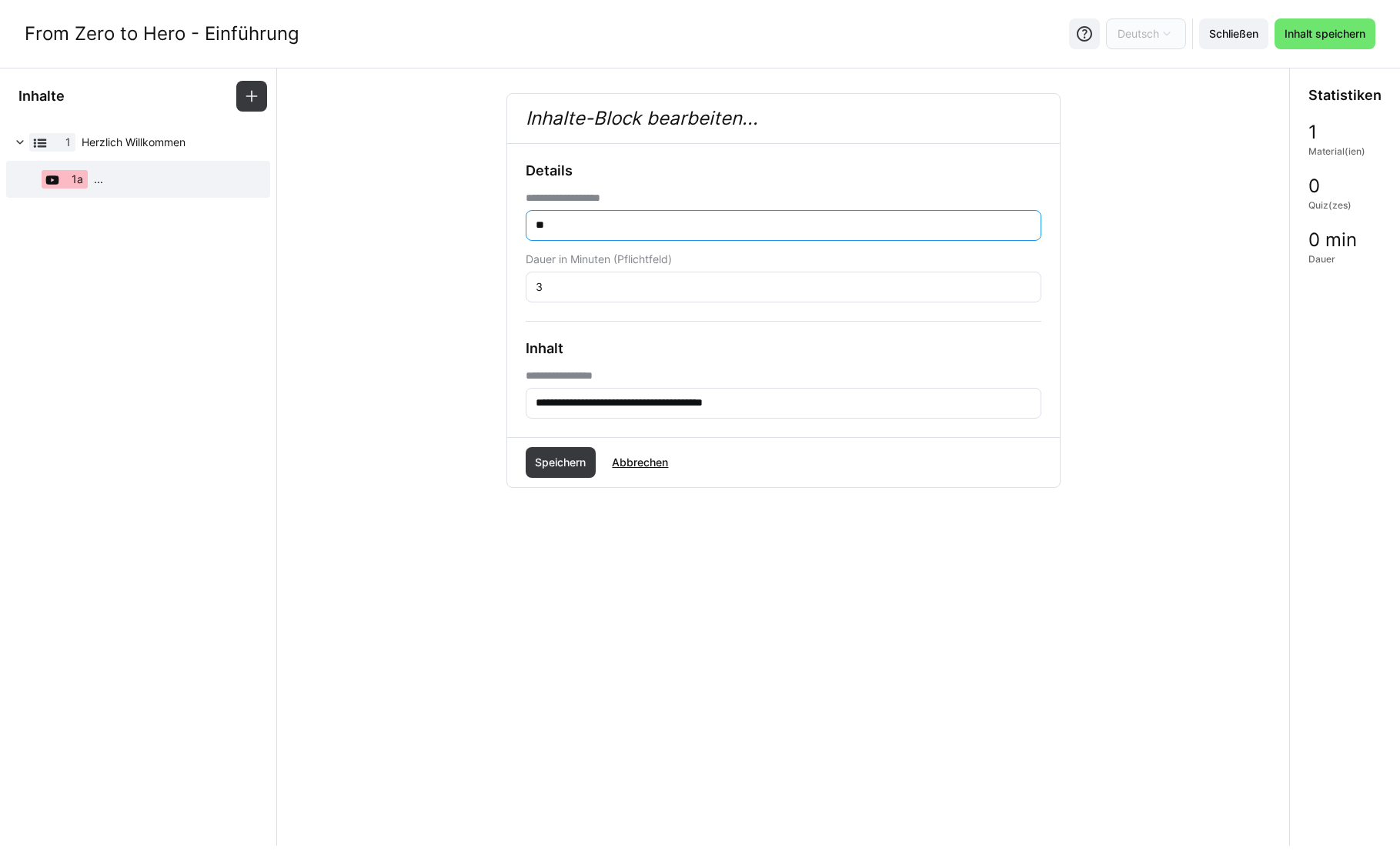
type input "*"
type input "**********"
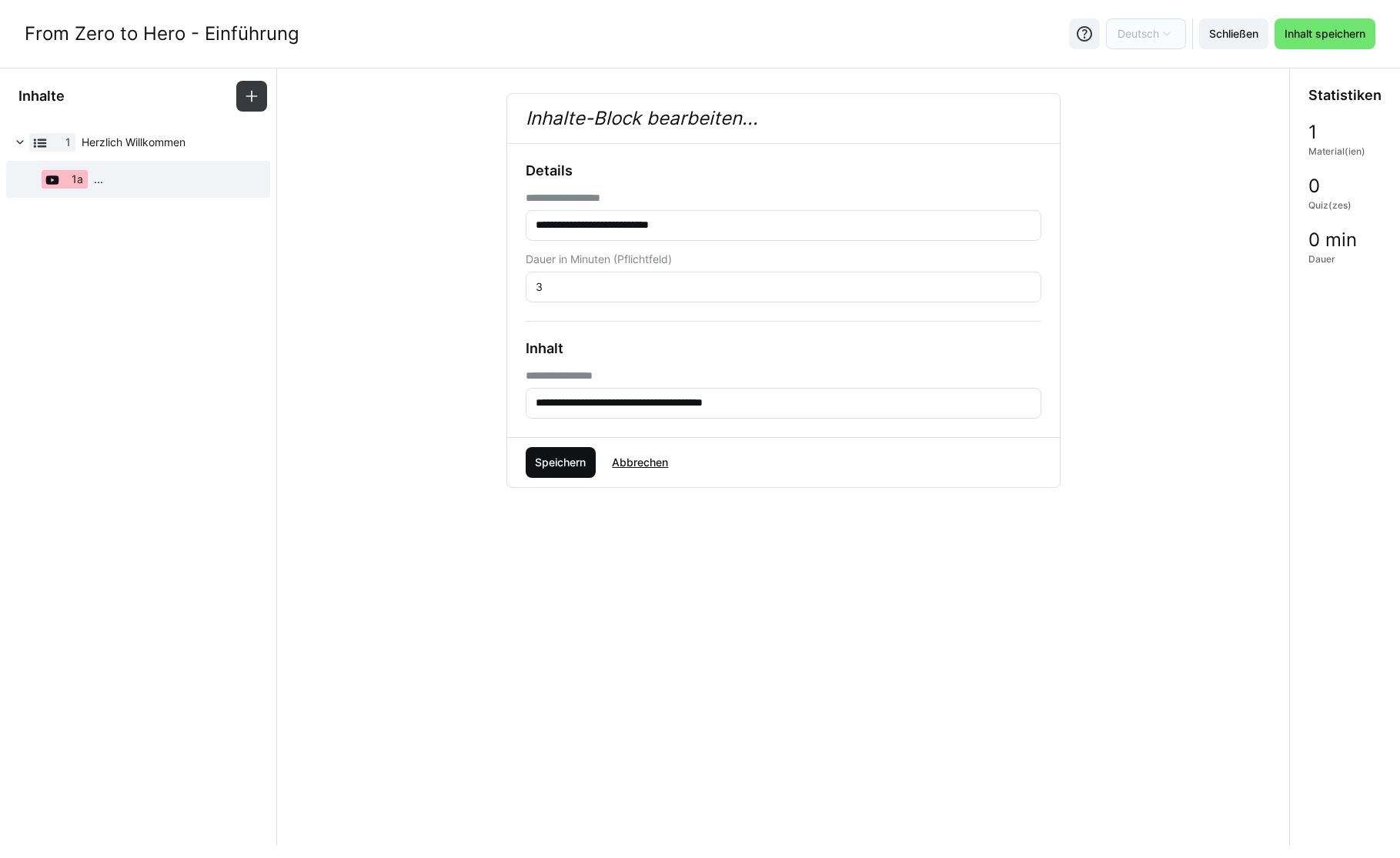
click at [547, 463] on span "Speichern" at bounding box center [560, 462] width 55 height 15
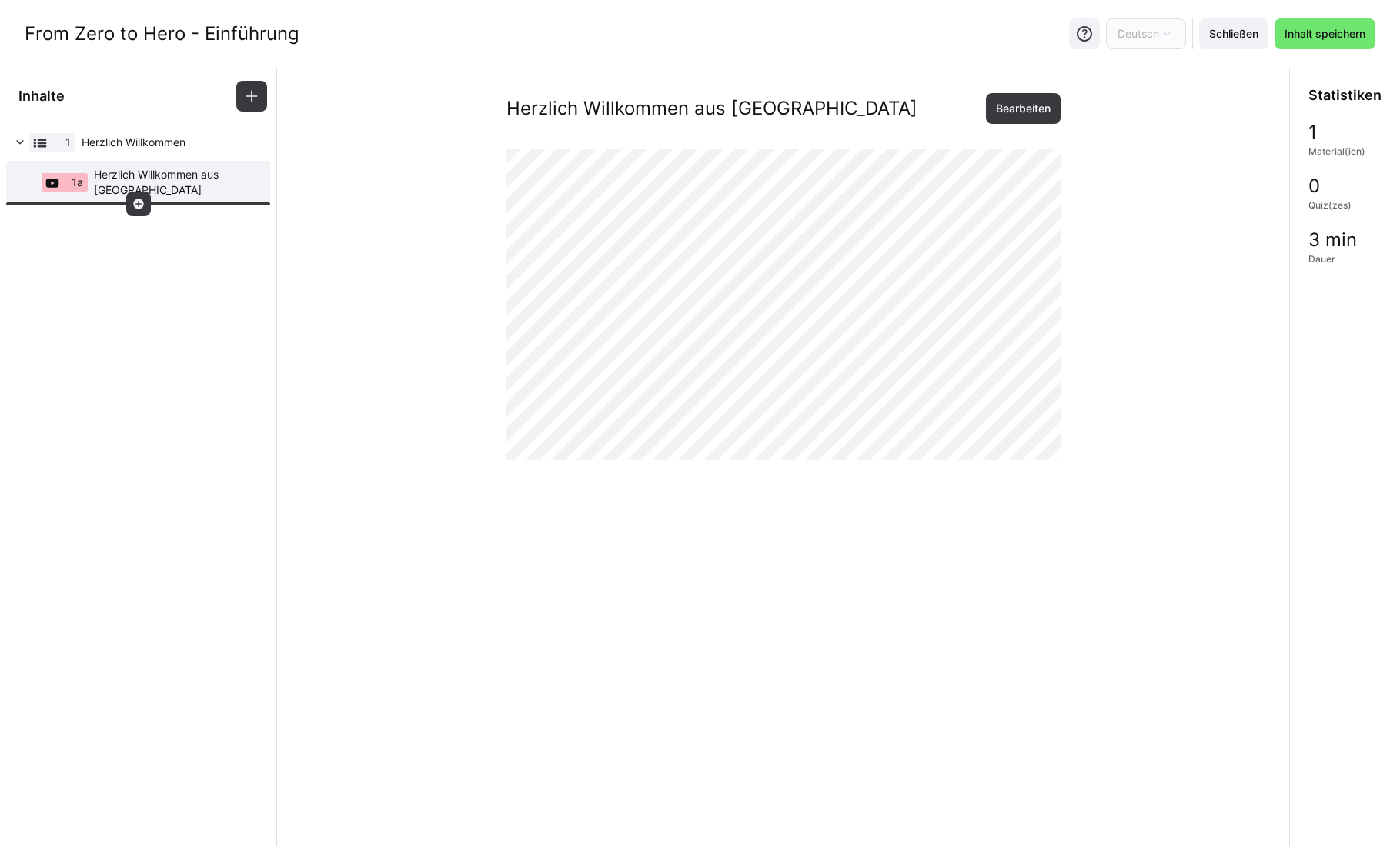
click at [132, 203] on eds-icon at bounding box center [138, 204] width 12 height 12
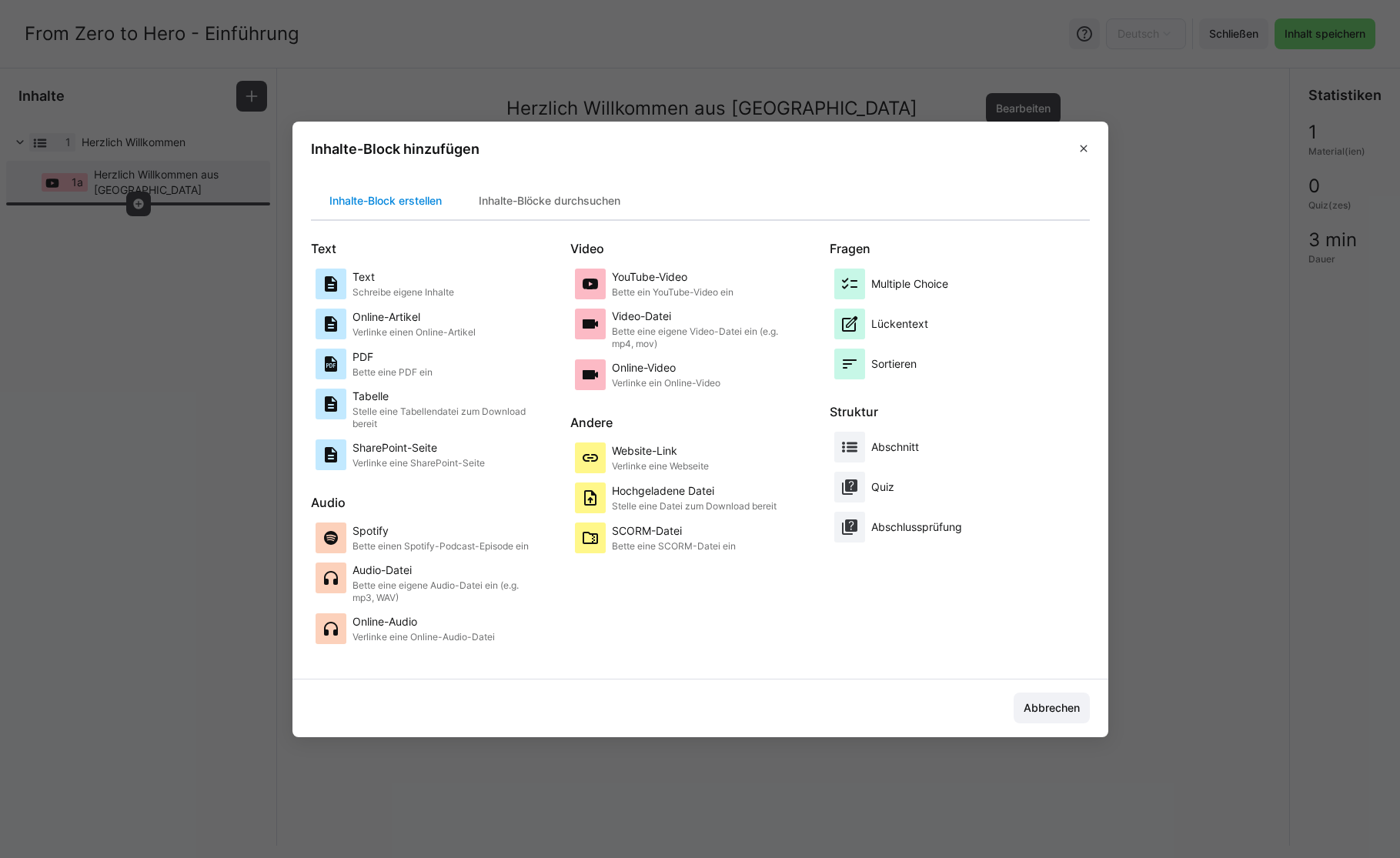
drag, startPoint x: 547, startPoint y: 208, endPoint x: 459, endPoint y: 205, distance: 88.1
click at [547, 208] on div "Inhalte-Blöcke durchsuchen" at bounding box center [549, 200] width 178 height 37
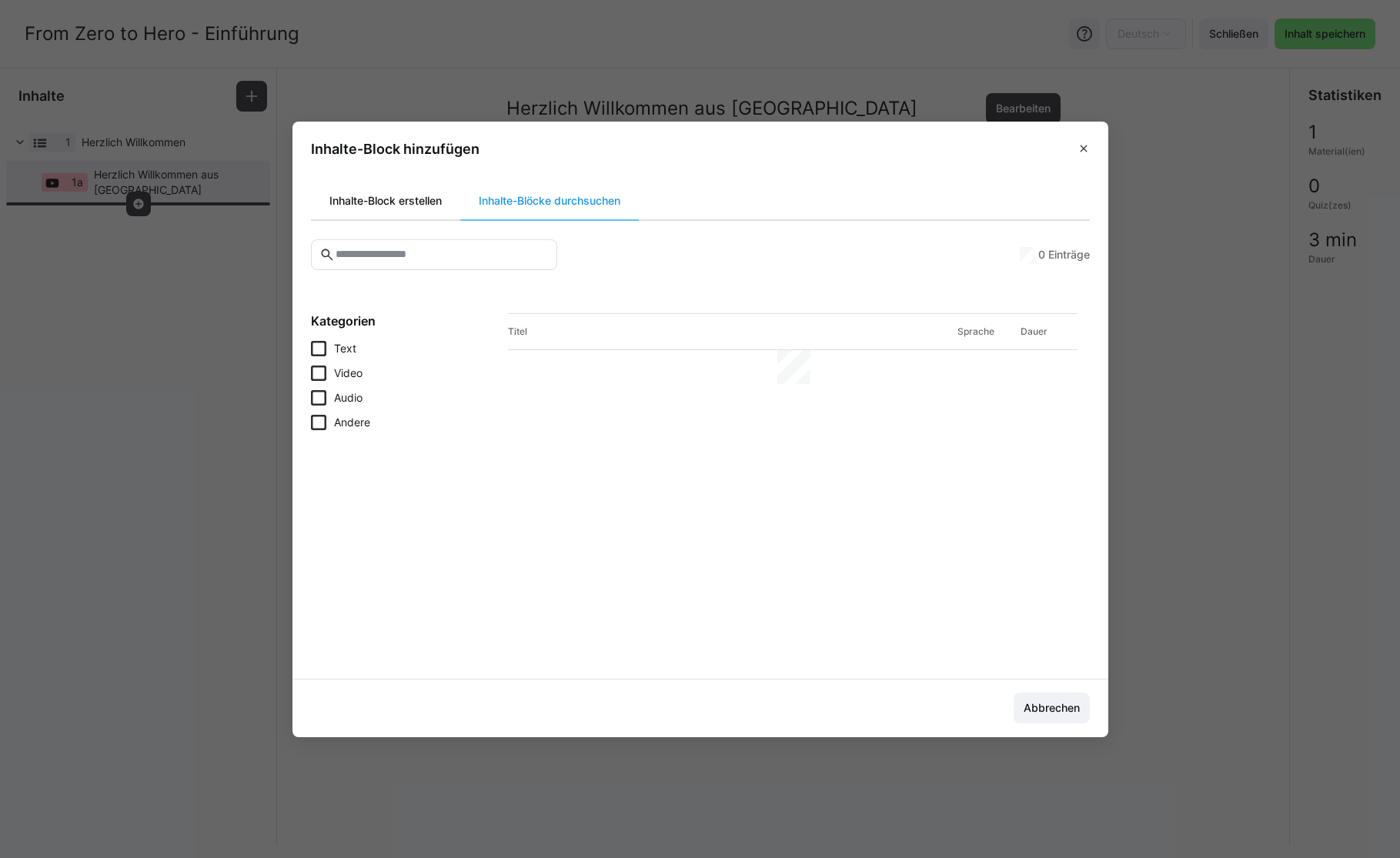
click at [426, 204] on div "Inhalte-Block erstellen" at bounding box center [385, 200] width 150 height 37
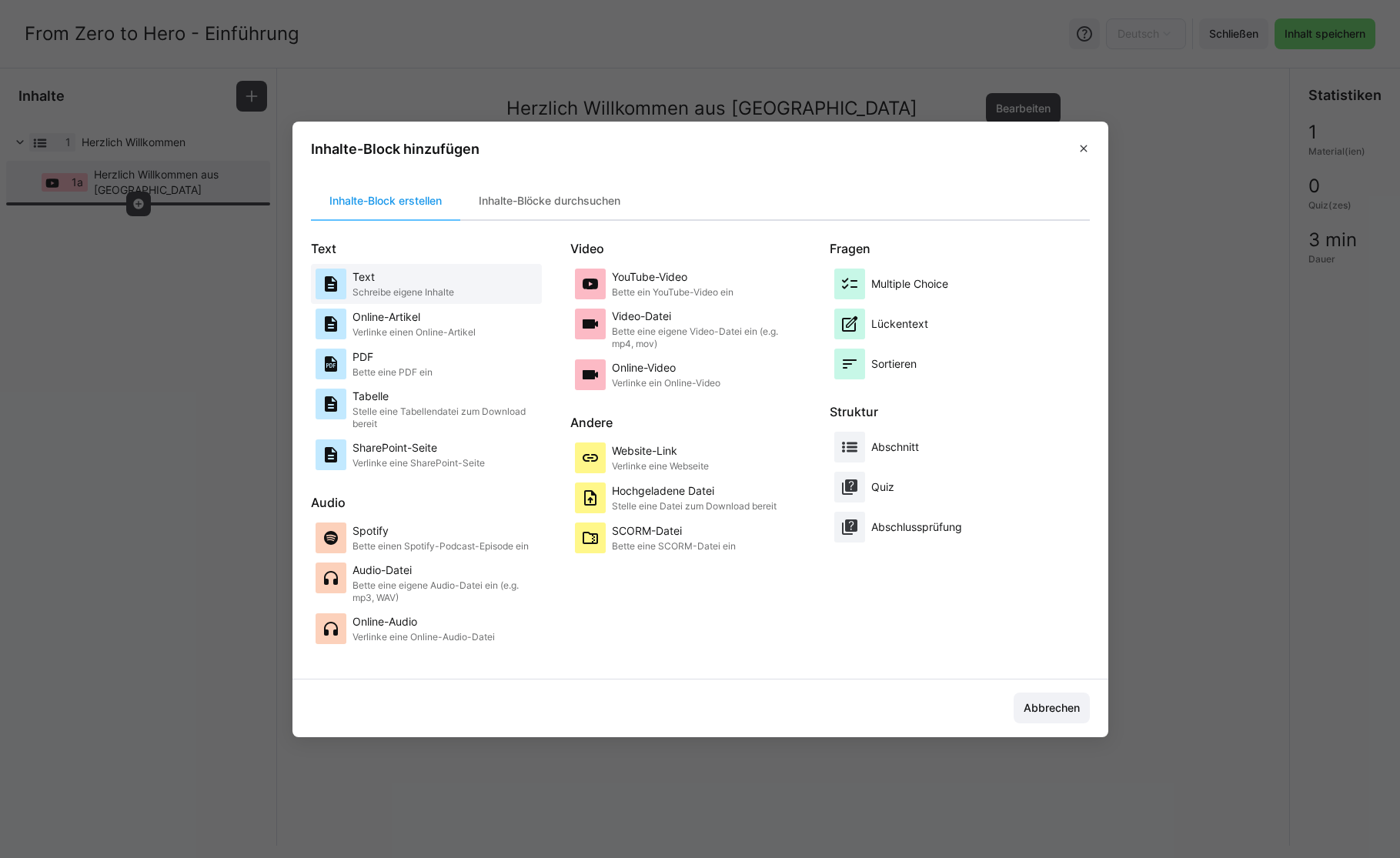
click at [445, 277] on p "Text" at bounding box center [403, 277] width 102 height 15
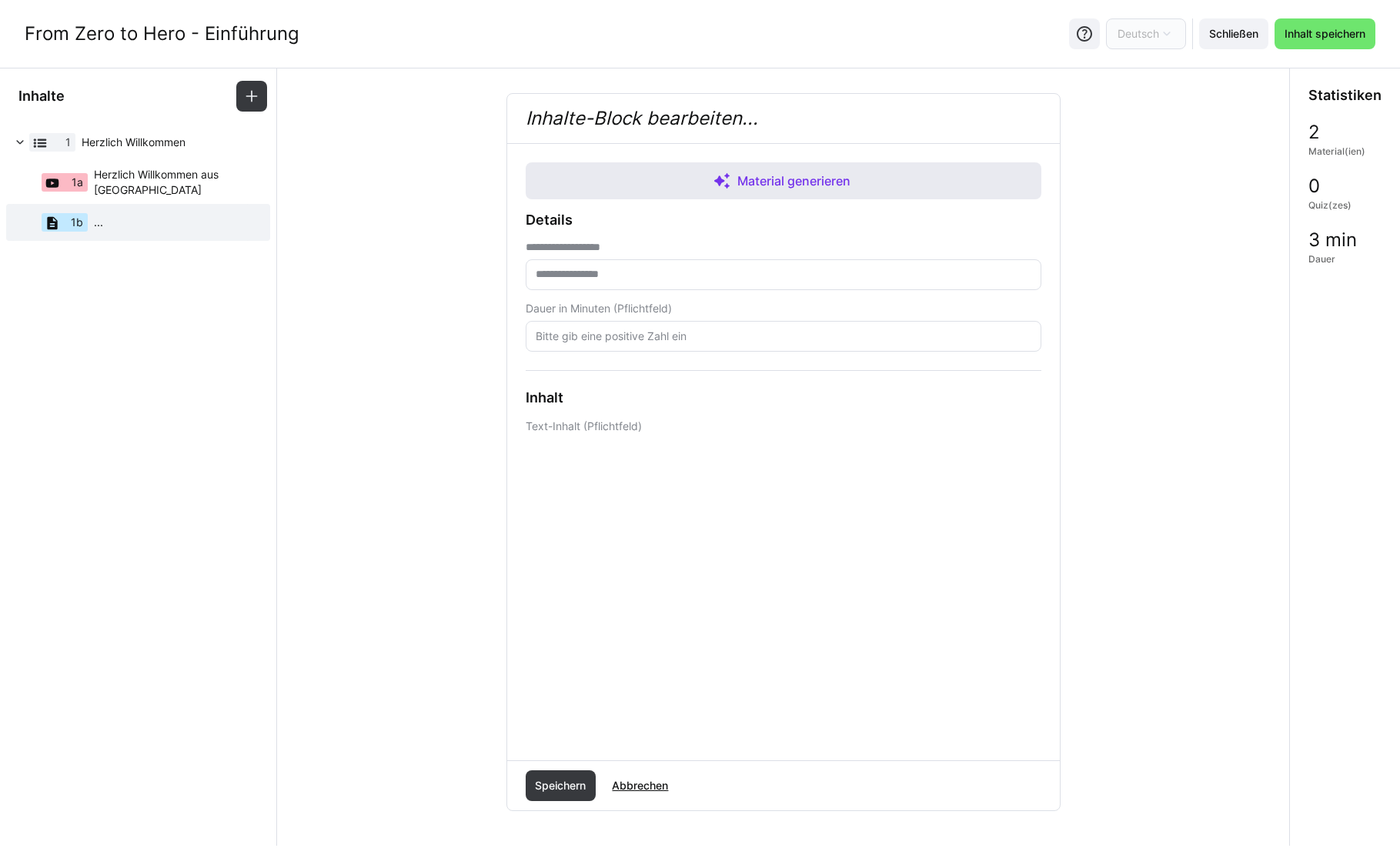
click at [714, 182] on eds-icon at bounding box center [721, 180] width 18 height 18
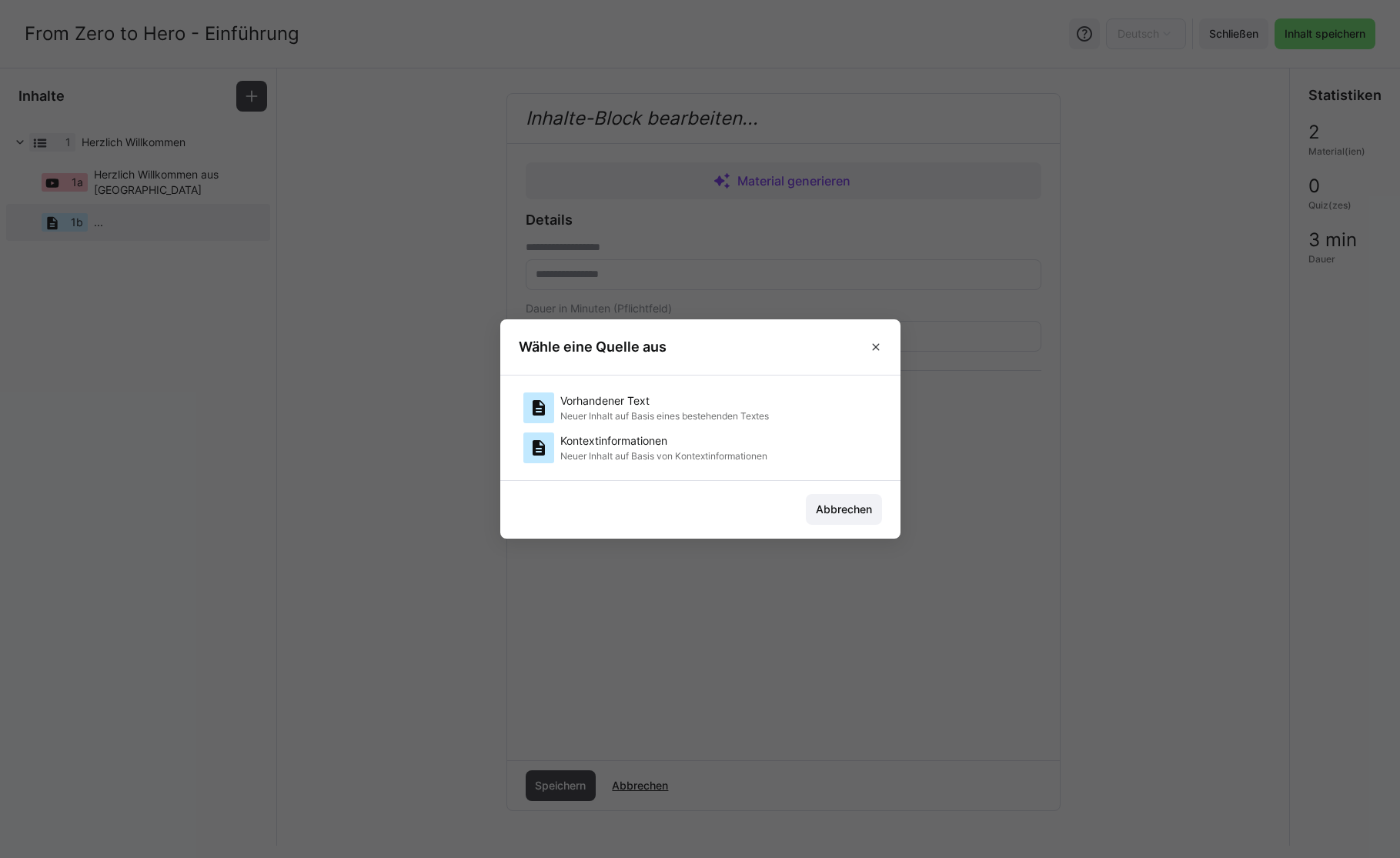
click at [721, 408] on div "Vorhandener Text Neuer Inhalt auf Basis eines bestehenden Textes" at bounding box center [664, 408] width 209 height 31
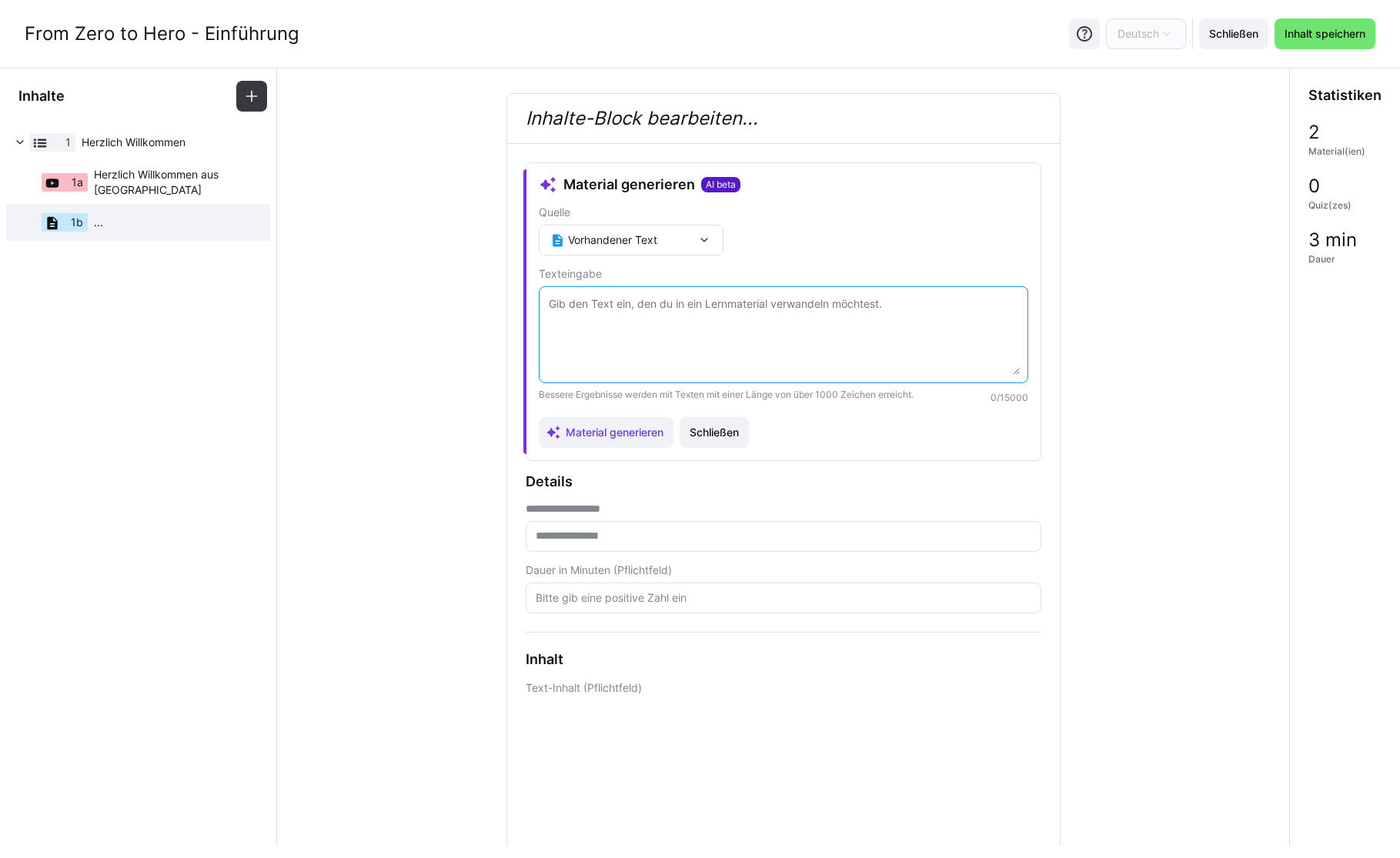
click at [688, 350] on textarea at bounding box center [783, 335] width 473 height 80
click at [584, 291] on eds-input at bounding box center [783, 335] width 490 height 97
click at [578, 306] on textarea at bounding box center [783, 335] width 473 height 80
paste textarea "Loremipsum Dolor sit ame Consecteturadipisc. Elits doei tem incid UTLA Etdolore…"
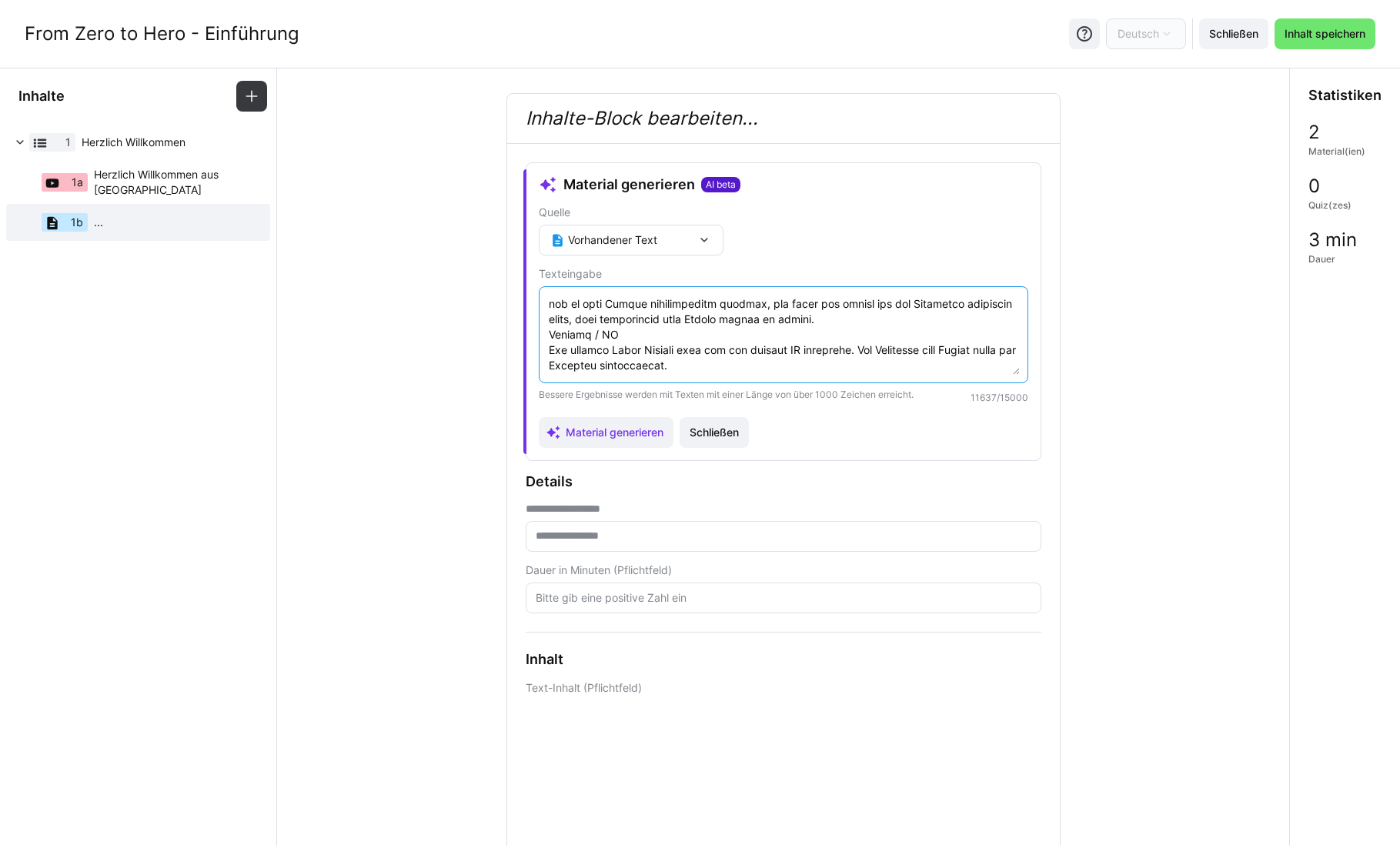
scroll to position [4111, 0]
type textarea "Loremipsum Dolor sit ame Consecteturadipisc. Elits doei tem incid UTLA Etdolore…"
click at [602, 433] on span "Material generieren" at bounding box center [614, 433] width 102 height 15
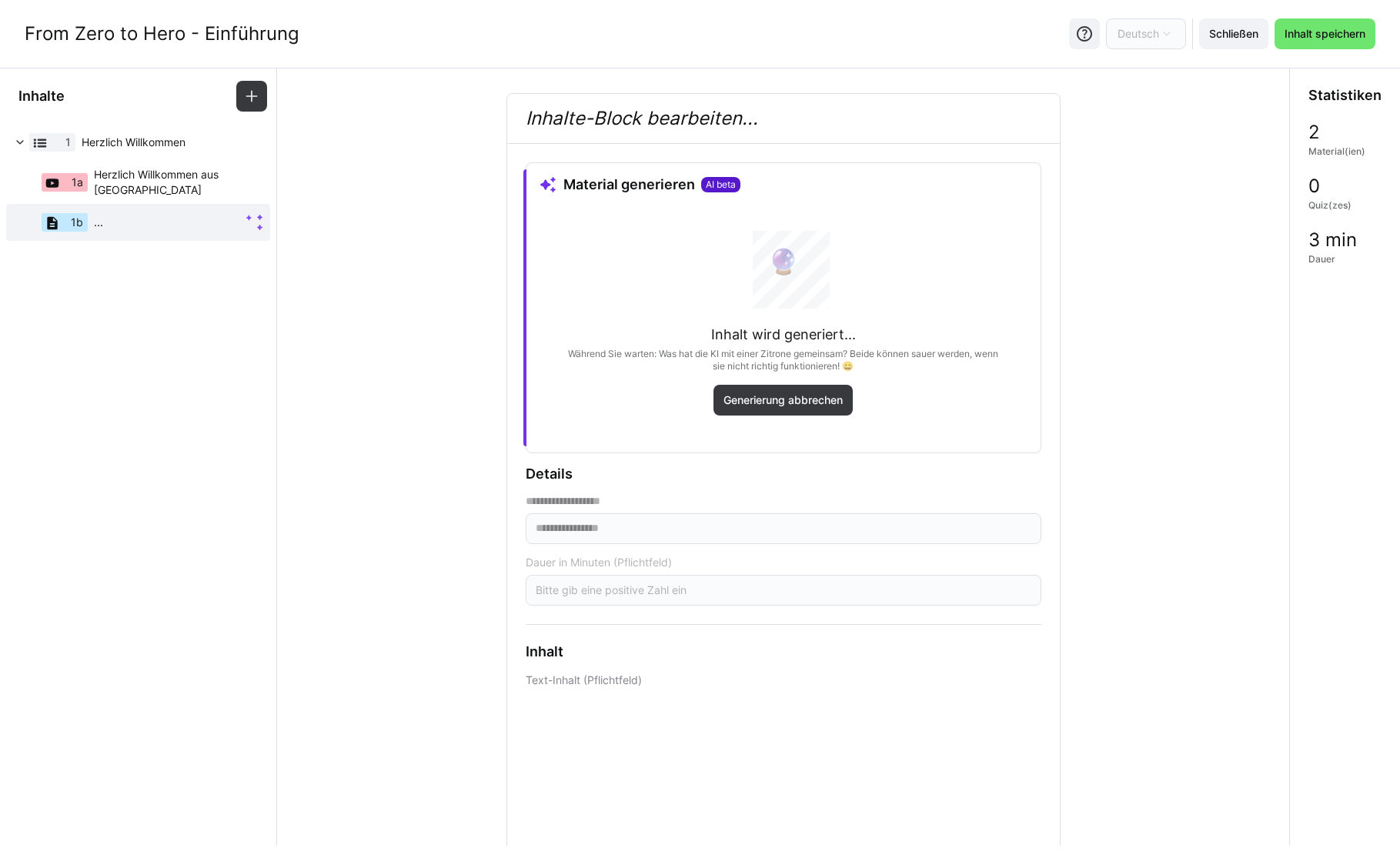
type input "**********"
type input "3"
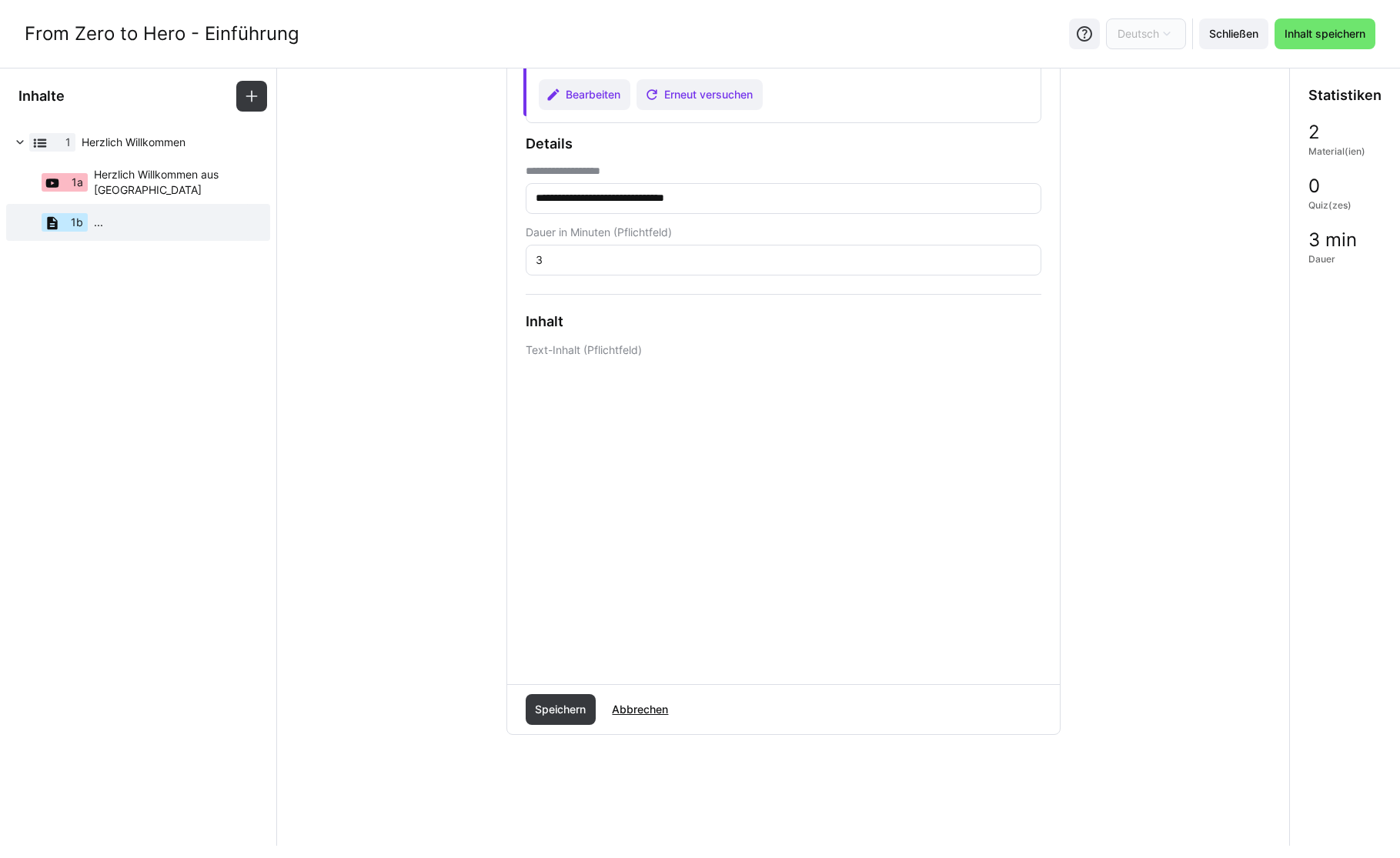
scroll to position [0, 0]
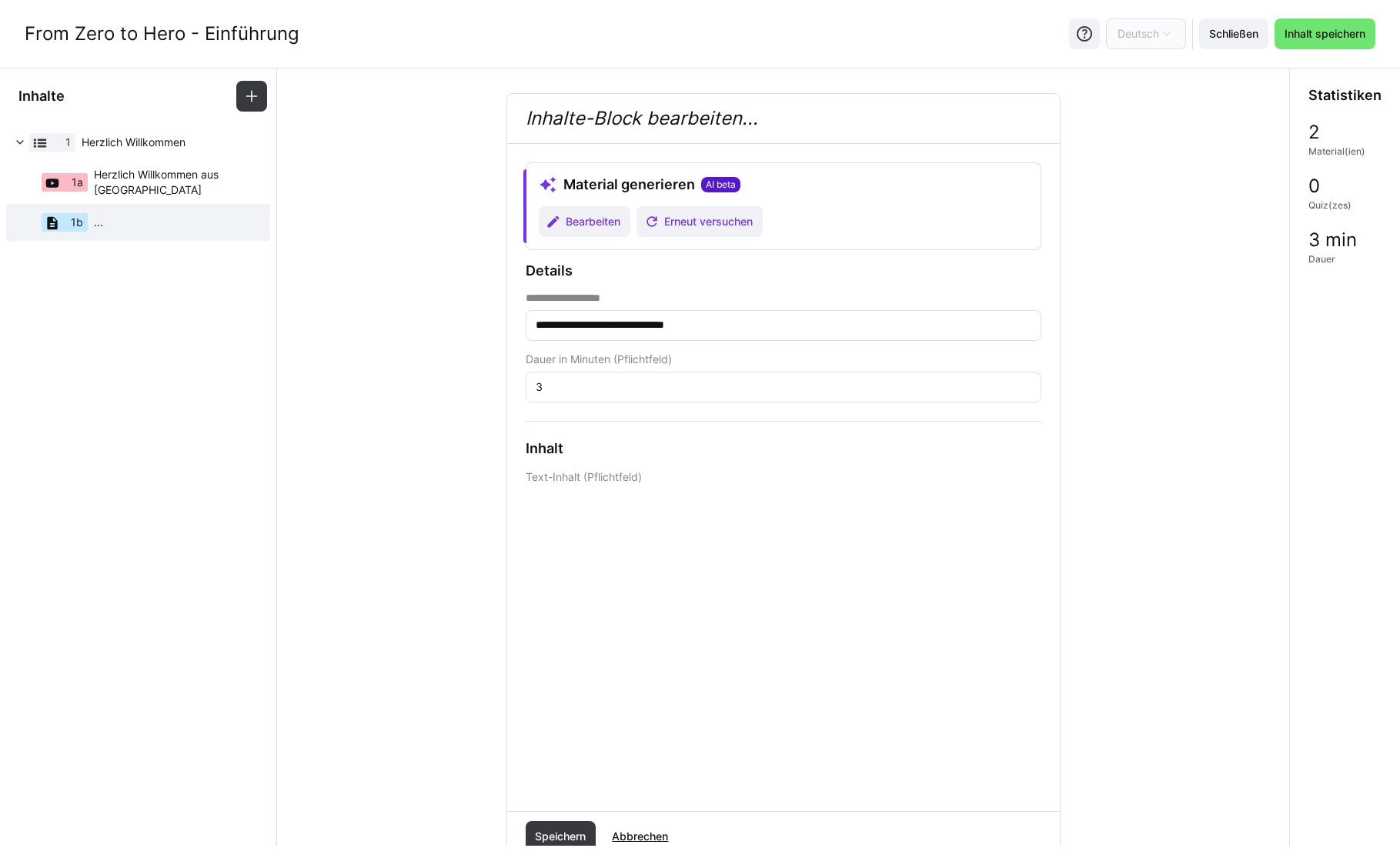
click at [762, 795] on div "**********" at bounding box center [783, 478] width 553 height 667
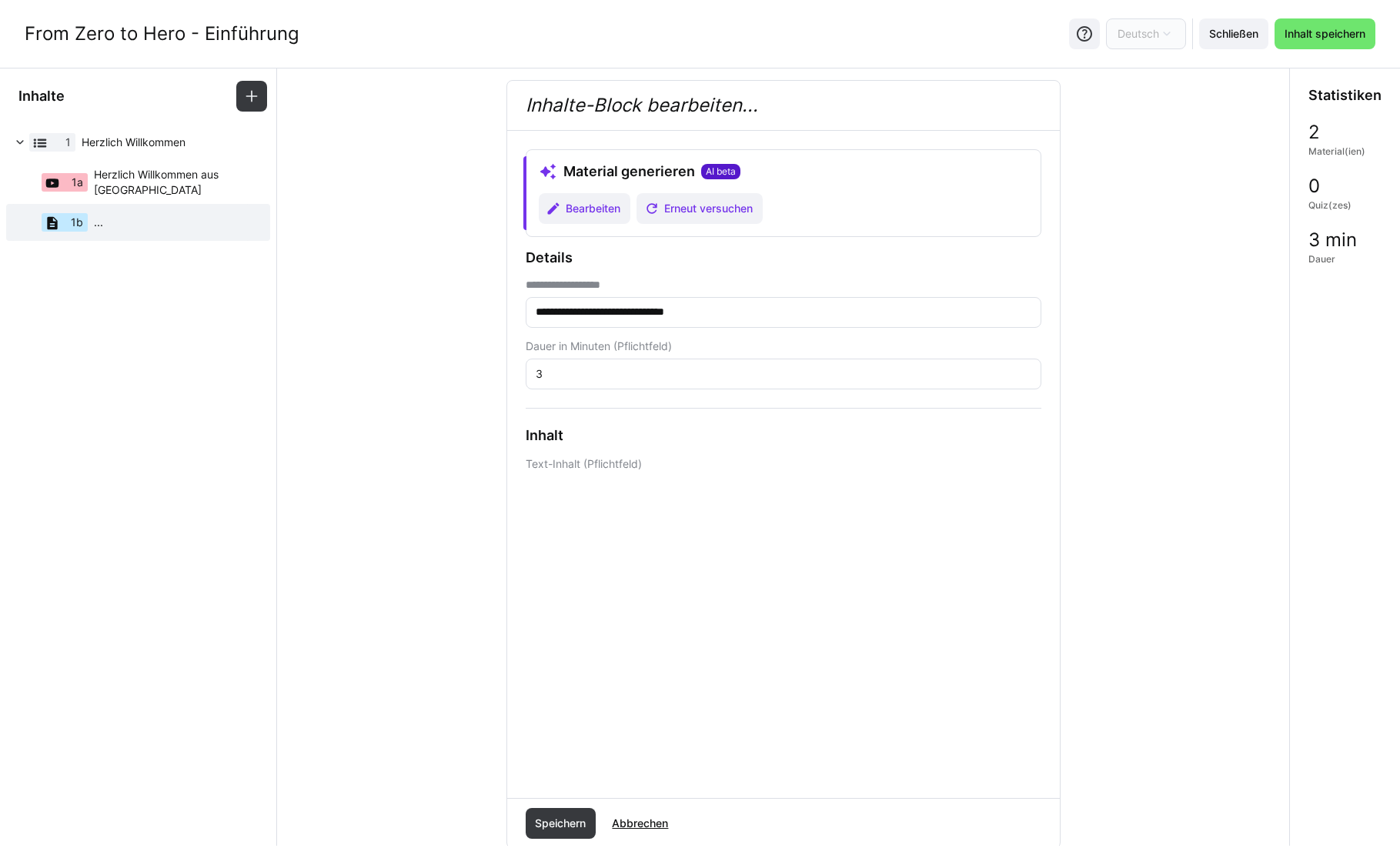
click at [398, 611] on div "**********" at bounding box center [783, 514] width 987 height 868
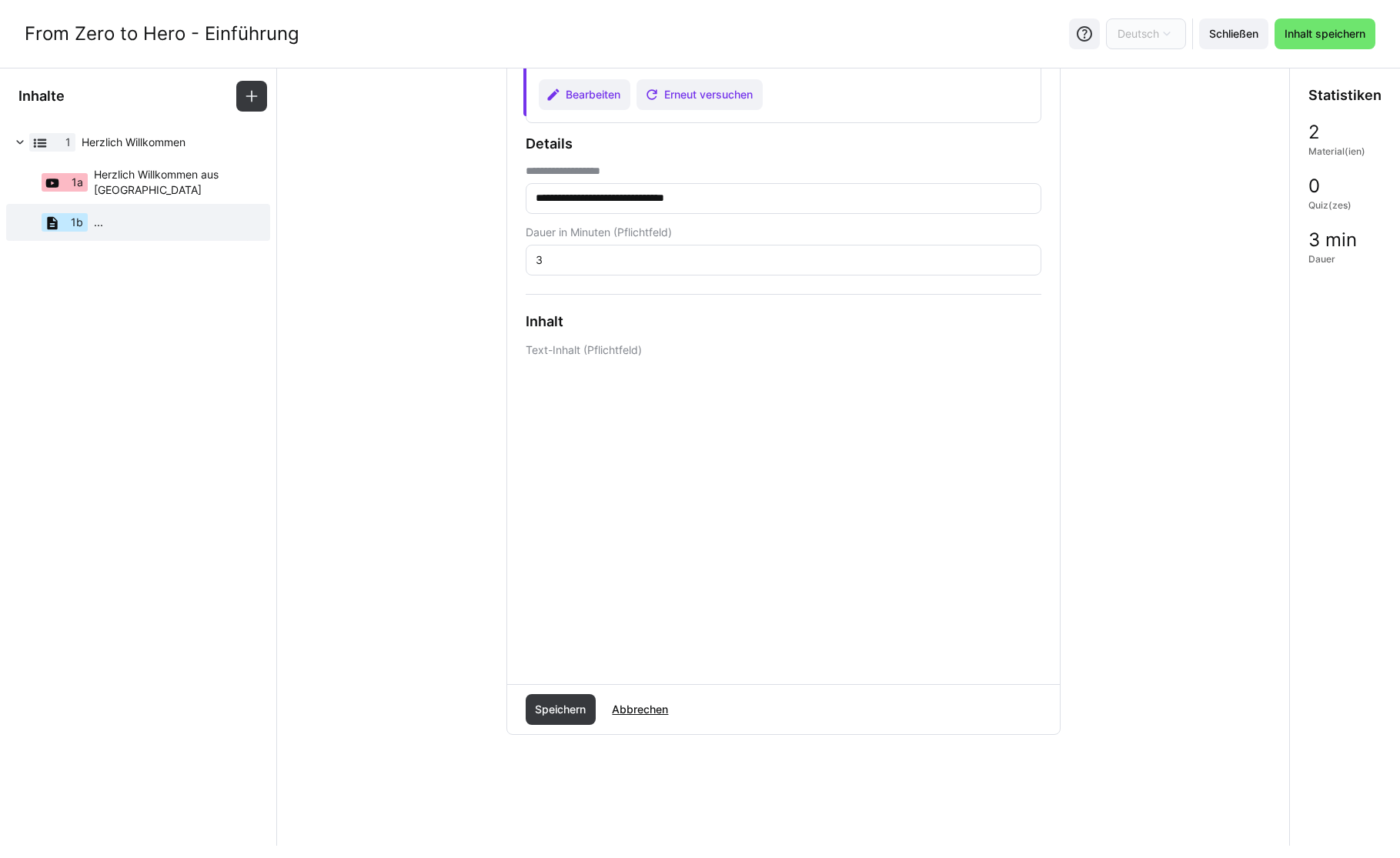
scroll to position [0, 0]
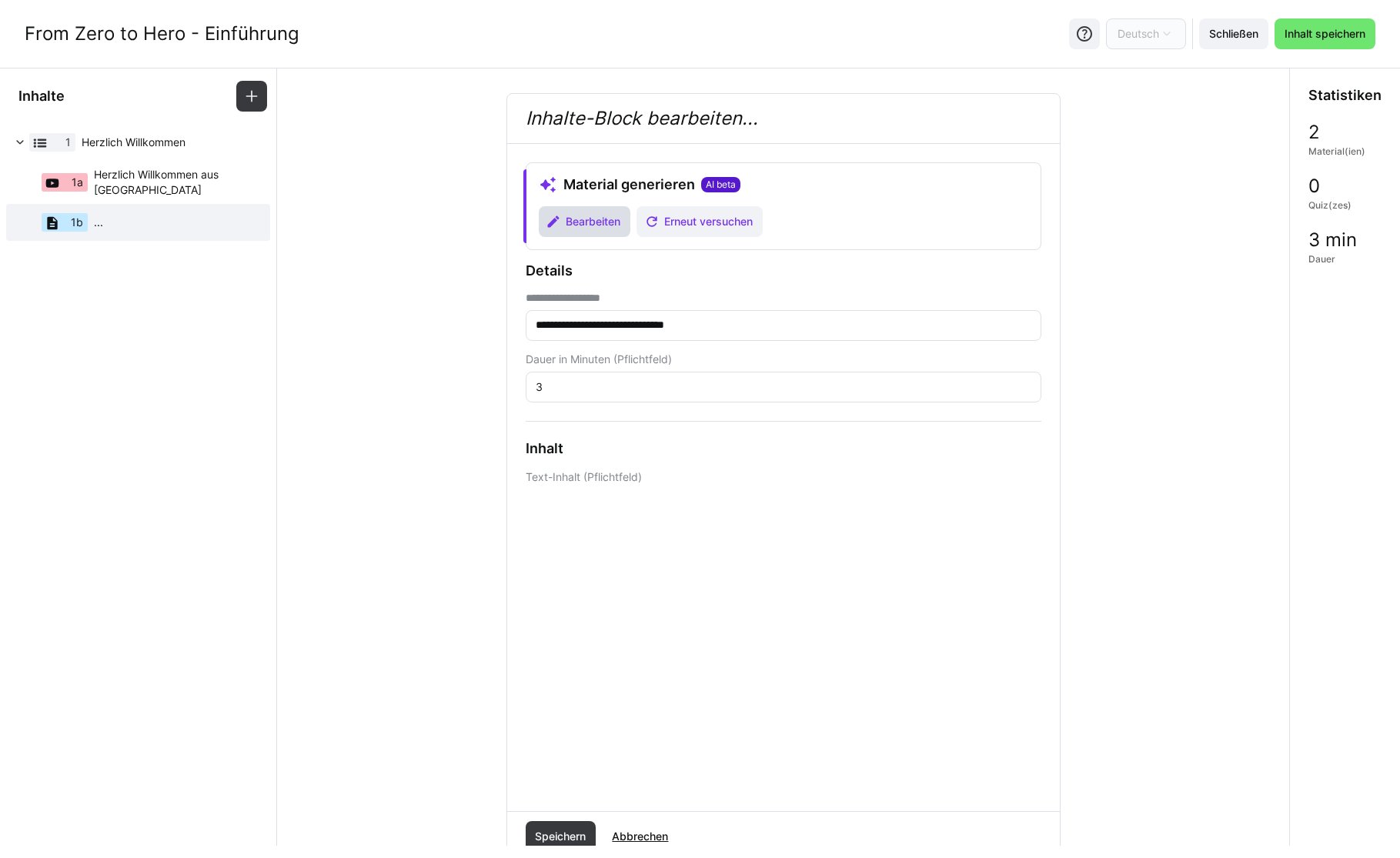
click at [577, 222] on span "Bearbeiten" at bounding box center [593, 222] width 59 height 15
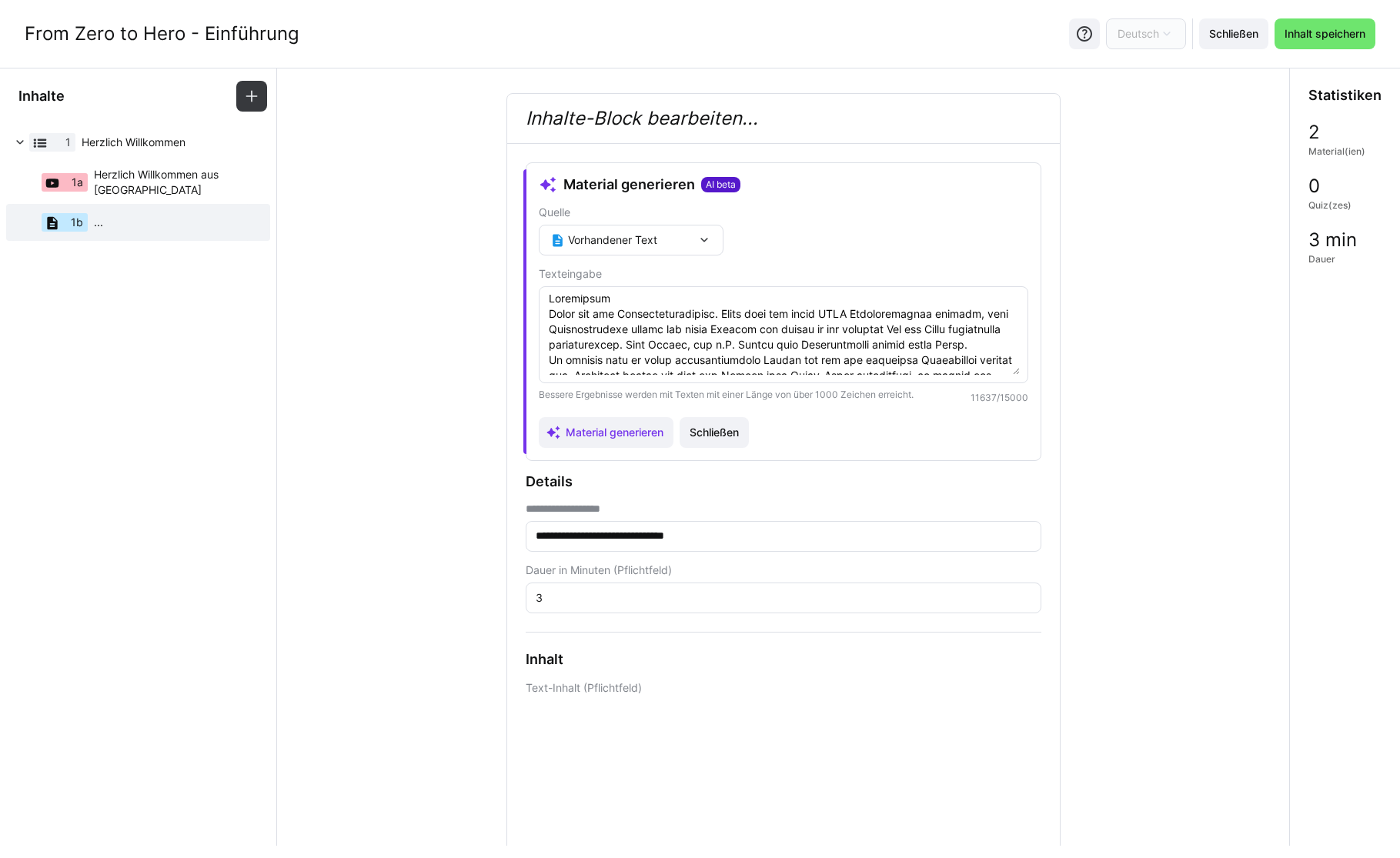
scroll to position [6, 0]
click at [714, 429] on span "Schließen" at bounding box center [714, 433] width 54 height 15
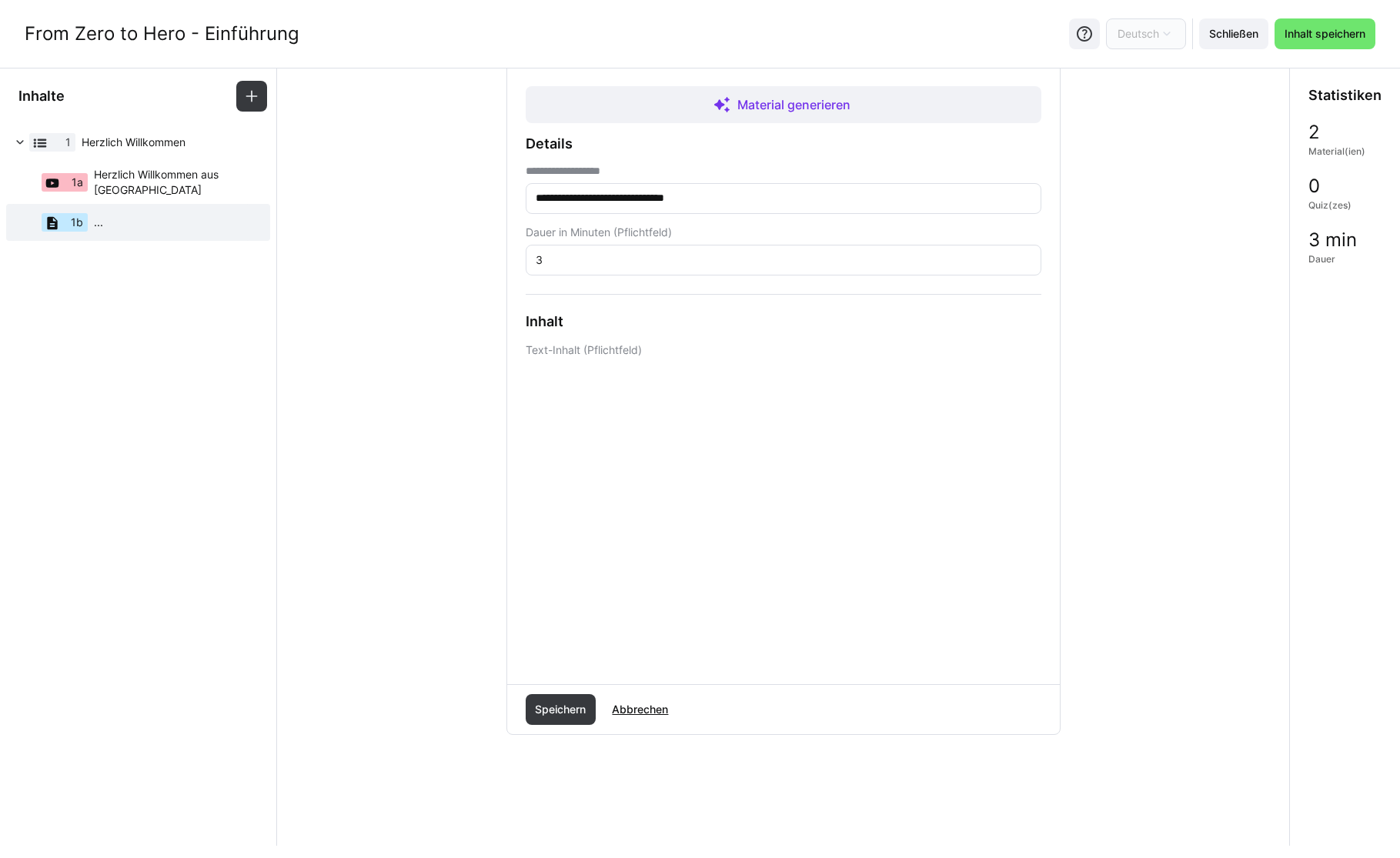
scroll to position [0, 0]
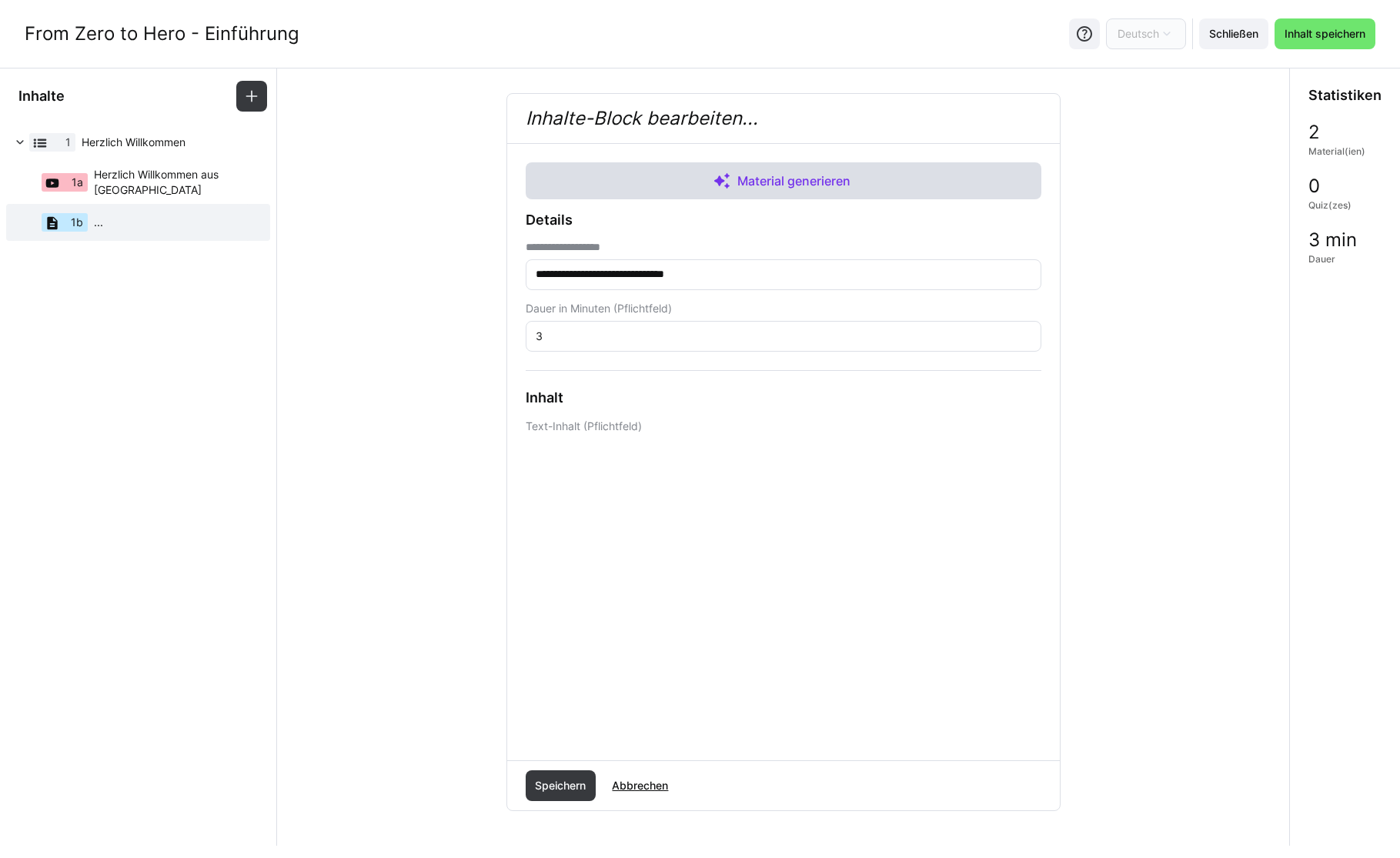
click at [701, 194] on span "Material generieren" at bounding box center [783, 180] width 516 height 37
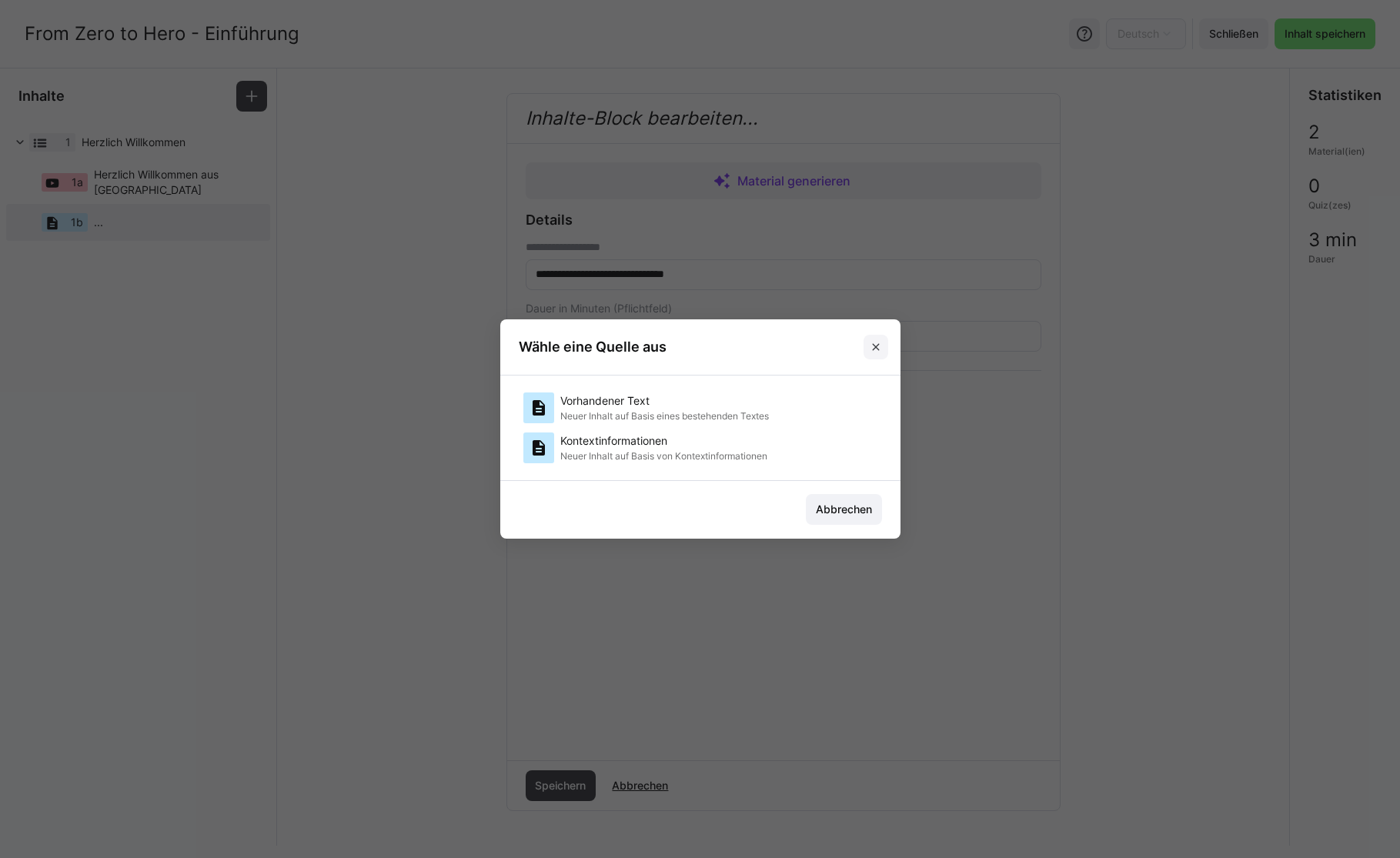
click at [881, 342] on eds-icon at bounding box center [876, 347] width 12 height 12
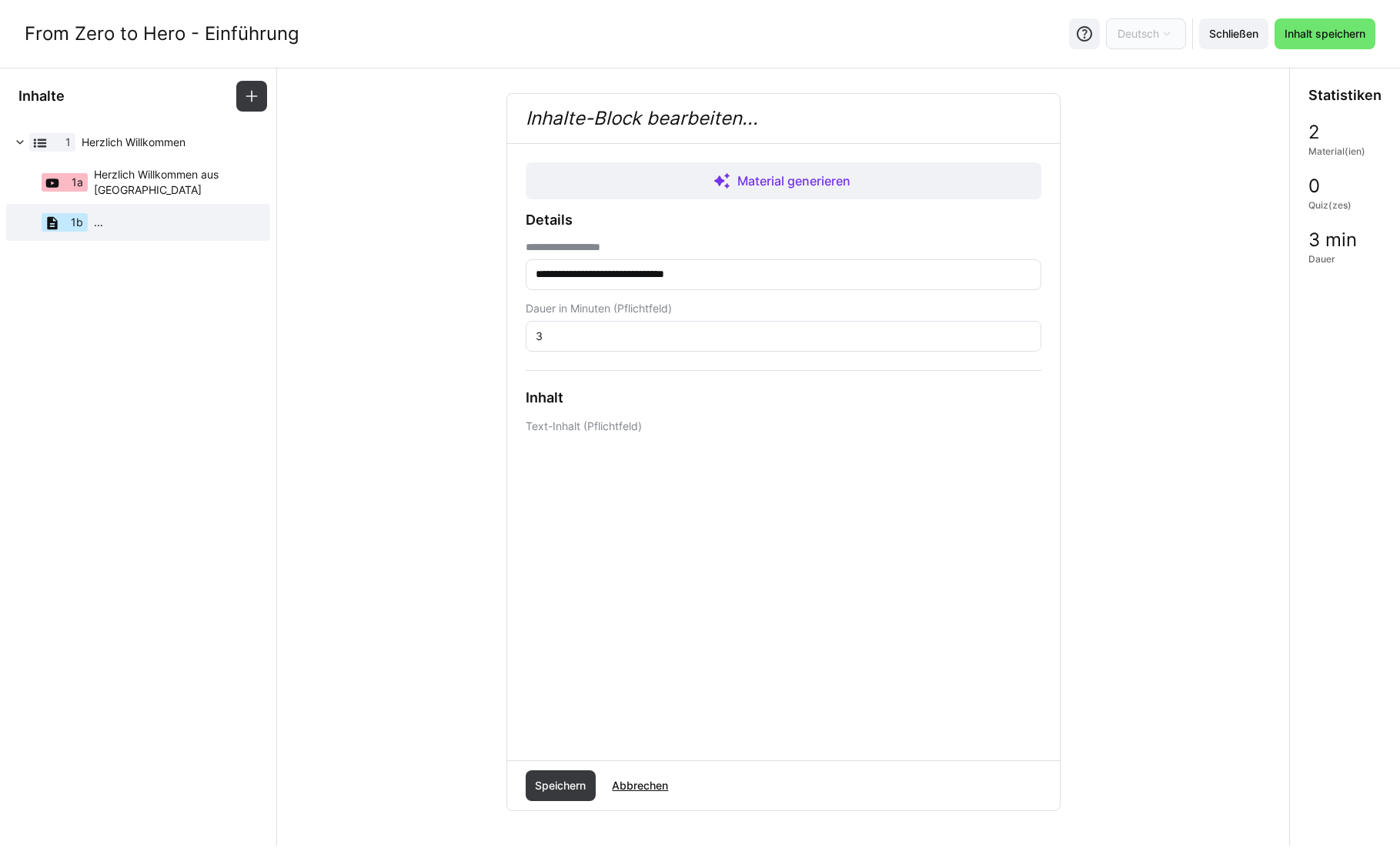
drag, startPoint x: 727, startPoint y: 188, endPoint x: 724, endPoint y: 208, distance: 20.2
click at [725, 206] on div "**********" at bounding box center [783, 452] width 516 height 580
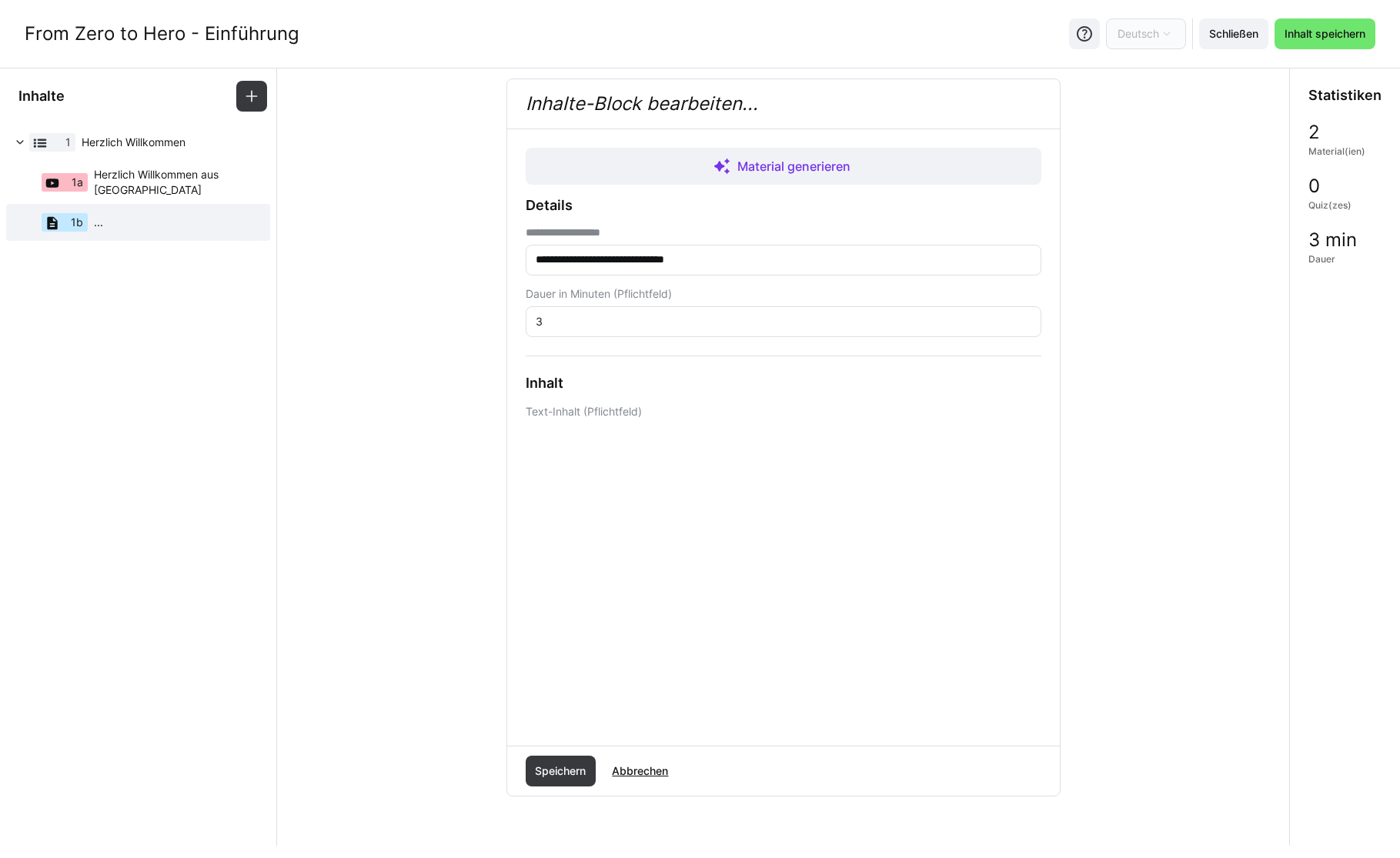
scroll to position [76, 0]
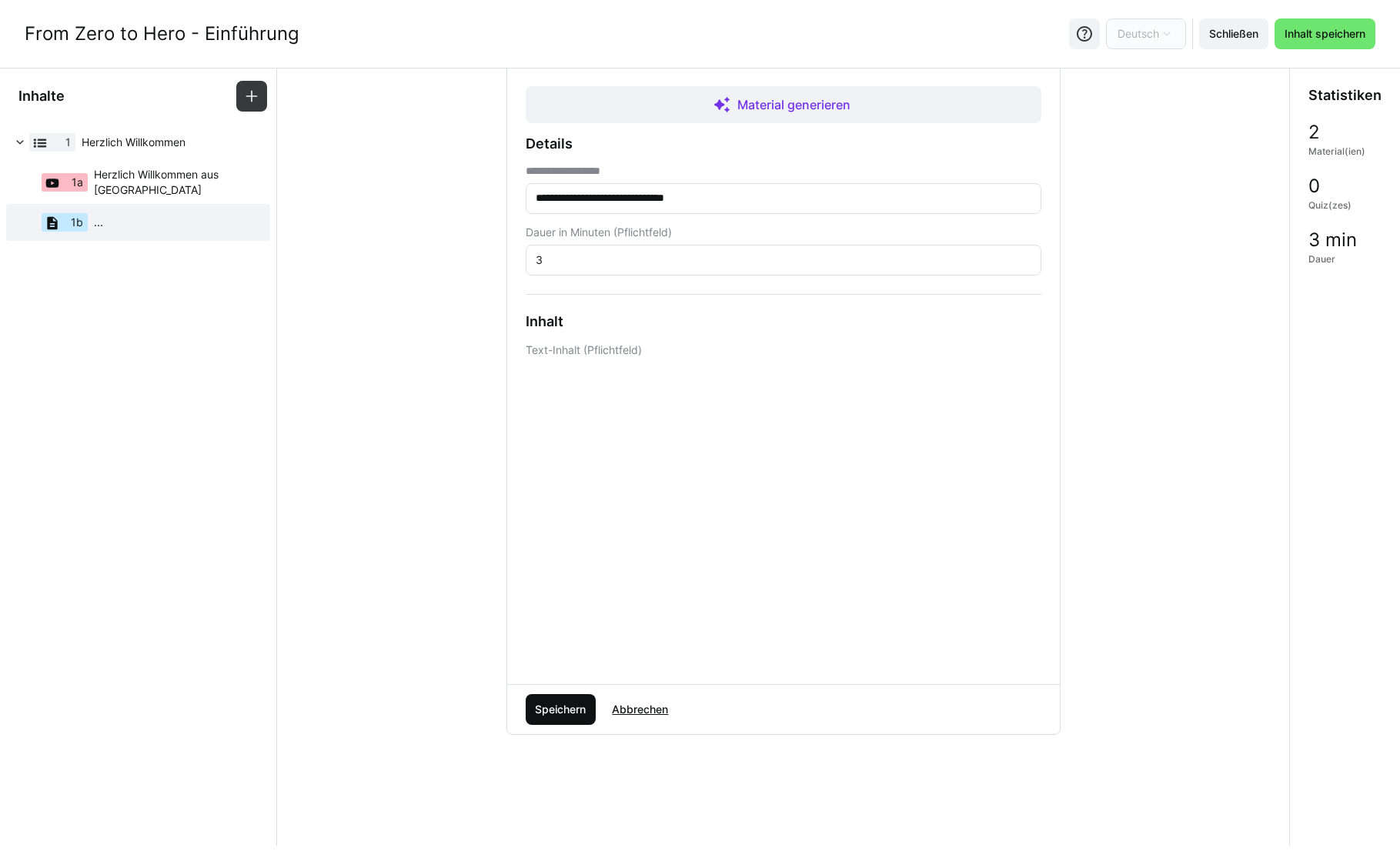
drag, startPoint x: 538, startPoint y: 731, endPoint x: 559, endPoint y: 716, distance: 25.8
click at [550, 725] on div "Speichern Abbrechen" at bounding box center [783, 710] width 553 height 50
click at [559, 715] on span "Speichern" at bounding box center [560, 710] width 55 height 15
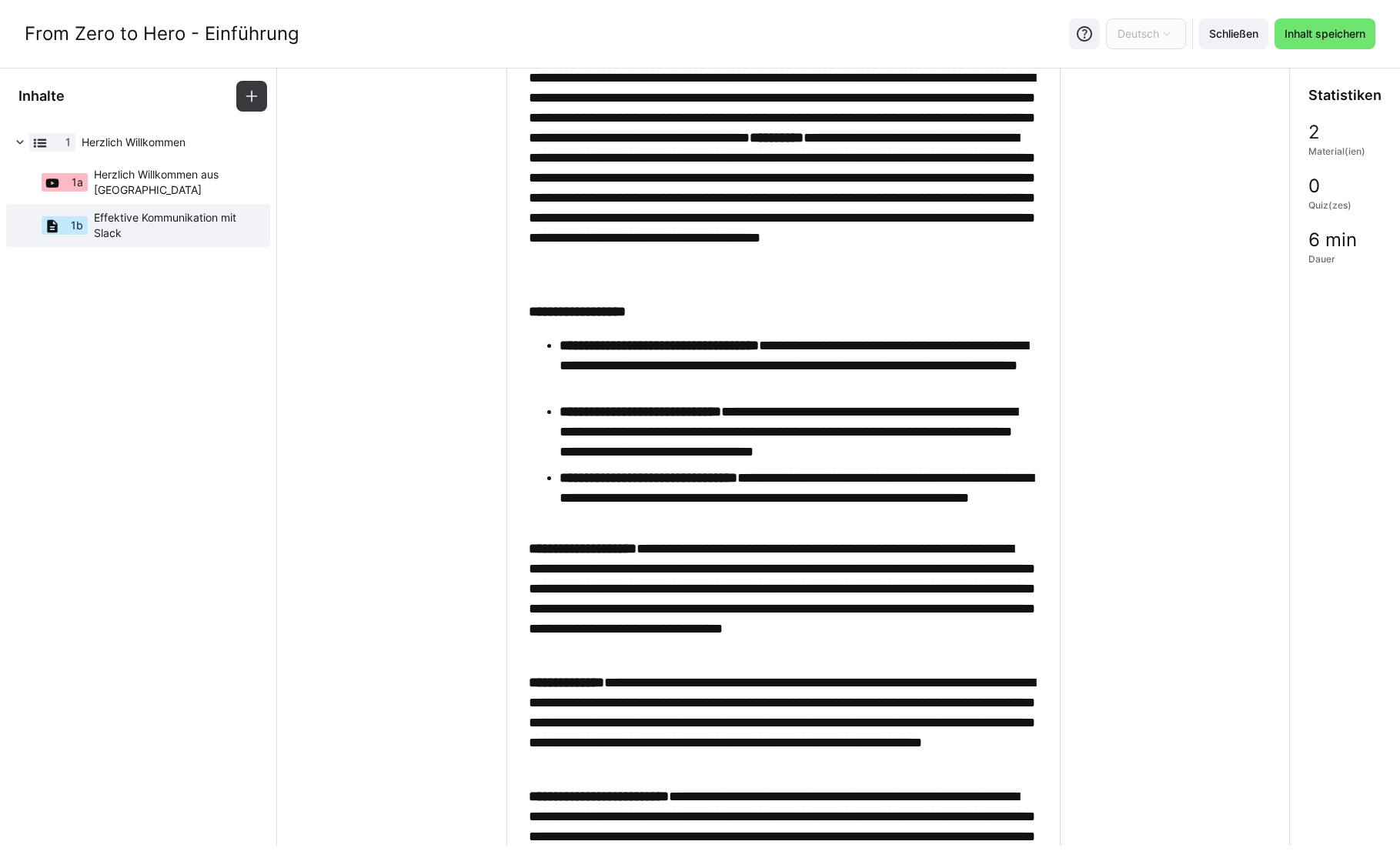
scroll to position [0, 0]
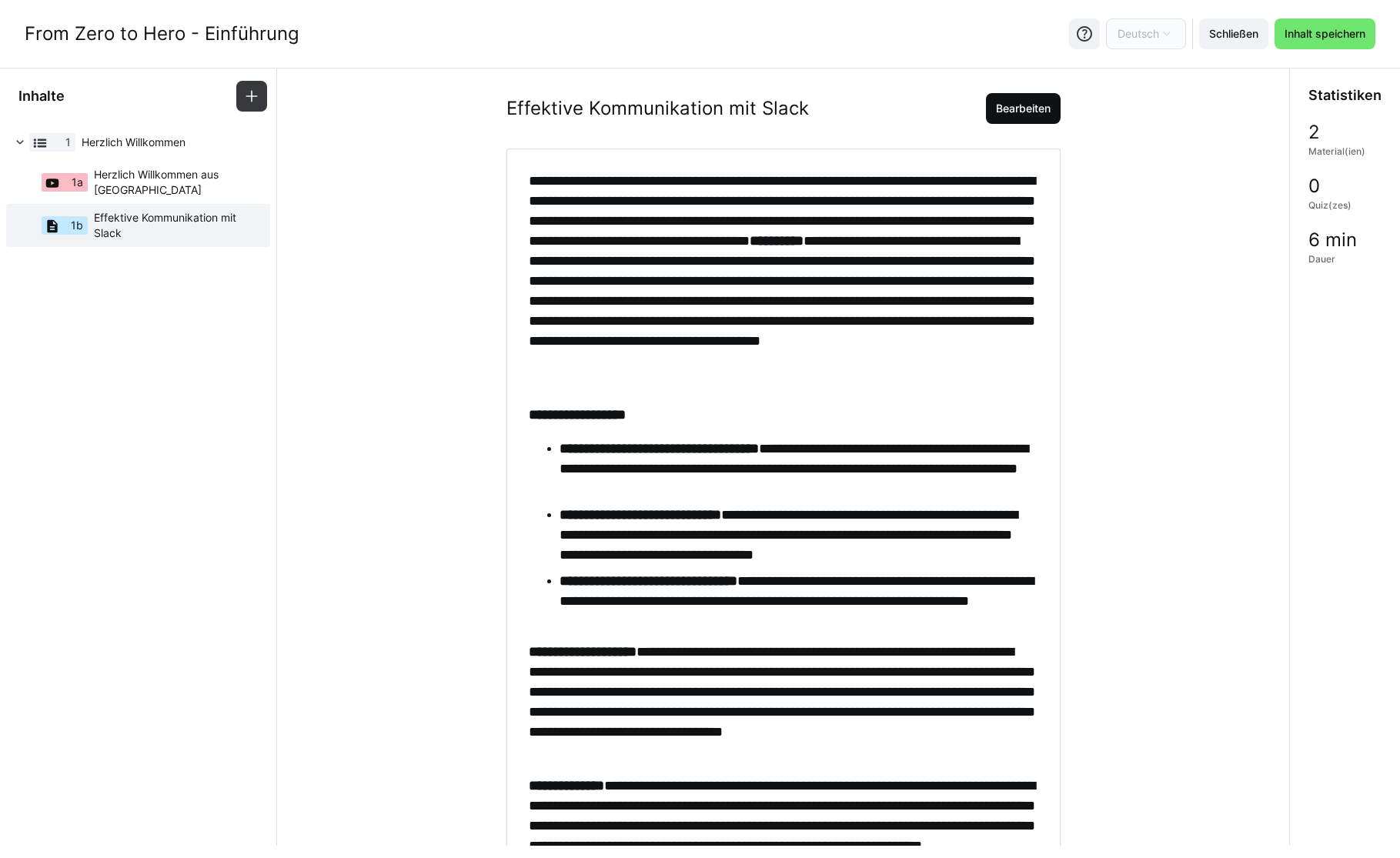
click at [997, 110] on span "Bearbeiten" at bounding box center [1024, 109] width 59 height 15
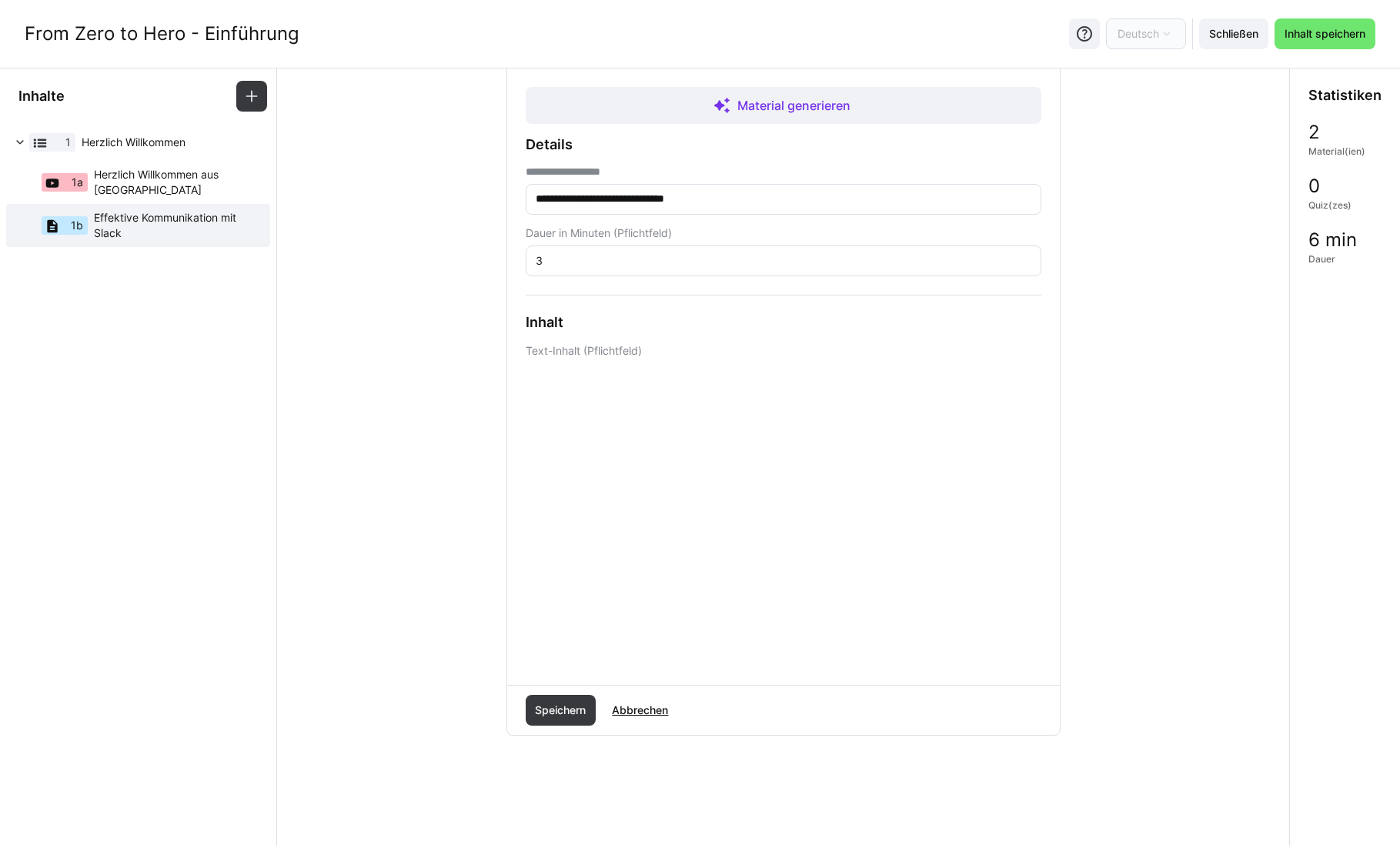
scroll to position [76, 0]
click at [570, 701] on span "Speichern" at bounding box center [561, 709] width 71 height 31
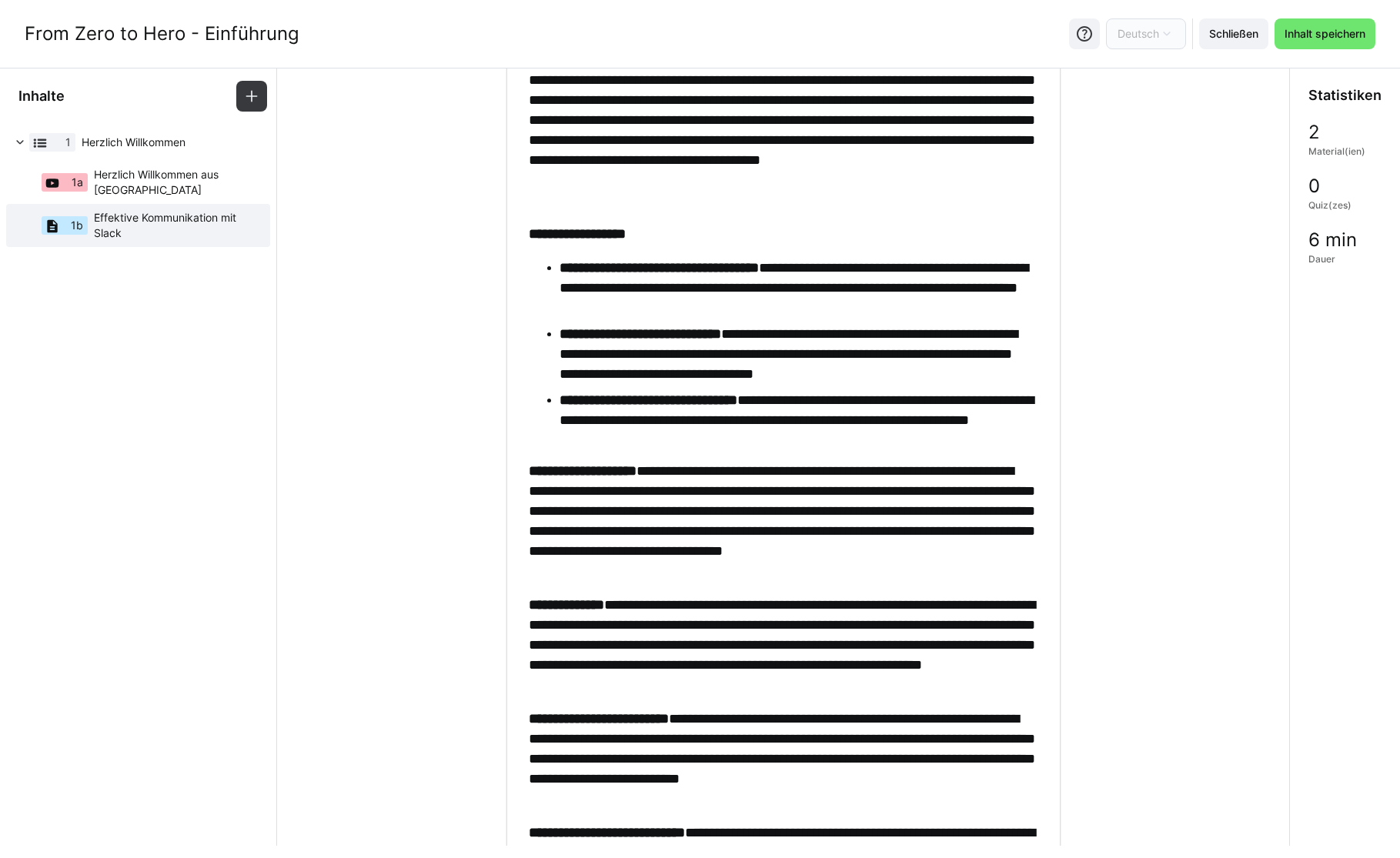
scroll to position [0, 0]
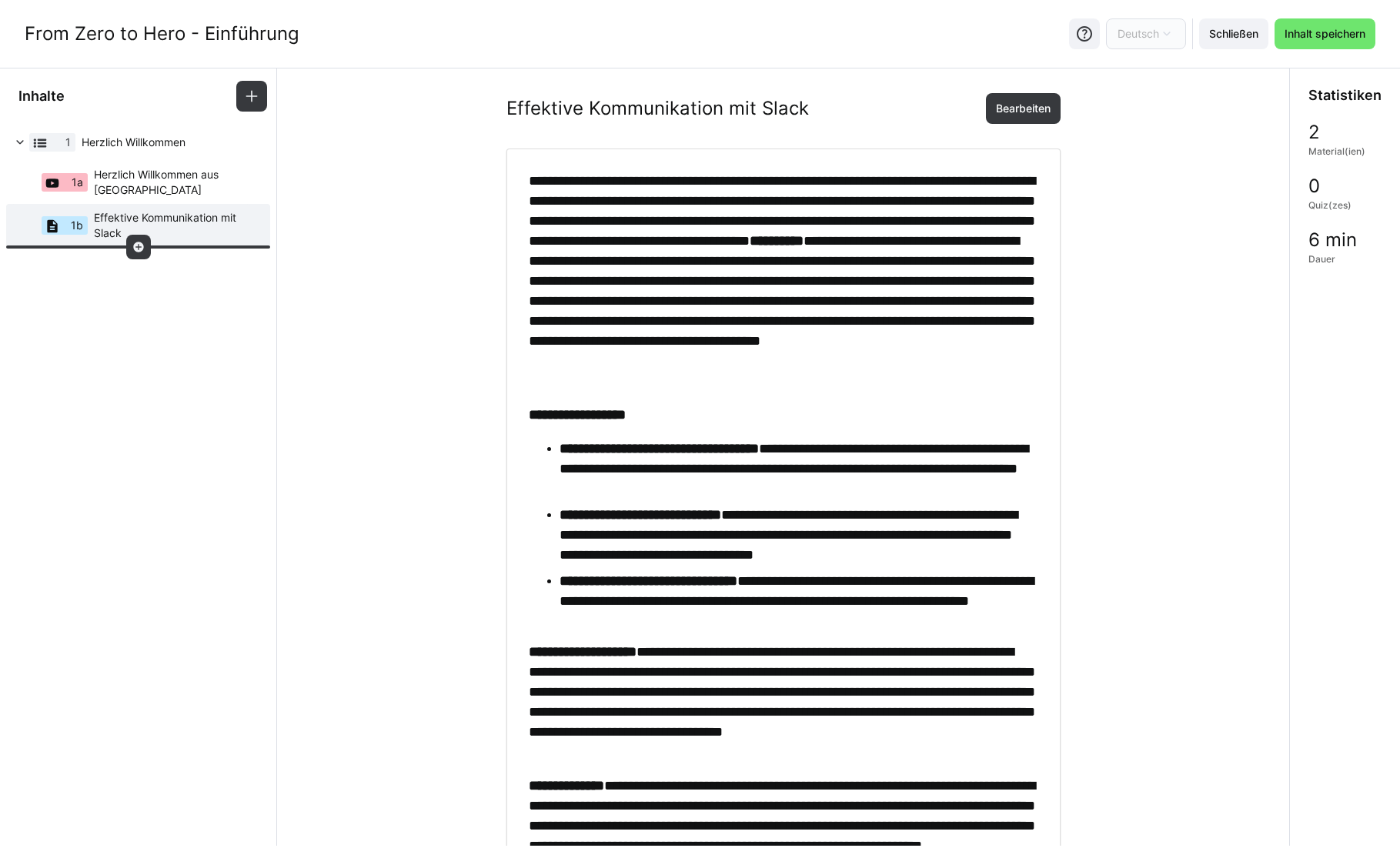
click at [146, 246] on div at bounding box center [138, 247] width 25 height 25
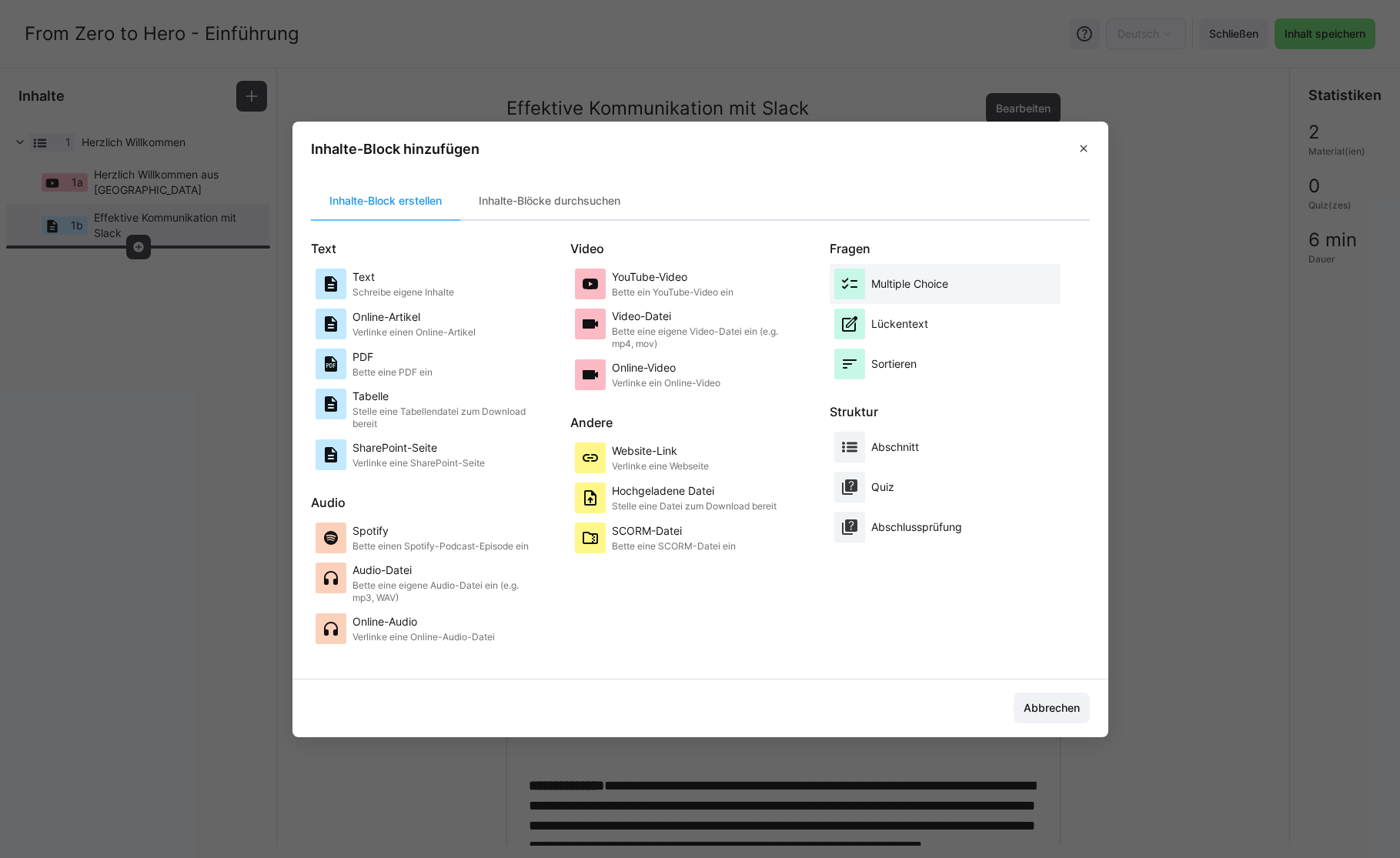
click at [882, 294] on div "Multiple Choice" at bounding box center [909, 284] width 77 height 31
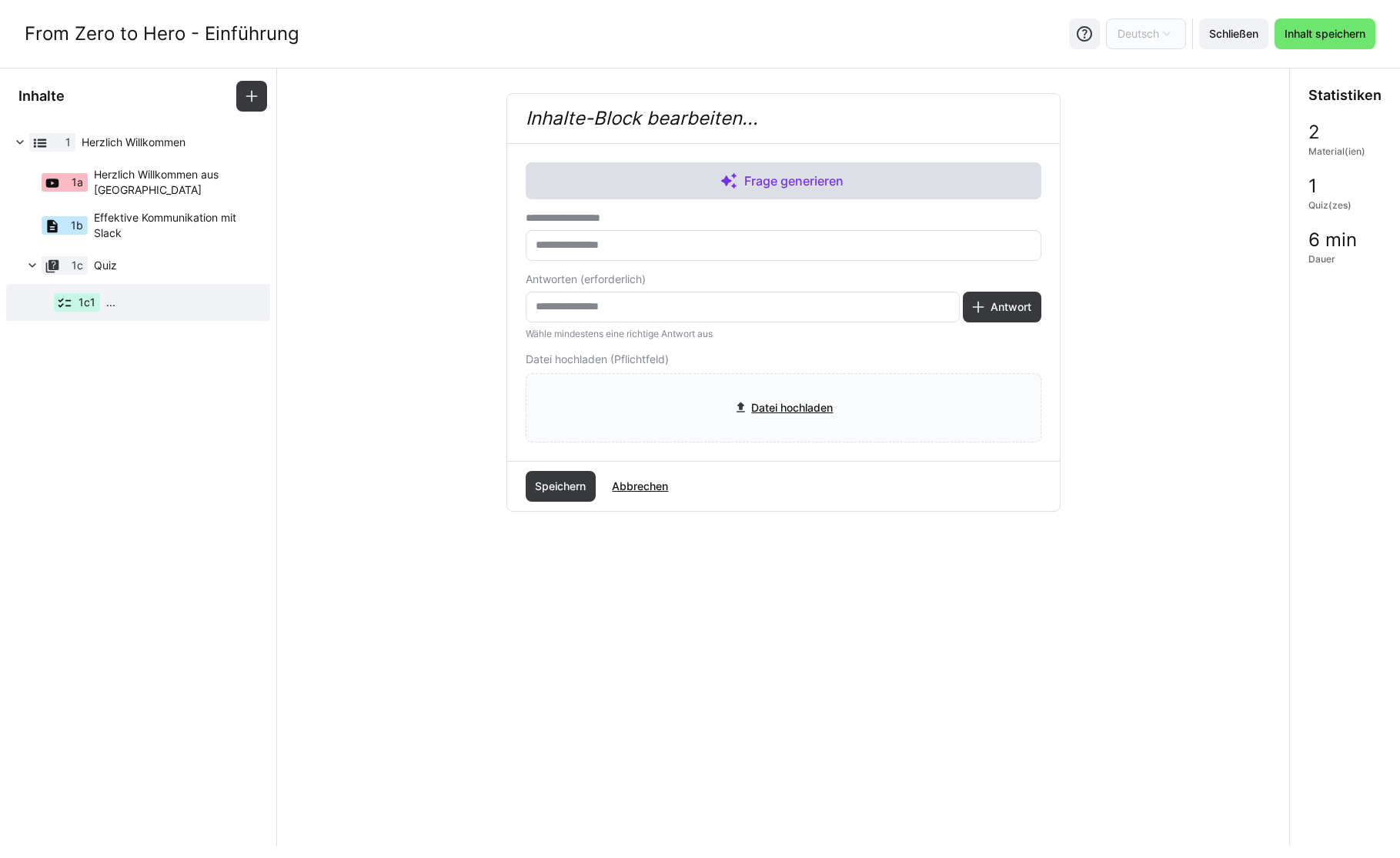
click at [761, 194] on span "Frage generieren" at bounding box center [783, 180] width 516 height 37
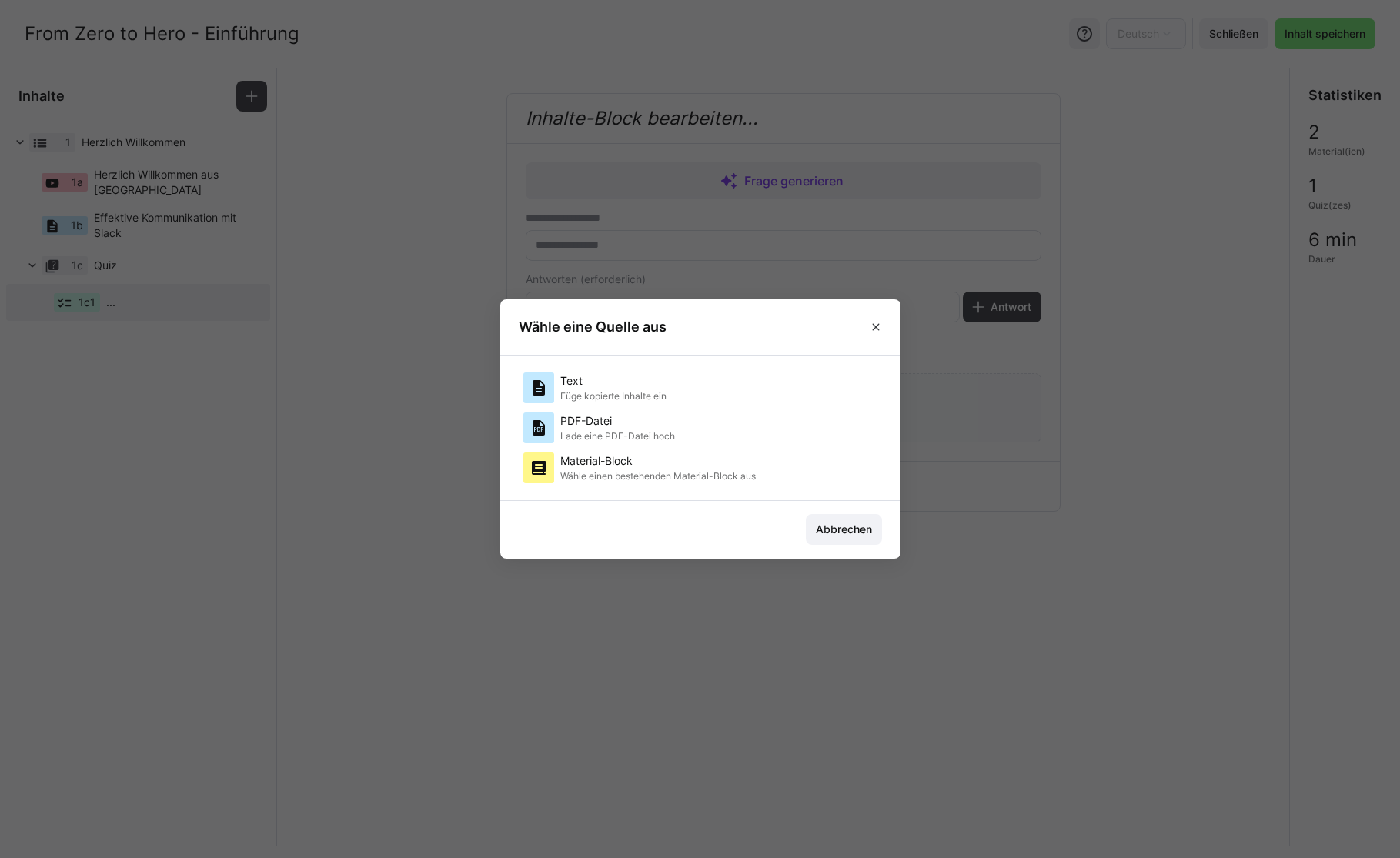
click at [618, 384] on p "Text" at bounding box center [613, 381] width 106 height 15
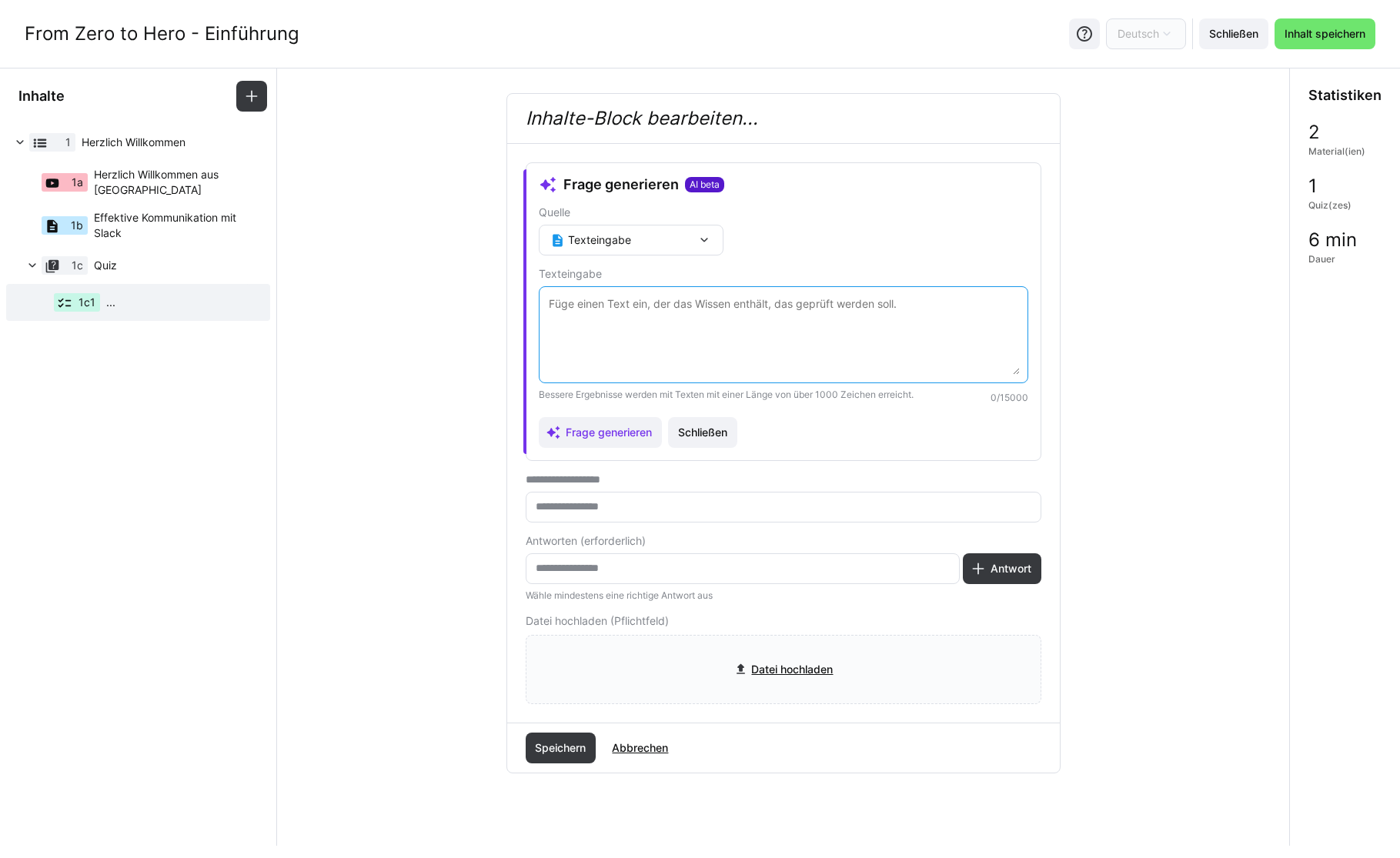
click at [618, 346] on textarea at bounding box center [783, 335] width 473 height 80
paste textarea "Loremipsum Dolor sit ame Consecteturadipisc. Elits doei tem incid UTLA Etdolore…"
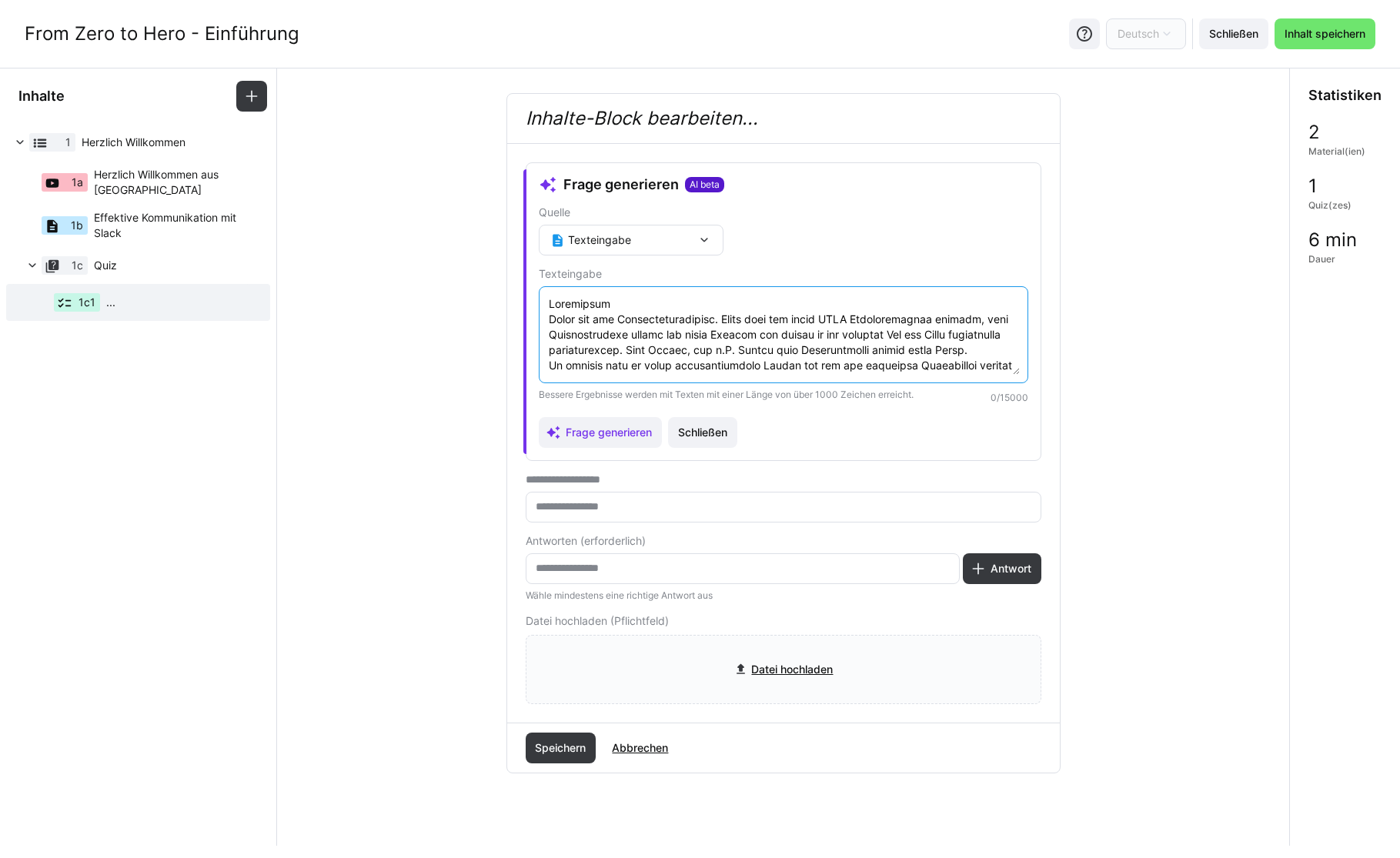
scroll to position [4138, 0]
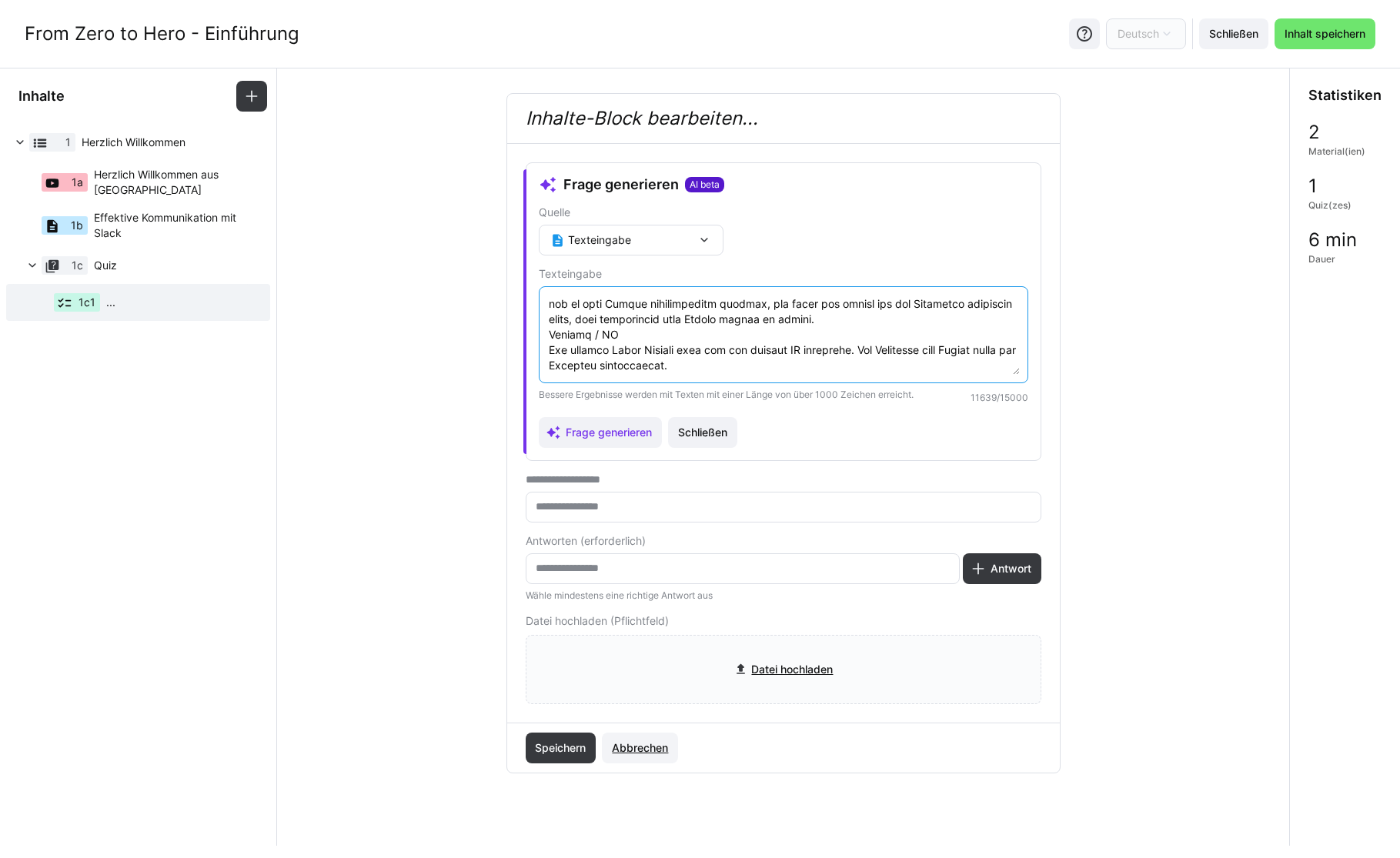
type textarea "Loremipsum Dolor sit ame Consecteturadipisc. Elits doei tem incid UTLA Etdolore…"
click at [639, 745] on span "Abbrechen" at bounding box center [640, 748] width 61 height 15
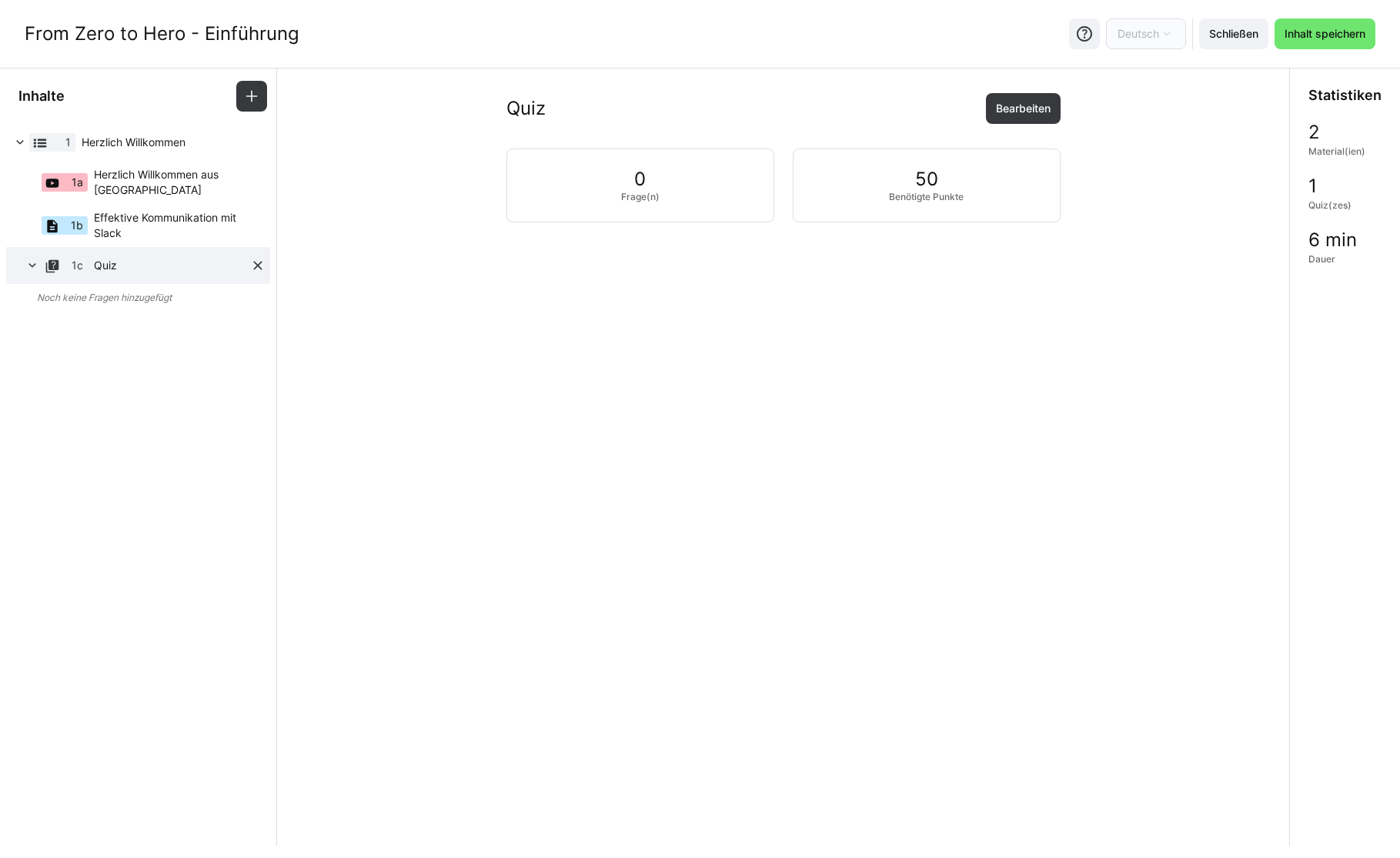
click at [254, 266] on eds-icon at bounding box center [257, 266] width 15 height 15
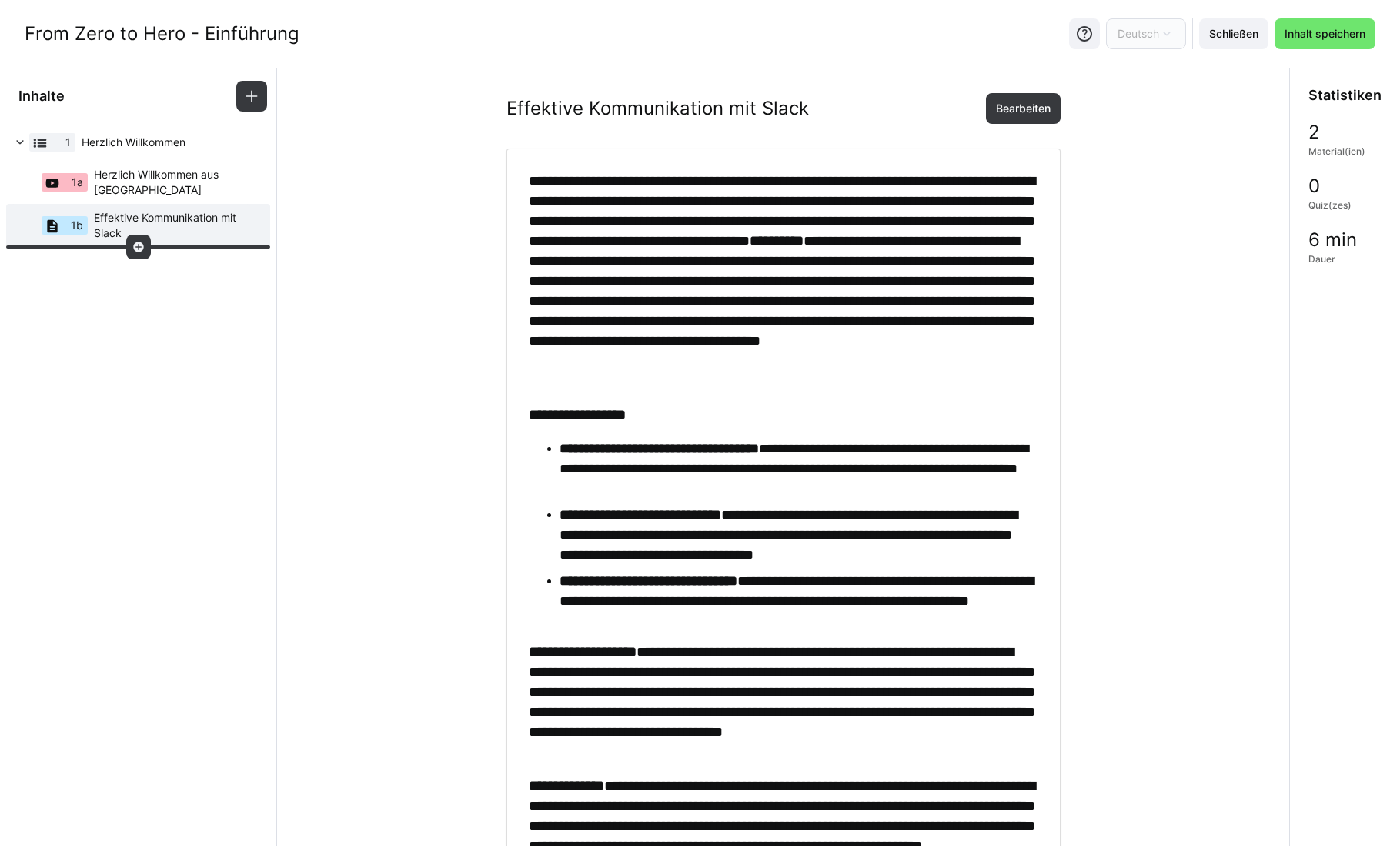
click at [138, 247] on eds-icon at bounding box center [138, 247] width 12 height 12
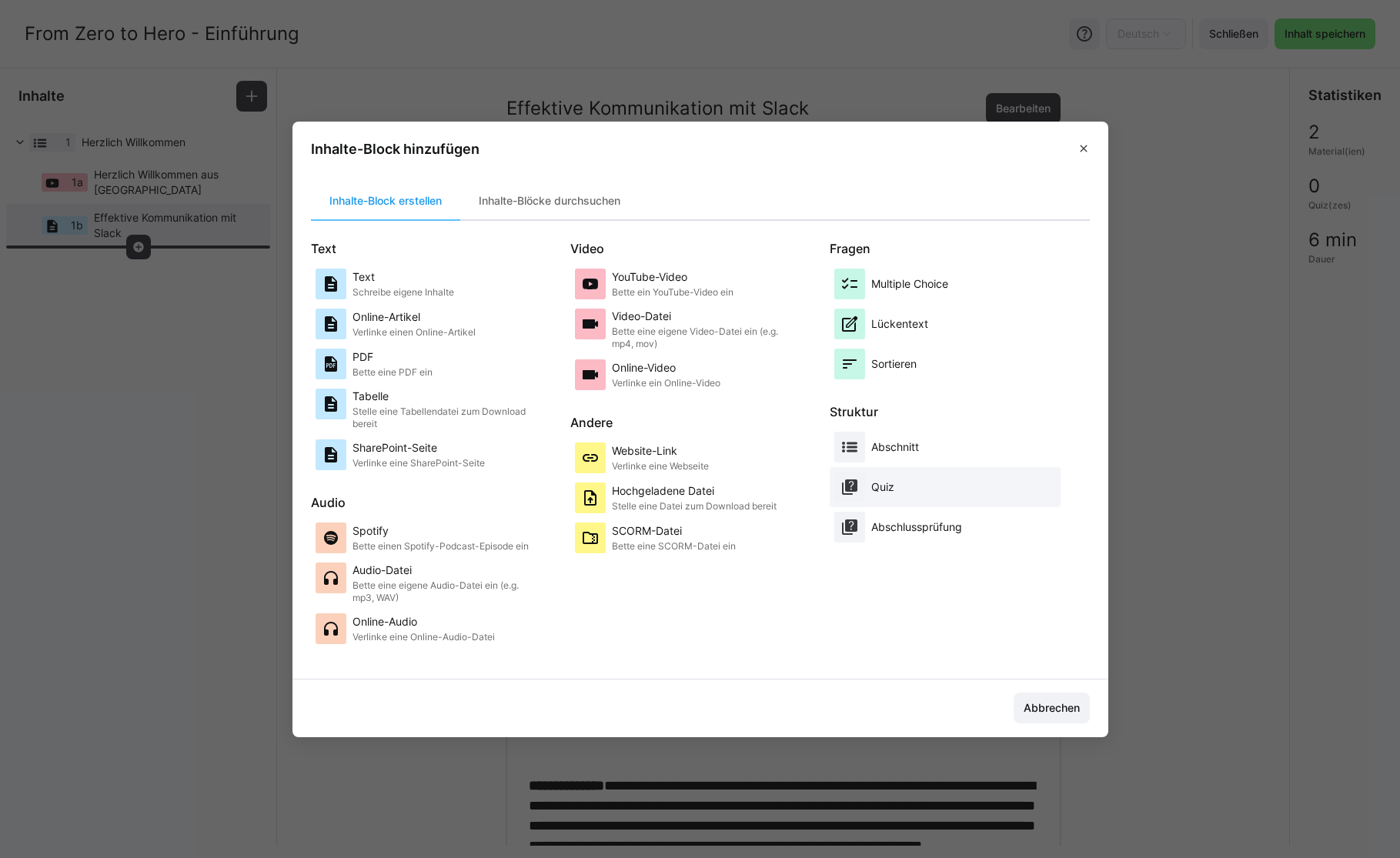
click at [877, 490] on p "Quiz" at bounding box center [883, 487] width 23 height 15
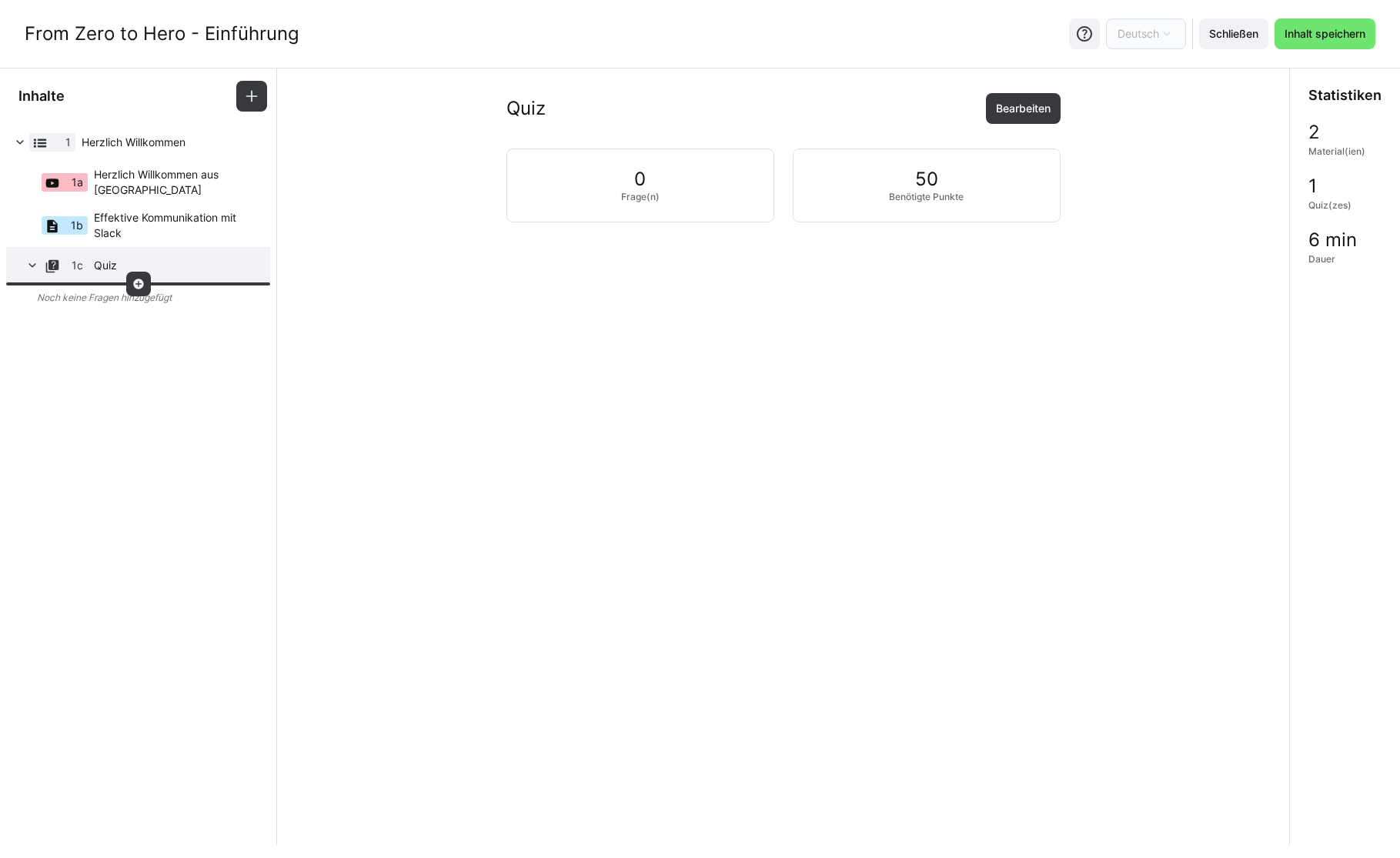
click at [138, 285] on eds-icon at bounding box center [138, 284] width 12 height 12
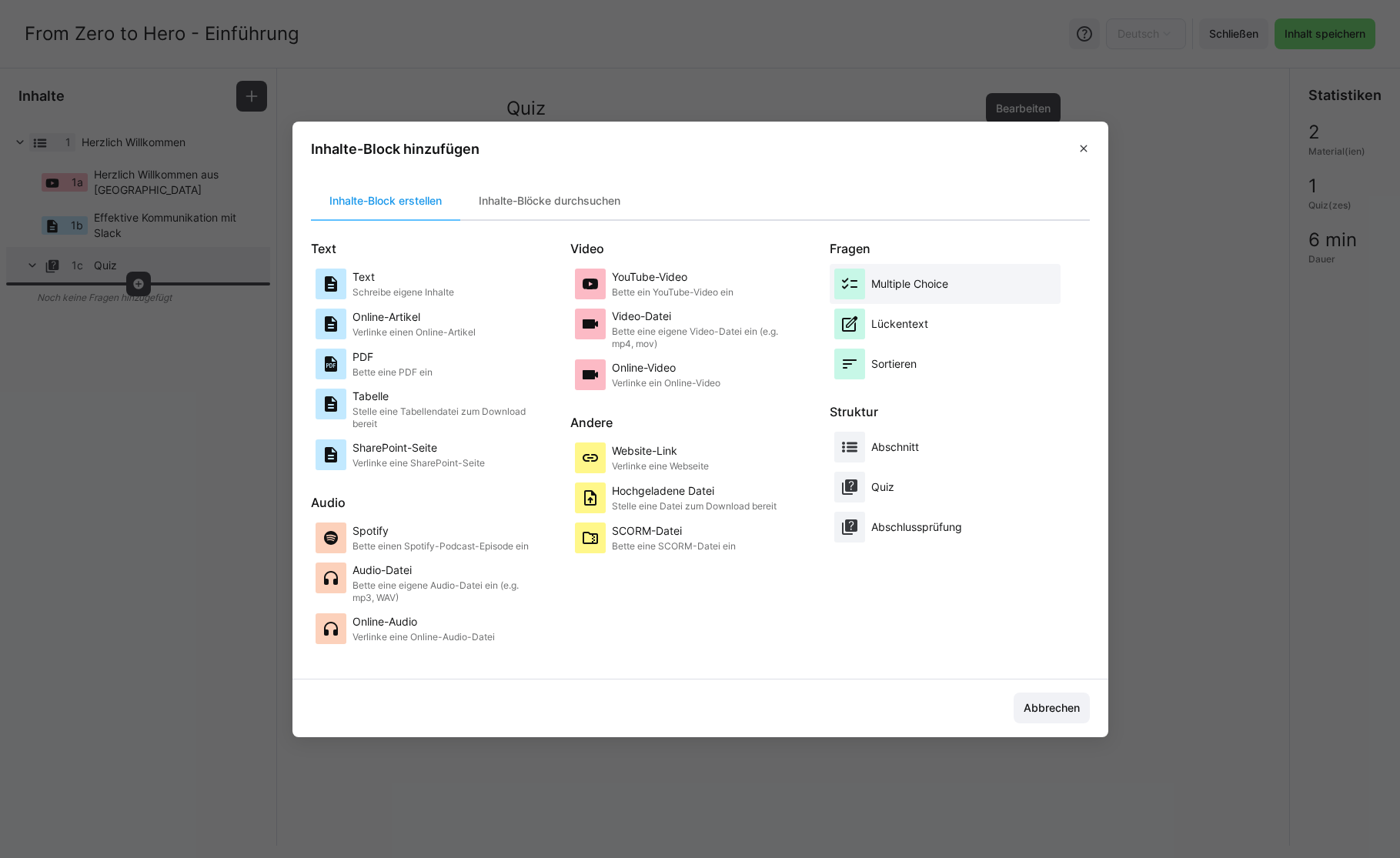
click at [945, 286] on p "Multiple Choice" at bounding box center [909, 284] width 77 height 15
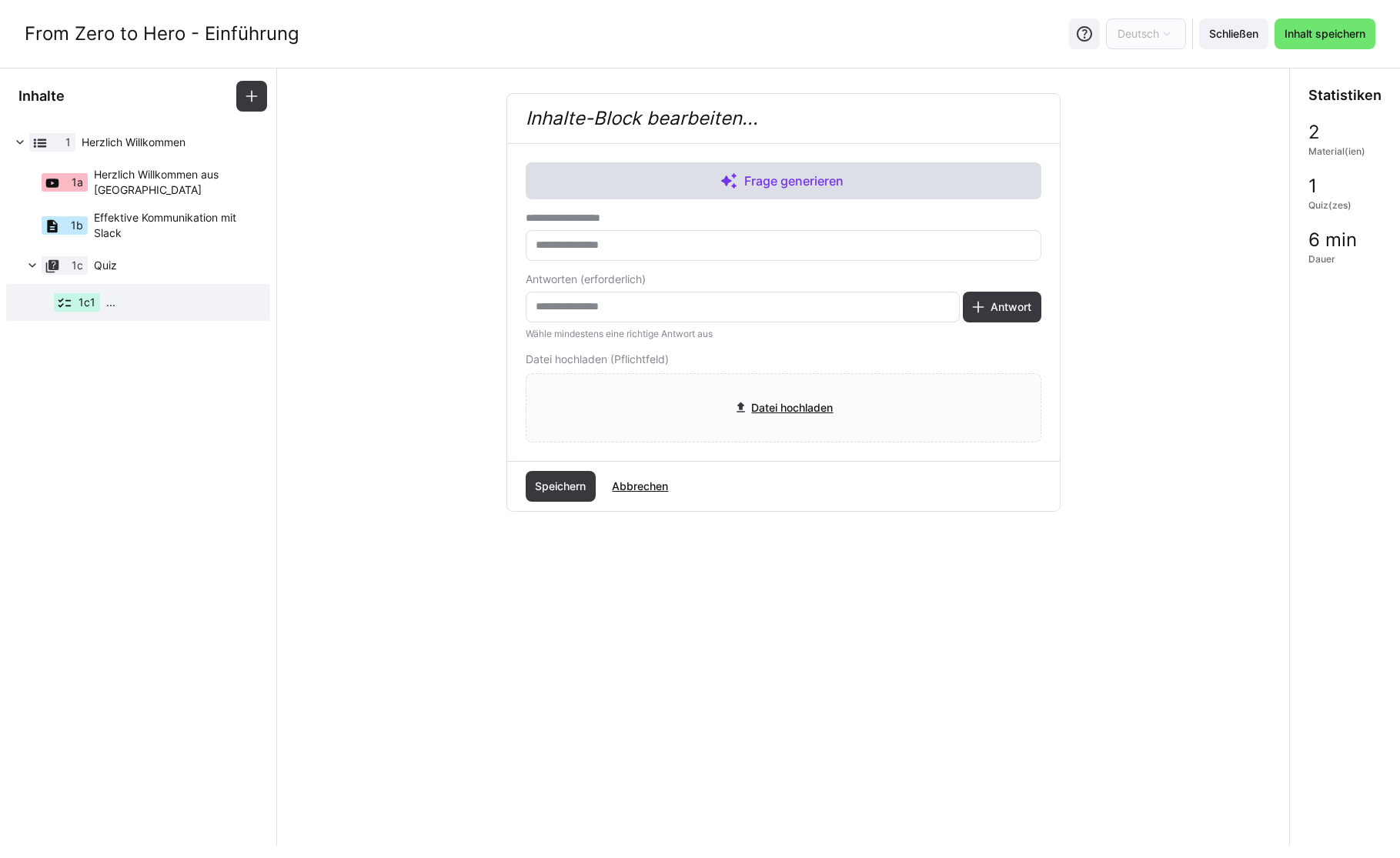
click at [730, 174] on eds-icon at bounding box center [728, 180] width 18 height 18
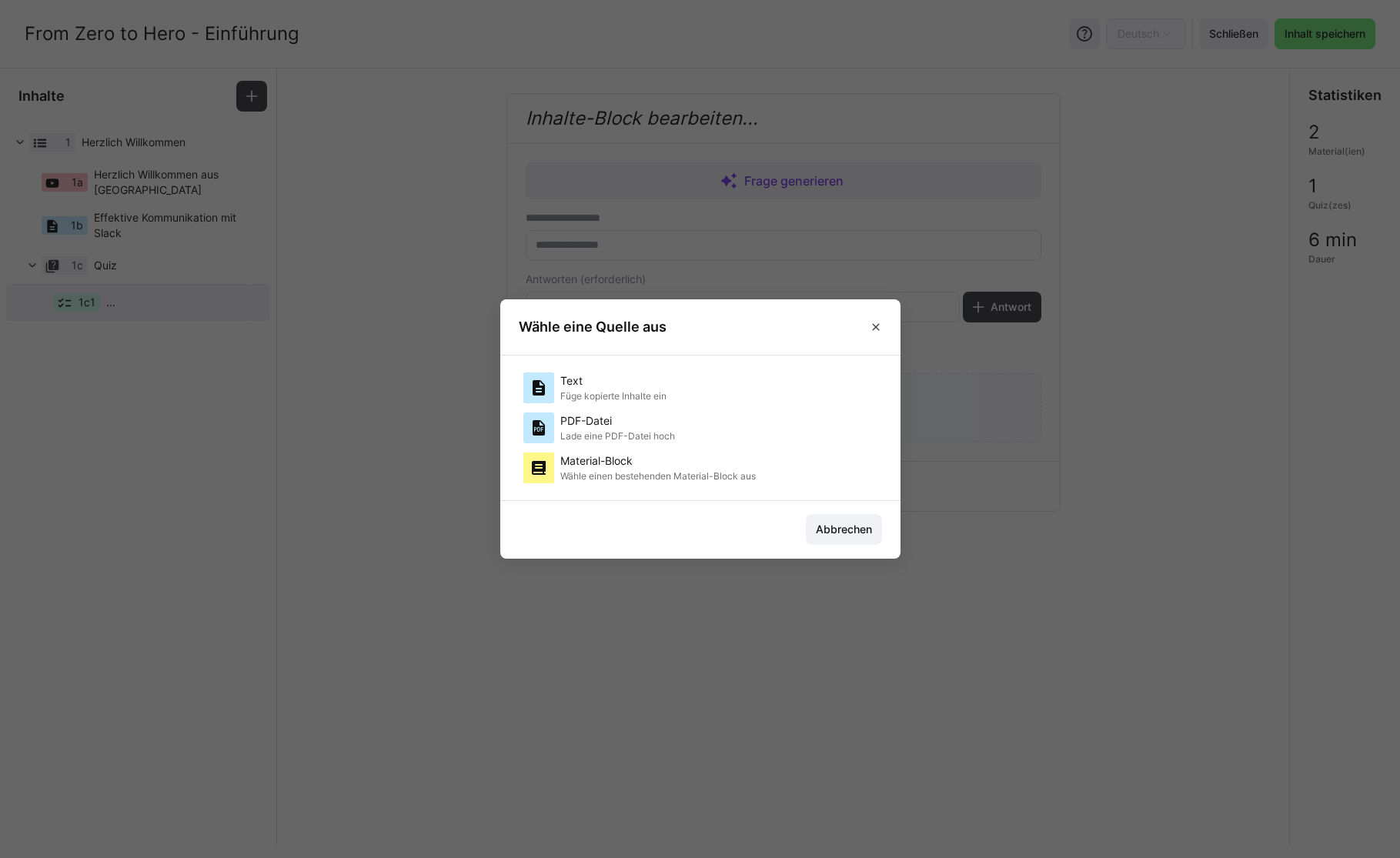
click at [644, 378] on p "Text" at bounding box center [613, 381] width 106 height 15
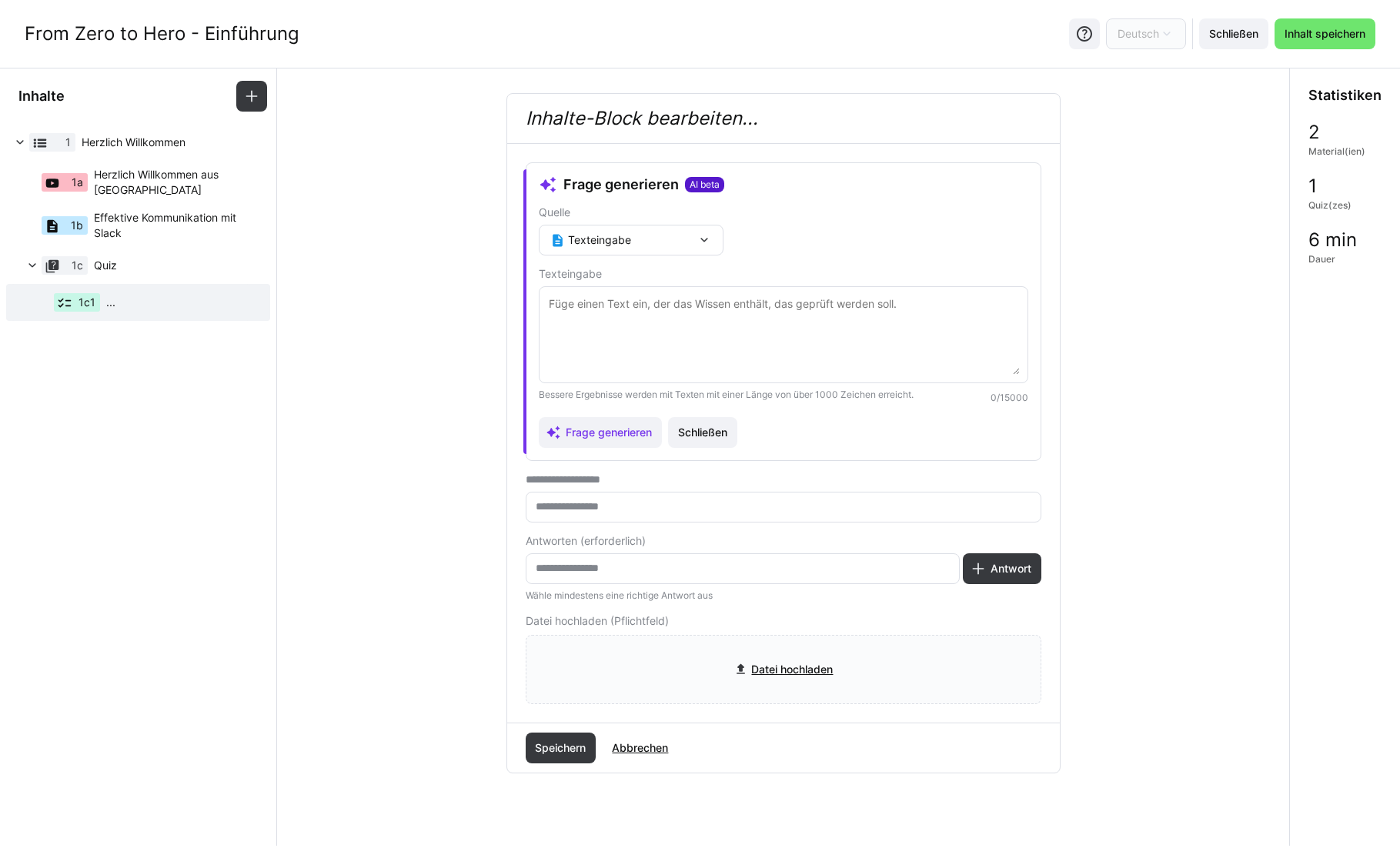
click at [652, 330] on textarea at bounding box center [783, 335] width 473 height 80
click at [698, 442] on span "Schließen" at bounding box center [702, 433] width 70 height 31
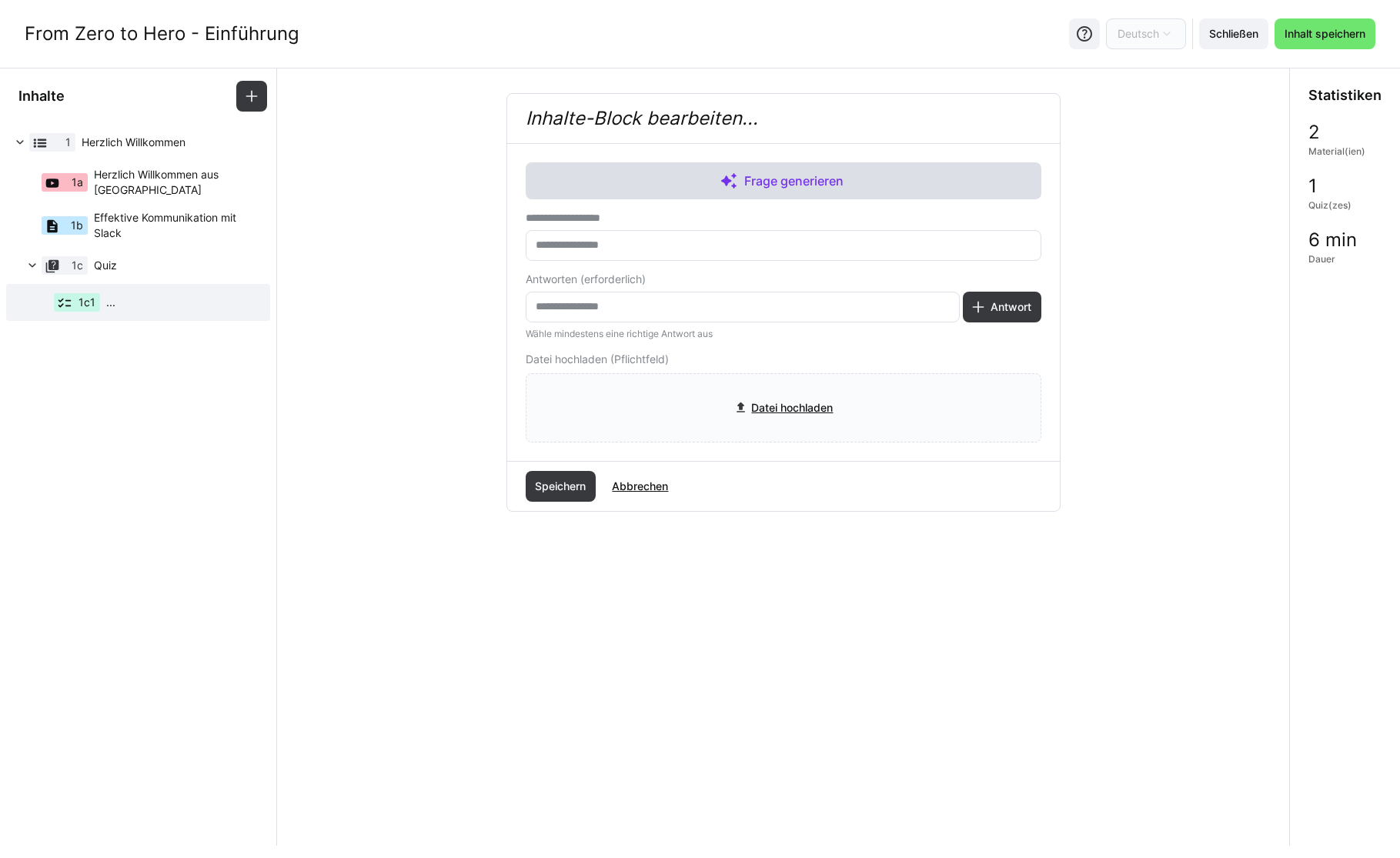
click at [796, 189] on span "Frage generieren" at bounding box center [794, 180] width 106 height 18
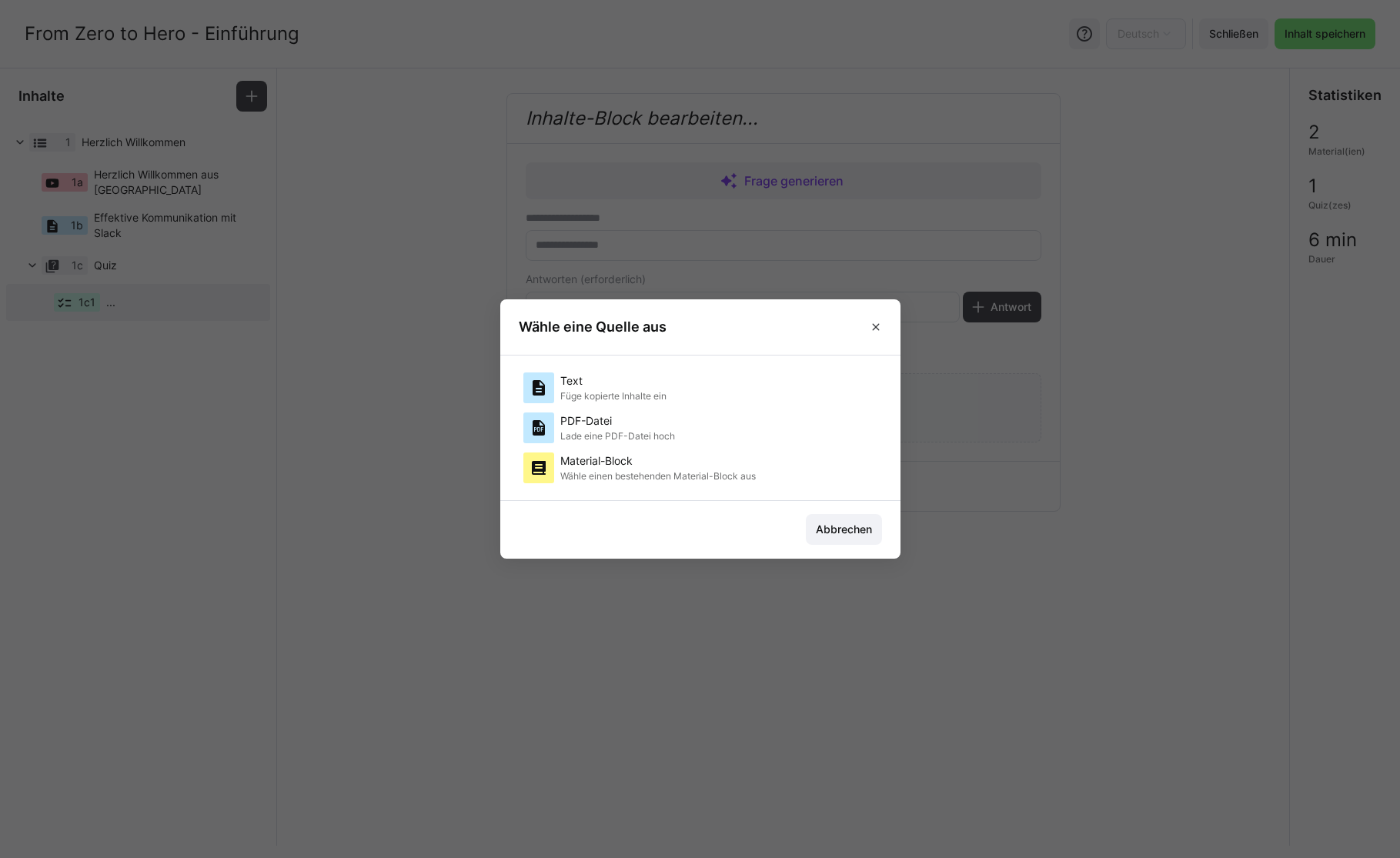
click at [648, 462] on p "Material-Block" at bounding box center [658, 461] width 195 height 15
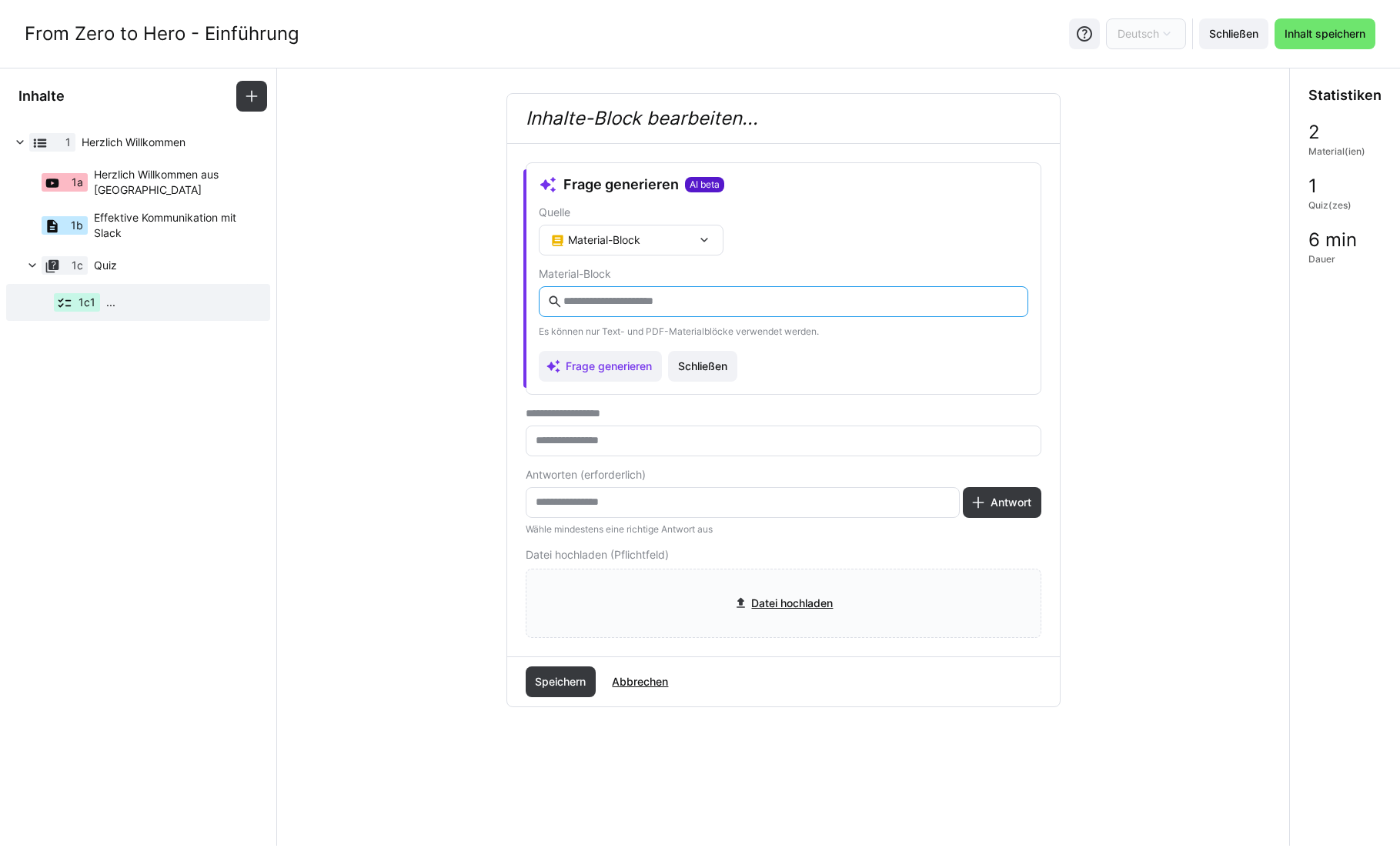
click at [640, 296] on input "text" at bounding box center [791, 301] width 457 height 14
click at [173, 176] on span "Herzlich Willkommen aus [GEOGRAPHIC_DATA]" at bounding box center [172, 182] width 156 height 31
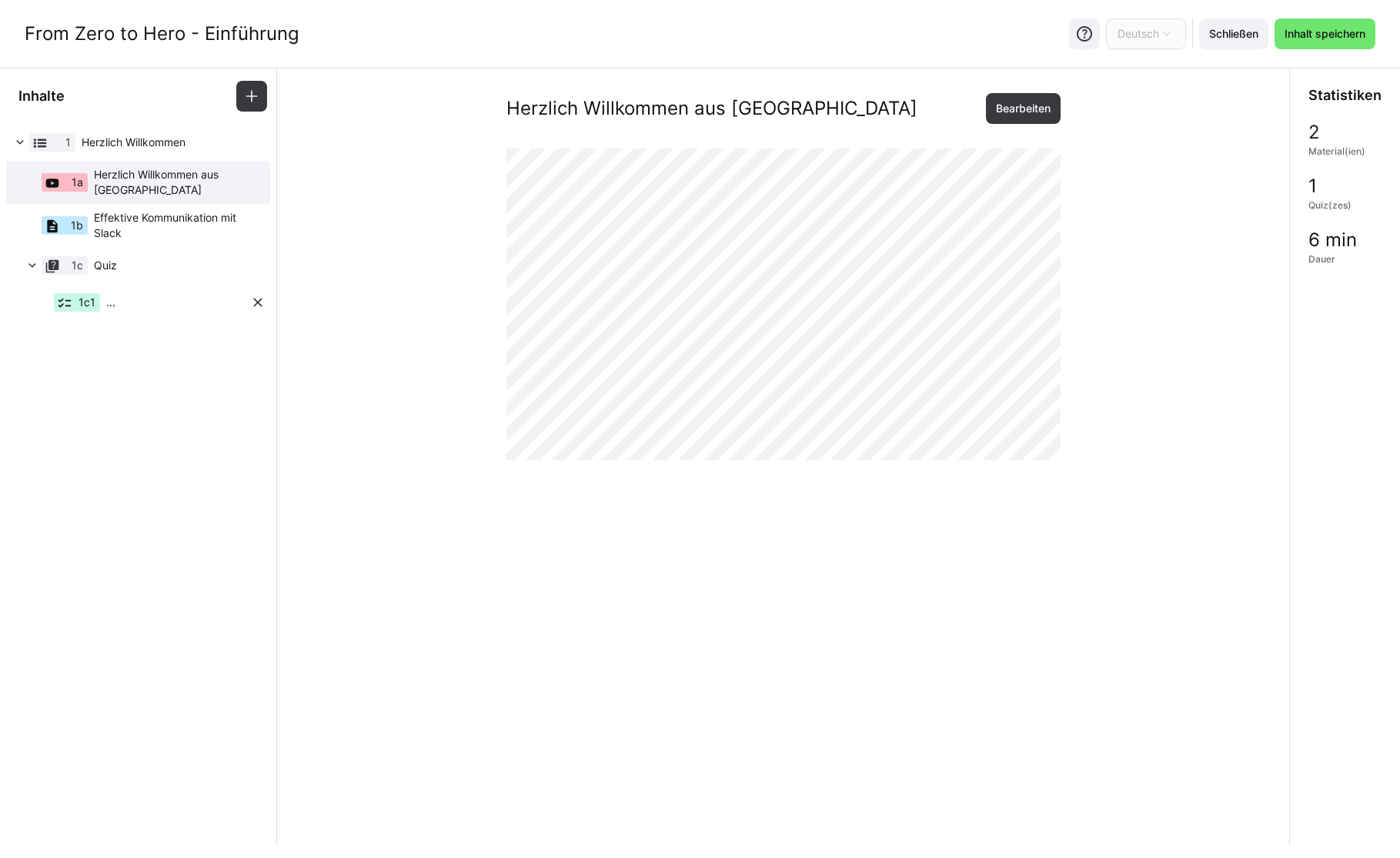
click at [126, 295] on div "1c1 ..." at bounding box center [130, 302] width 239 height 37
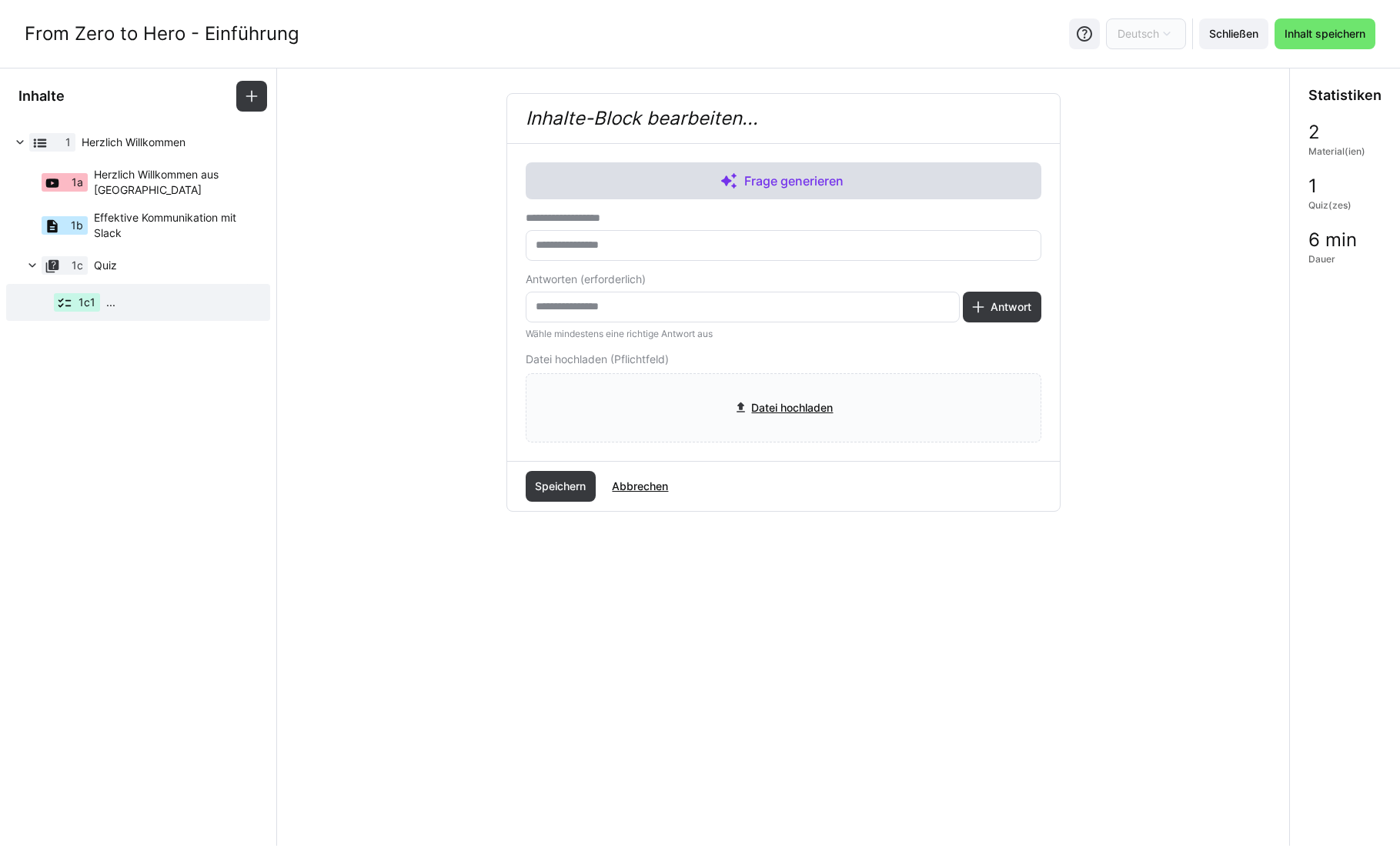
click at [679, 186] on span "Frage generieren" at bounding box center [783, 180] width 516 height 37
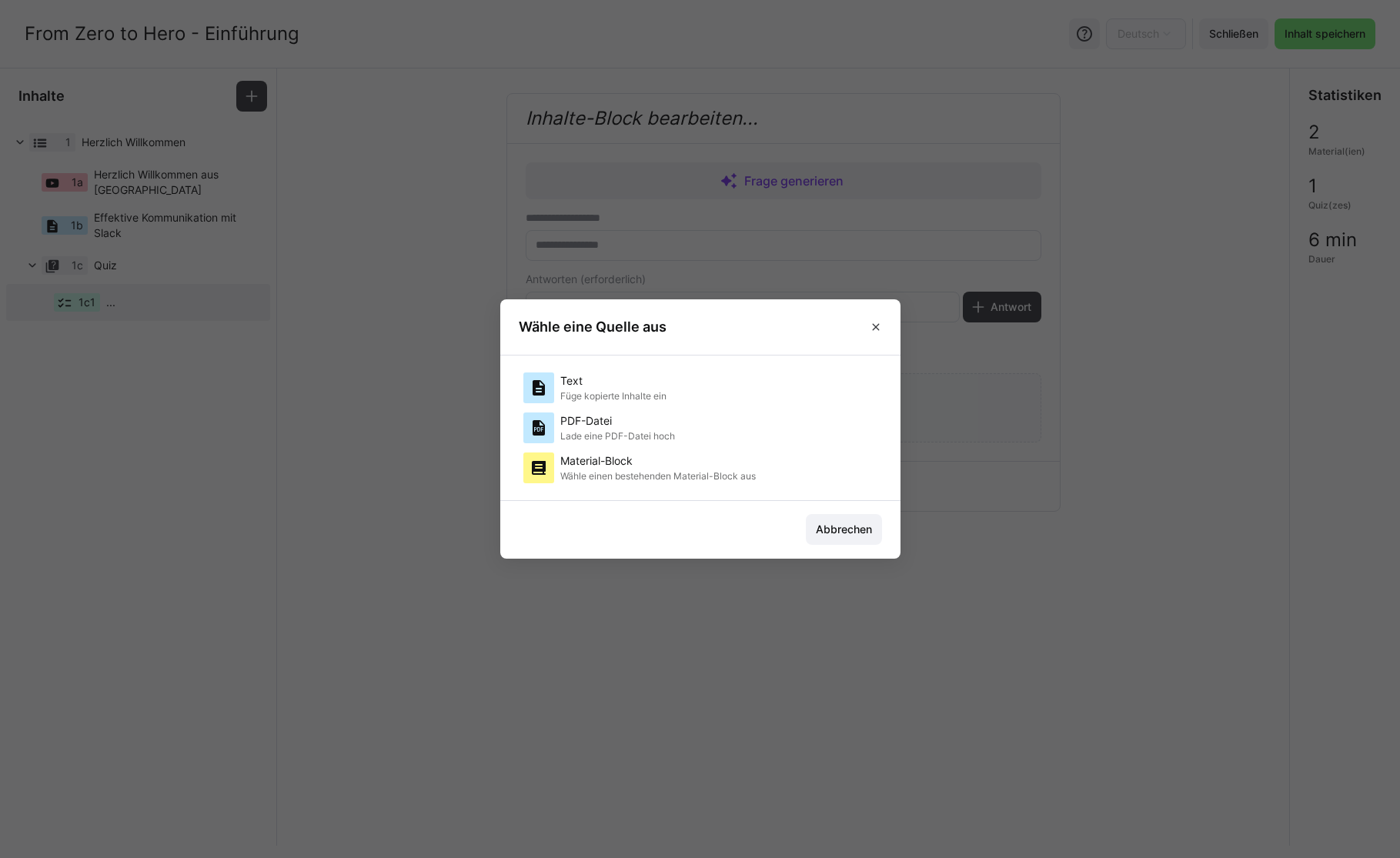
click at [597, 470] on p "Wähle einen bestehenden Material-Block aus" at bounding box center [658, 476] width 195 height 12
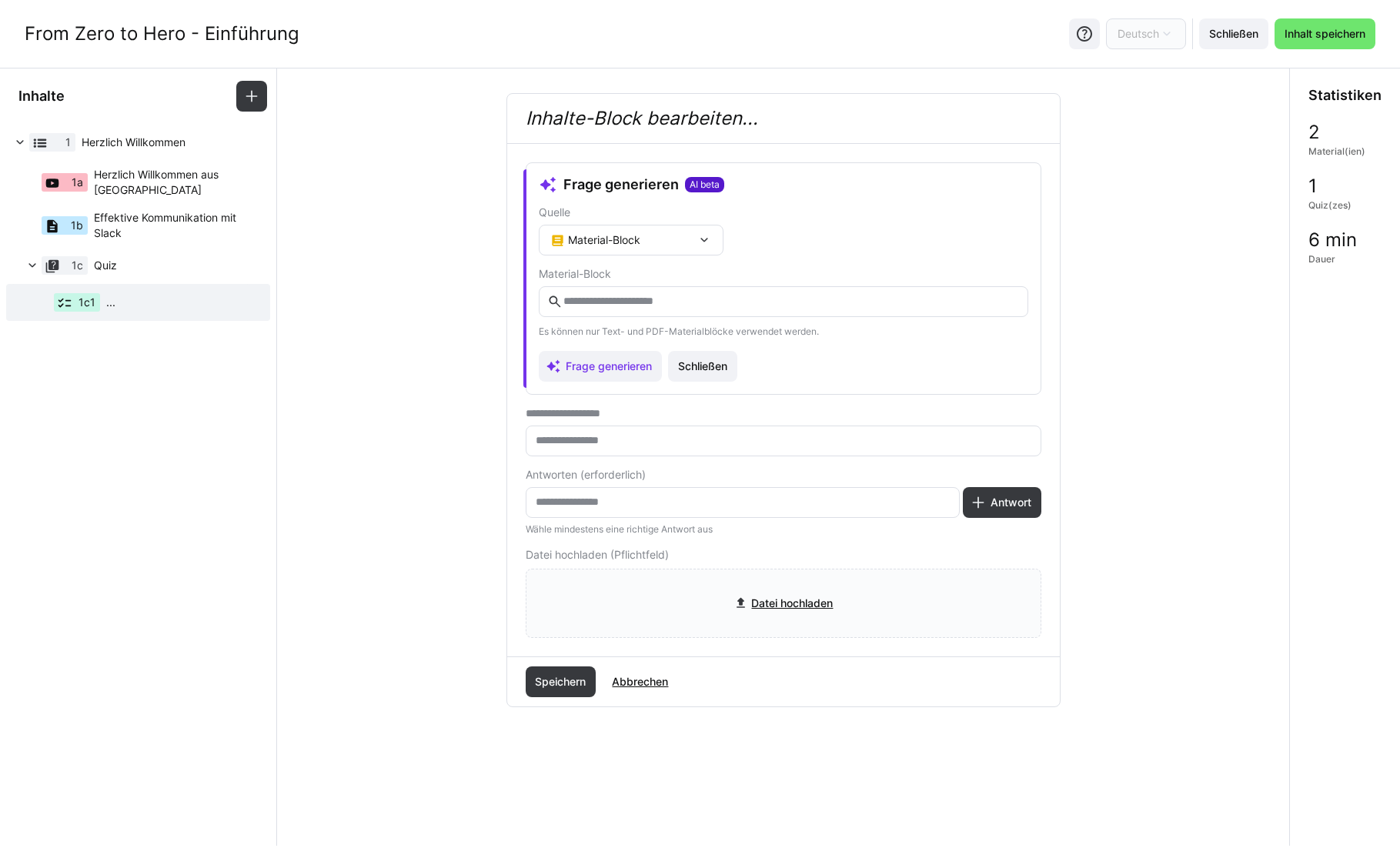
click at [620, 298] on input "text" at bounding box center [791, 301] width 457 height 14
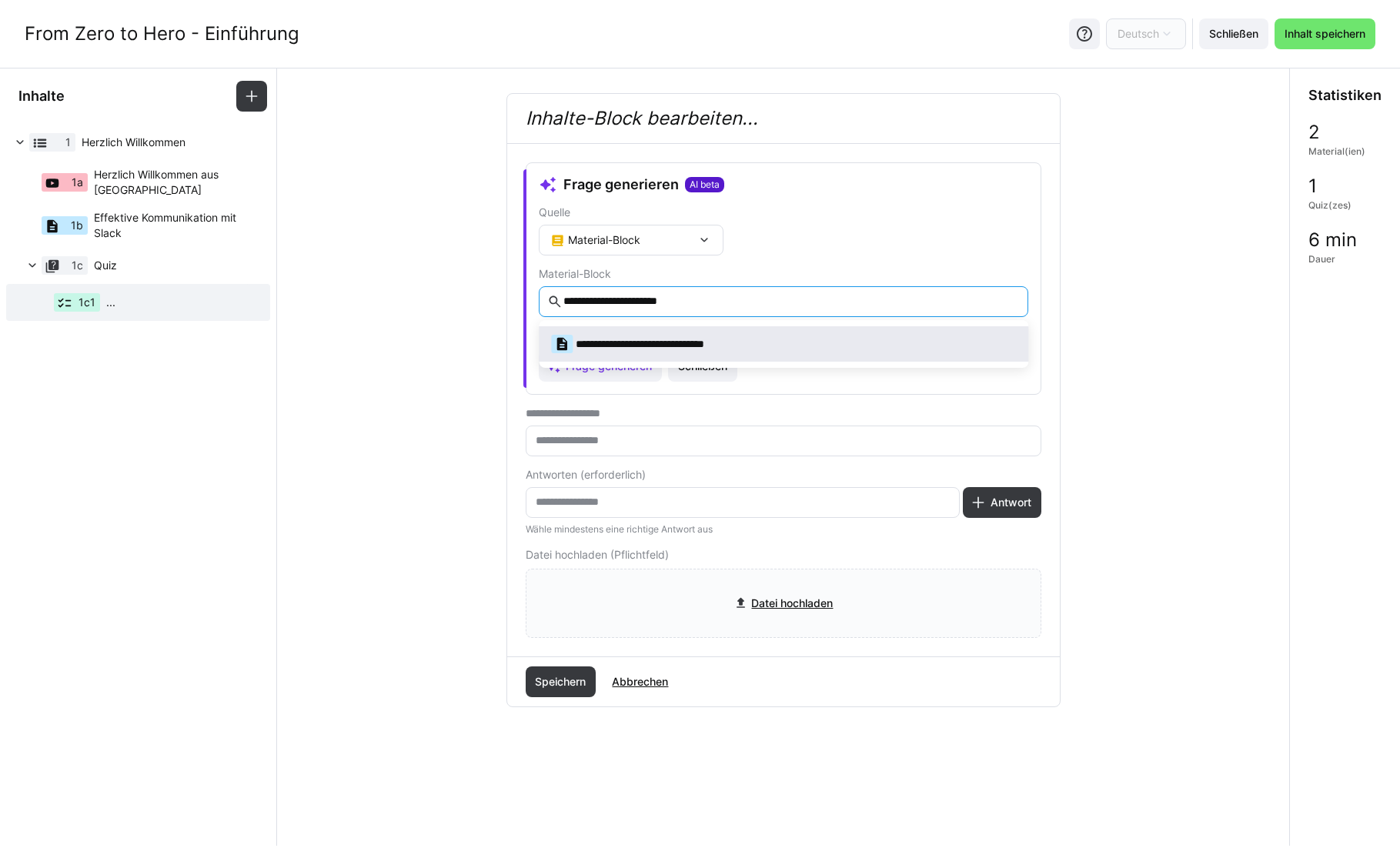
type input "**********"
click at [631, 345] on div "**********" at bounding box center [650, 343] width 199 height 18
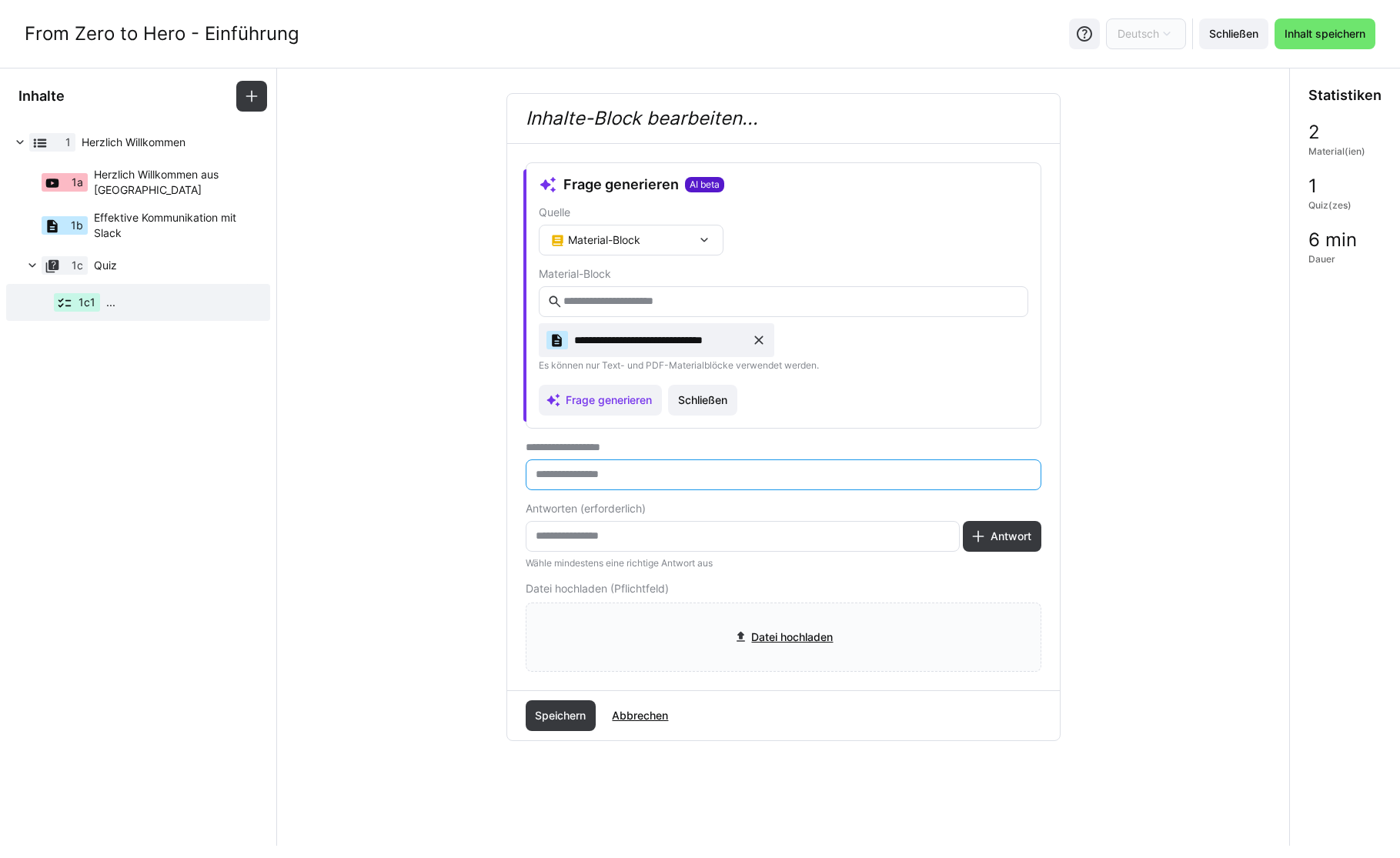
click at [619, 474] on input "text" at bounding box center [782, 475] width 498 height 14
click at [602, 401] on span "Frage generieren" at bounding box center [608, 400] width 91 height 15
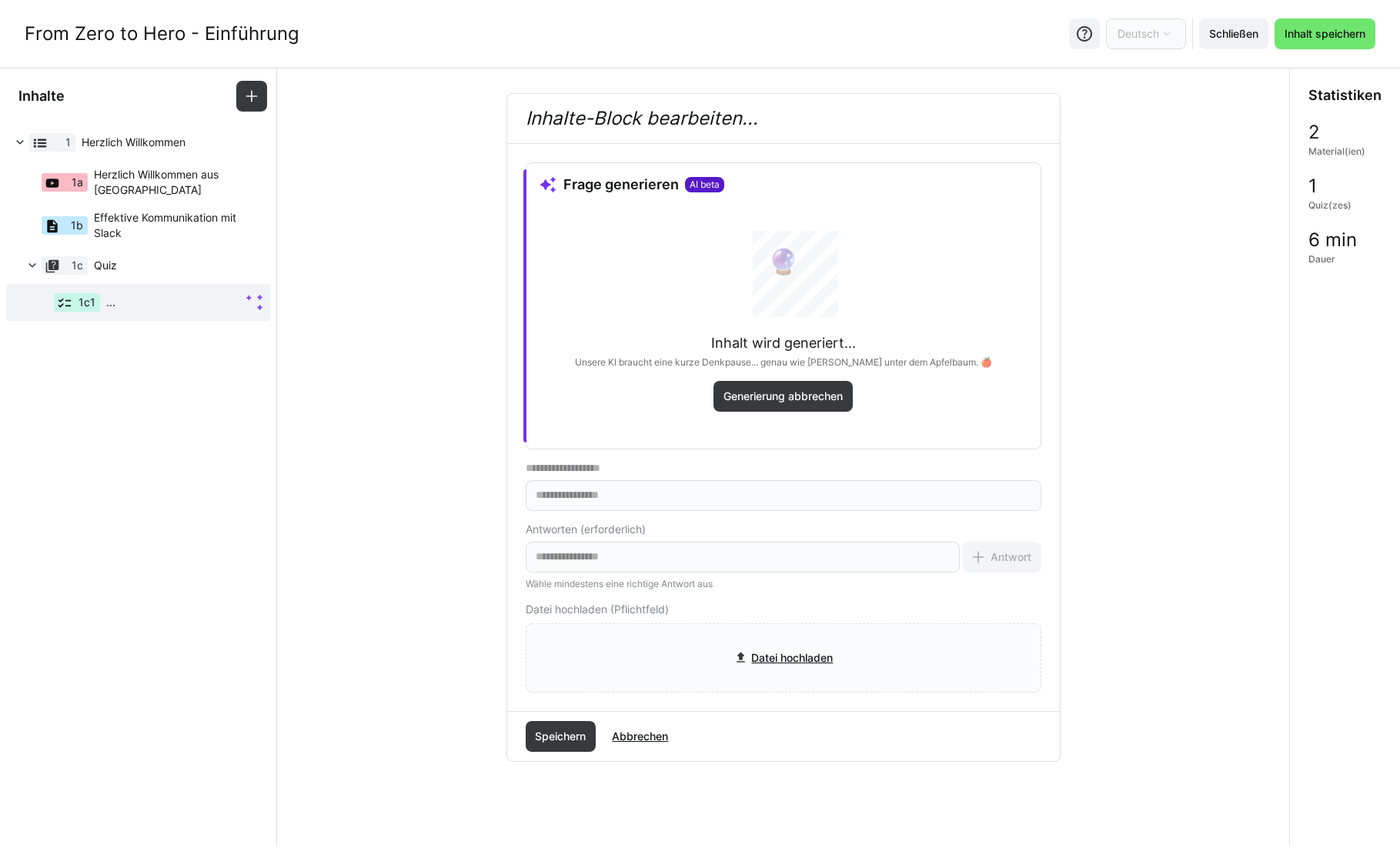
click at [533, 408] on div "Frage generieren AI beta 🔮 Inhalt wird generiert... Unsere KI braucht eine kurz…" at bounding box center [783, 305] width 516 height 287
type input "**********"
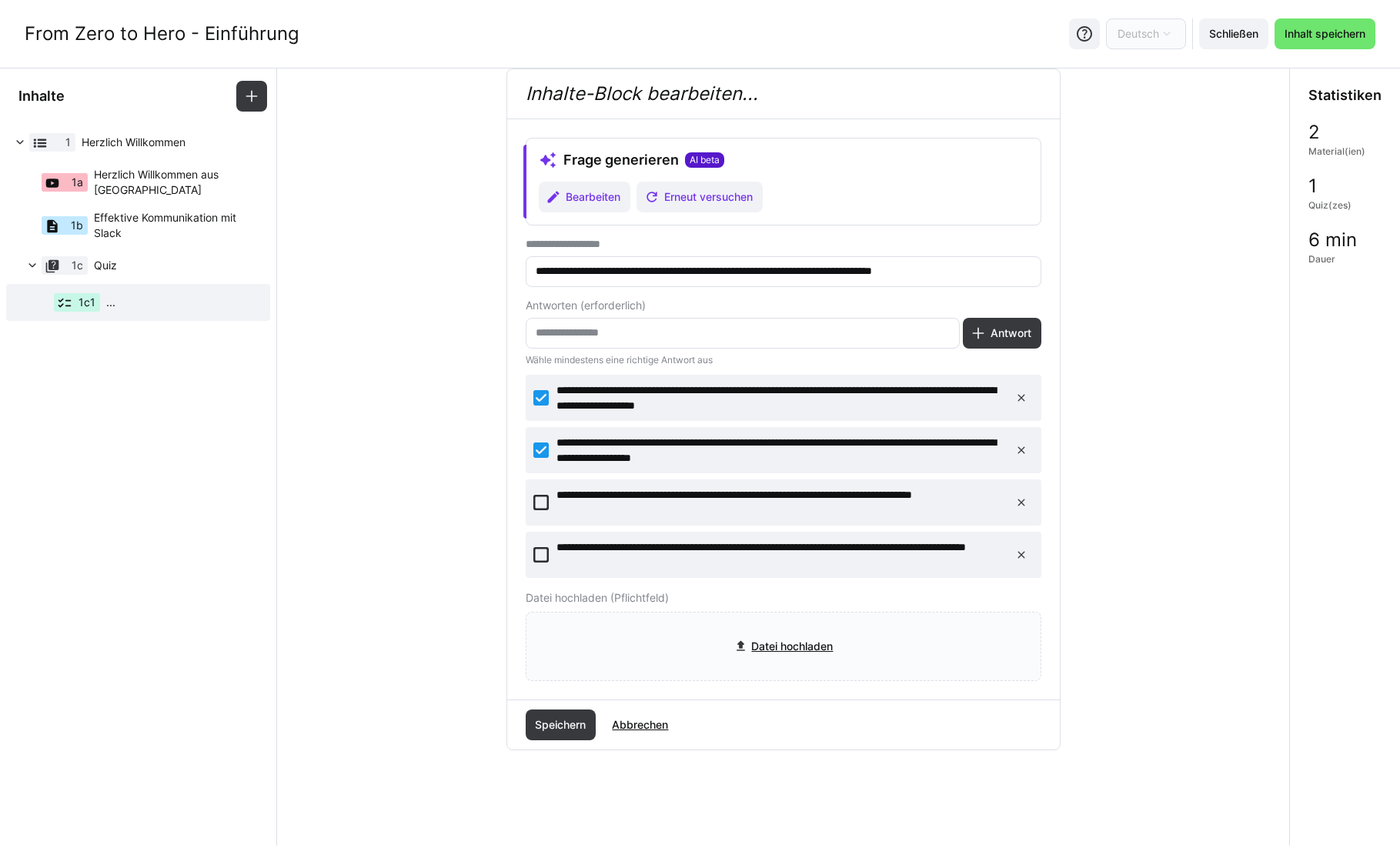
scroll to position [40, 0]
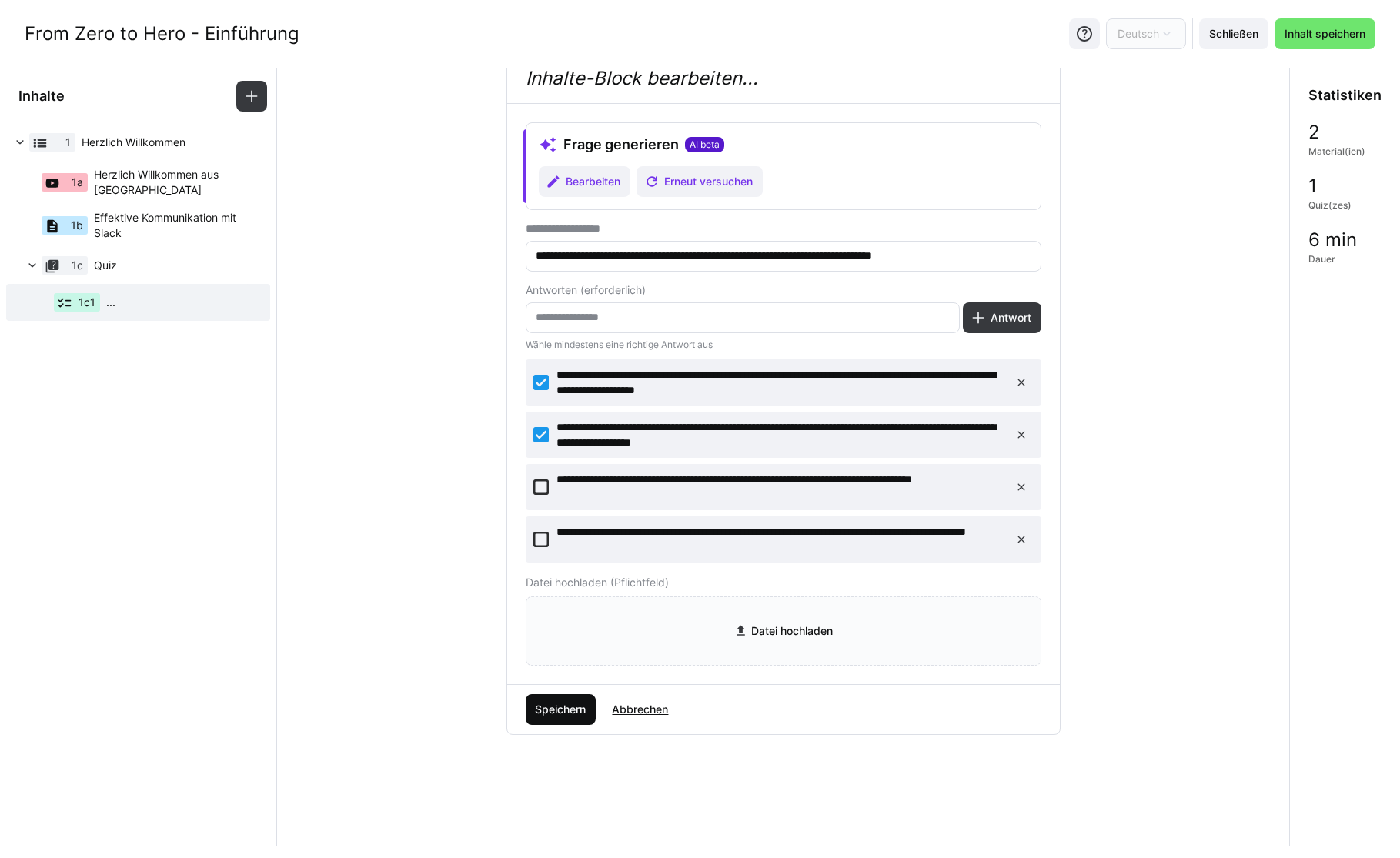
click at [567, 703] on span "Speichern" at bounding box center [560, 710] width 55 height 15
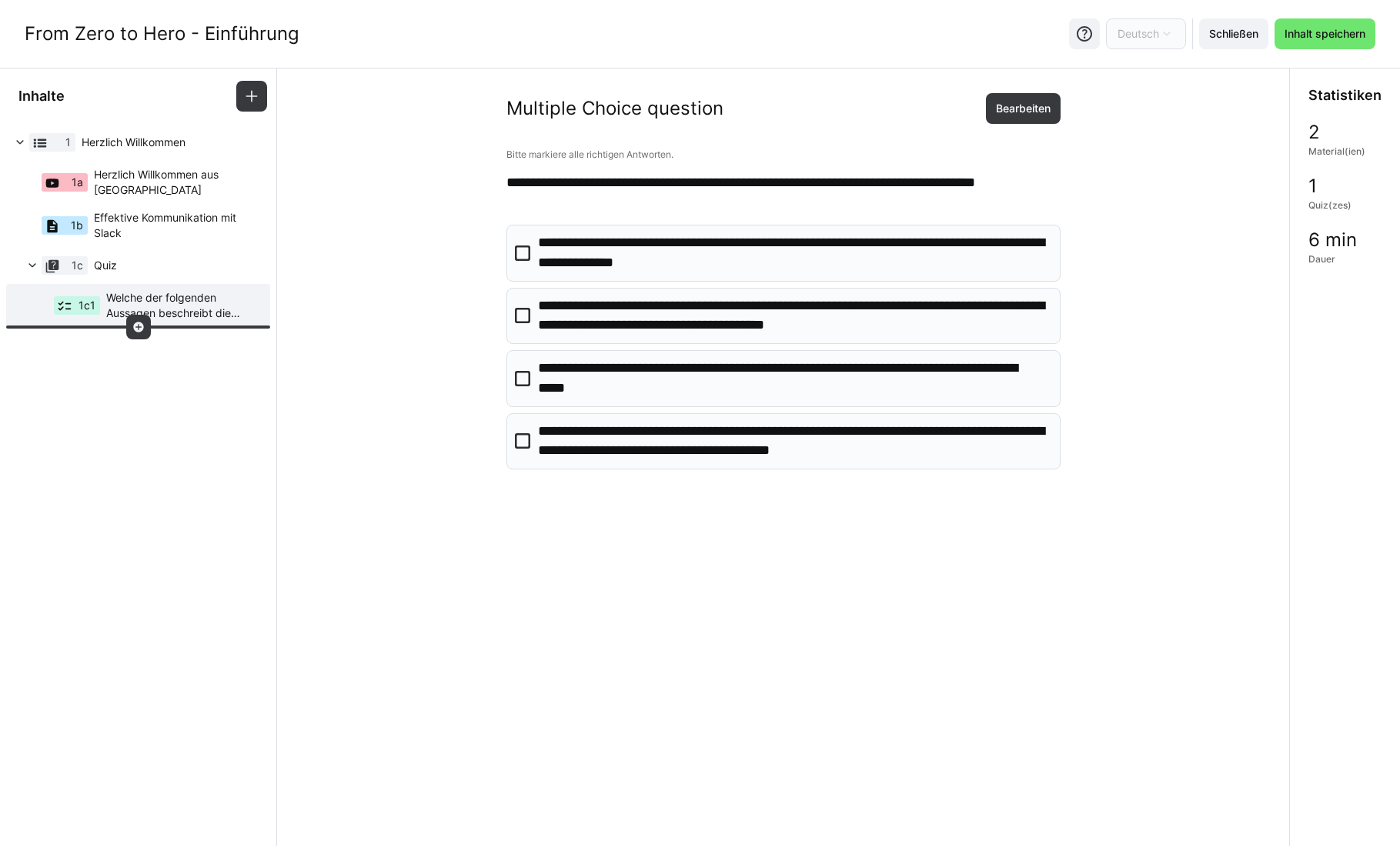
click at [144, 329] on eds-icon at bounding box center [138, 327] width 12 height 12
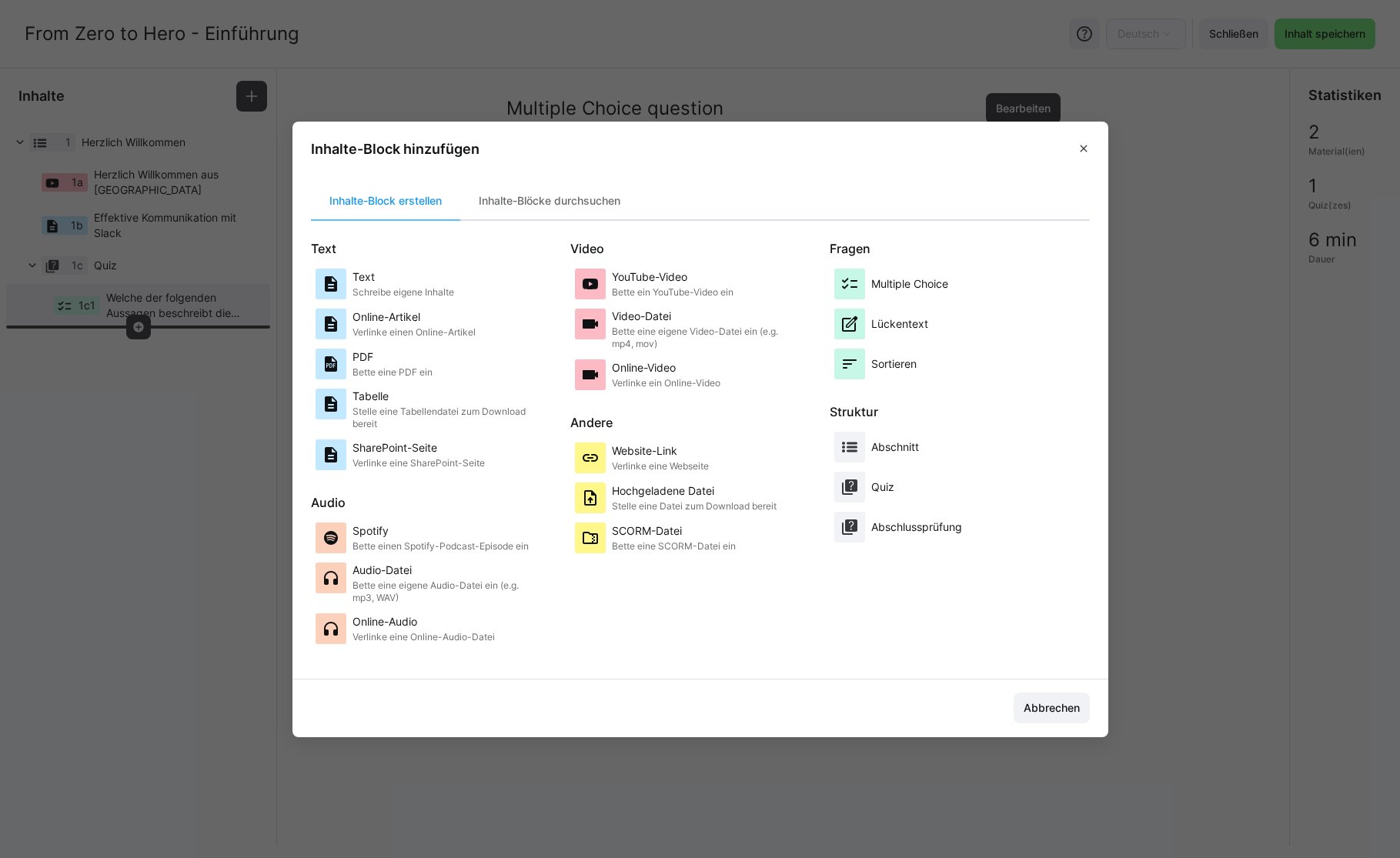
click at [152, 418] on eds-dialog "Inhalte-Block hinzufügen Inhalte-Block erstellen Inhalte-Blöcke durchsuchen Tex…" at bounding box center [700, 429] width 1400 height 858
drag, startPoint x: 142, startPoint y: 270, endPoint x: 218, endPoint y: 262, distance: 76.4
click at [144, 267] on eds-dialog "Inhalte-Block hinzufügen Inhalte-Block erstellen Inhalte-Blöcke durchsuchen Tex…" at bounding box center [700, 429] width 1400 height 858
click at [1085, 151] on eds-icon at bounding box center [1084, 148] width 12 height 12
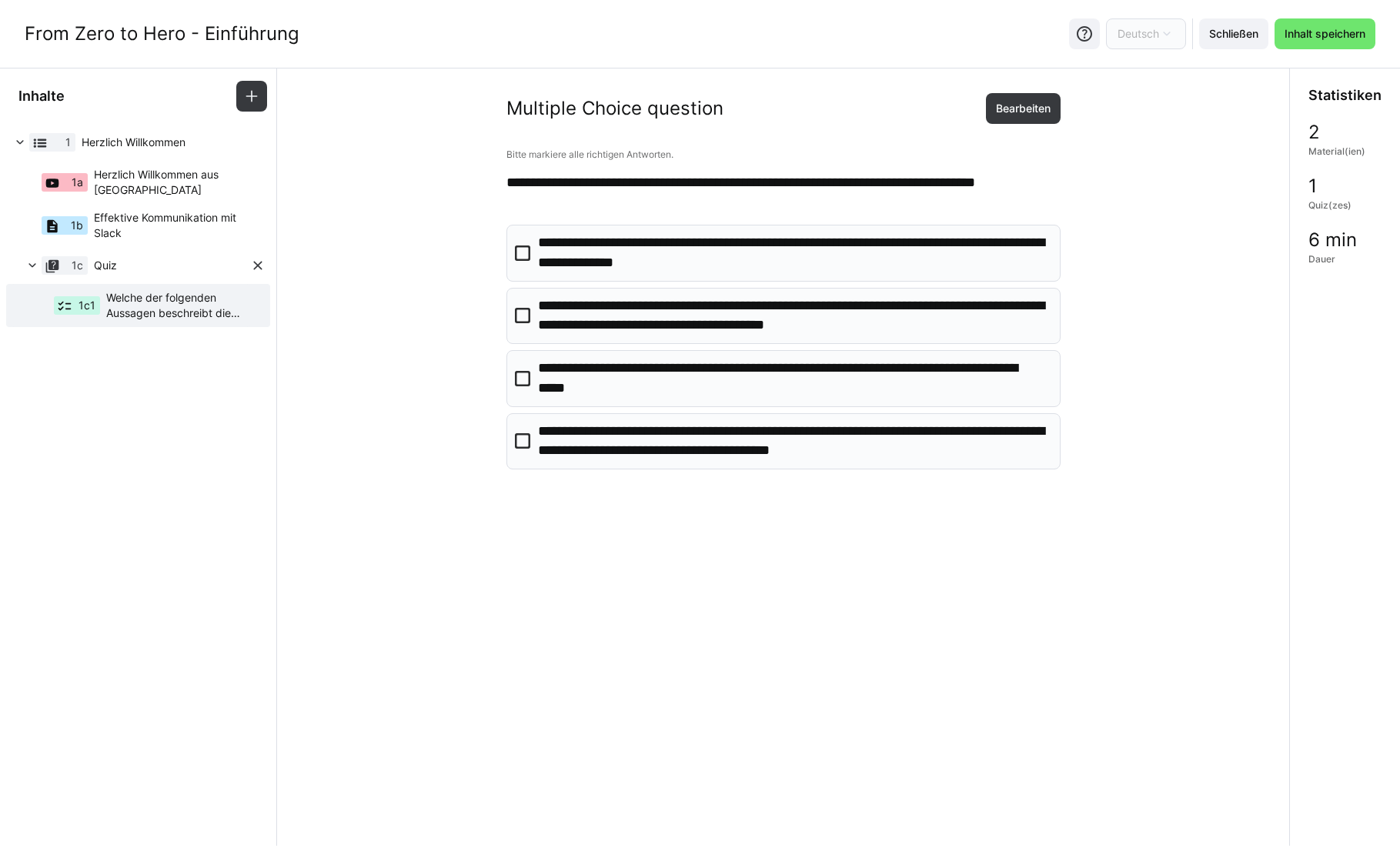
click at [172, 258] on span "Quiz" at bounding box center [172, 266] width 156 height 15
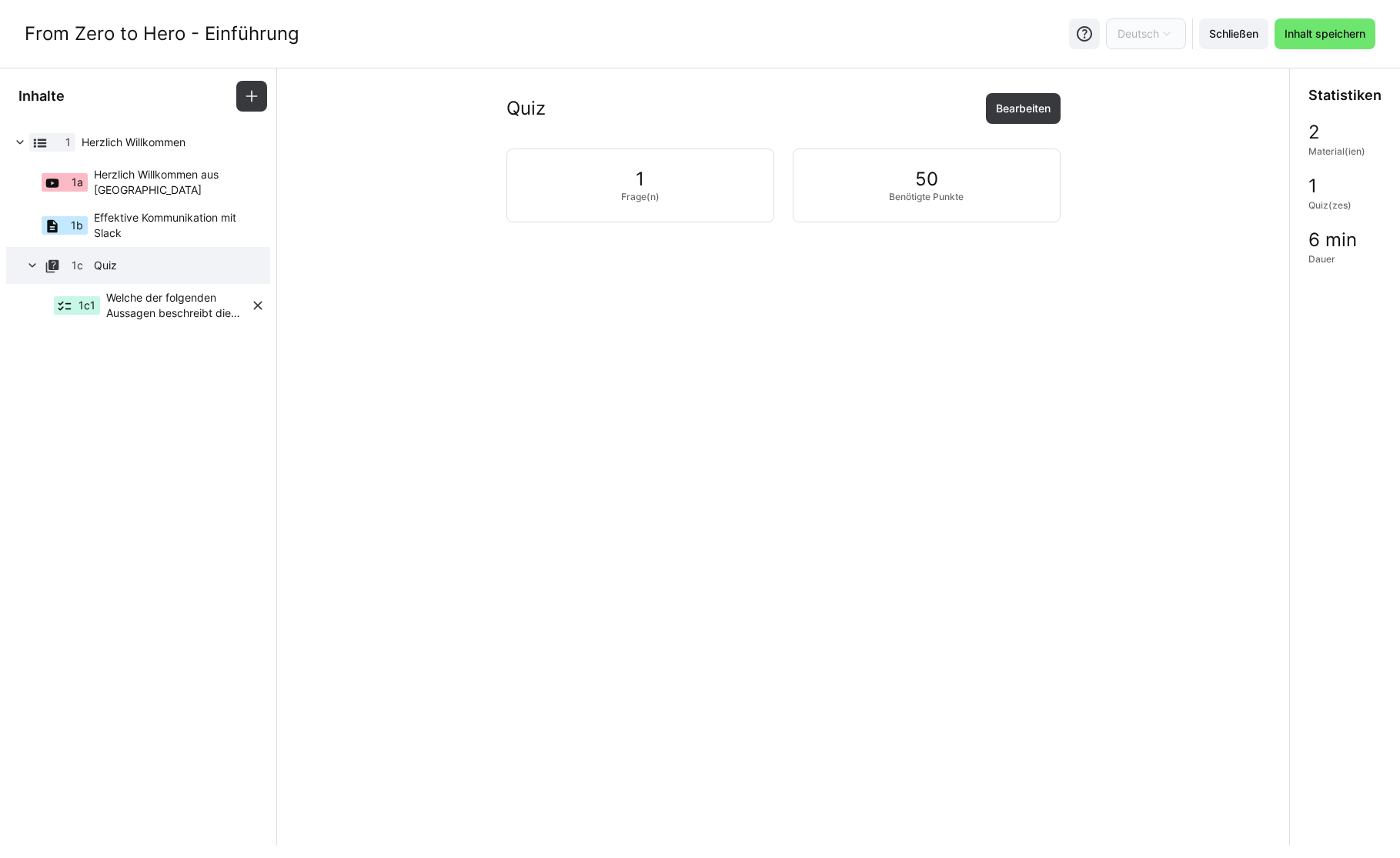
click at [162, 298] on span "Welche der folgenden Aussagen beschreibt die Vorteile und Funktionen von Slack …" at bounding box center [177, 305] width 144 height 31
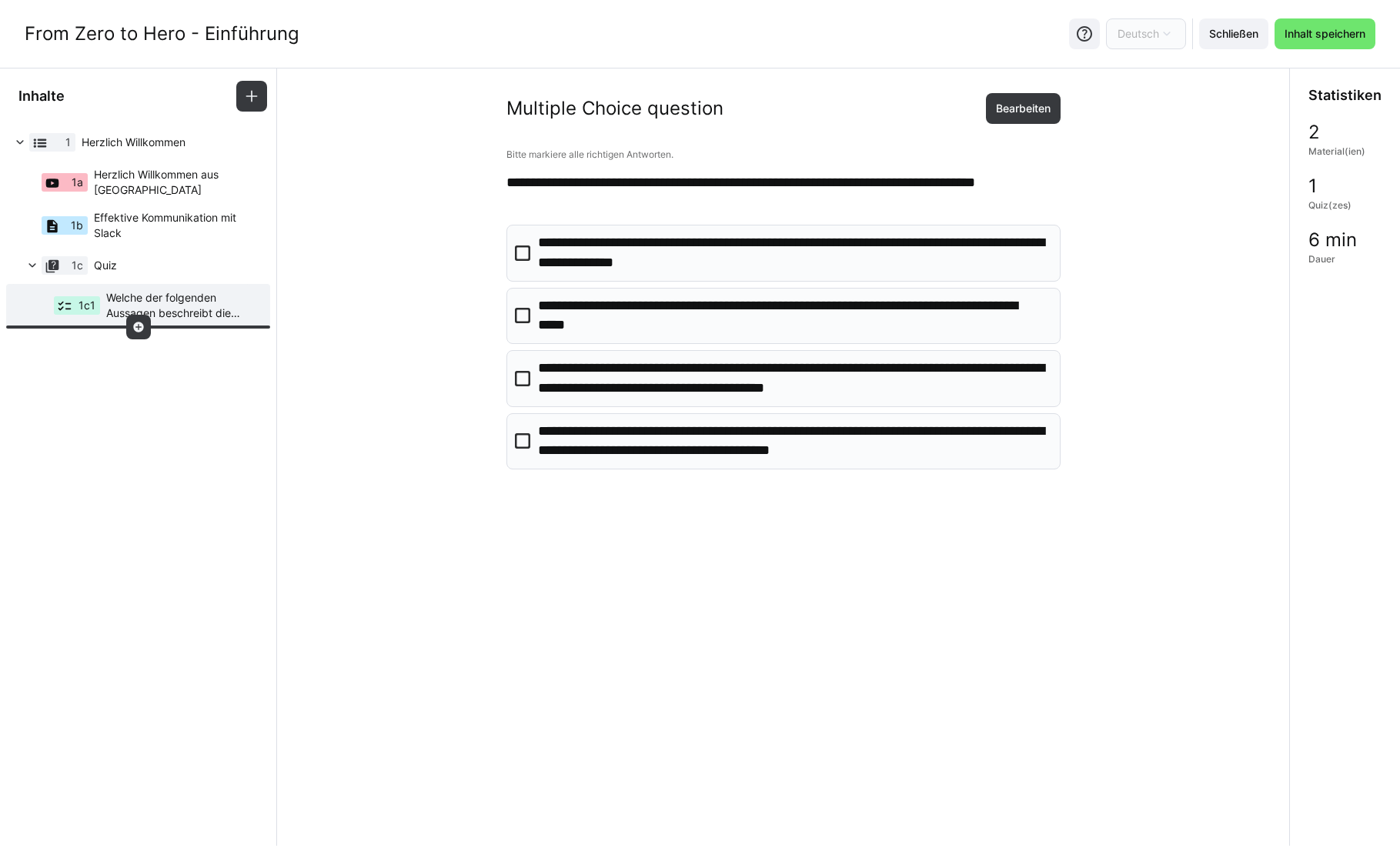
click at [138, 324] on eds-icon at bounding box center [138, 327] width 12 height 12
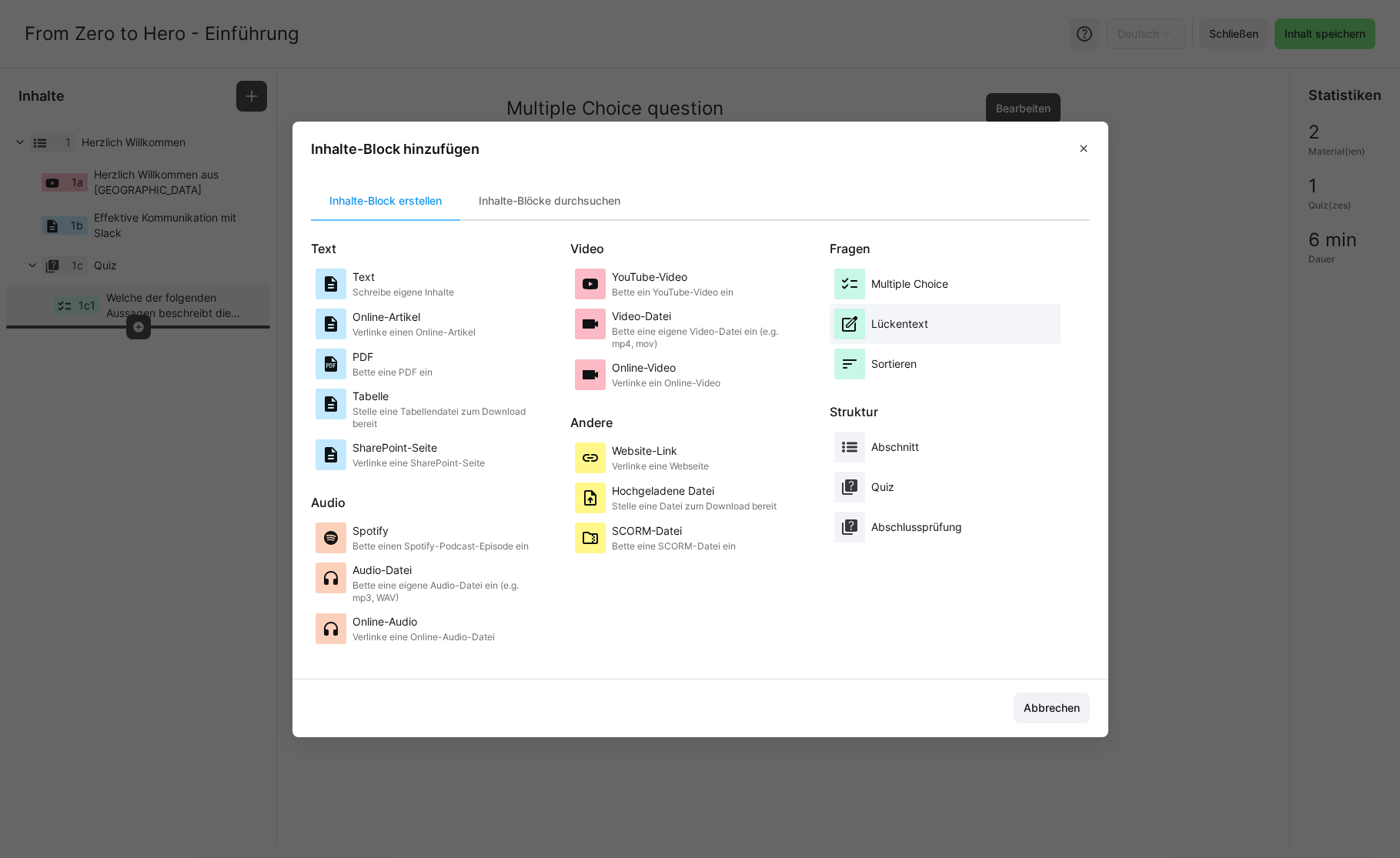
click at [898, 330] on p "Lückentext" at bounding box center [900, 324] width 57 height 15
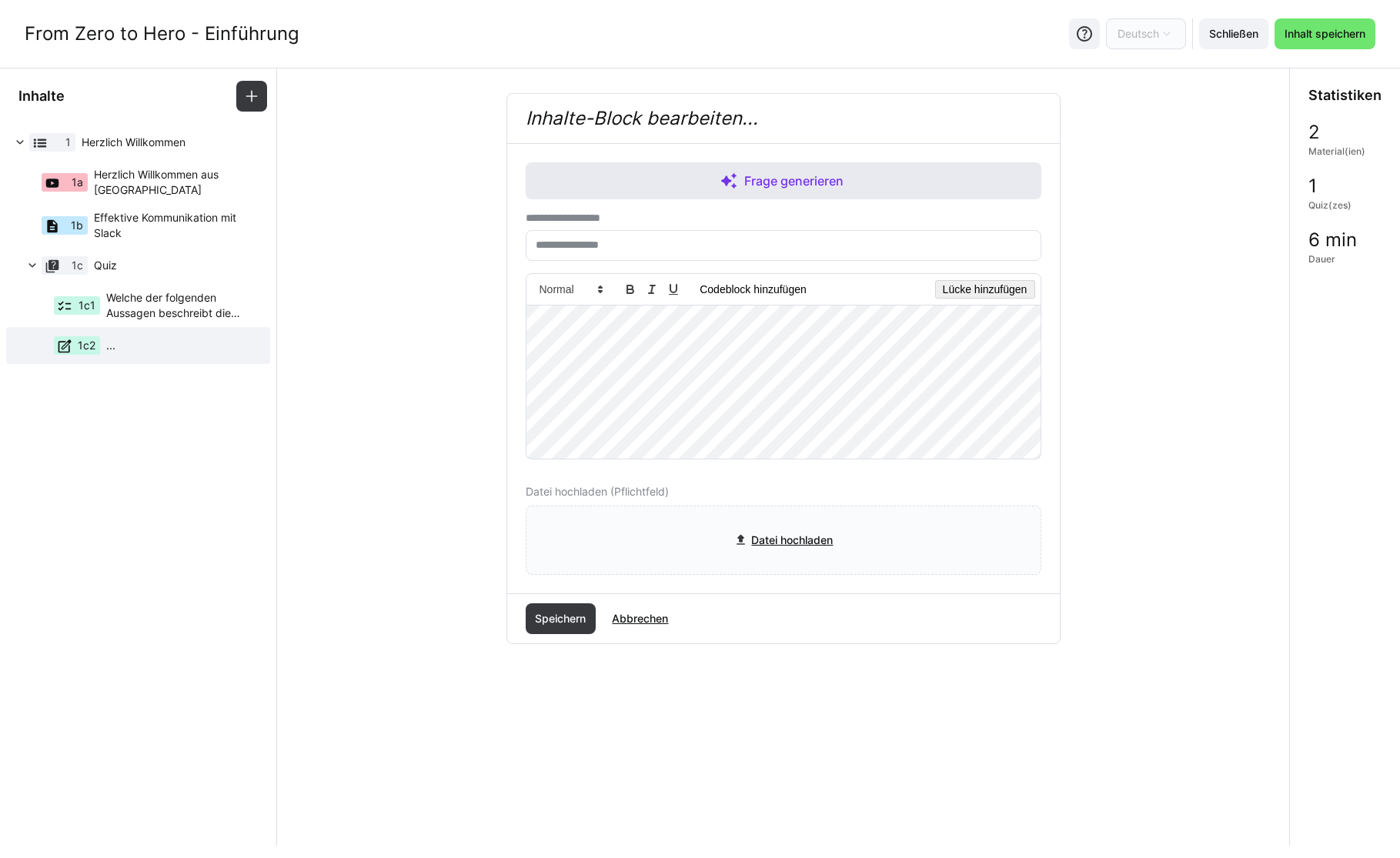
click at [685, 170] on span "Frage generieren" at bounding box center [783, 180] width 516 height 37
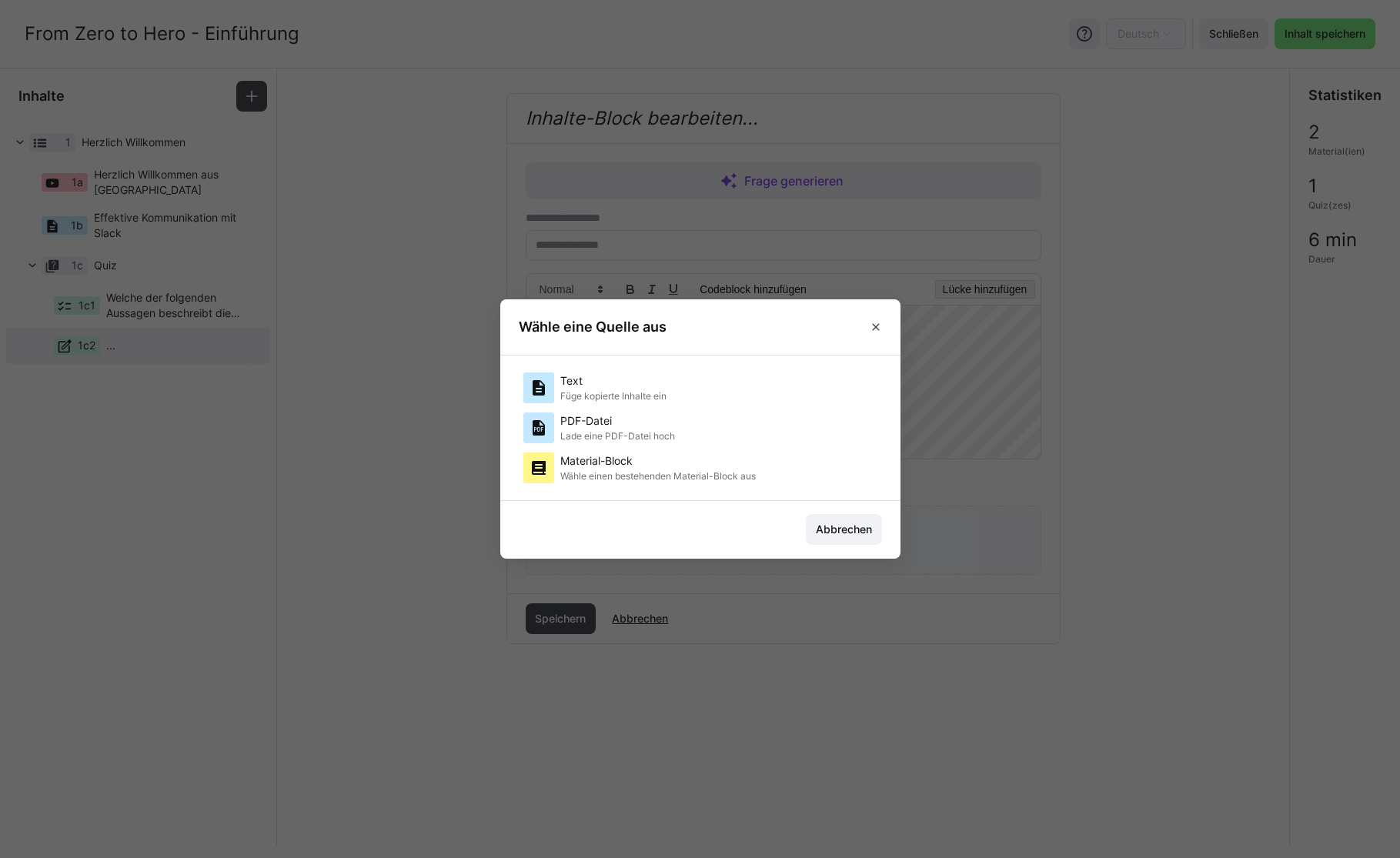
click at [615, 388] on div "Text Füge kopierte Inhalte ein" at bounding box center [613, 388] width 106 height 31
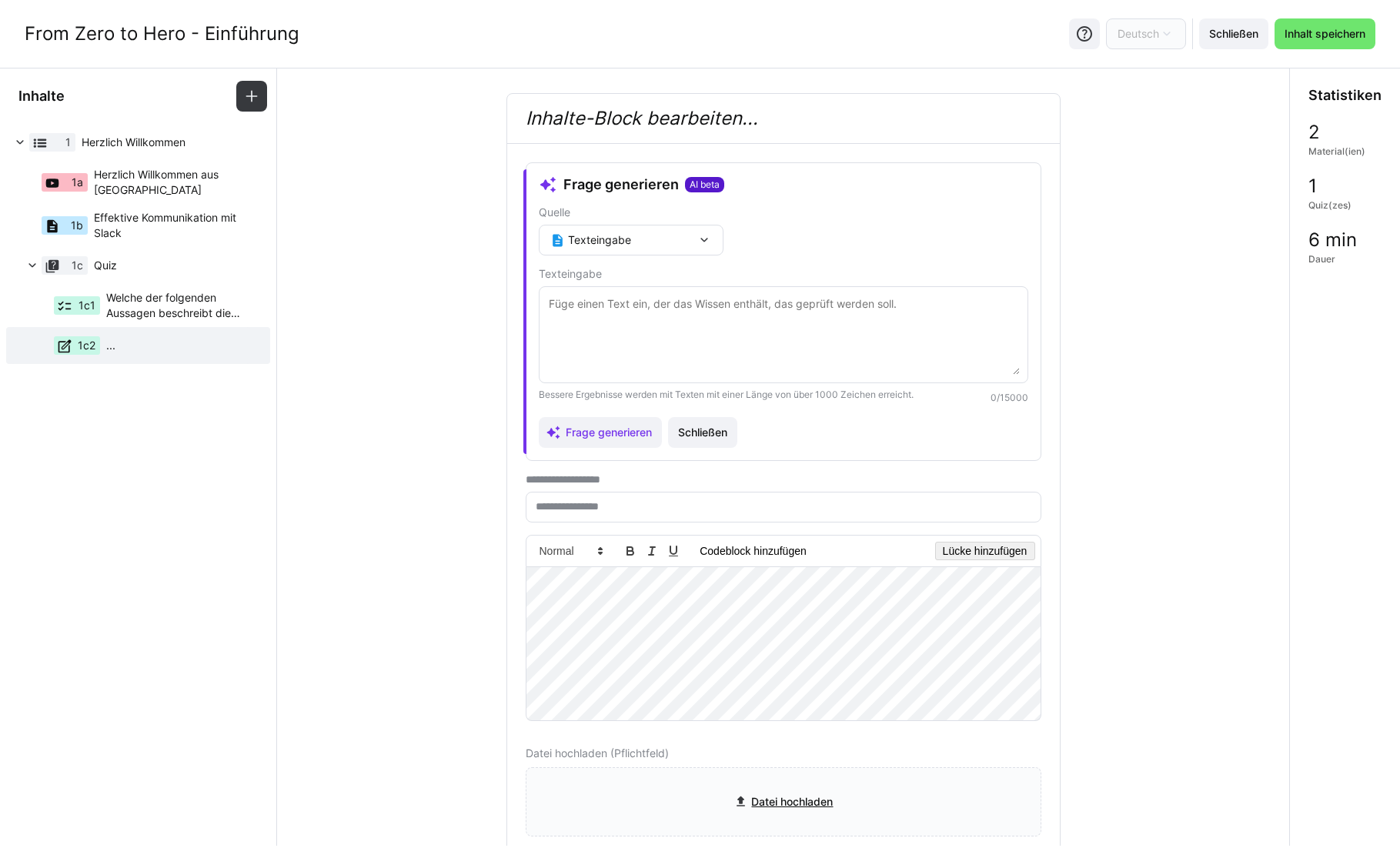
click at [629, 301] on textarea at bounding box center [783, 335] width 473 height 80
paste textarea "Loremipsum Dolor sit ame Consecteturadipisc. Elits doei tem incid UTLA Etdolore…"
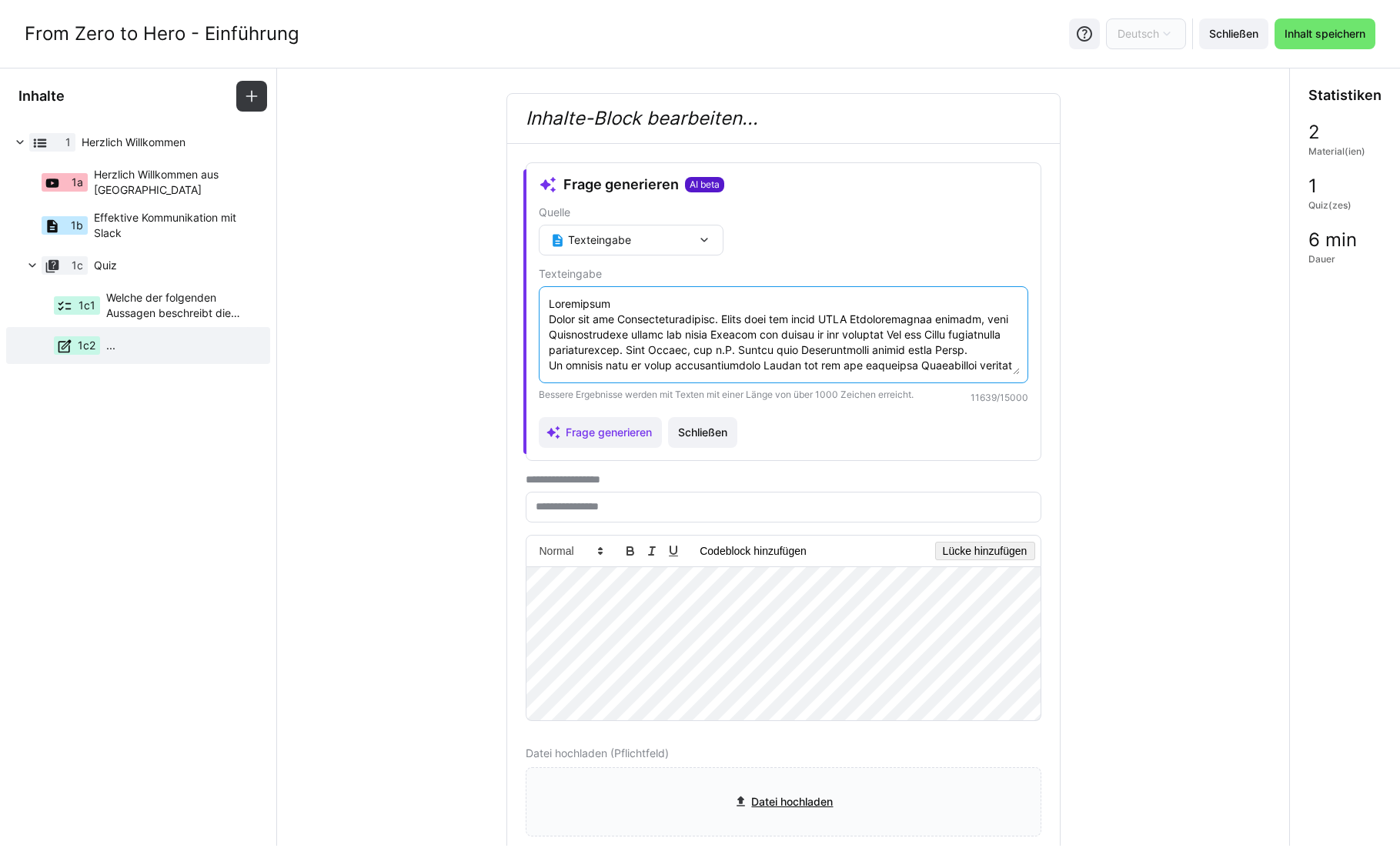
scroll to position [4138, 0]
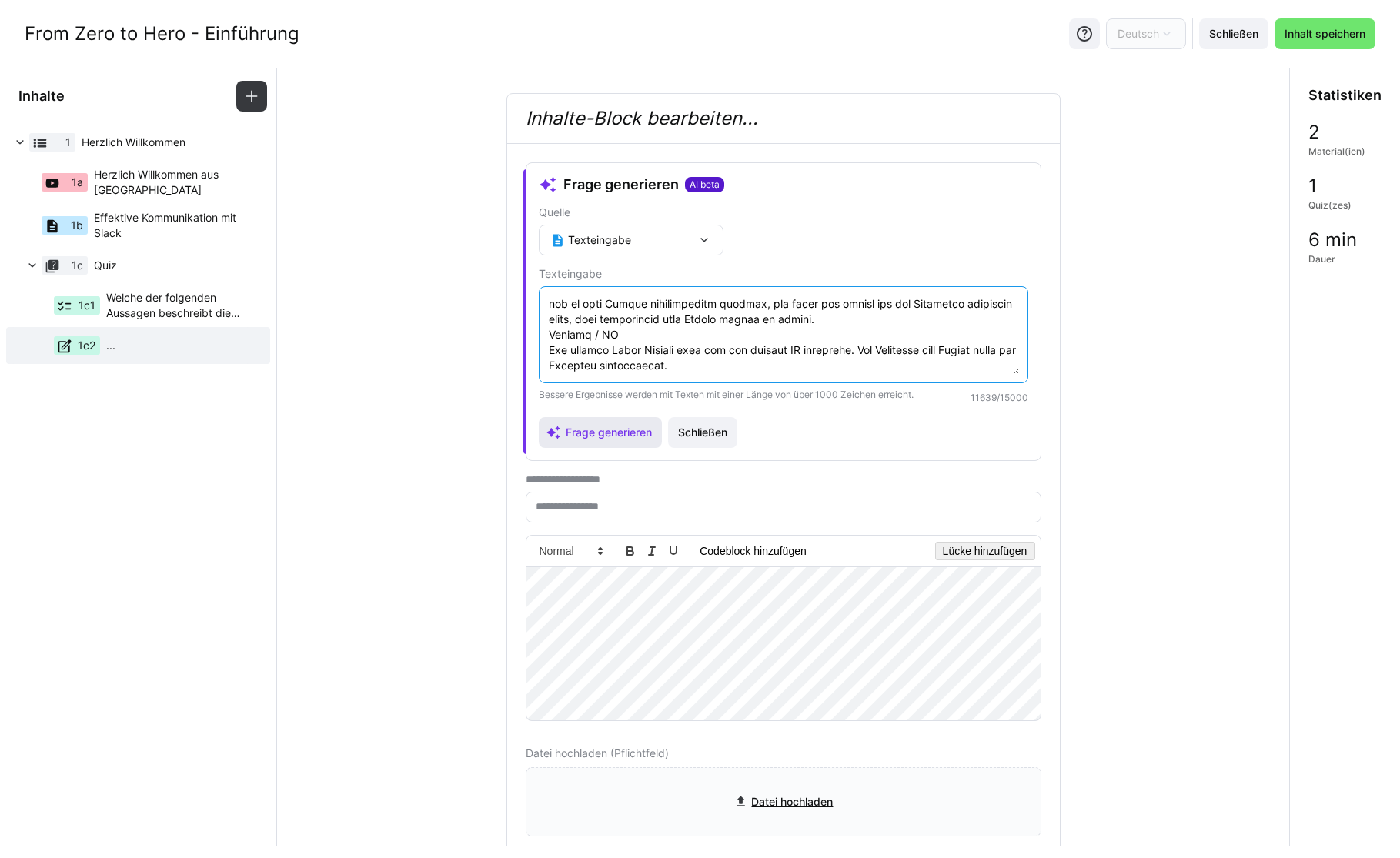
type textarea "Loremipsum Dolor sit ame Consecteturadipisc. Elits doei tem incid UTLA Etdolore…"
click at [613, 439] on span "Frage generieren" at bounding box center [608, 433] width 91 height 15
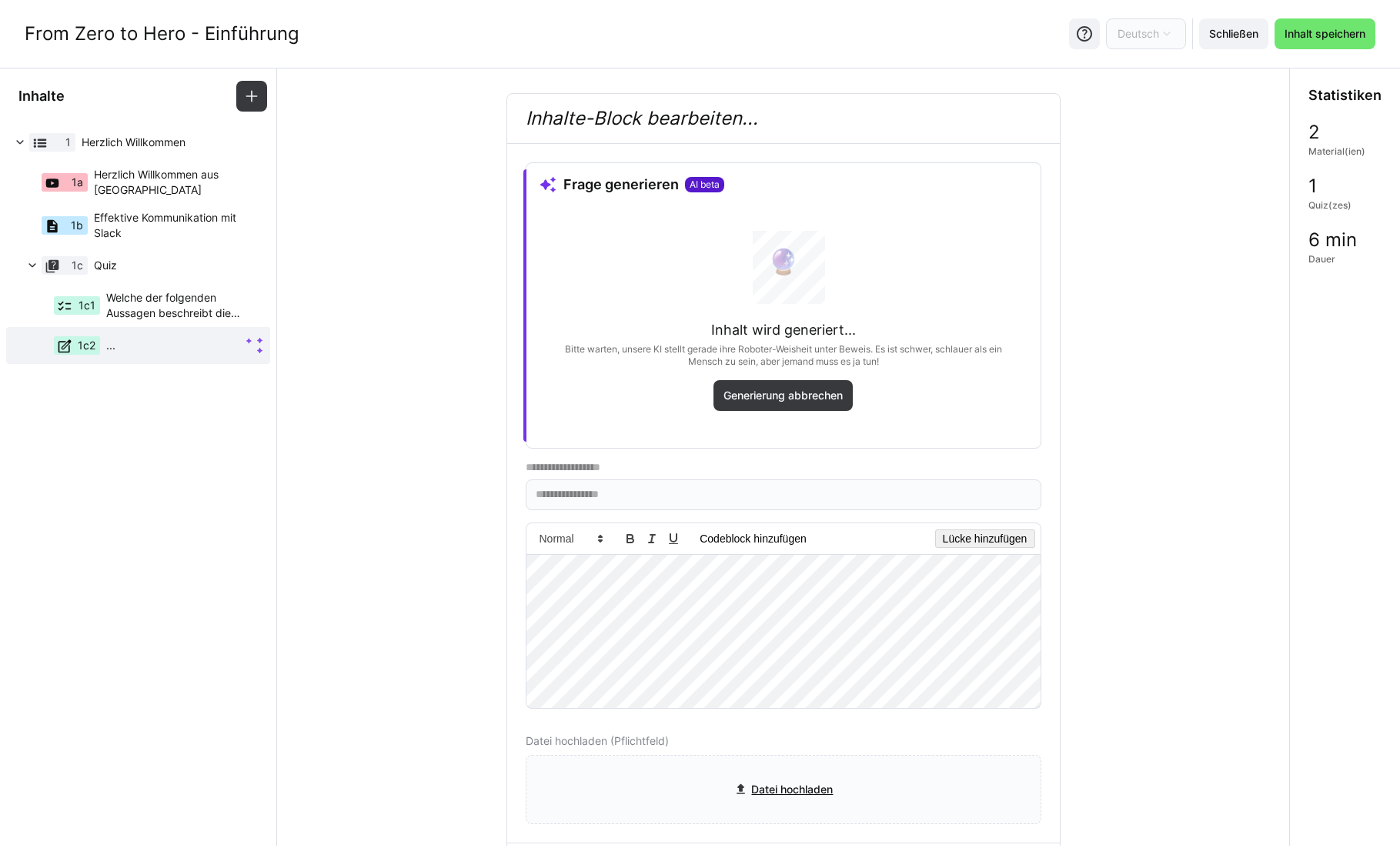
type input "**********"
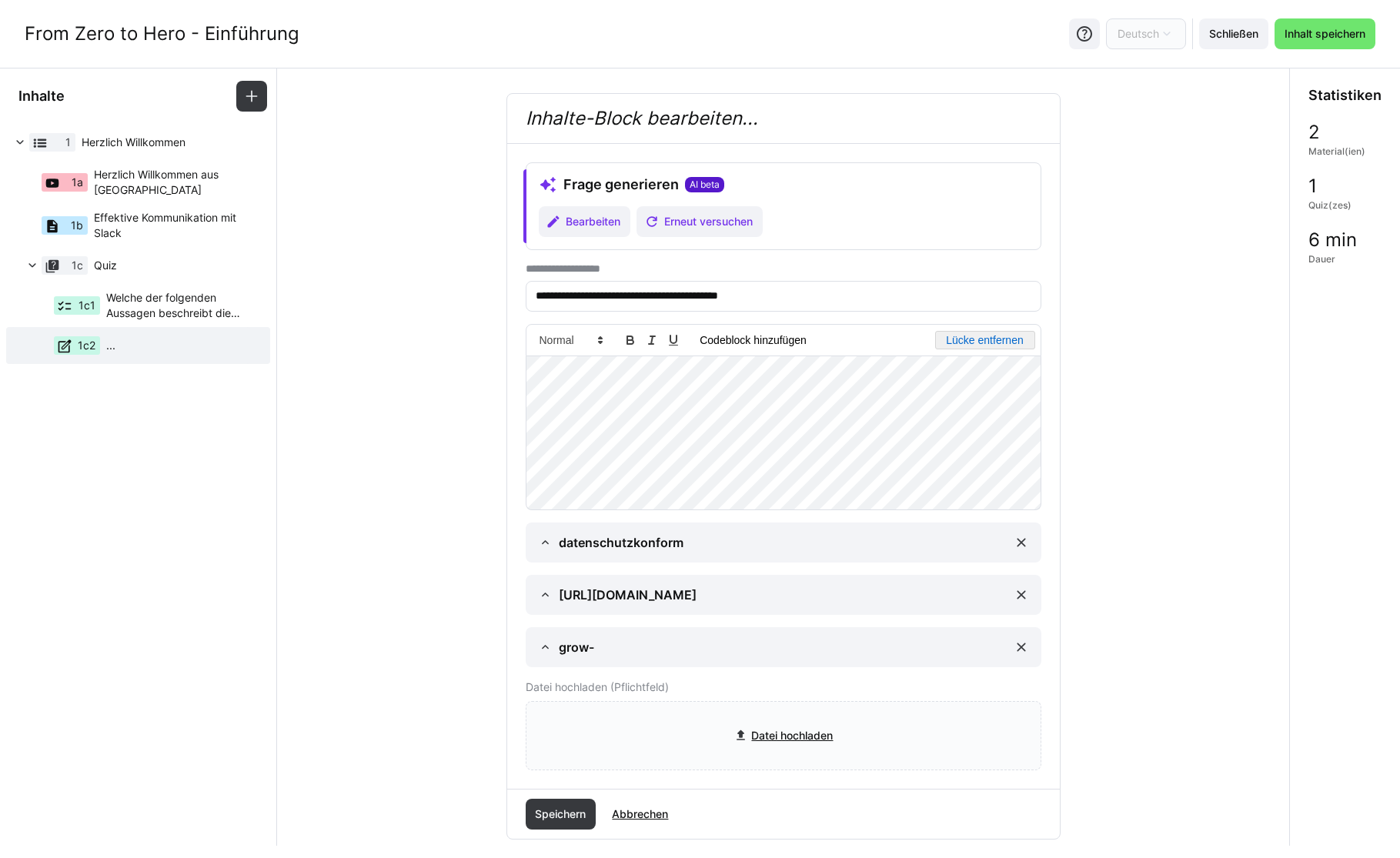
click at [961, 339] on button "button" at bounding box center [984, 339] width 100 height 18
click at [971, 342] on button "button" at bounding box center [984, 339] width 100 height 18
click at [960, 341] on button "button" at bounding box center [984, 339] width 100 height 18
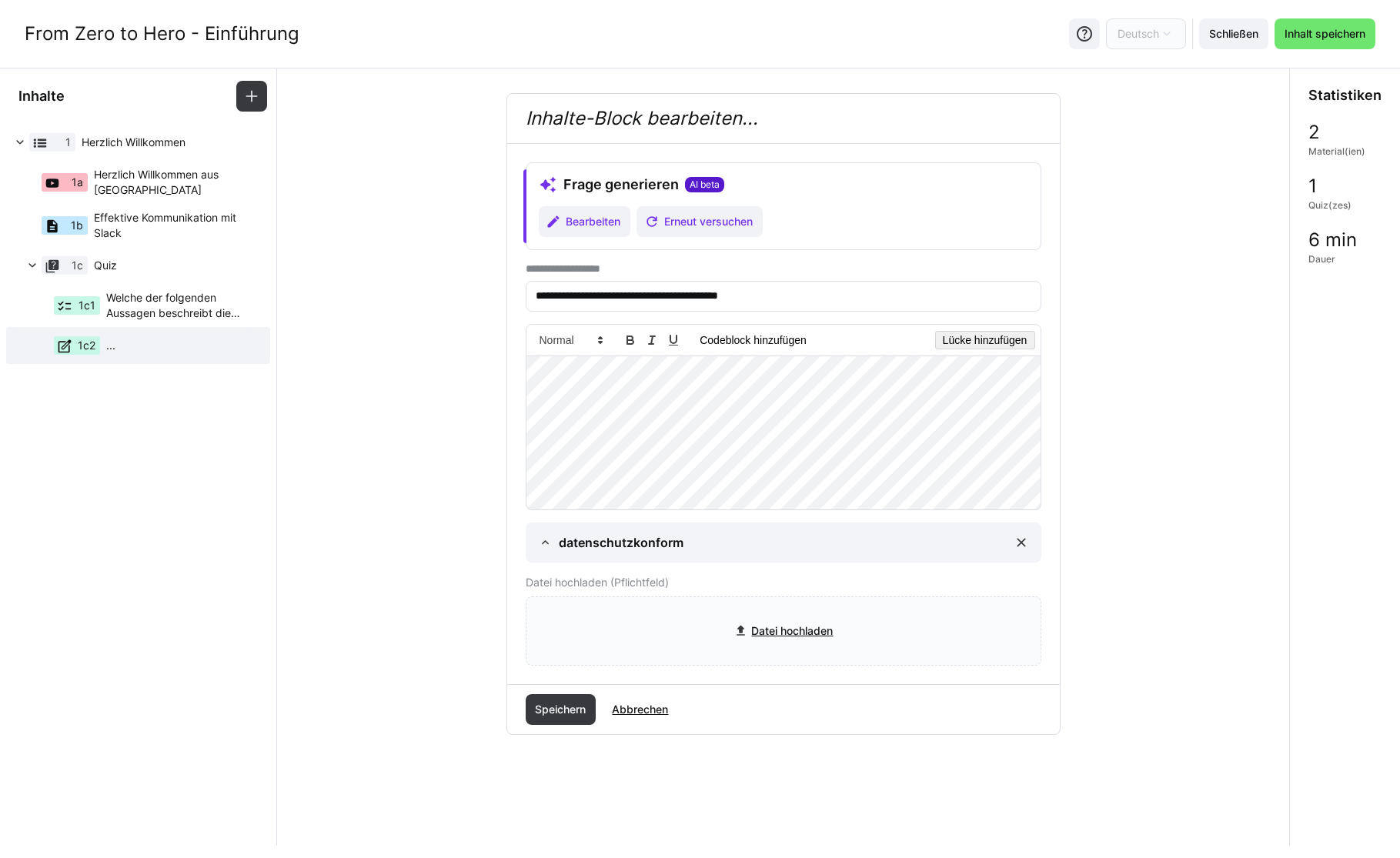
scroll to position [0, 0]
click at [982, 346] on button "button" at bounding box center [984, 339] width 100 height 18
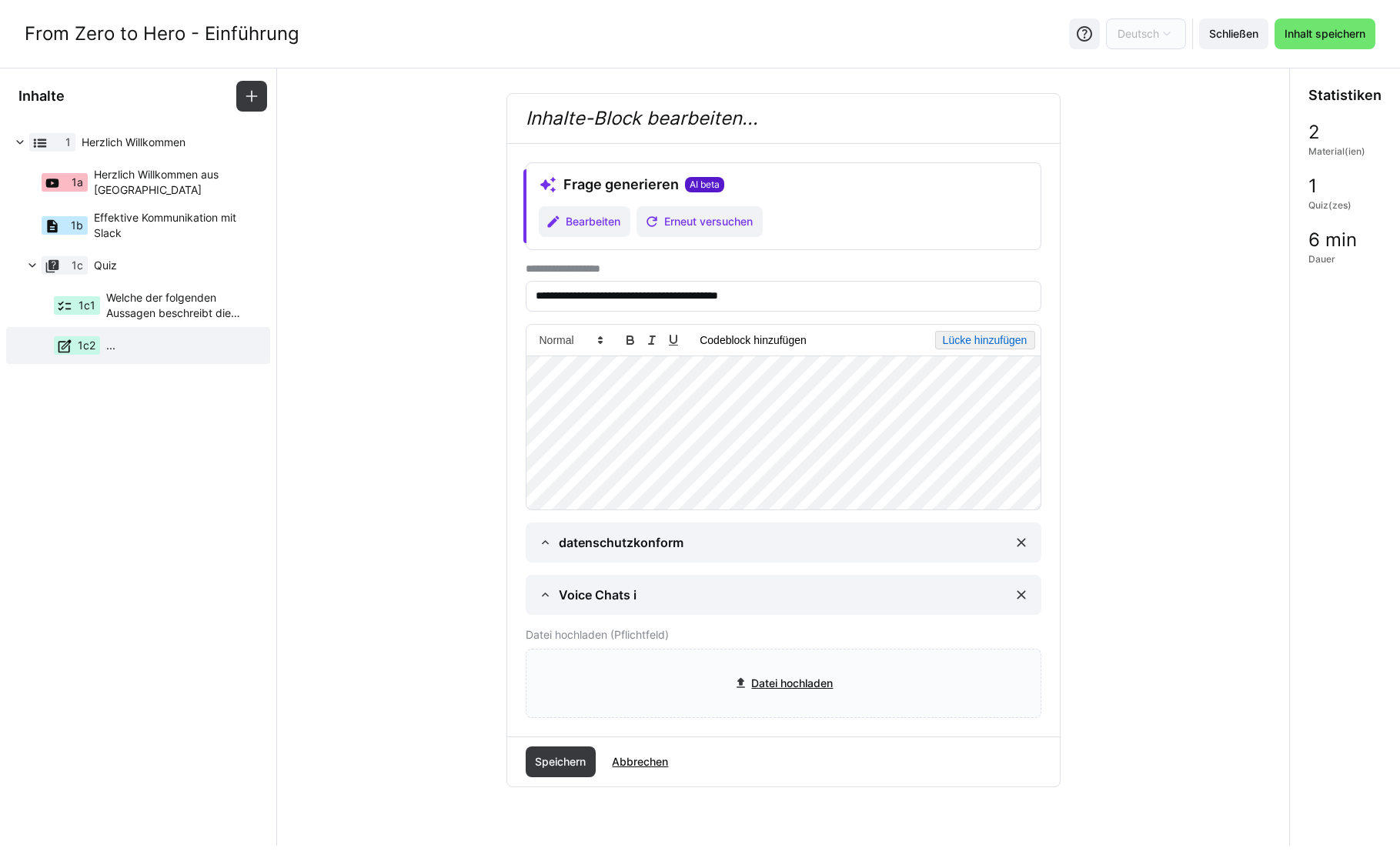
click at [1021, 338] on button "button" at bounding box center [984, 339] width 100 height 18
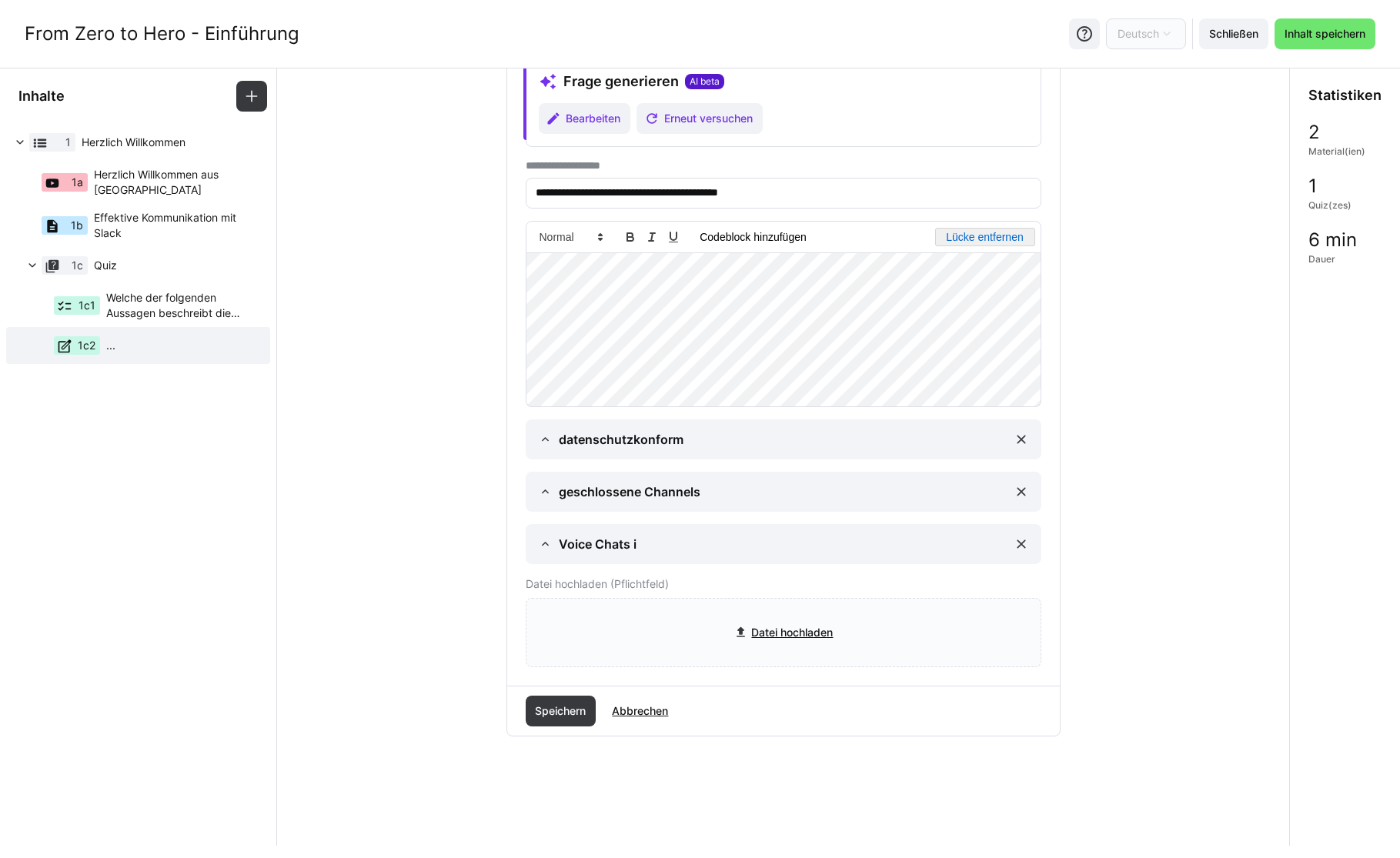
scroll to position [105, 0]
click at [978, 238] on button "button" at bounding box center [984, 235] width 100 height 18
click at [995, 244] on button "button" at bounding box center [984, 235] width 100 height 18
click at [539, 708] on span "Speichern" at bounding box center [560, 710] width 55 height 15
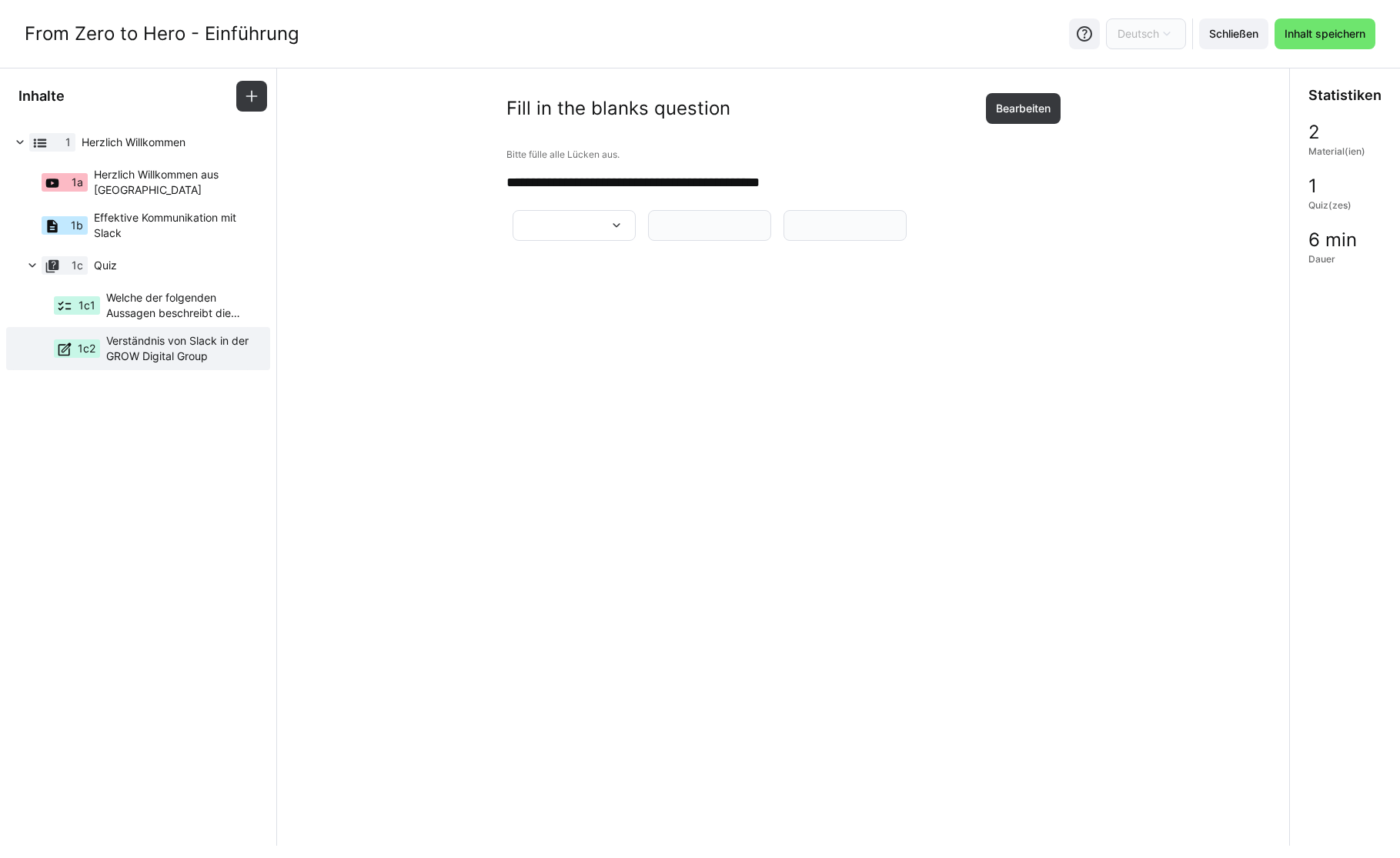
scroll to position [0, 0]
click at [144, 374] on eds-icon at bounding box center [138, 370] width 12 height 12
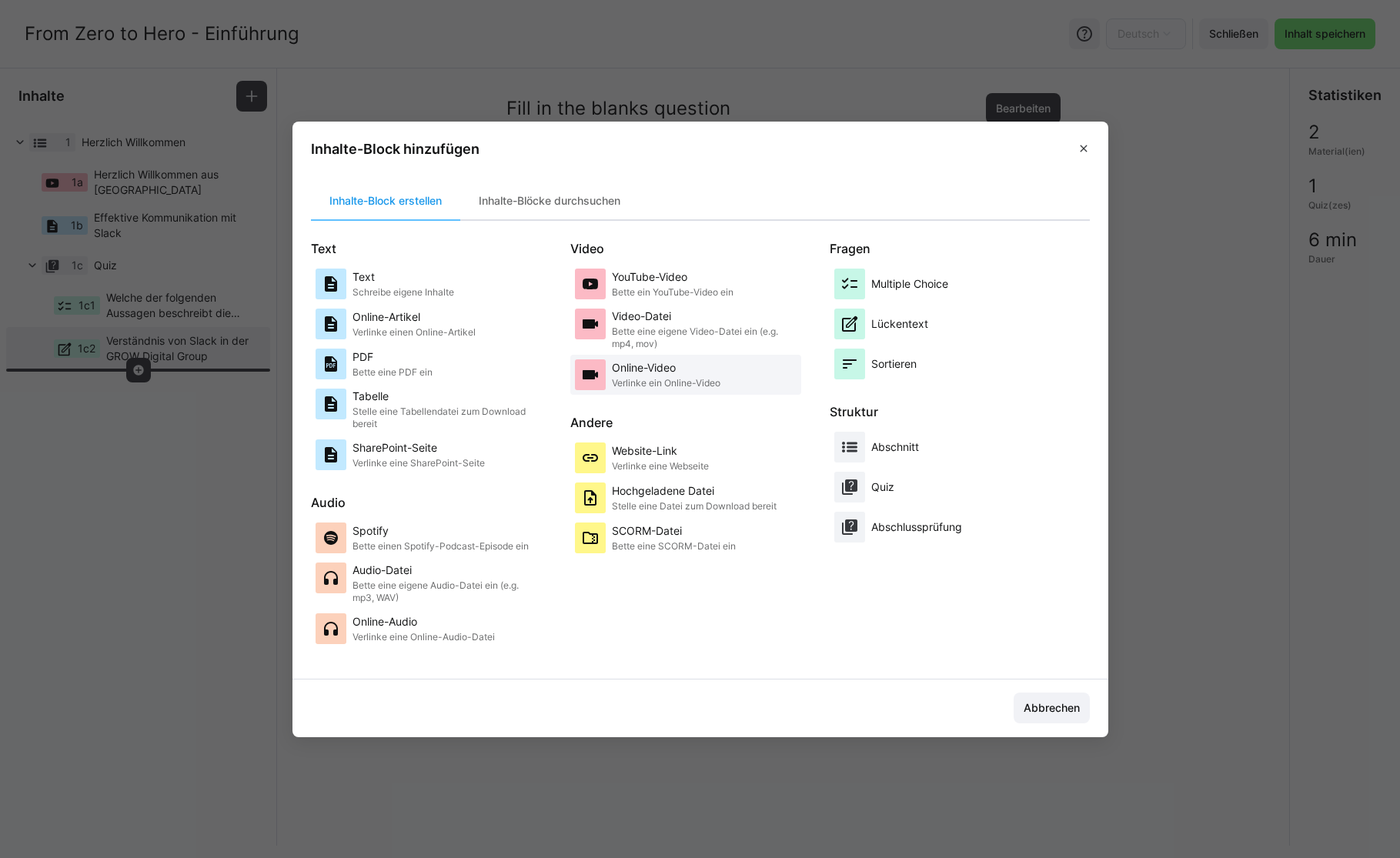
click at [659, 385] on p "Verlinke ein Online-Video" at bounding box center [666, 383] width 109 height 12
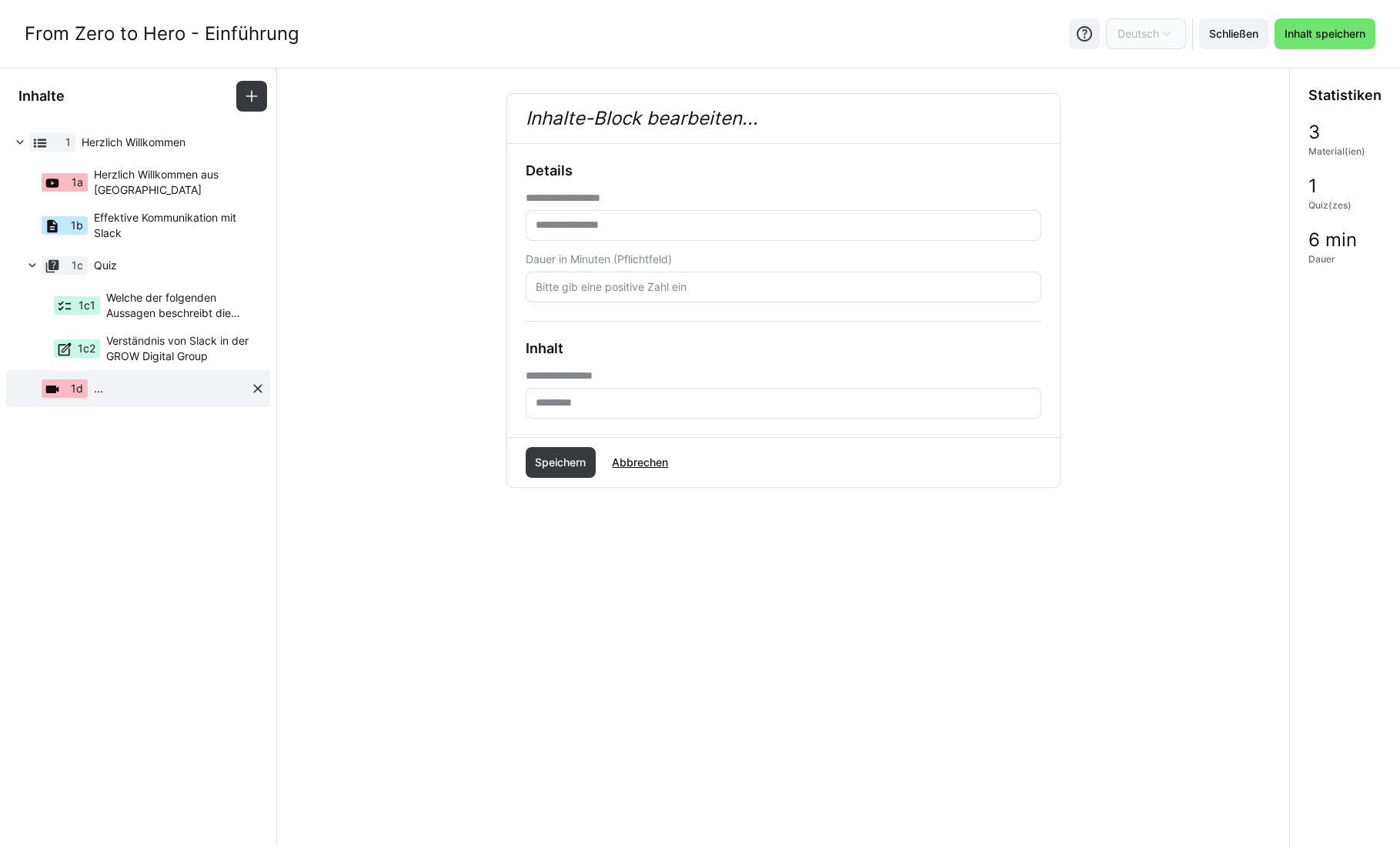
click at [255, 386] on eds-icon at bounding box center [257, 389] width 15 height 15
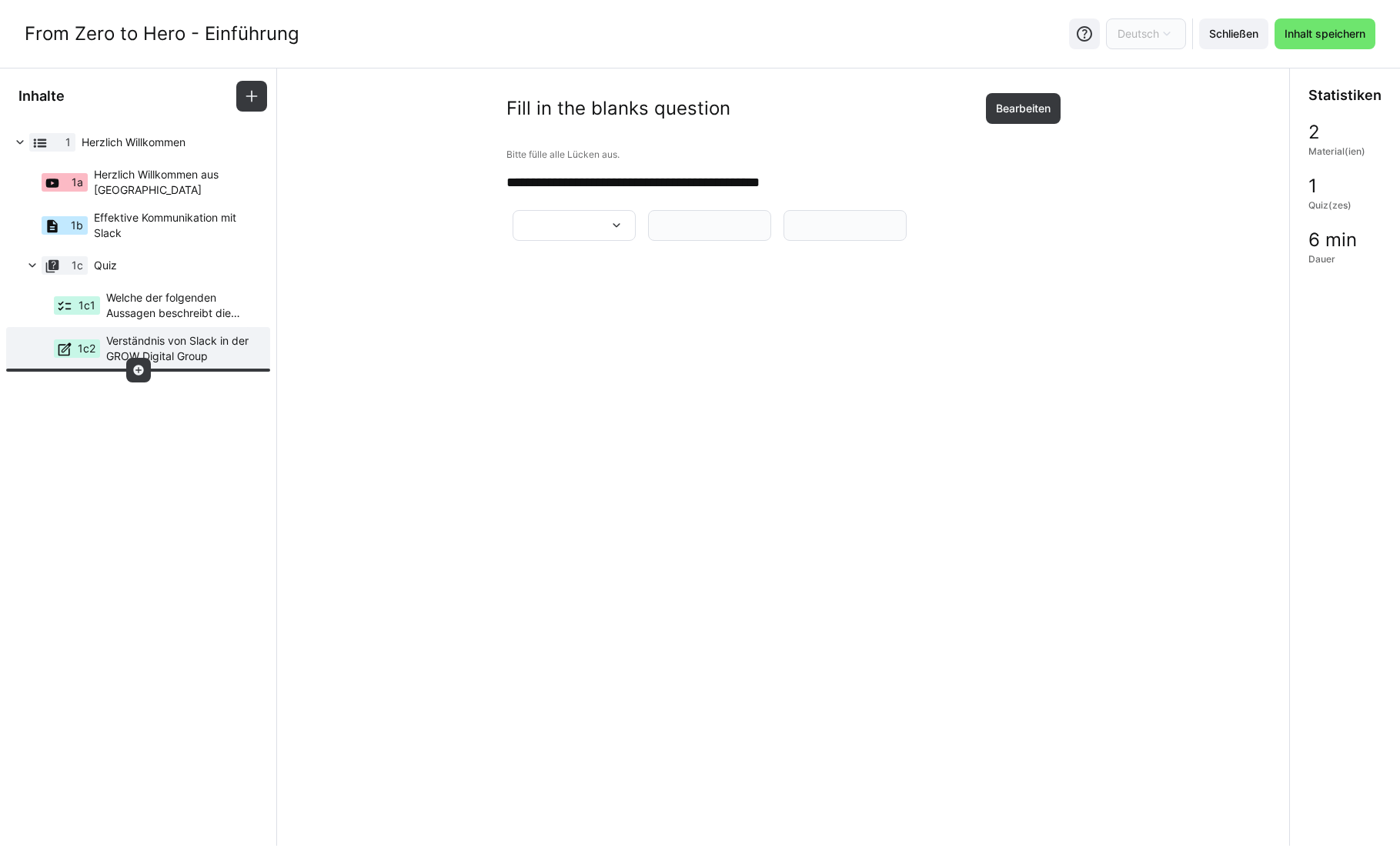
click at [137, 374] on eds-icon at bounding box center [138, 370] width 12 height 12
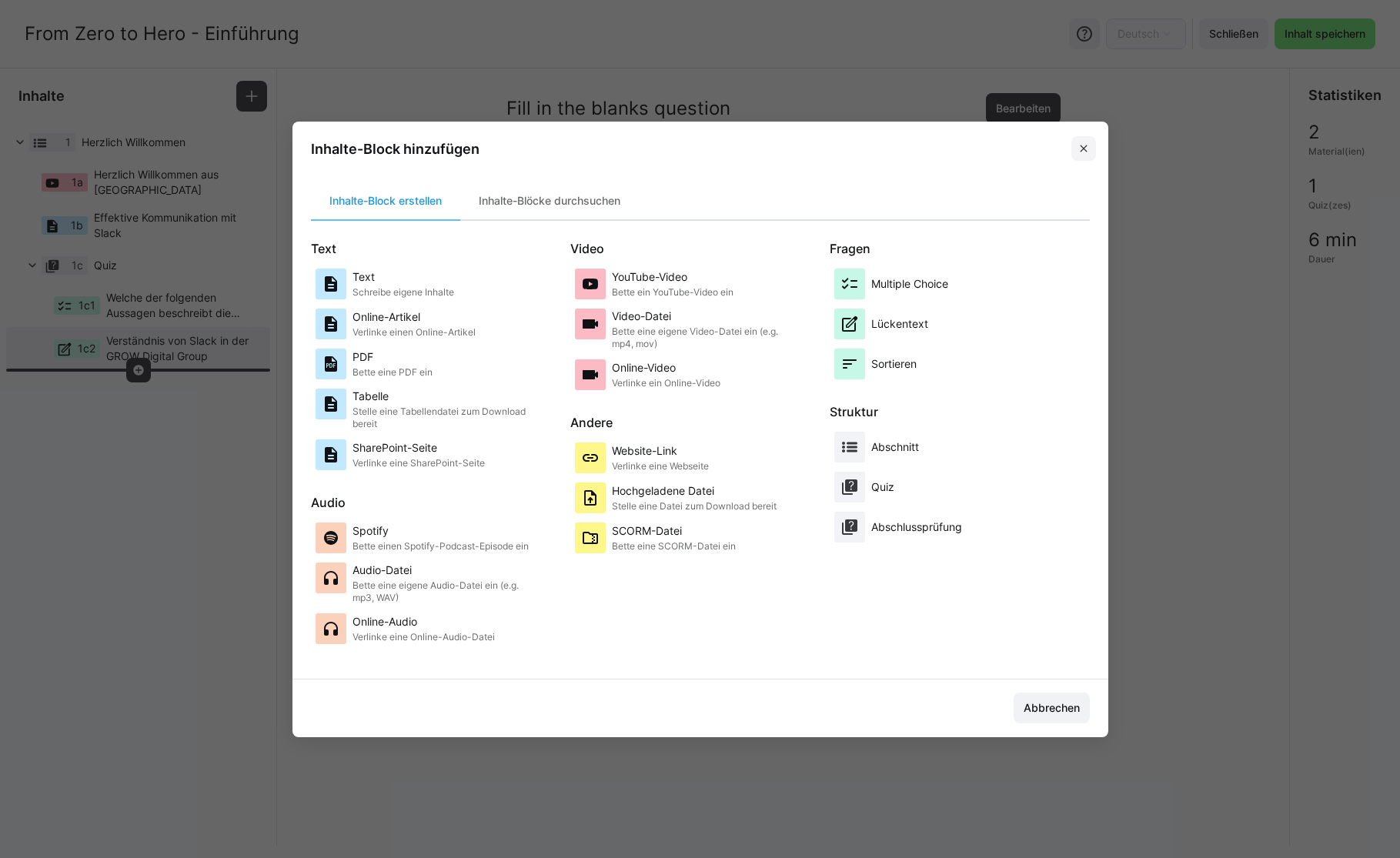
click at [1080, 151] on eds-icon at bounding box center [1084, 148] width 12 height 12
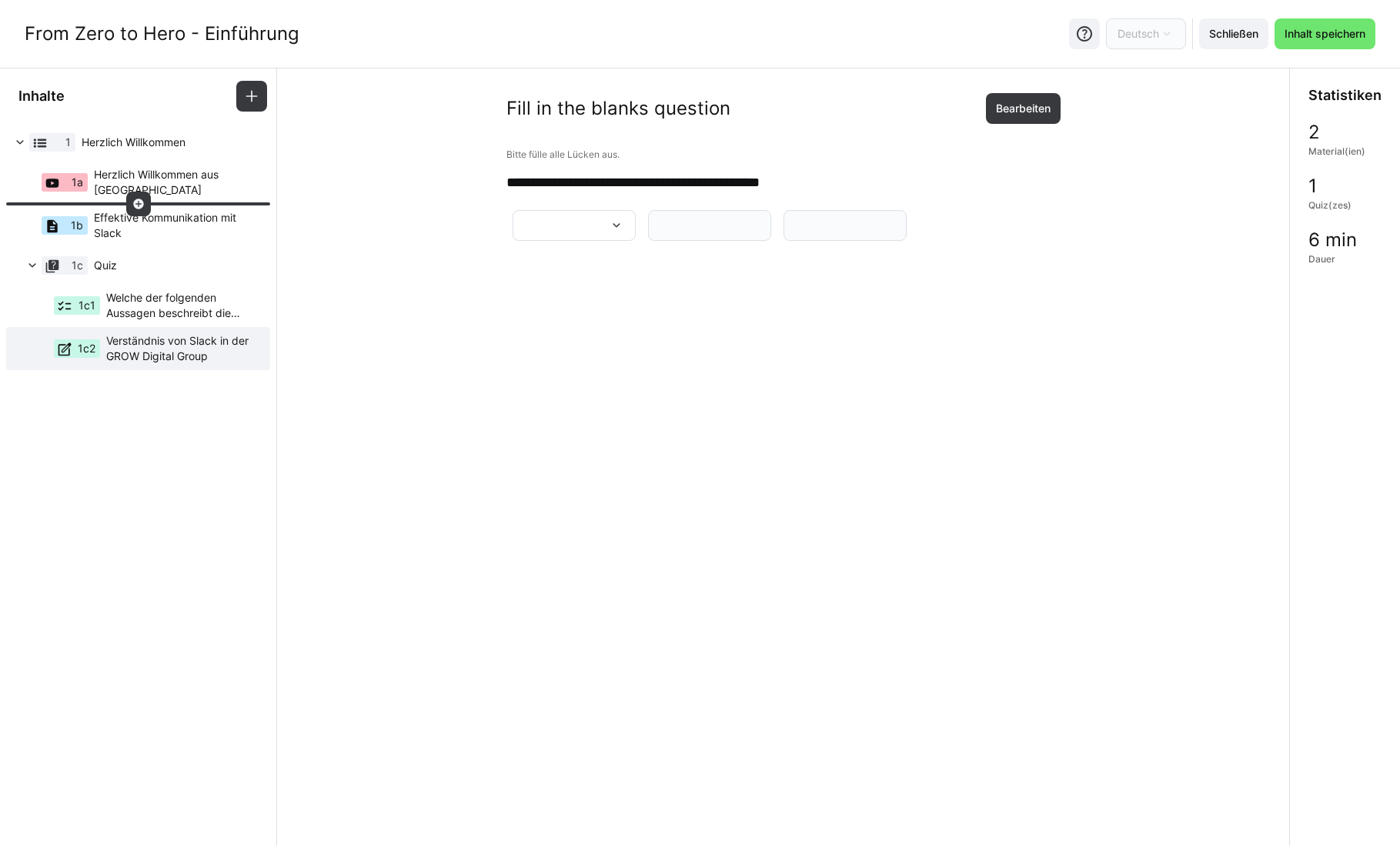
click at [135, 202] on eds-icon at bounding box center [138, 204] width 12 height 12
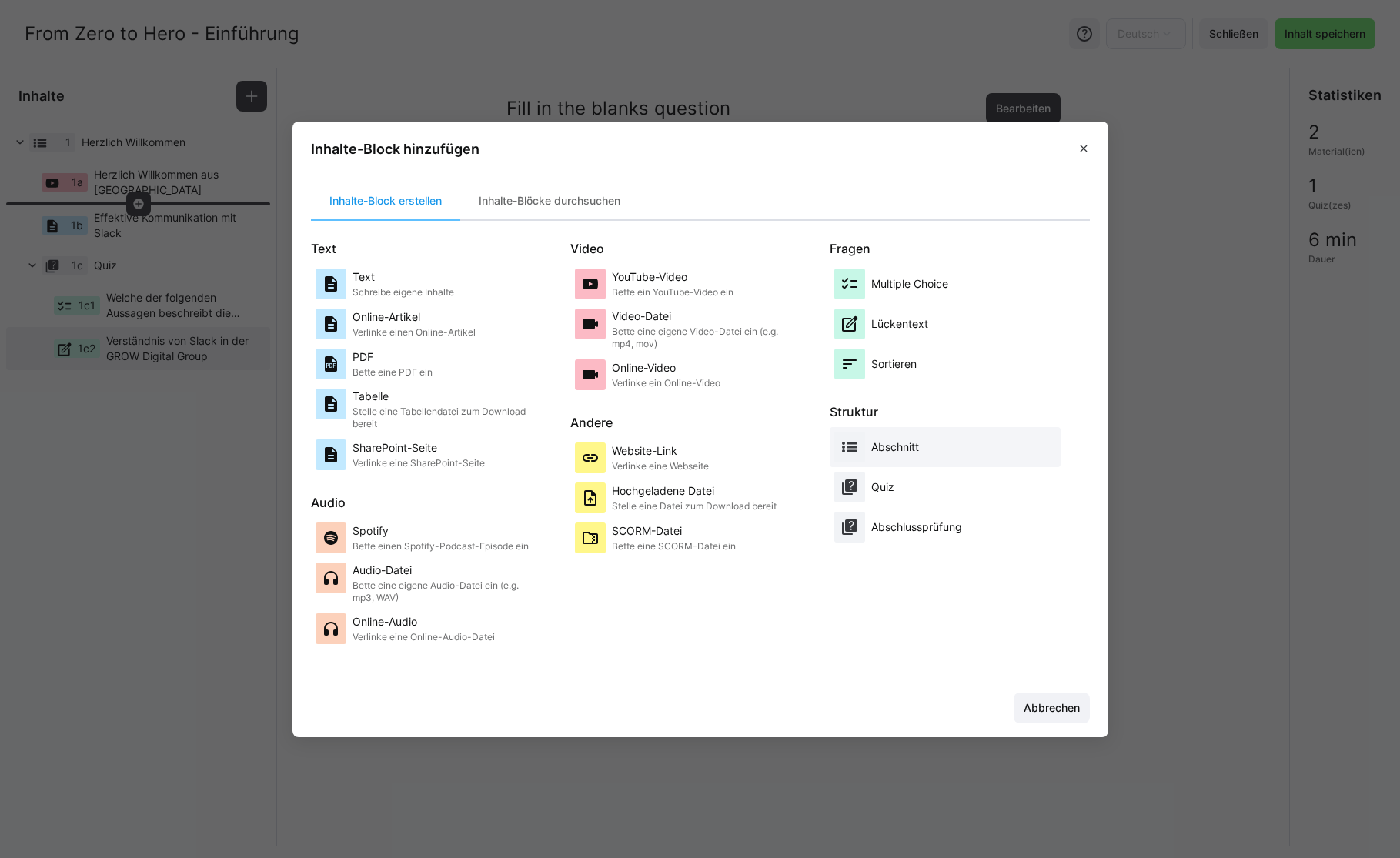
click at [887, 446] on p "Abschnitt" at bounding box center [895, 447] width 48 height 15
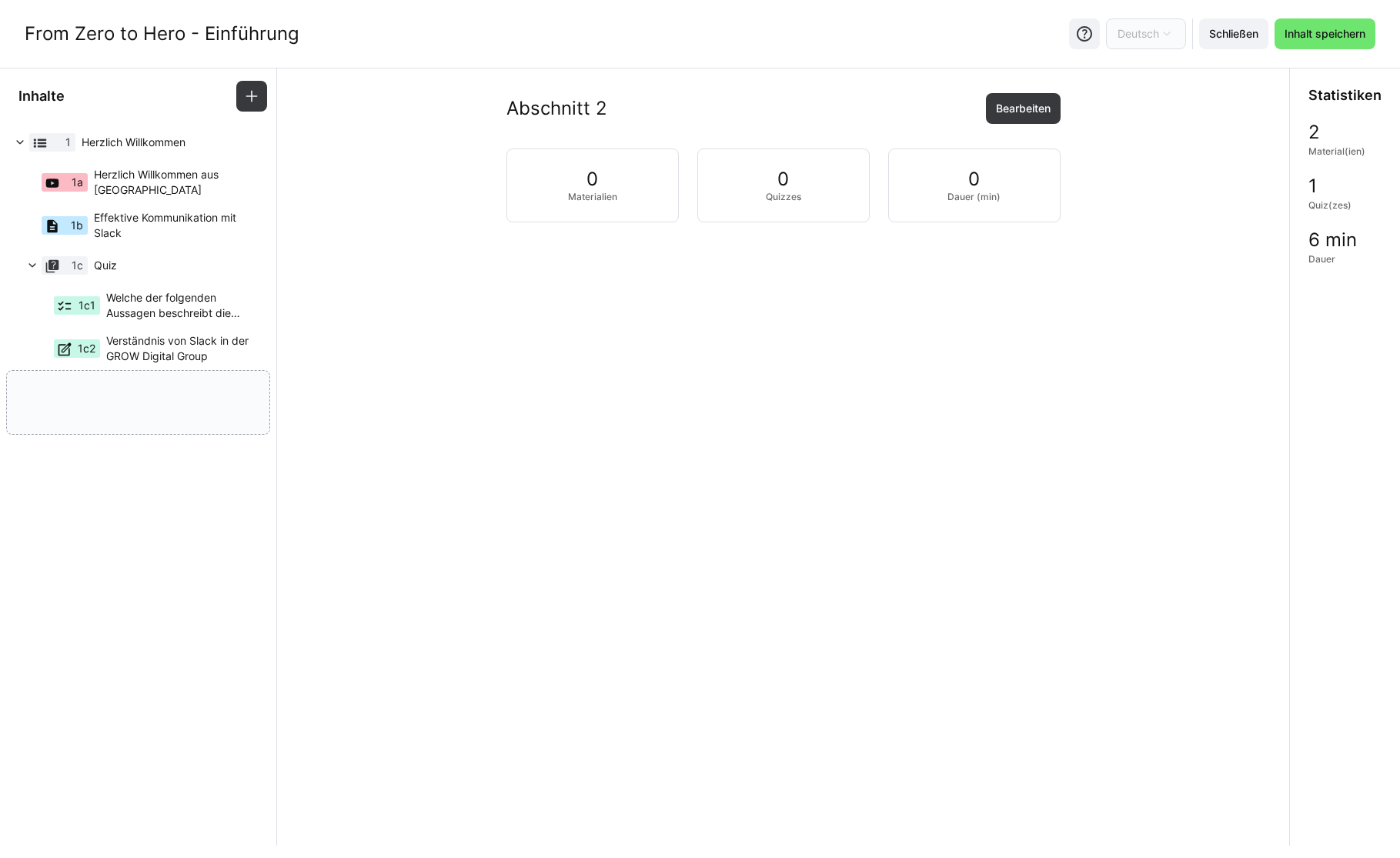
drag, startPoint x: 97, startPoint y: 379, endPoint x: 93, endPoint y: 394, distance: 15.5
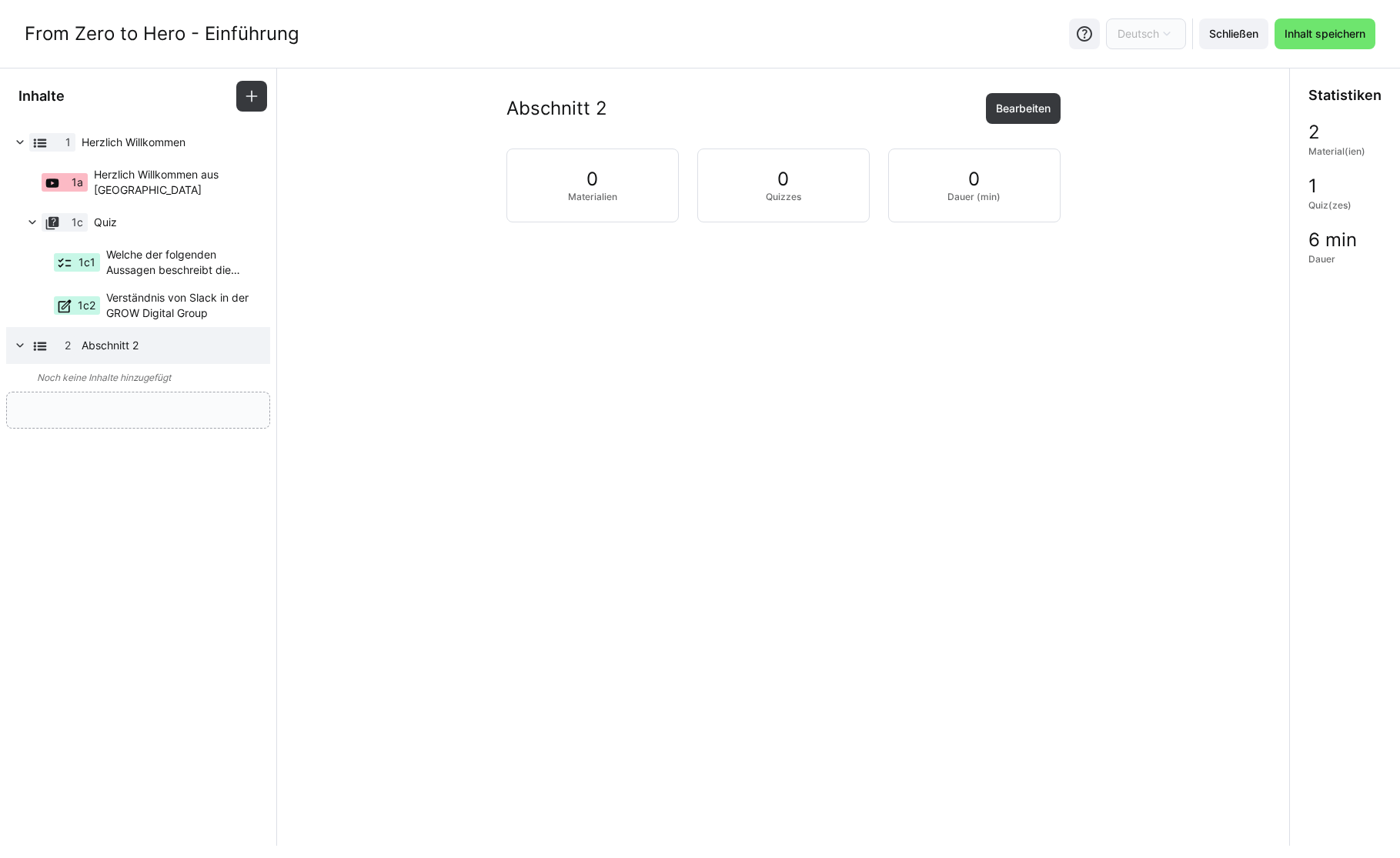
drag, startPoint x: 124, startPoint y: 219, endPoint x: 95, endPoint y: 400, distance: 183.3
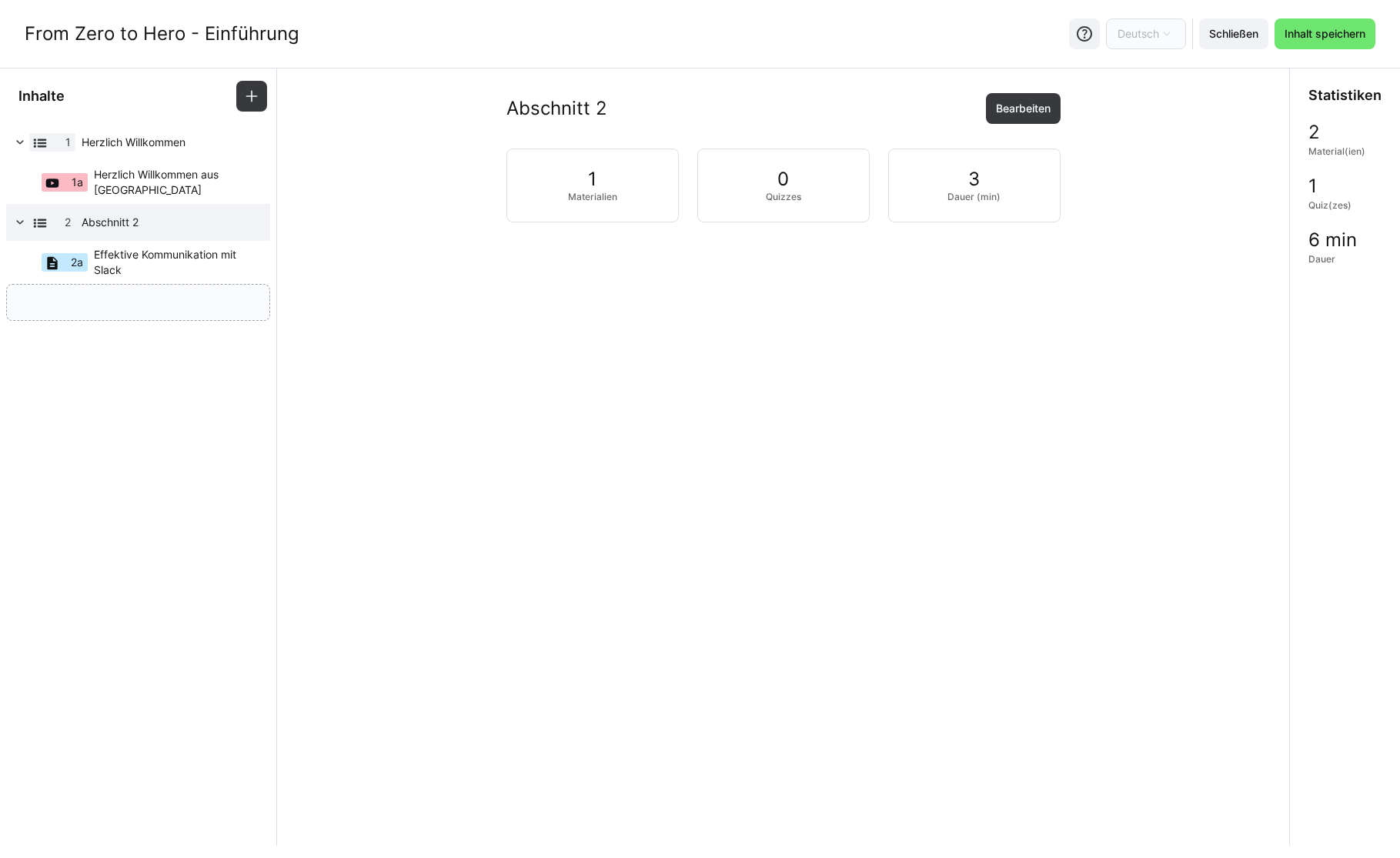
drag, startPoint x: 108, startPoint y: 221, endPoint x: 102, endPoint y: 319, distance: 98.2
click at [114, 229] on span "Abschnitt 2" at bounding box center [166, 222] width 169 height 15
click at [115, 225] on span "Abschnitt 2" at bounding box center [166, 222] width 169 height 15
click at [117, 223] on span "Abschnitt 2" at bounding box center [166, 222] width 169 height 15
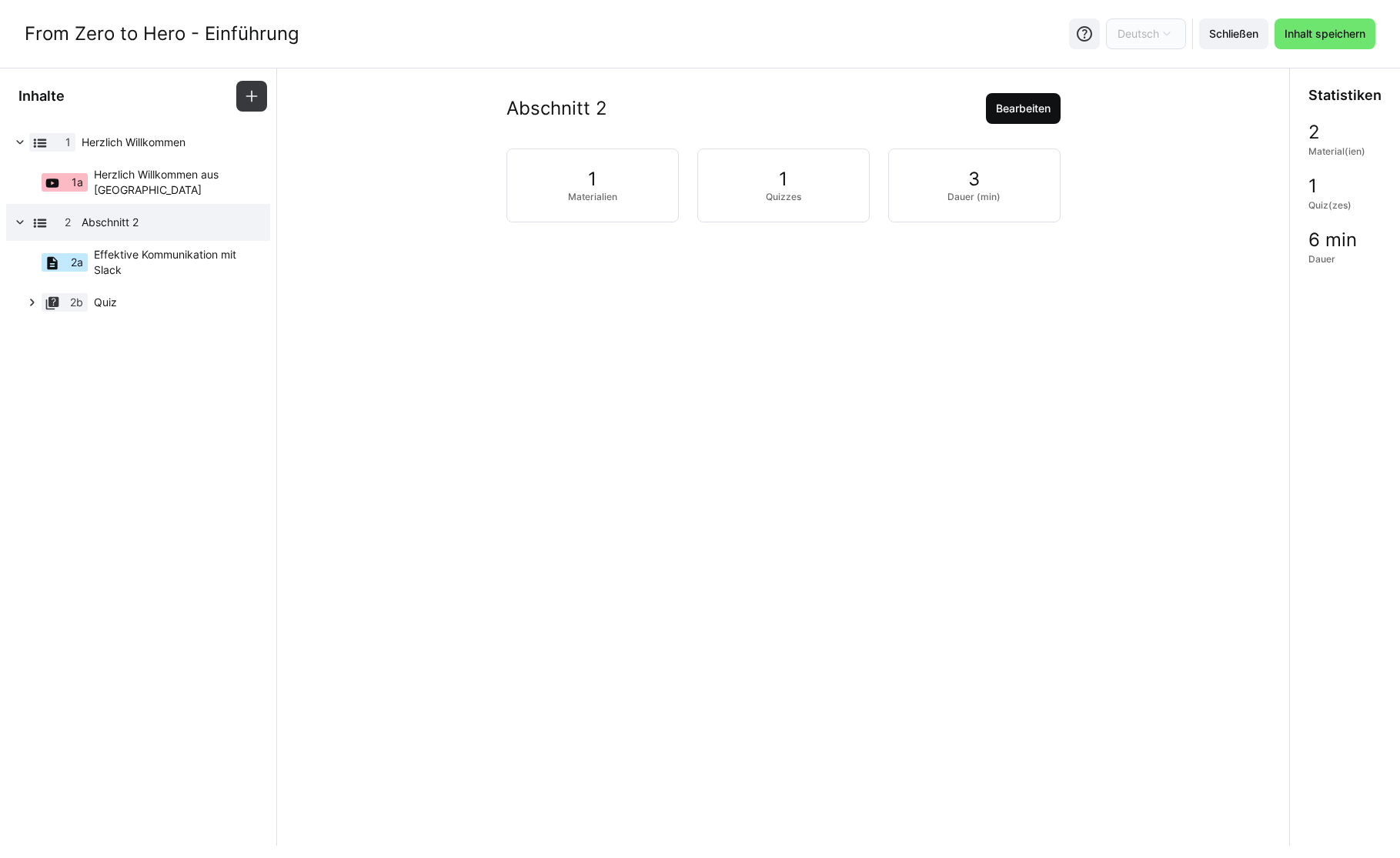
click at [1030, 105] on span "Bearbeiten" at bounding box center [1024, 109] width 59 height 15
click at [588, 208] on eds-input "Abschnitt 2" at bounding box center [783, 196] width 516 height 31
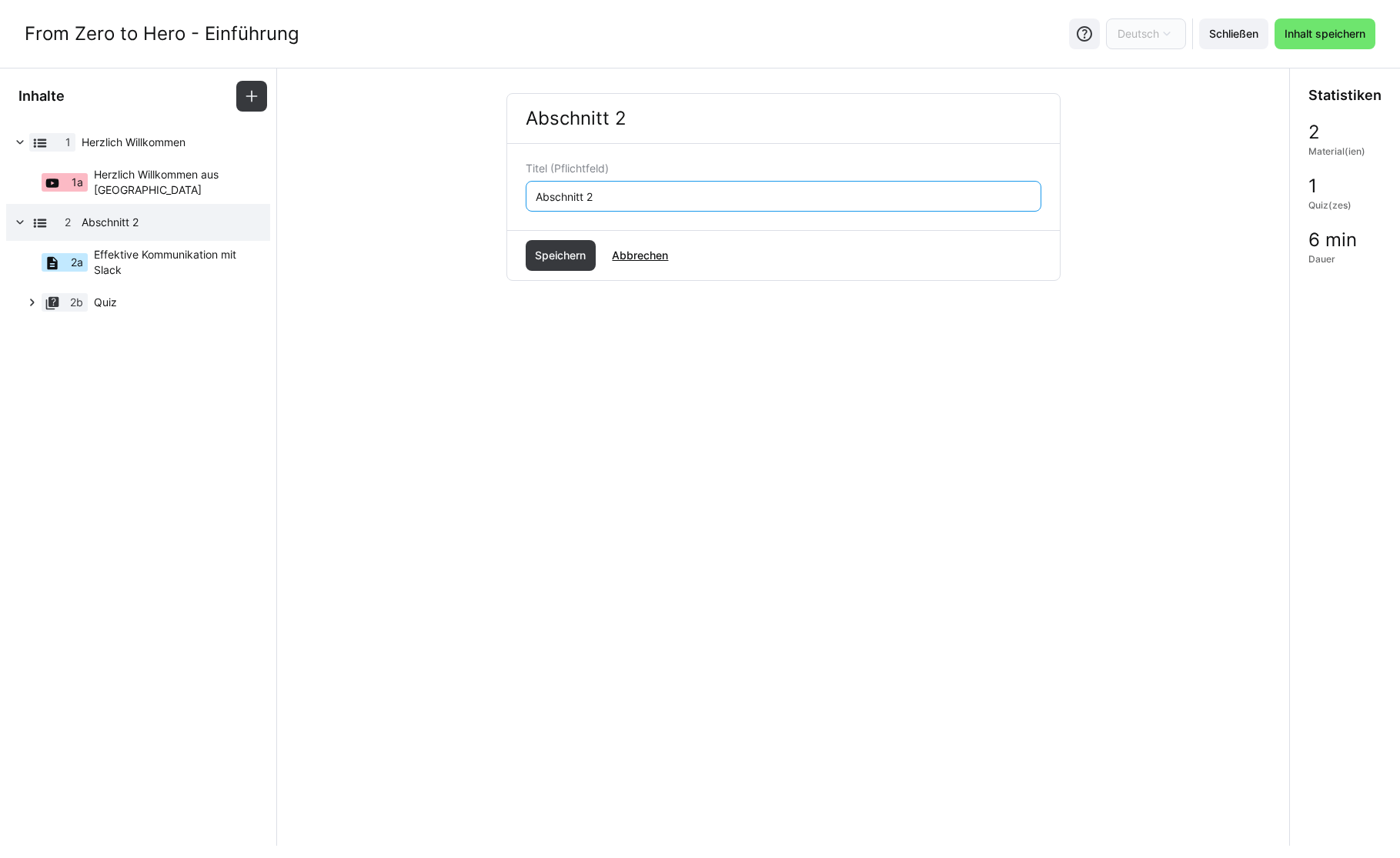
click at [588, 200] on input "Abschnitt 2" at bounding box center [782, 196] width 498 height 14
type input "s"
type input "Slack"
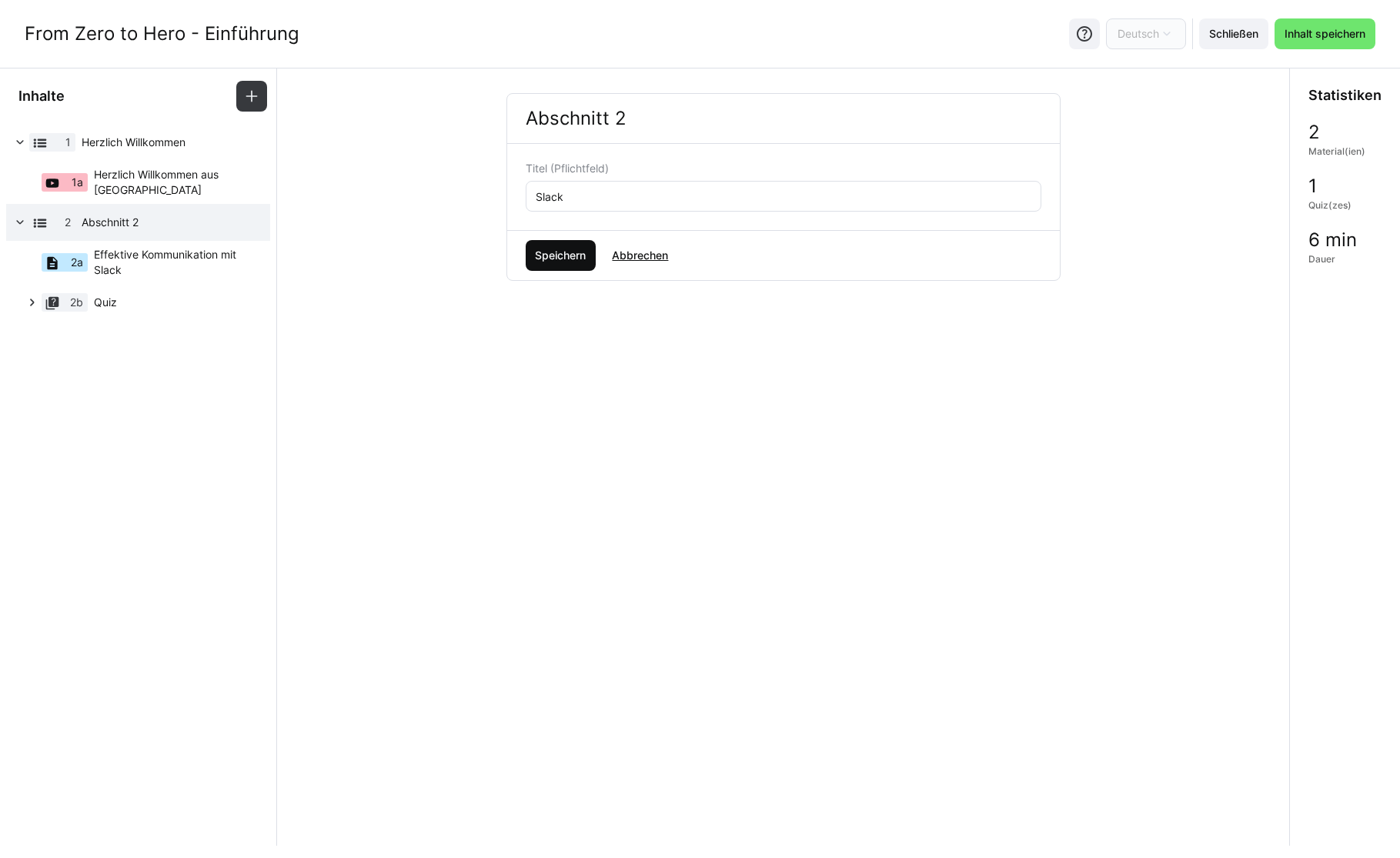
click at [558, 251] on span "Speichern" at bounding box center [560, 255] width 55 height 15
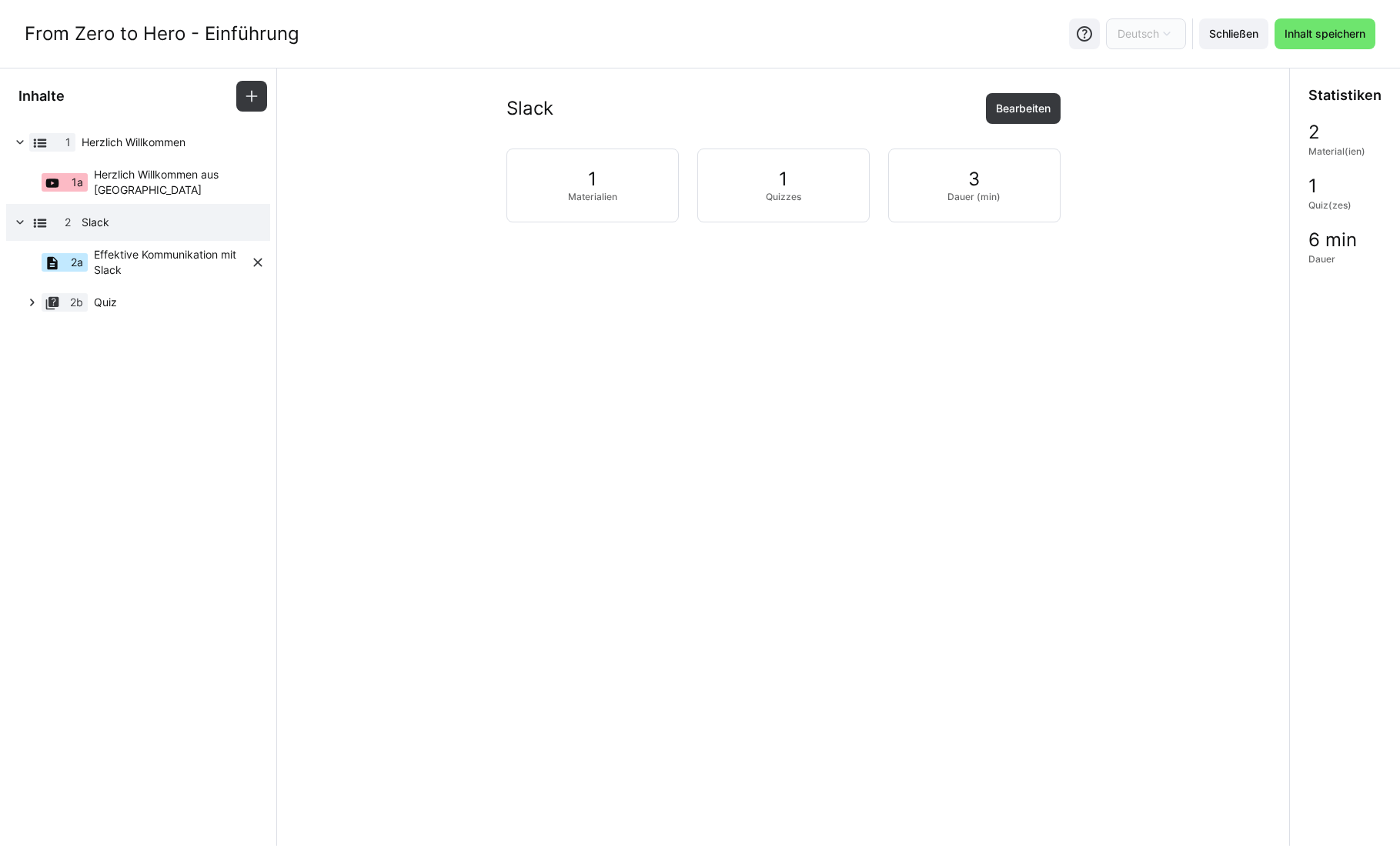
click at [95, 261] on span "Effektive Kommunikation mit Slack" at bounding box center [172, 262] width 156 height 31
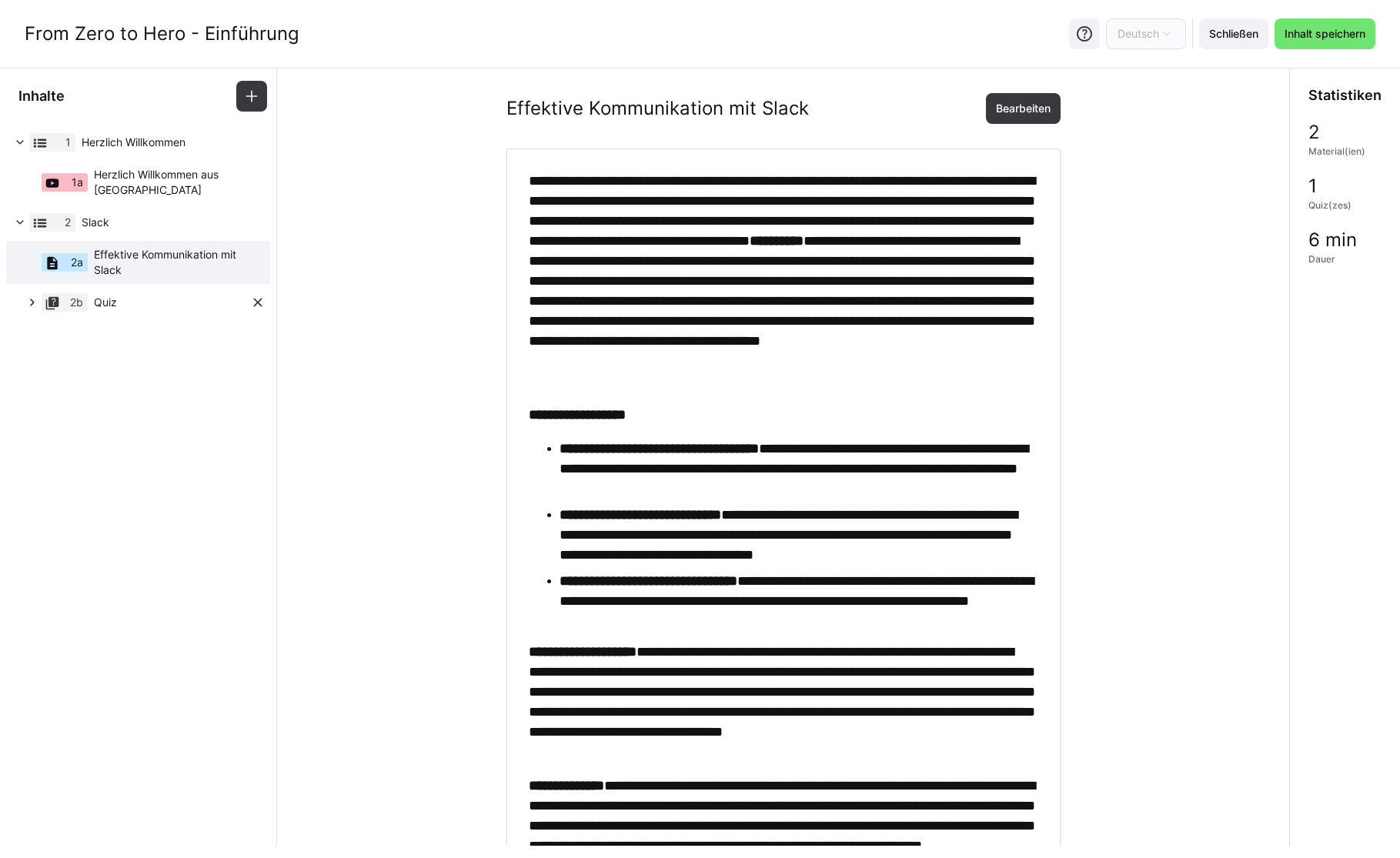
click at [104, 295] on span "Quiz" at bounding box center [172, 302] width 156 height 15
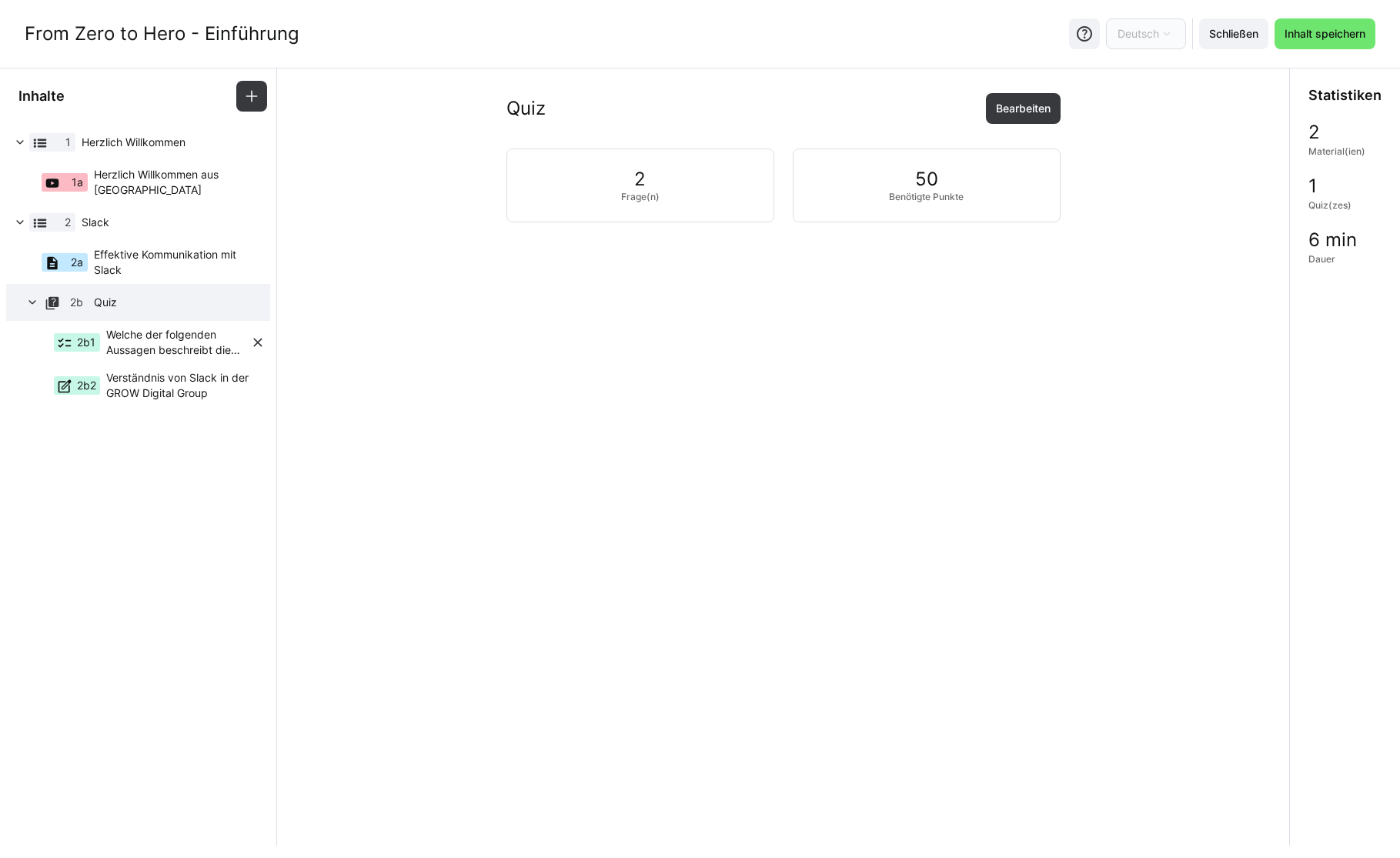
click at [85, 351] on div "2b1" at bounding box center [77, 342] width 46 height 18
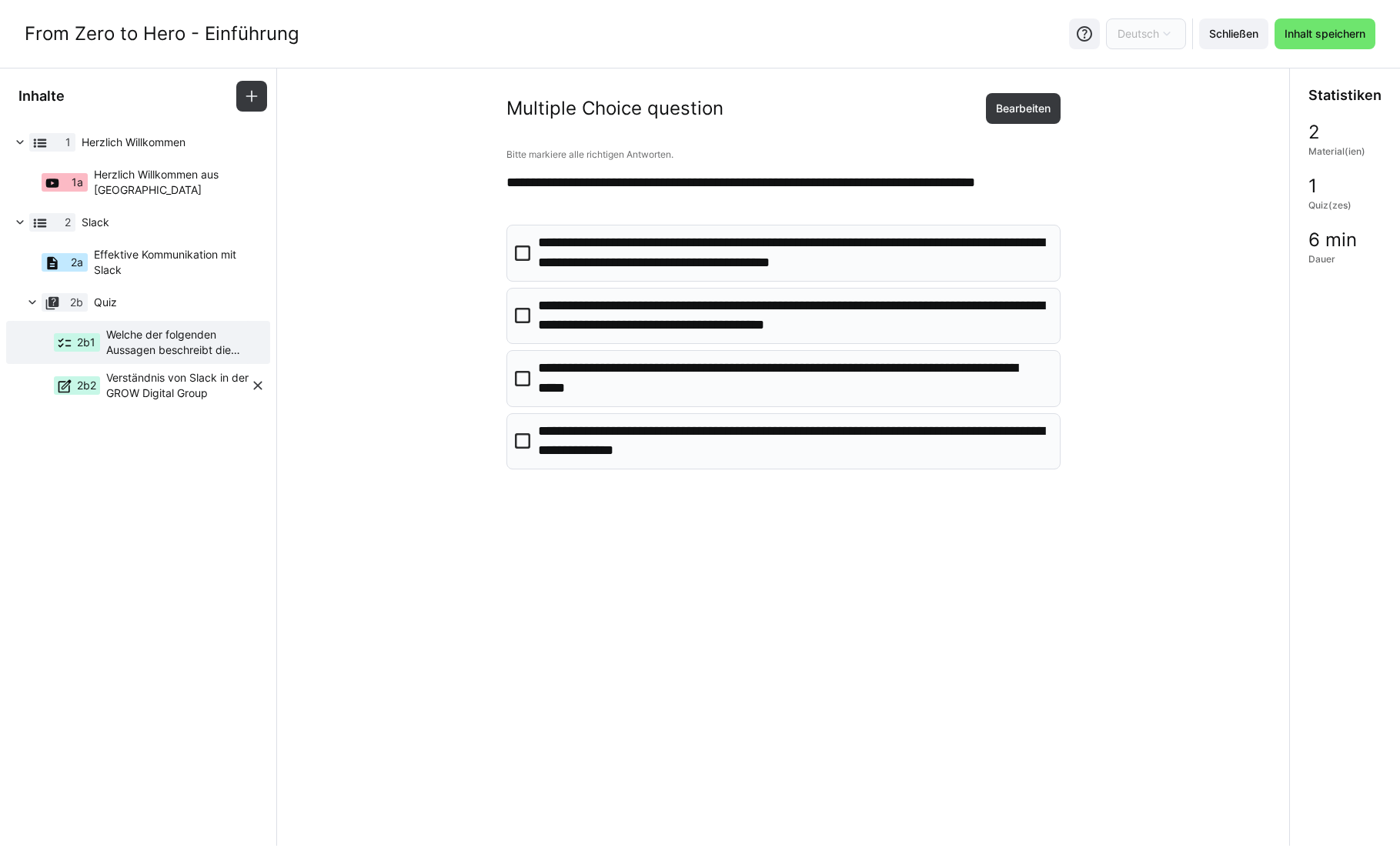
click at [125, 386] on span "Verständnis von Slack in der GROW Digital Group" at bounding box center [177, 385] width 144 height 31
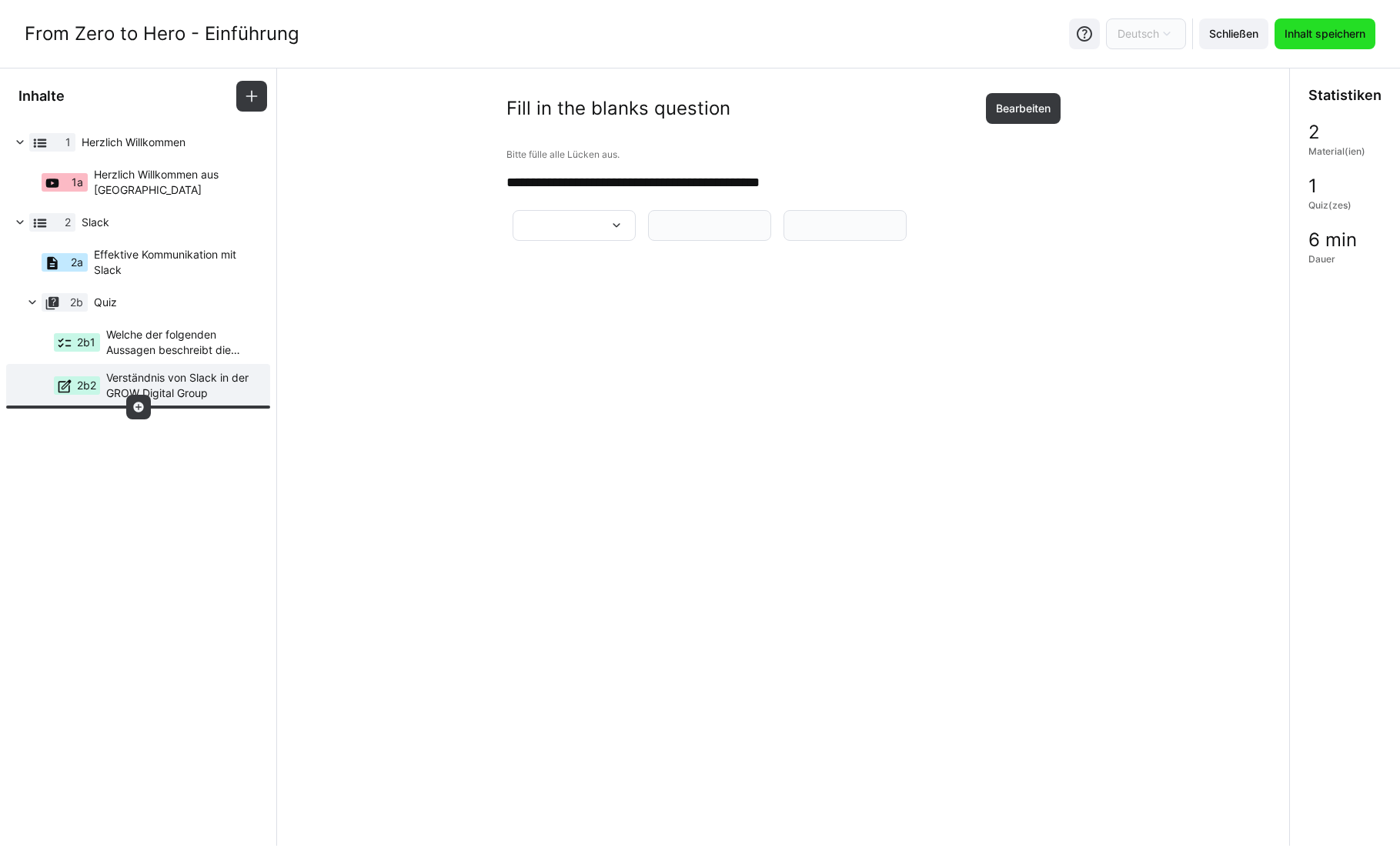
click at [1315, 38] on span "Inhalt speichern" at bounding box center [1325, 33] width 86 height 15
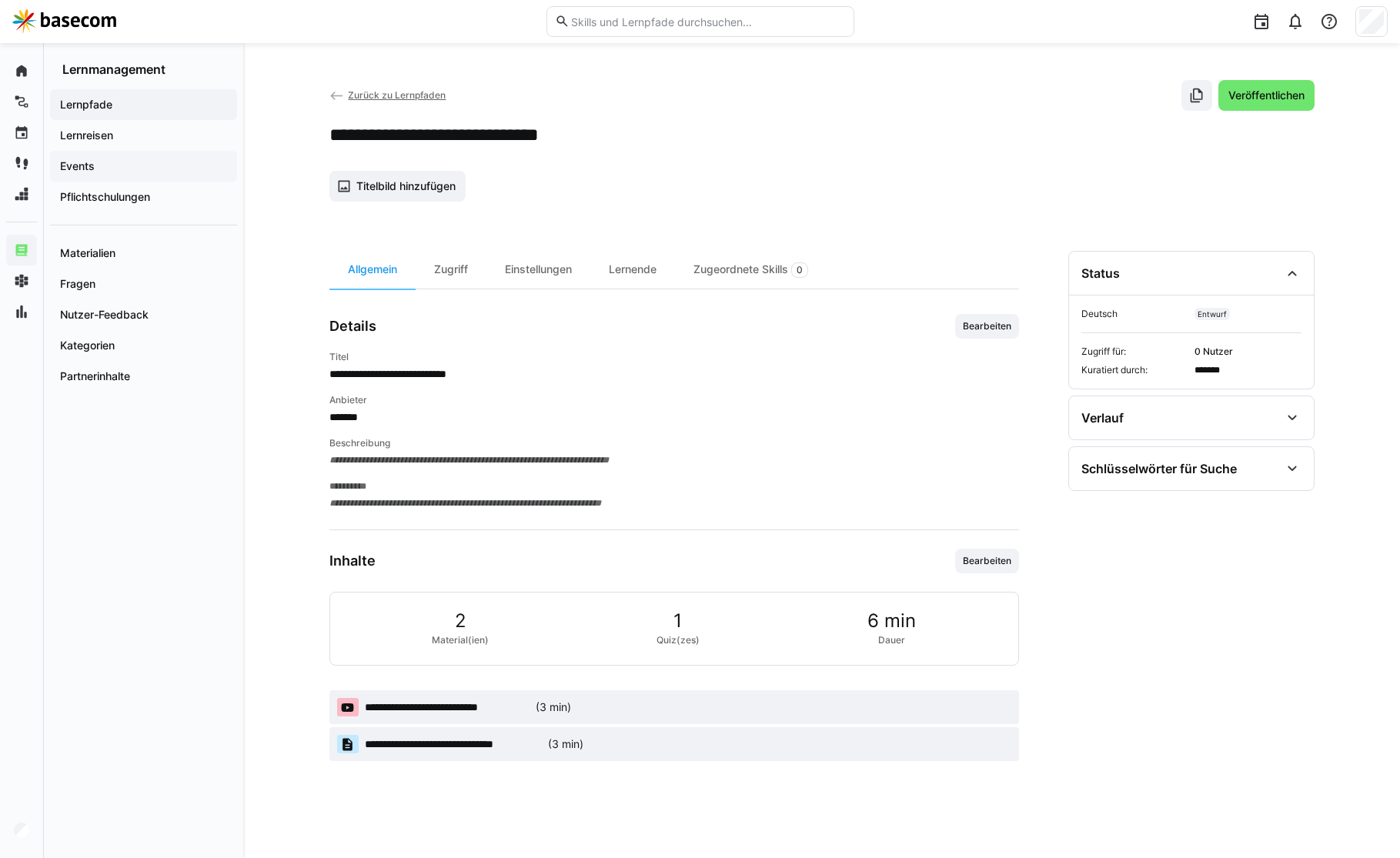
click at [0, 0] on app-navigation-label "Events" at bounding box center [0, 0] width 0 height 0
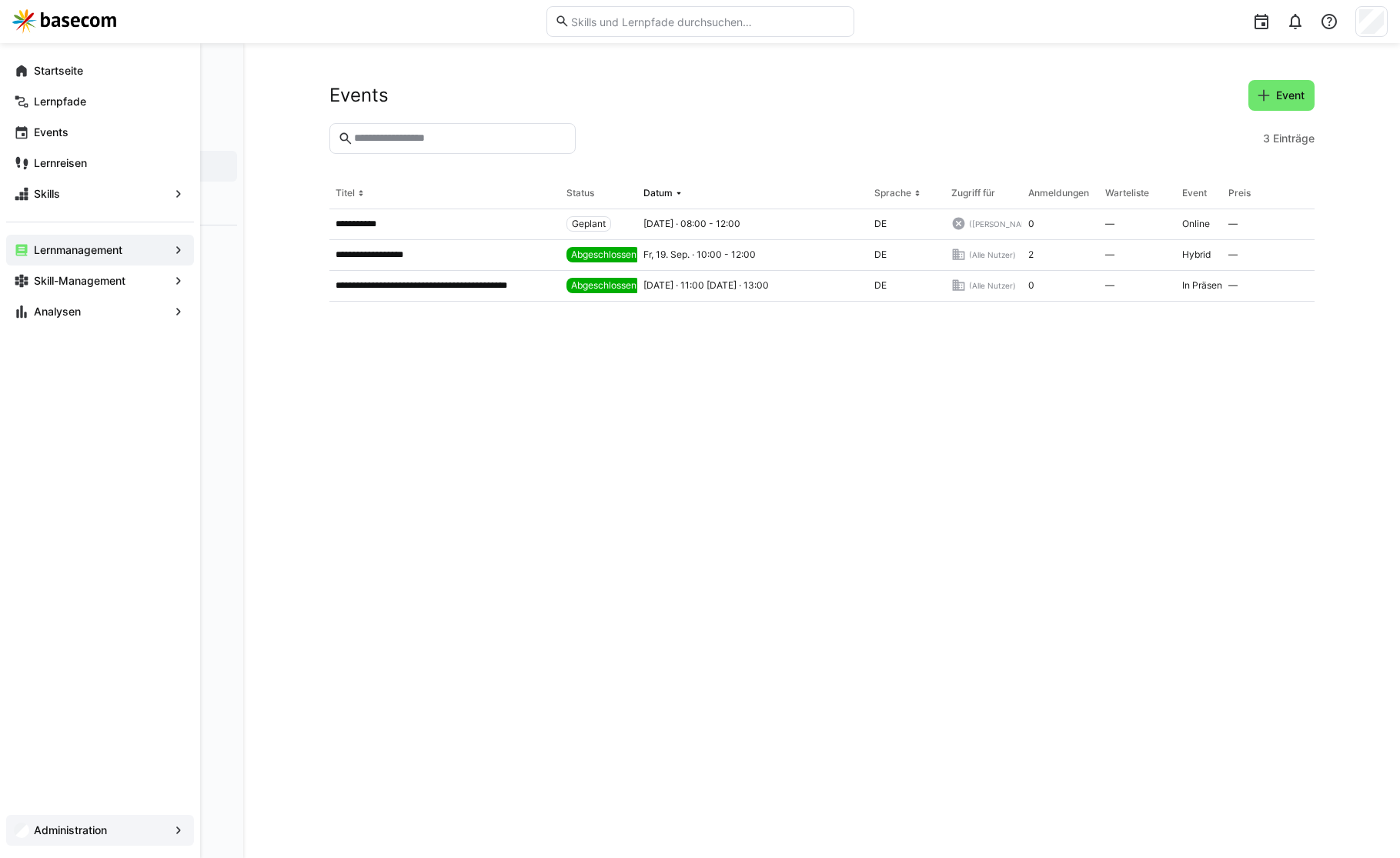
click at [132, 842] on div "Administration" at bounding box center [99, 830] width 188 height 31
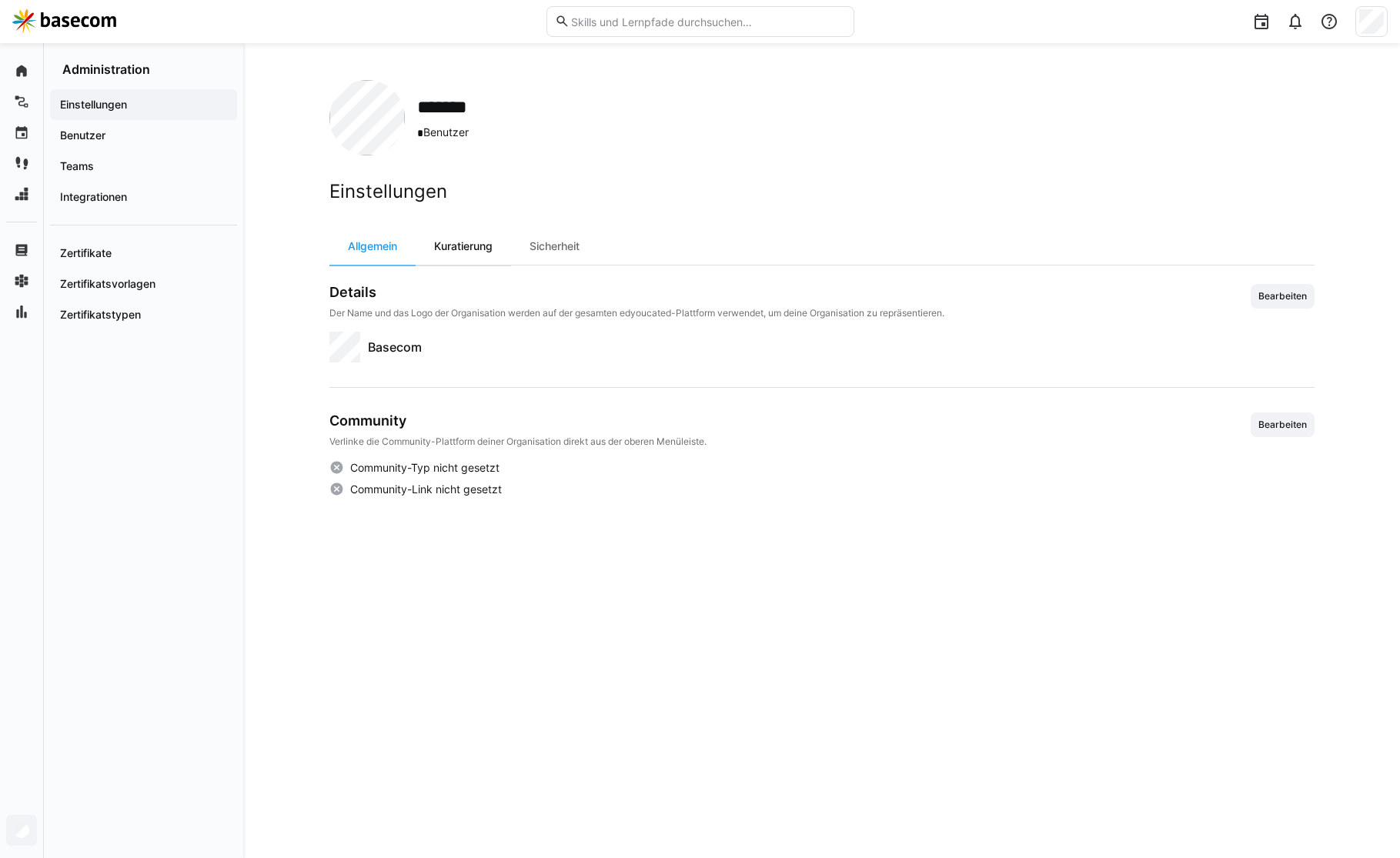
click at [471, 248] on div "Kuratierung" at bounding box center [463, 246] width 95 height 37
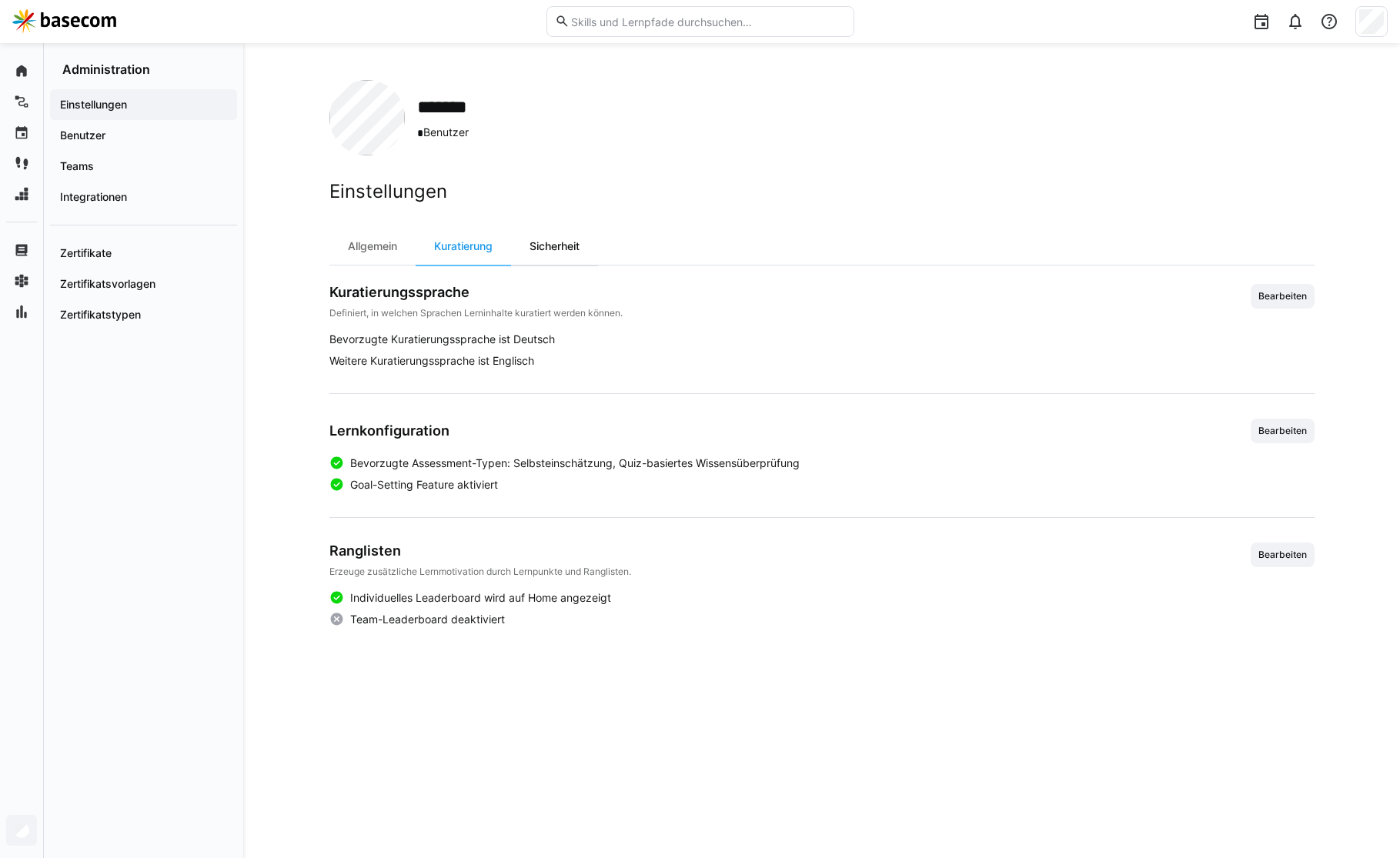
click at [534, 246] on div "Sicherheit" at bounding box center [554, 246] width 87 height 37
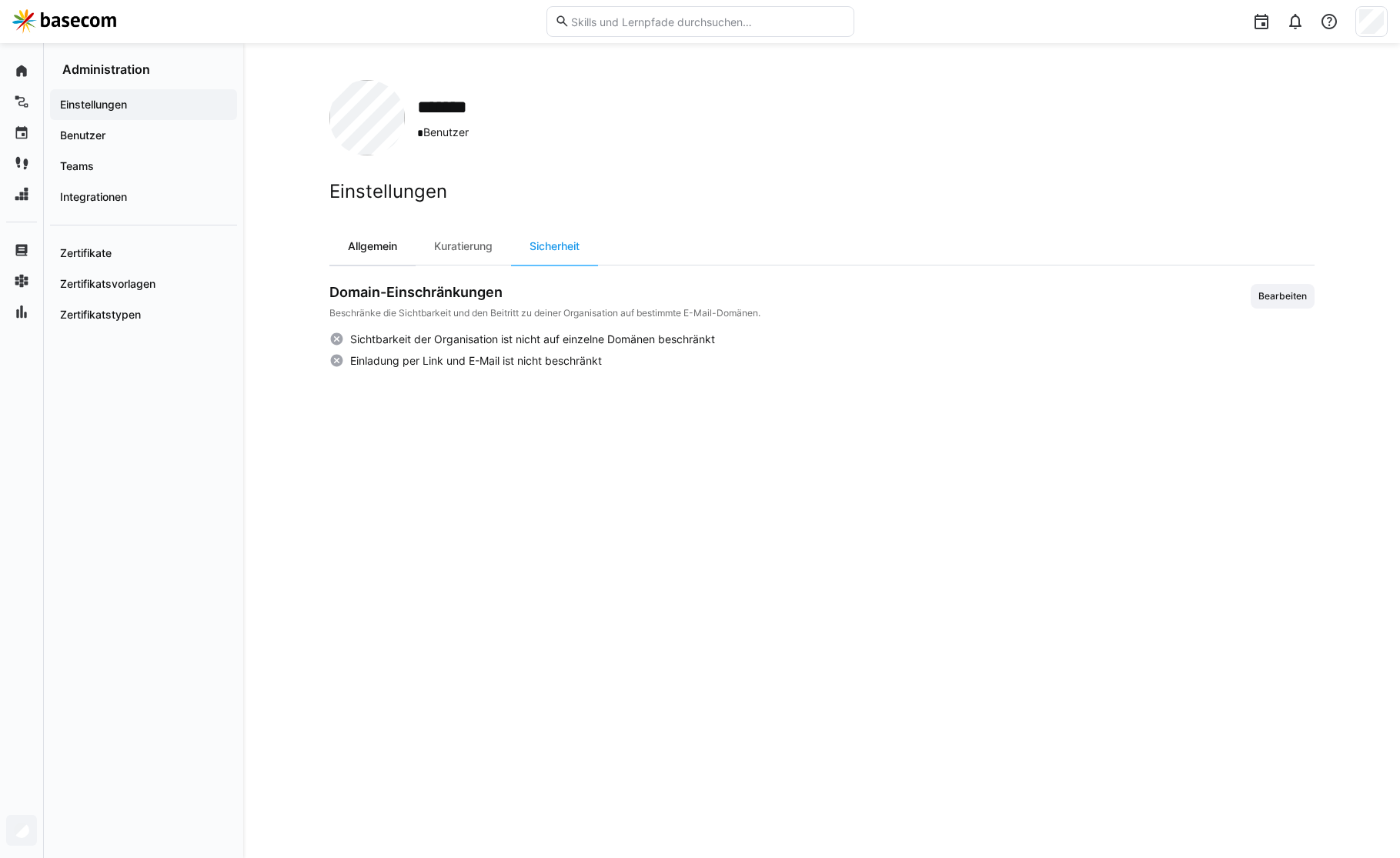
click at [381, 251] on div "Allgemein" at bounding box center [373, 246] width 86 height 37
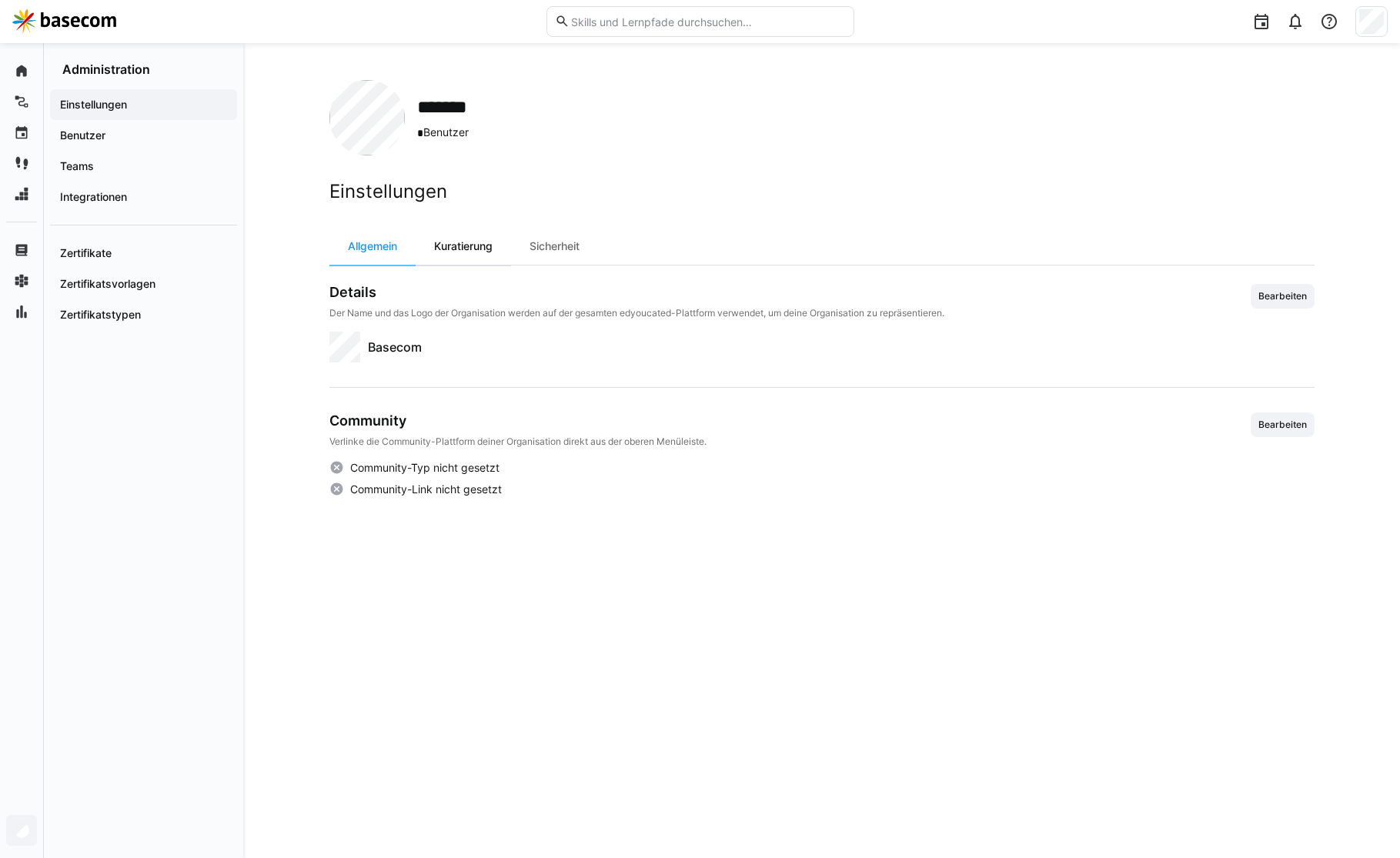
click at [416, 251] on div "Kuratierung" at bounding box center [463, 246] width 95 height 37
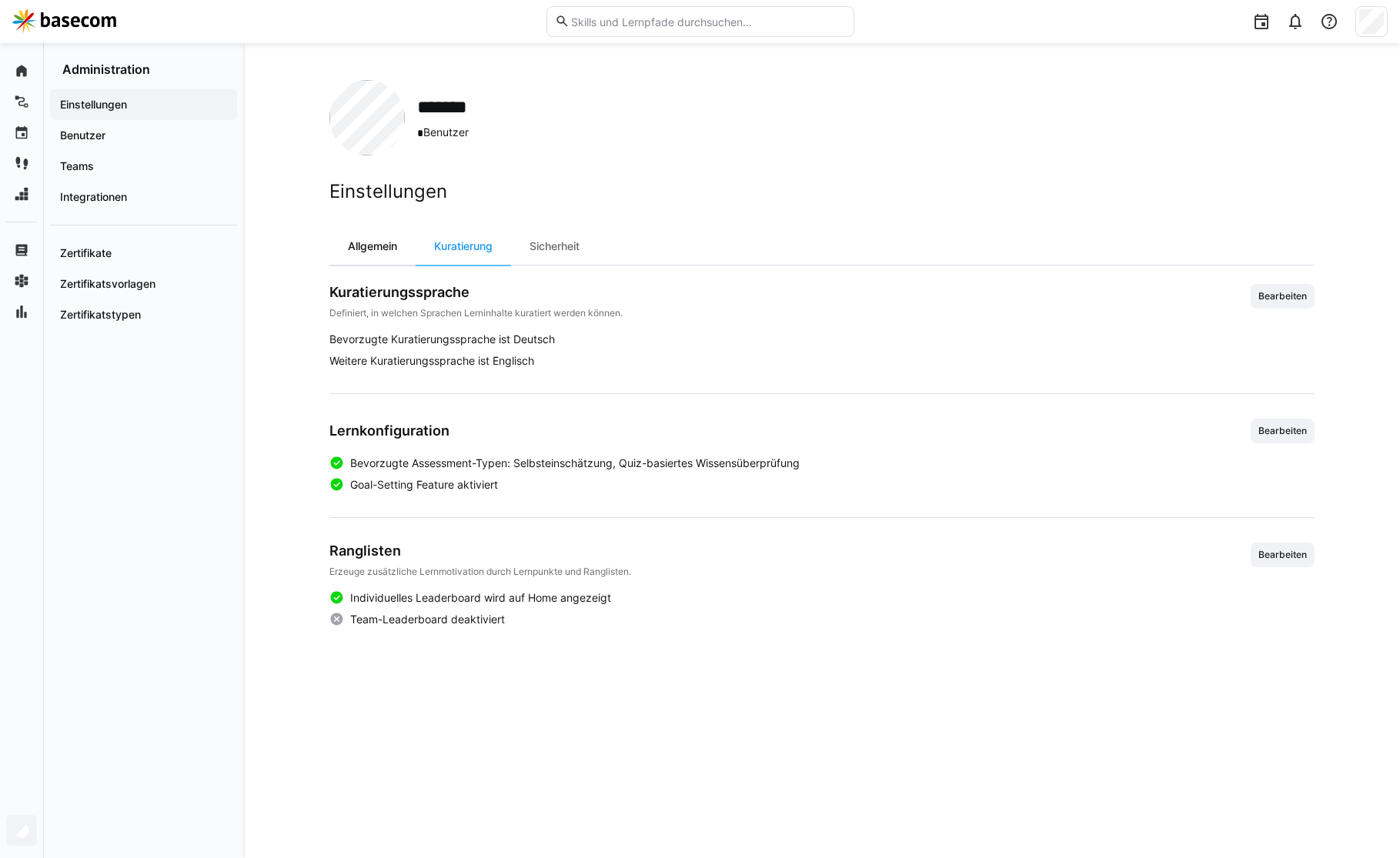
click at [386, 251] on div "Allgemein" at bounding box center [373, 246] width 86 height 37
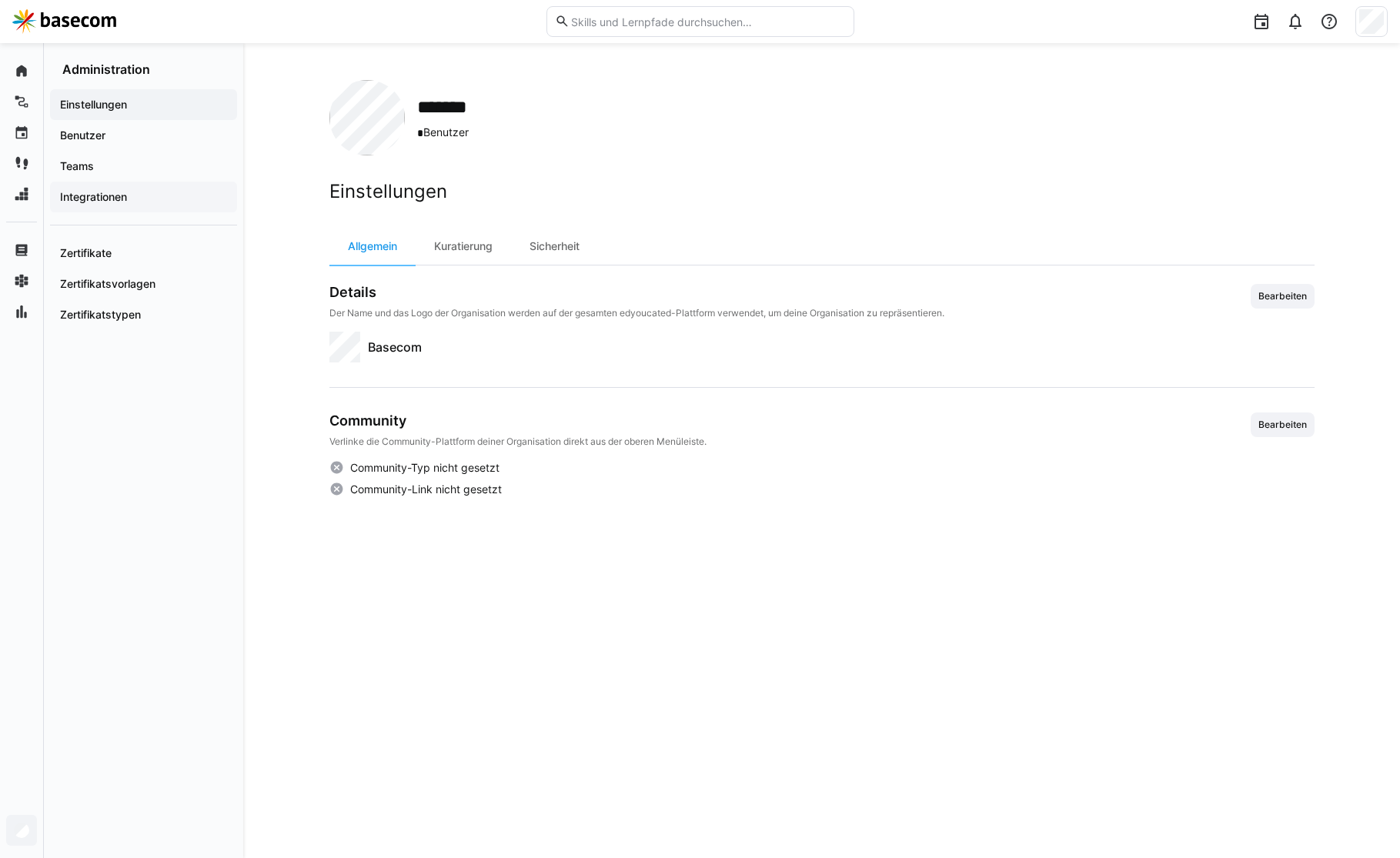
click at [126, 188] on div "Integrationen" at bounding box center [143, 197] width 187 height 31
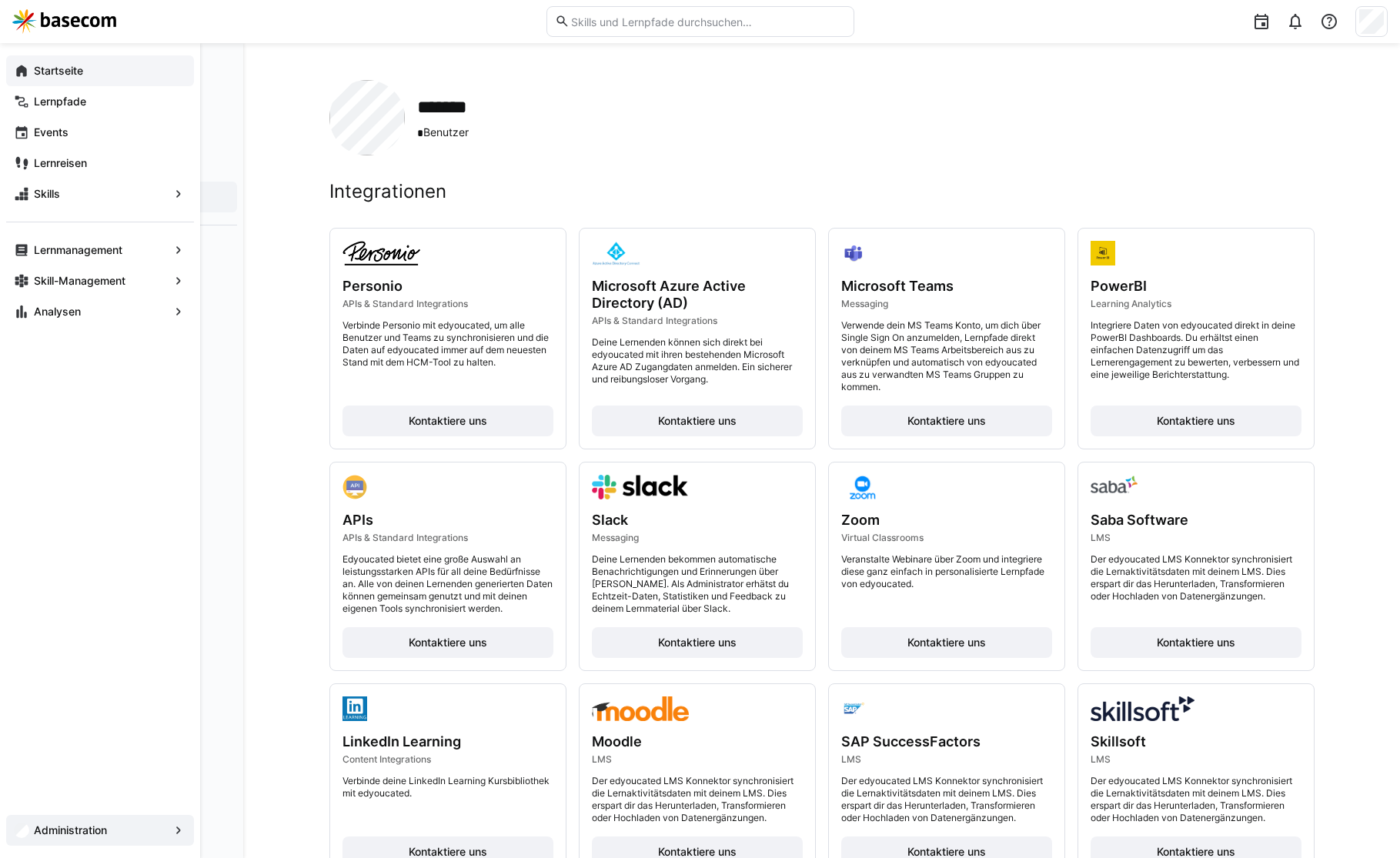
click at [30, 65] on div "Startseite" at bounding box center [99, 71] width 188 height 31
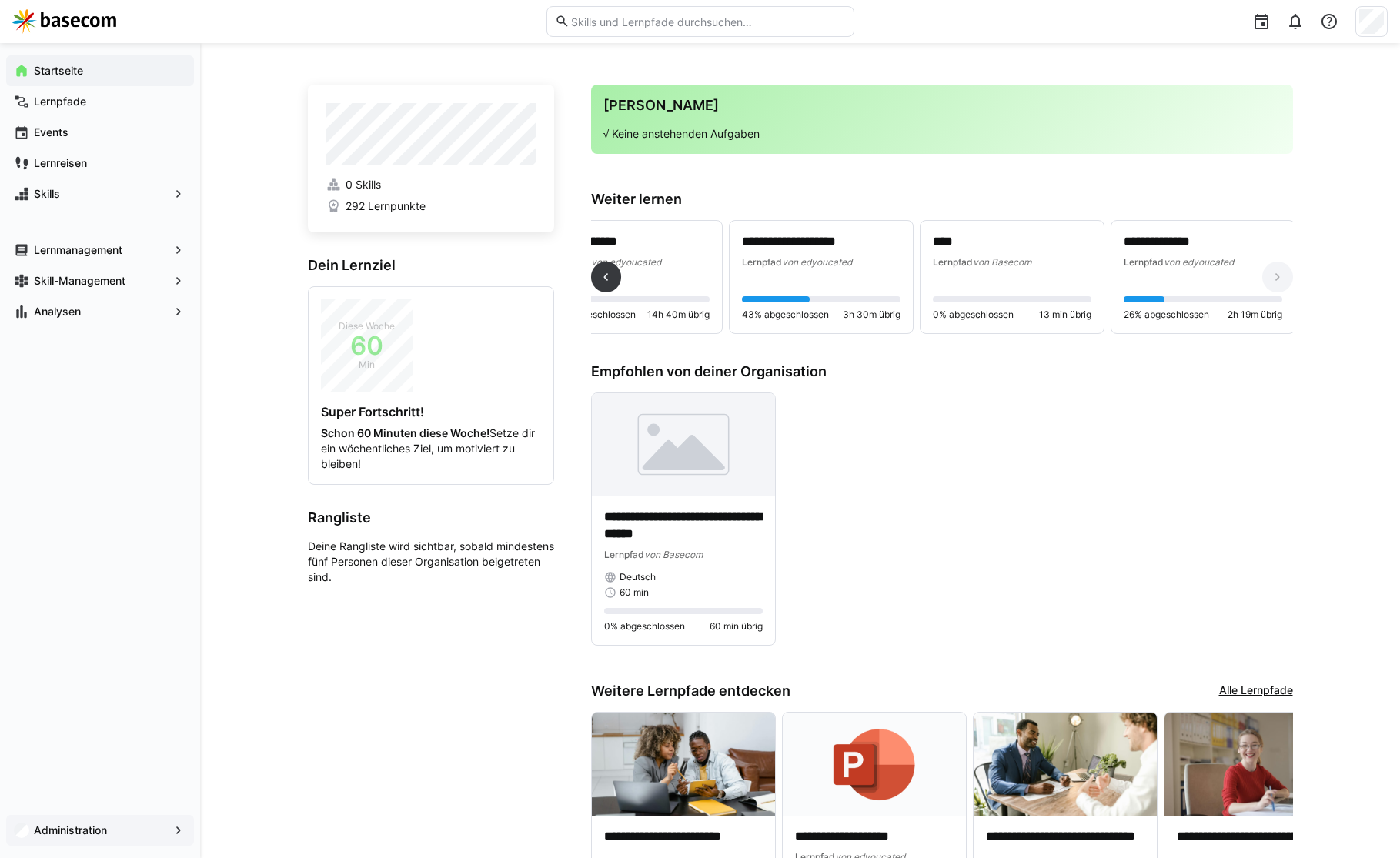
scroll to position [0, 437]
drag, startPoint x: 1143, startPoint y: 342, endPoint x: 1134, endPoint y: 343, distance: 9.1
click at [1134, 343] on div "**********" at bounding box center [942, 283] width 702 height 126
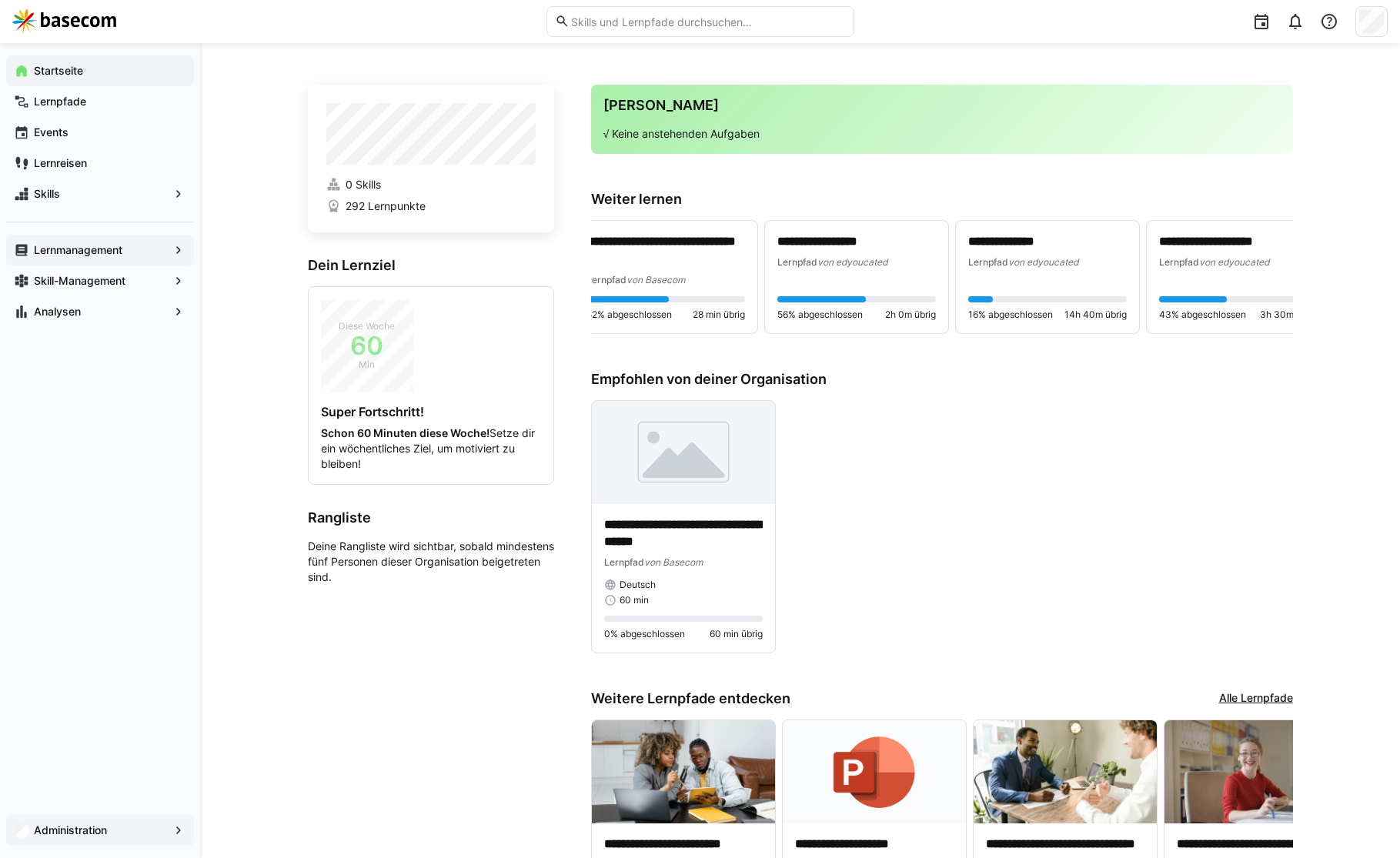
click at [0, 0] on app-navigation-label "Lernmanagement" at bounding box center [0, 0] width 0 height 0
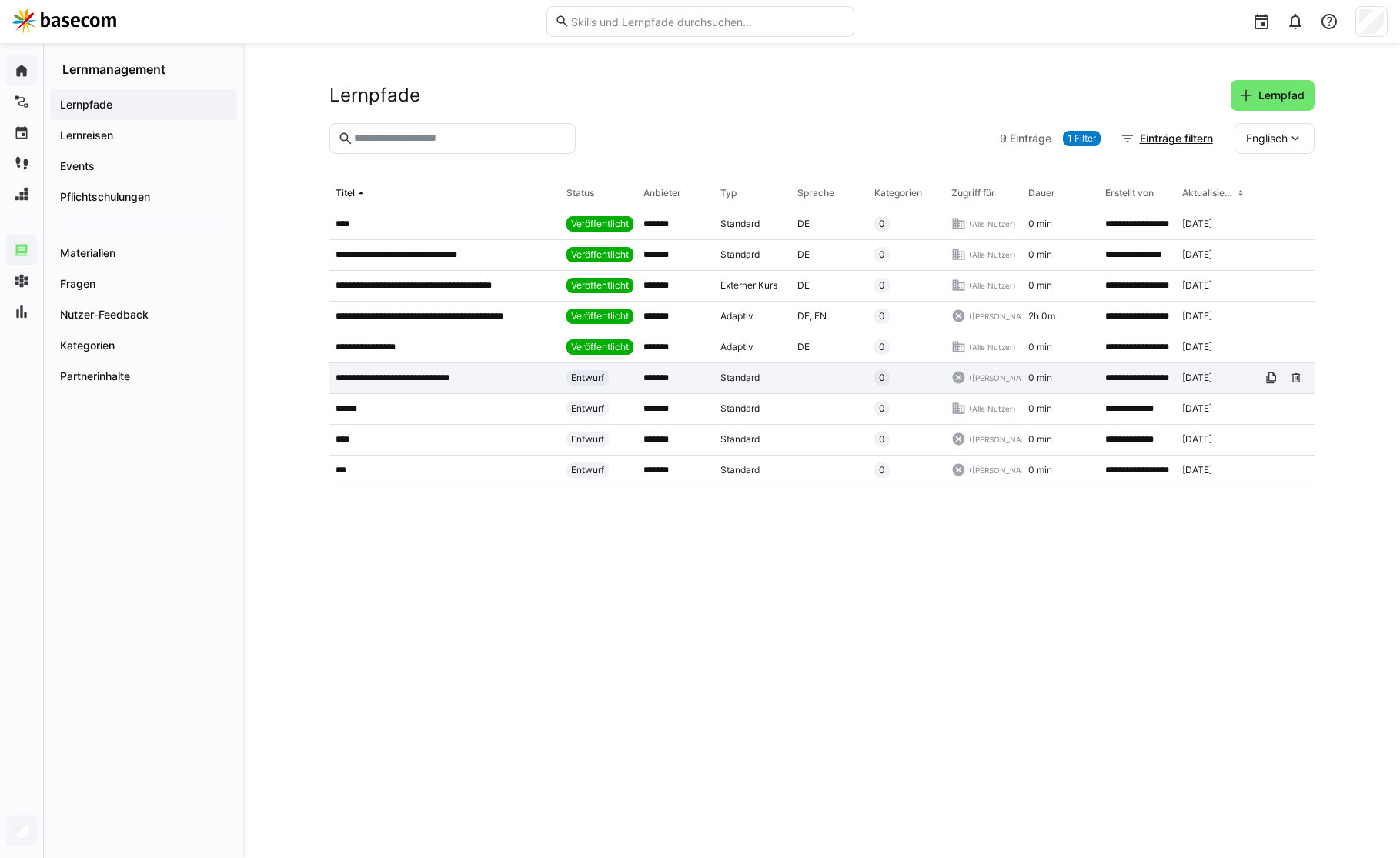
click at [445, 366] on div "**********" at bounding box center [445, 378] width 231 height 31
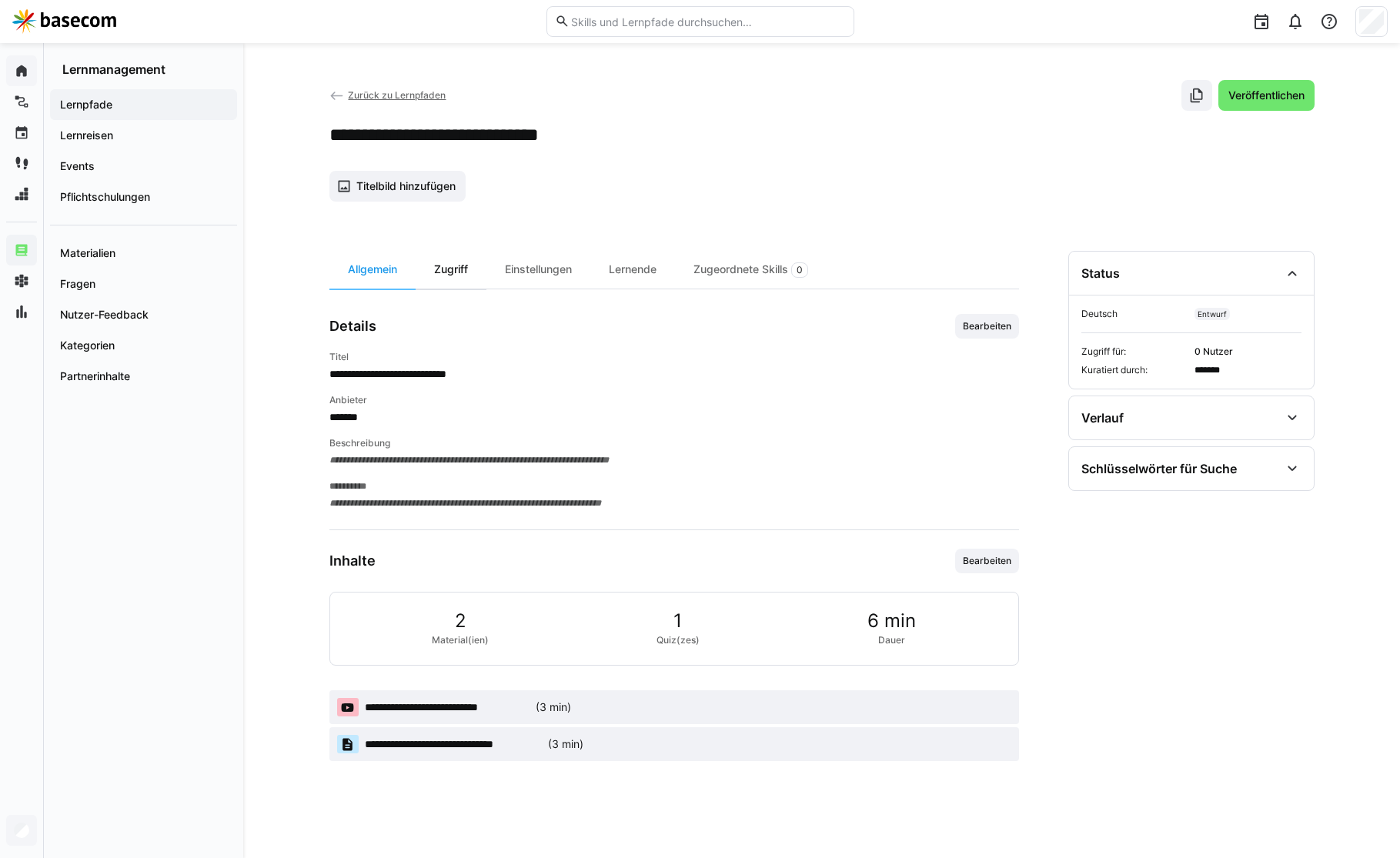
click at [450, 274] on div "Zugriff" at bounding box center [451, 270] width 71 height 38
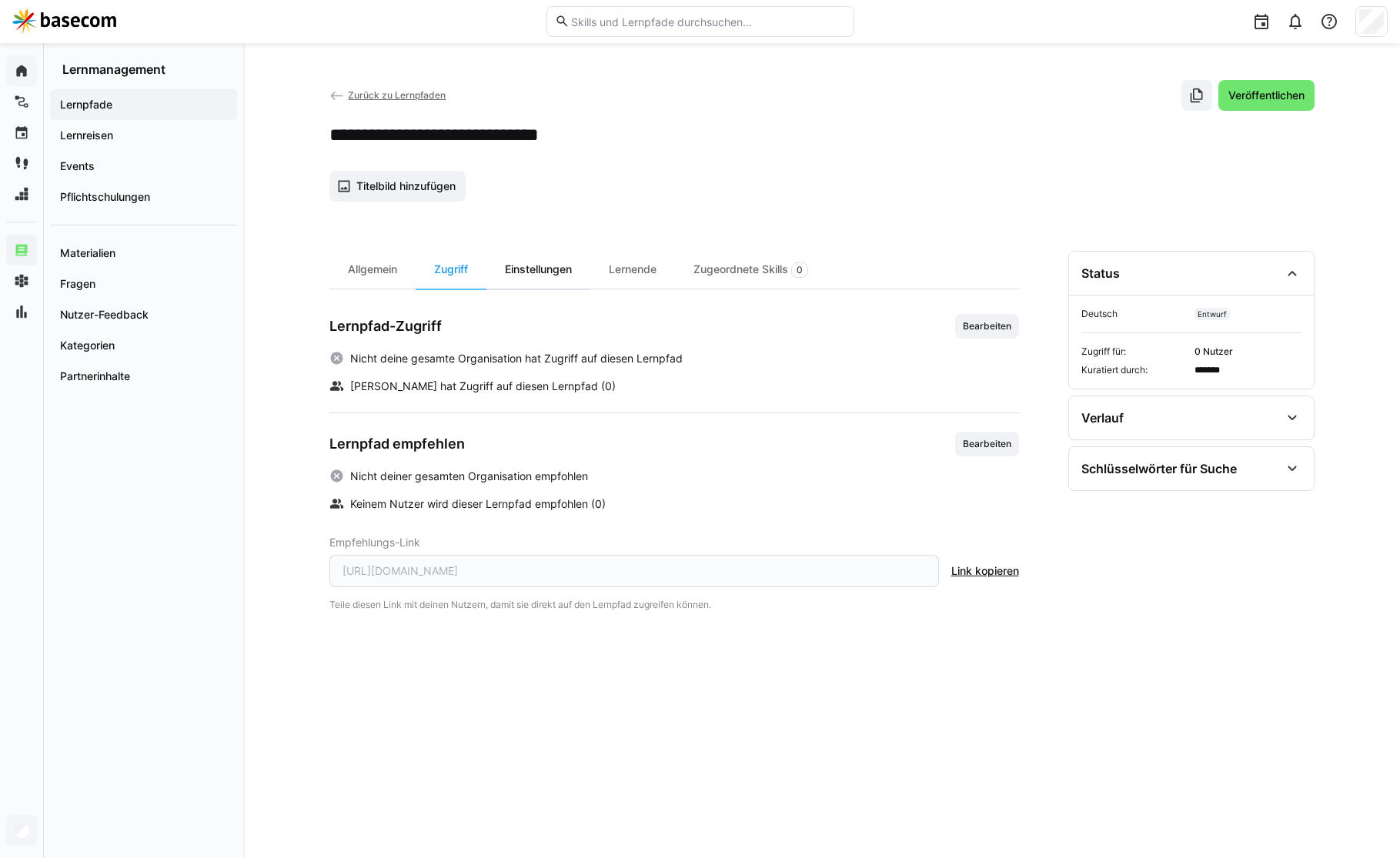
click at [522, 275] on div "Einstellungen" at bounding box center [538, 270] width 104 height 38
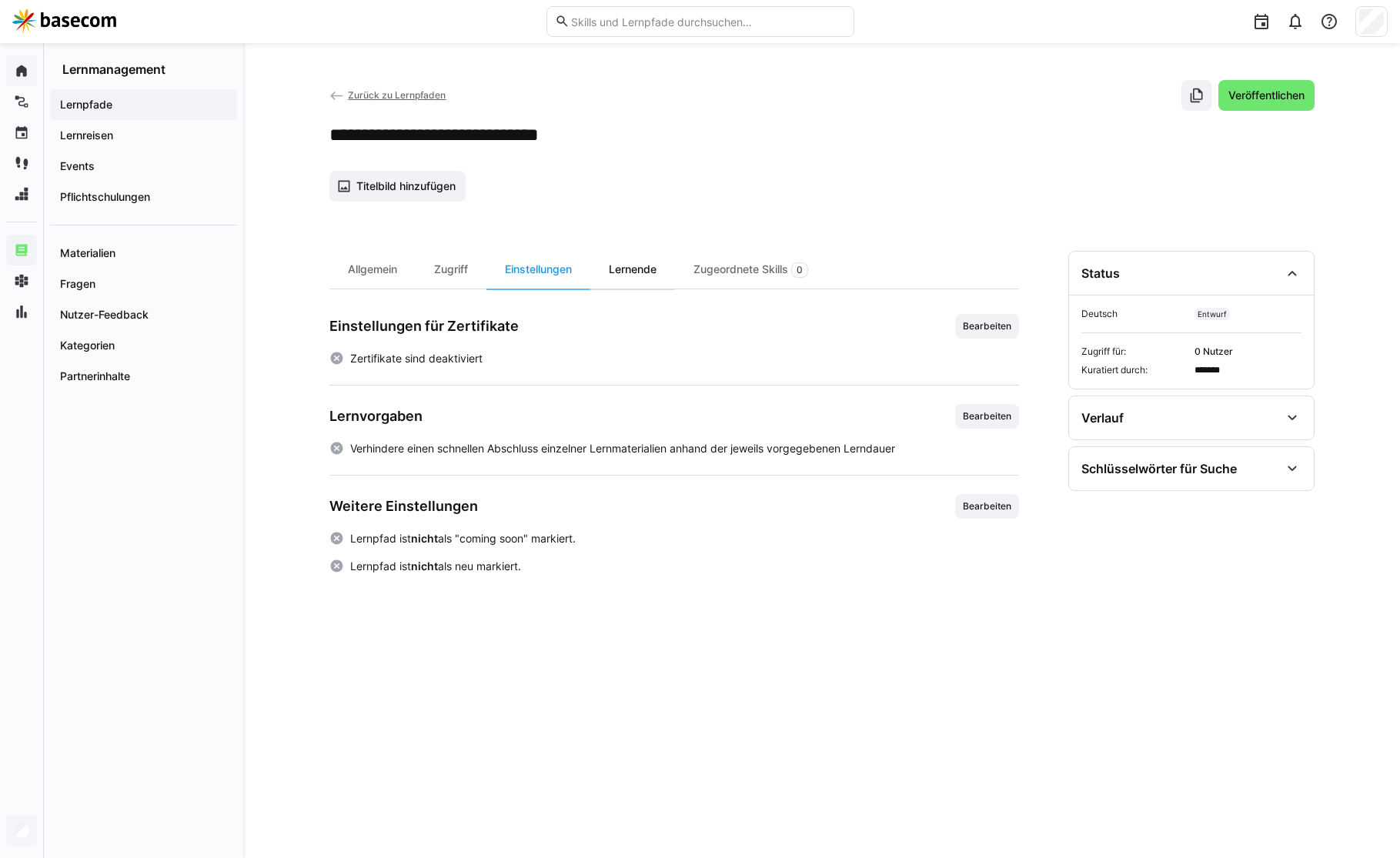
click at [641, 274] on div "Lernende" at bounding box center [632, 270] width 85 height 38
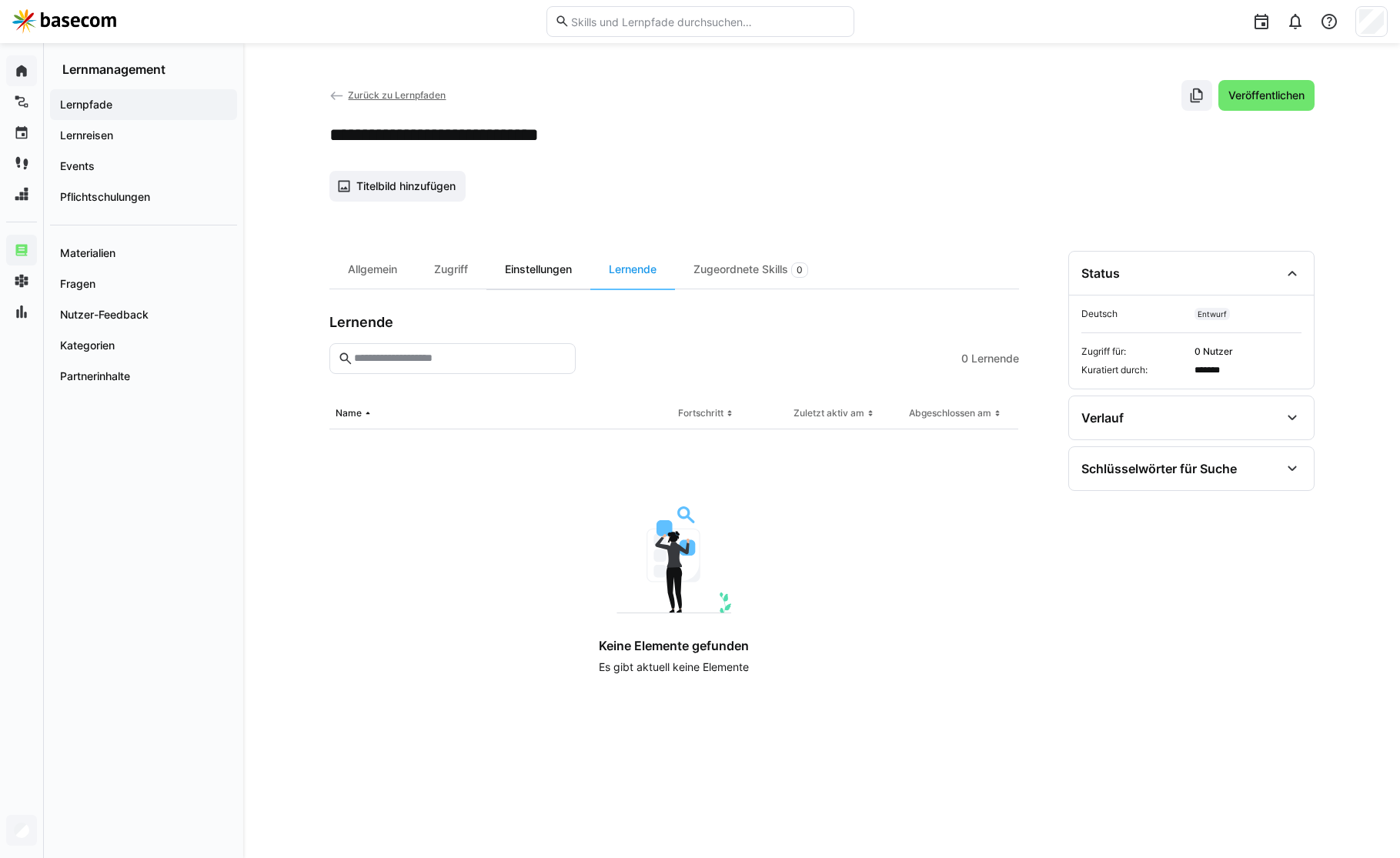
click at [550, 274] on div "Einstellungen" at bounding box center [538, 270] width 104 height 38
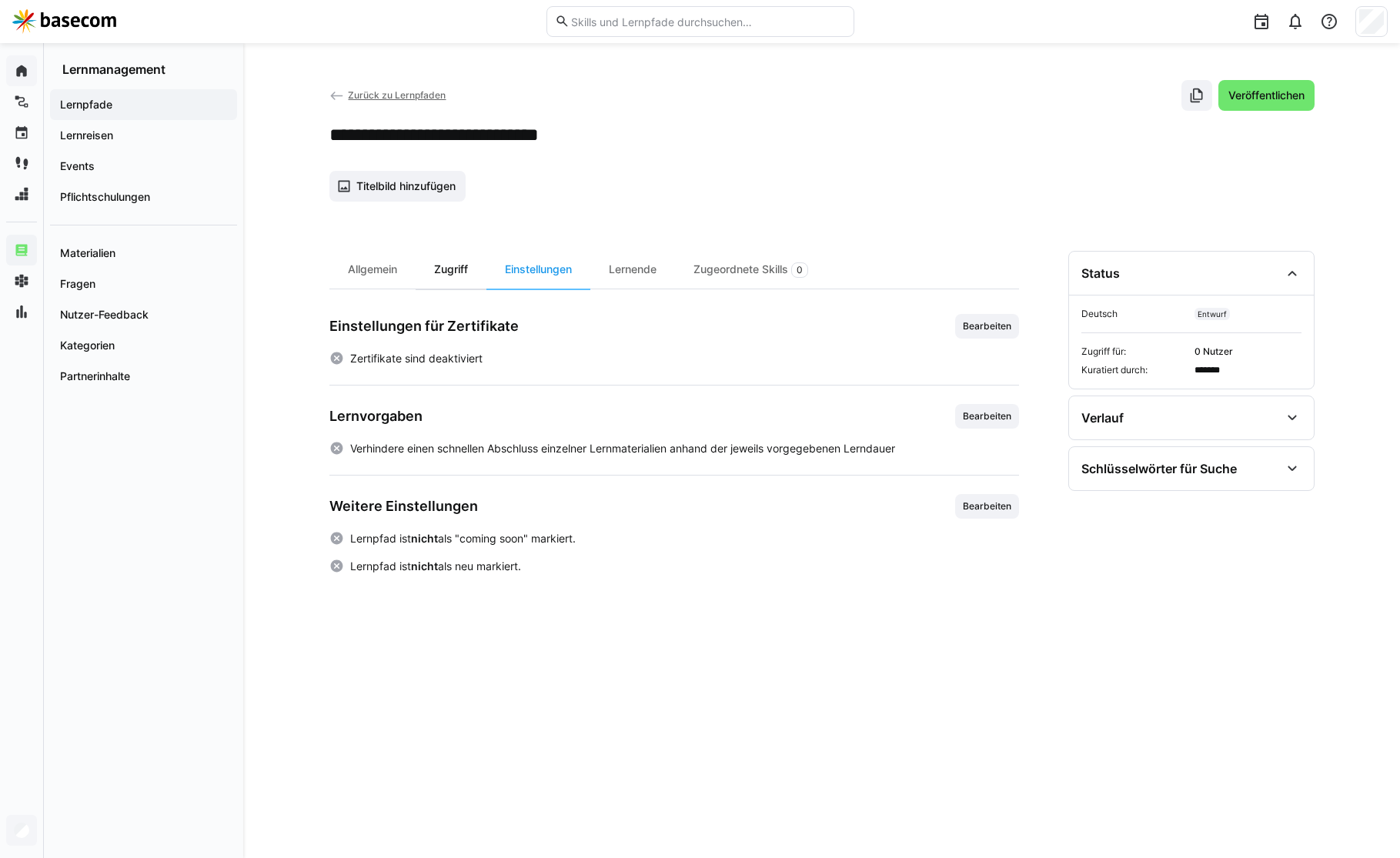
click at [458, 274] on div "Zugriff" at bounding box center [451, 270] width 71 height 38
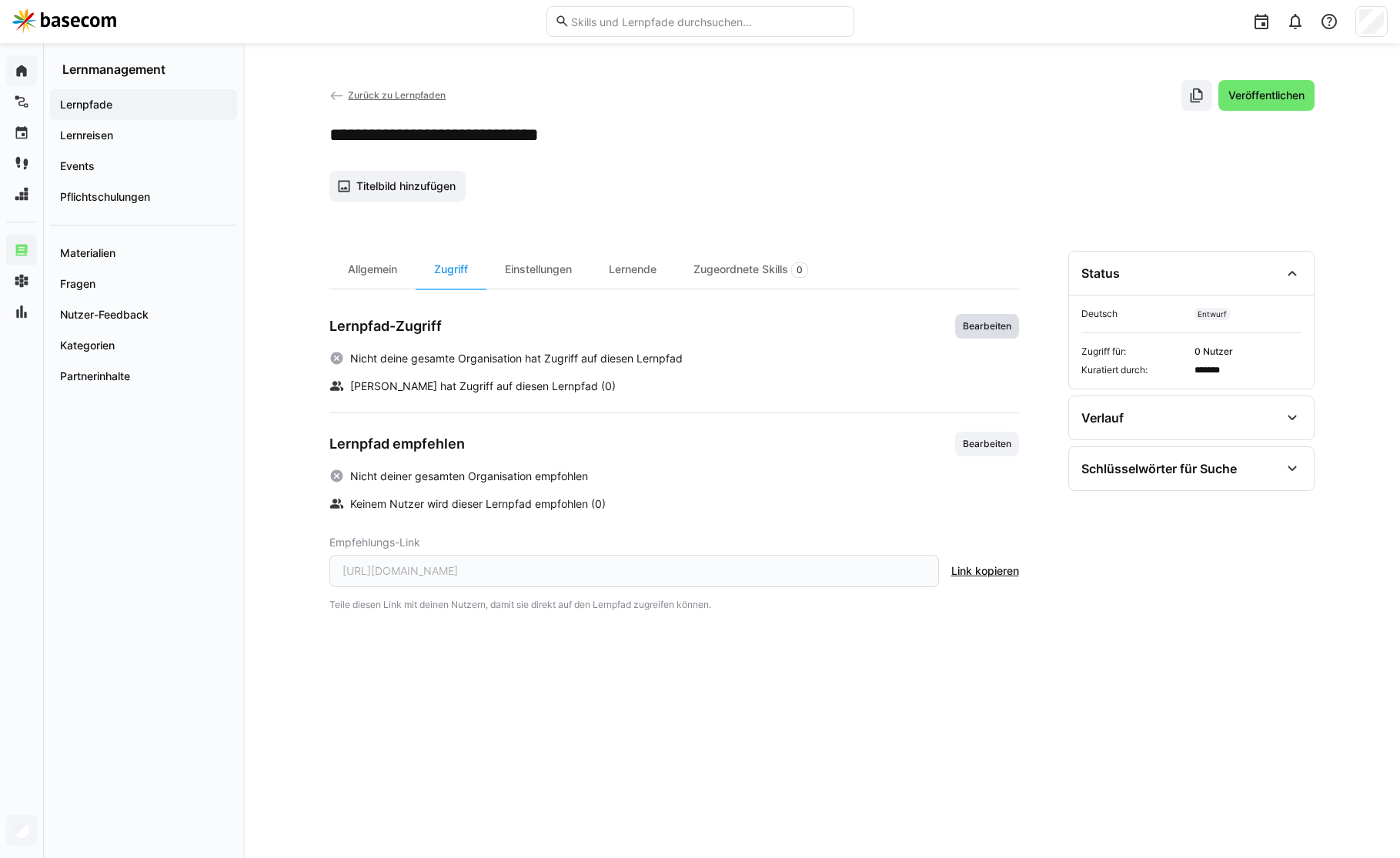
click at [998, 328] on span "Bearbeiten" at bounding box center [987, 326] width 51 height 12
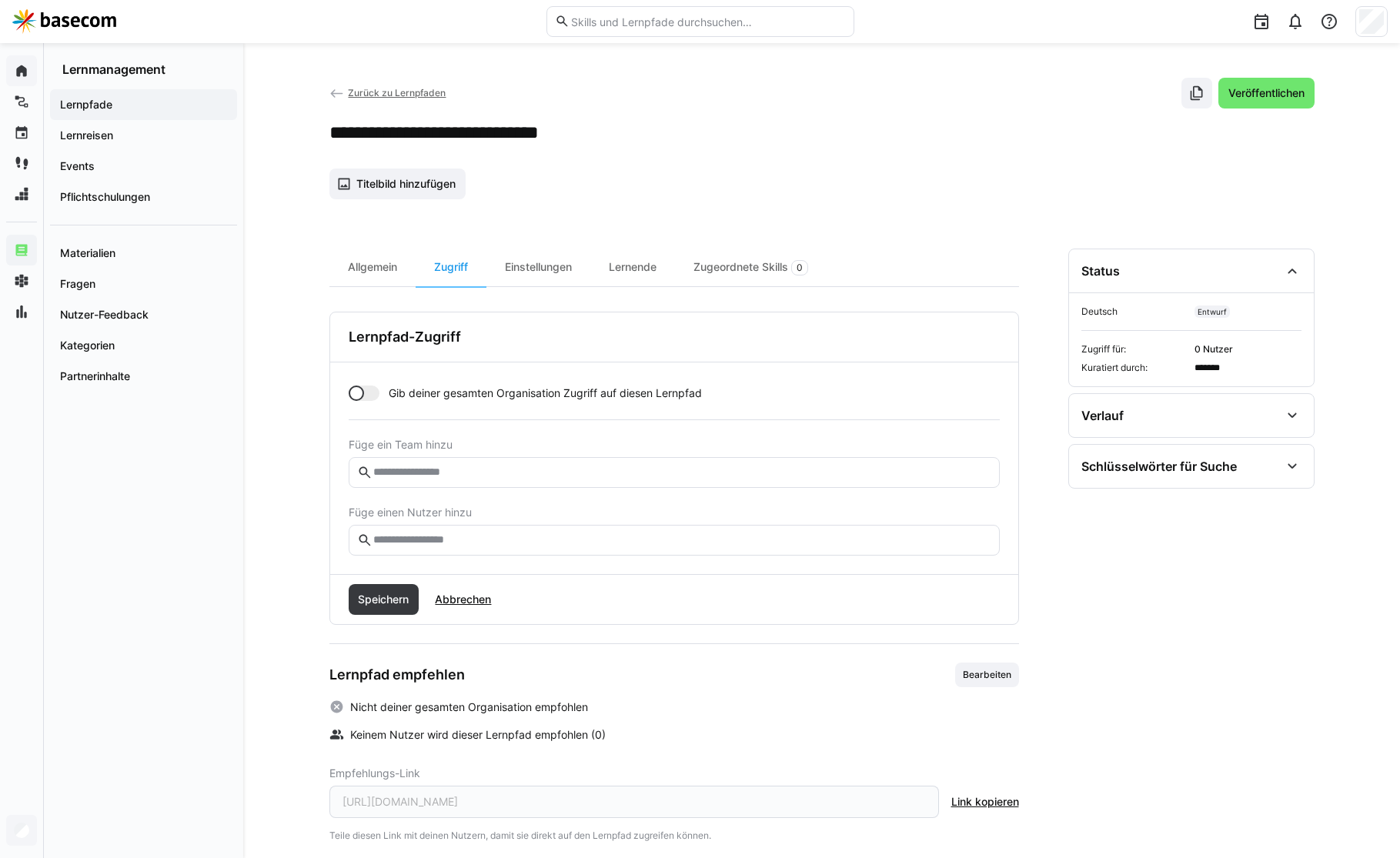
click at [375, 398] on div at bounding box center [364, 394] width 30 height 15
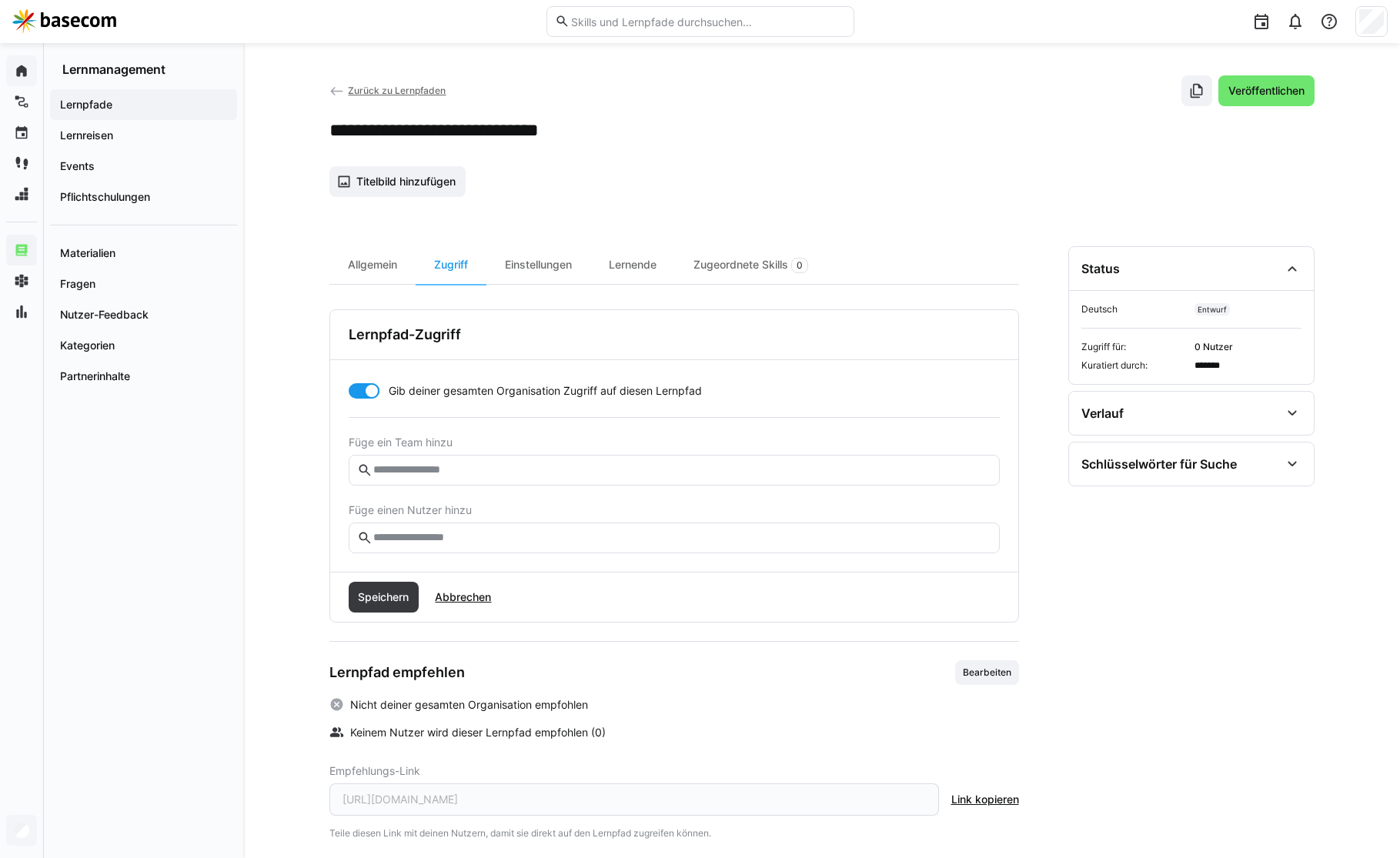
scroll to position [8, 0]
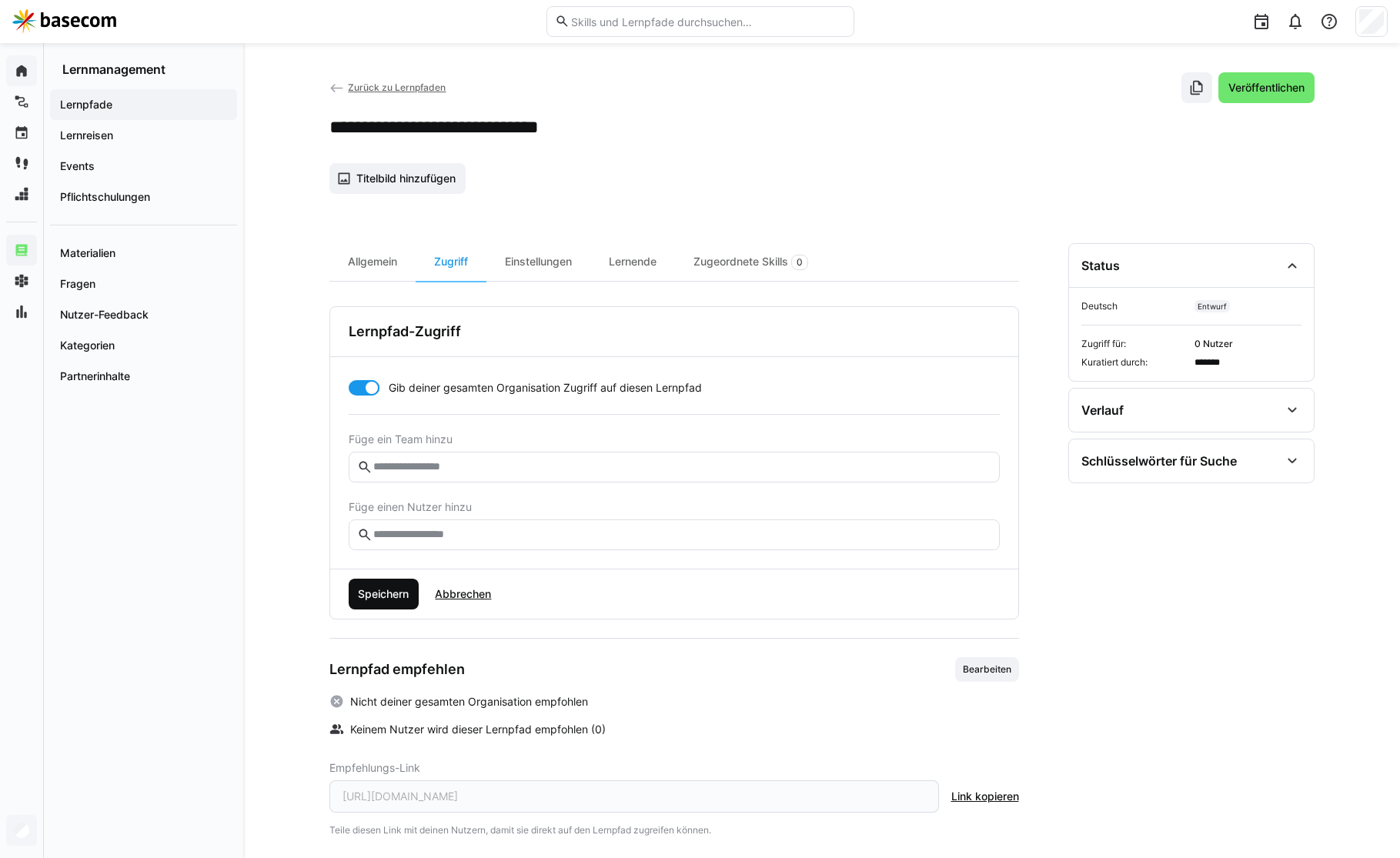
click at [386, 587] on span "Speichern" at bounding box center [383, 594] width 55 height 15
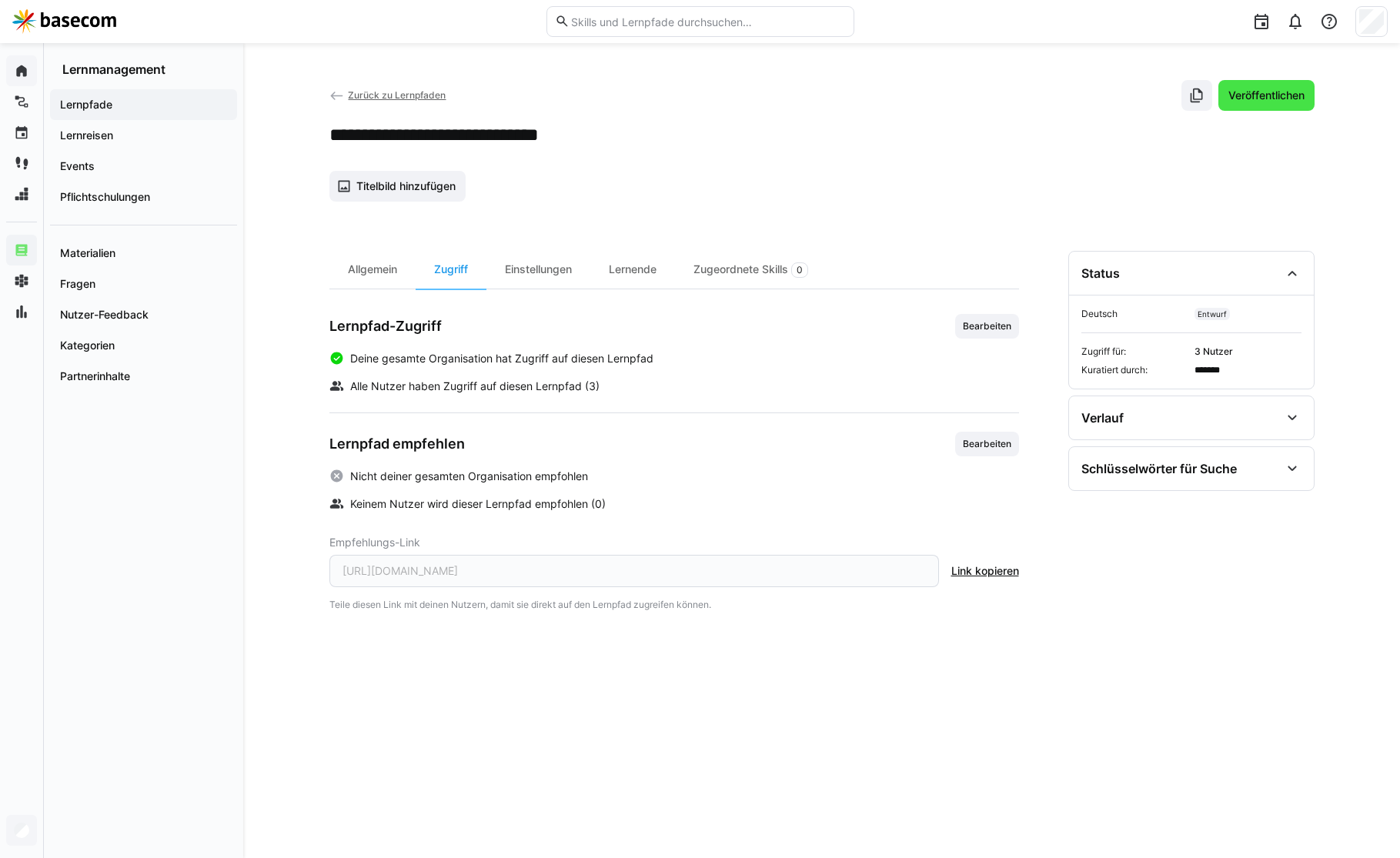
click at [1230, 98] on span "Veröffentlichen" at bounding box center [1266, 95] width 81 height 15
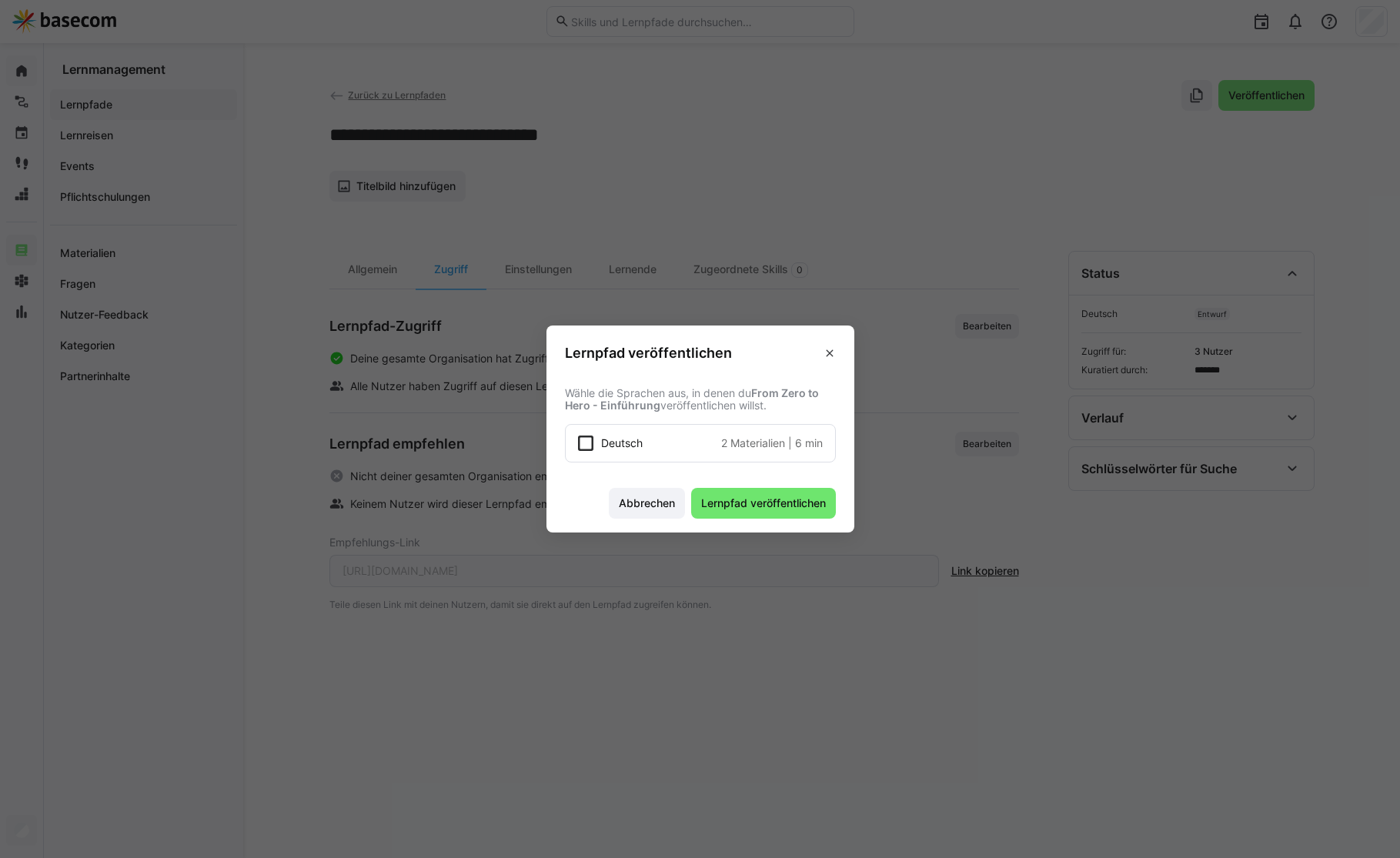
click at [658, 446] on div "Deutsch 2 Materialien | 6 min" at bounding box center [712, 443] width 222 height 15
click at [741, 505] on span "Lernpfad veröffentlichen" at bounding box center [763, 503] width 130 height 15
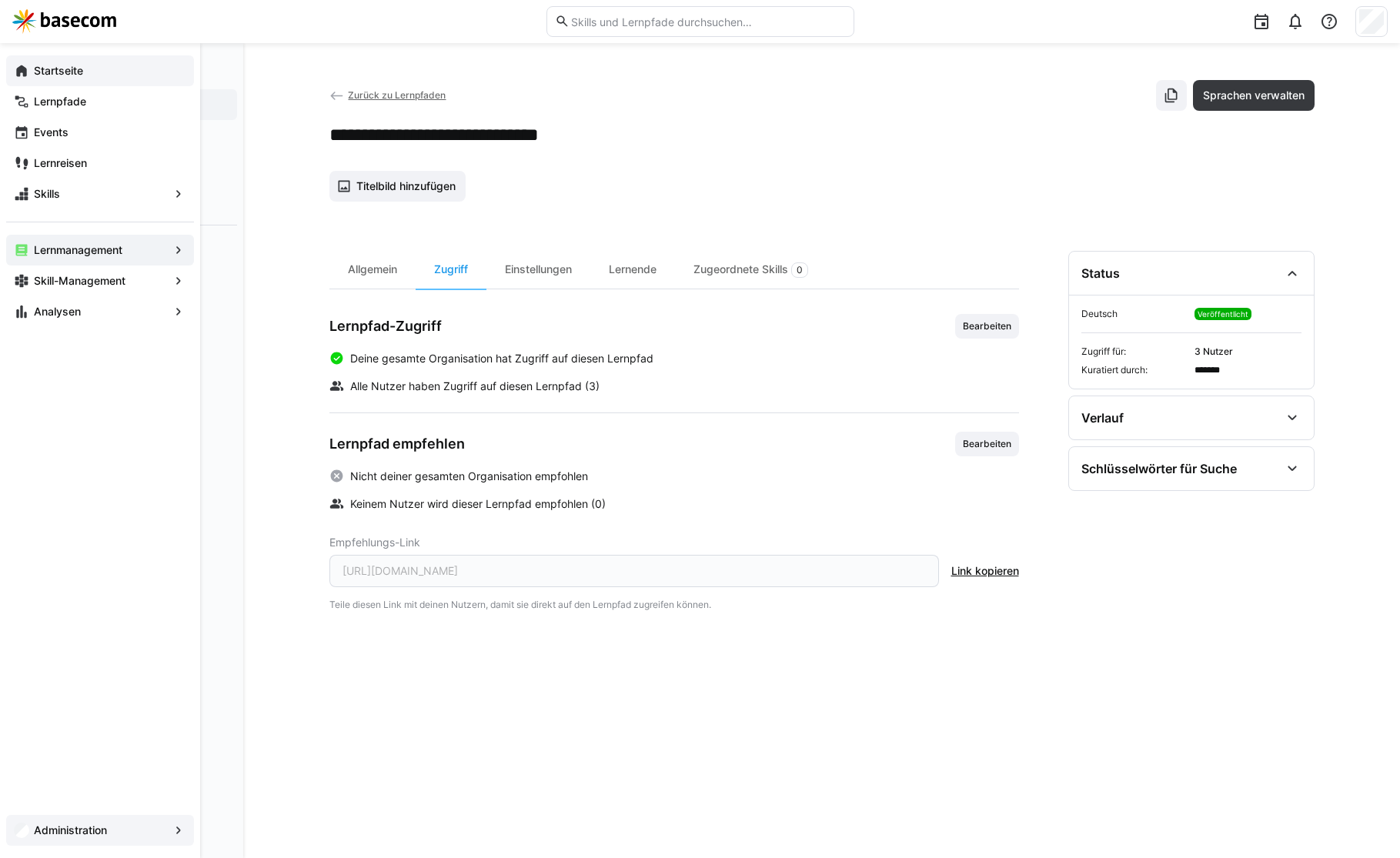
click at [0, 0] on app-navigation-label "Lernmanagement" at bounding box center [0, 0] width 0 height 0
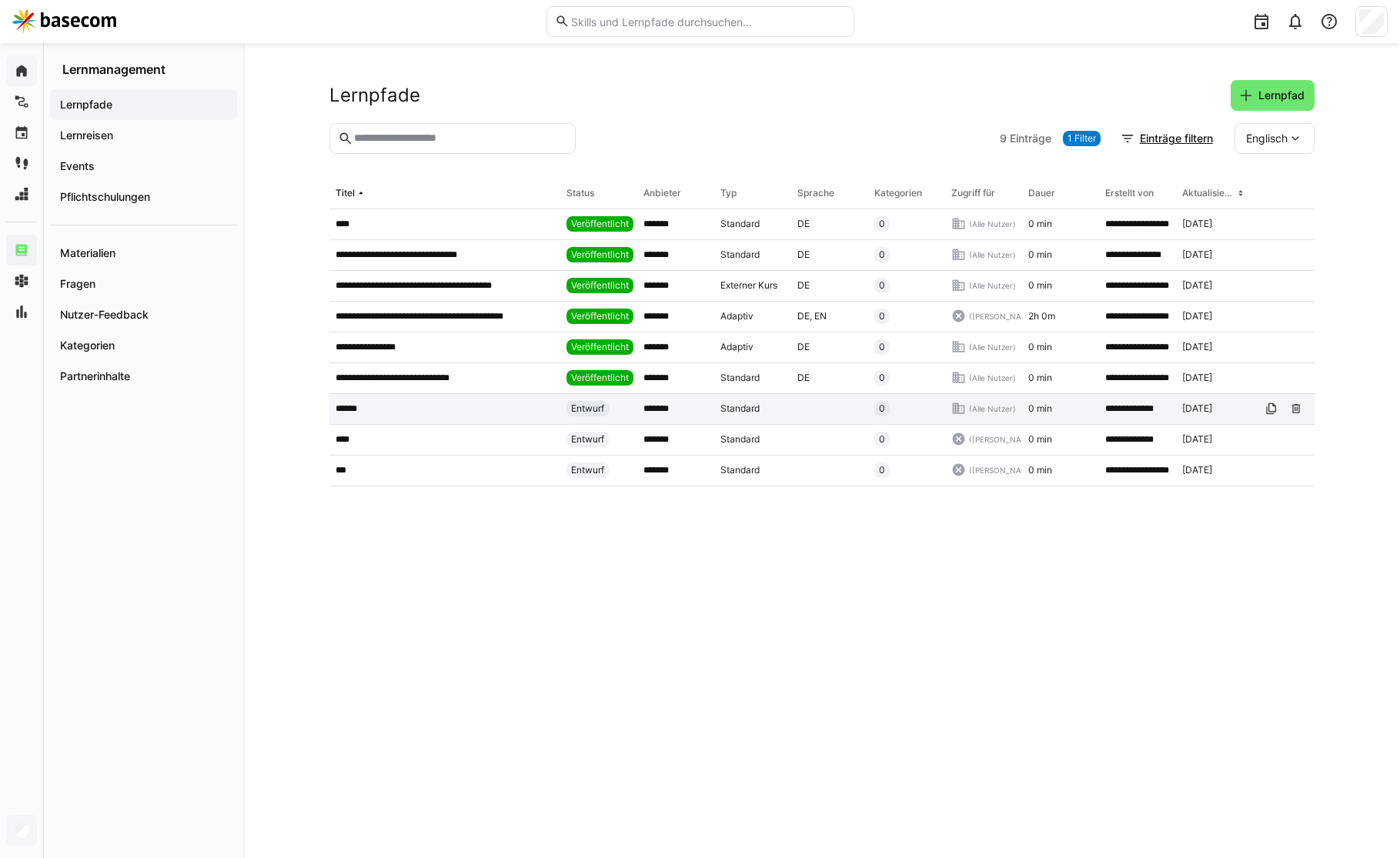
click at [374, 404] on app-table-first-column "******" at bounding box center [444, 408] width 218 height 12
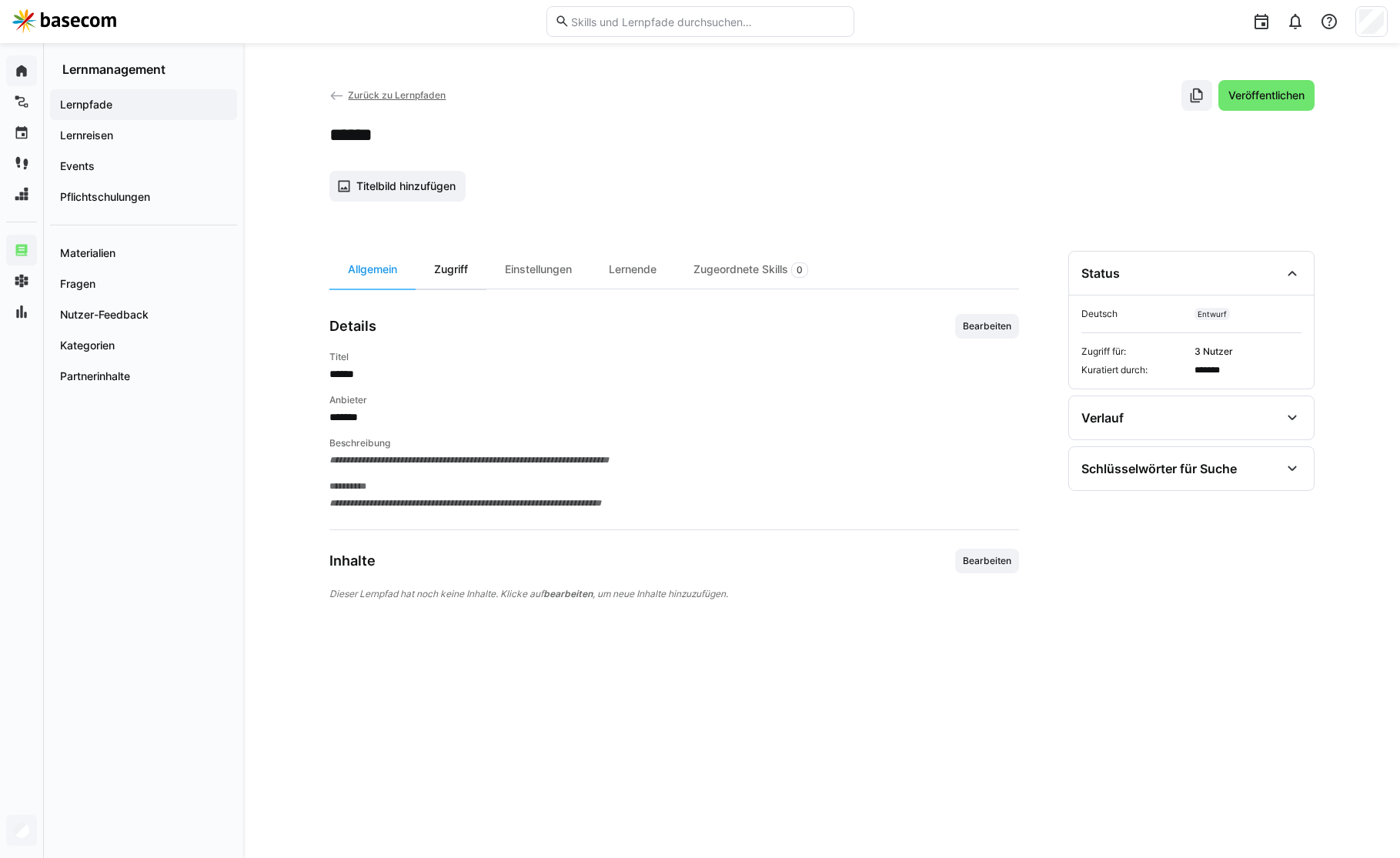
click at [450, 265] on div "Zugriff" at bounding box center [451, 270] width 71 height 38
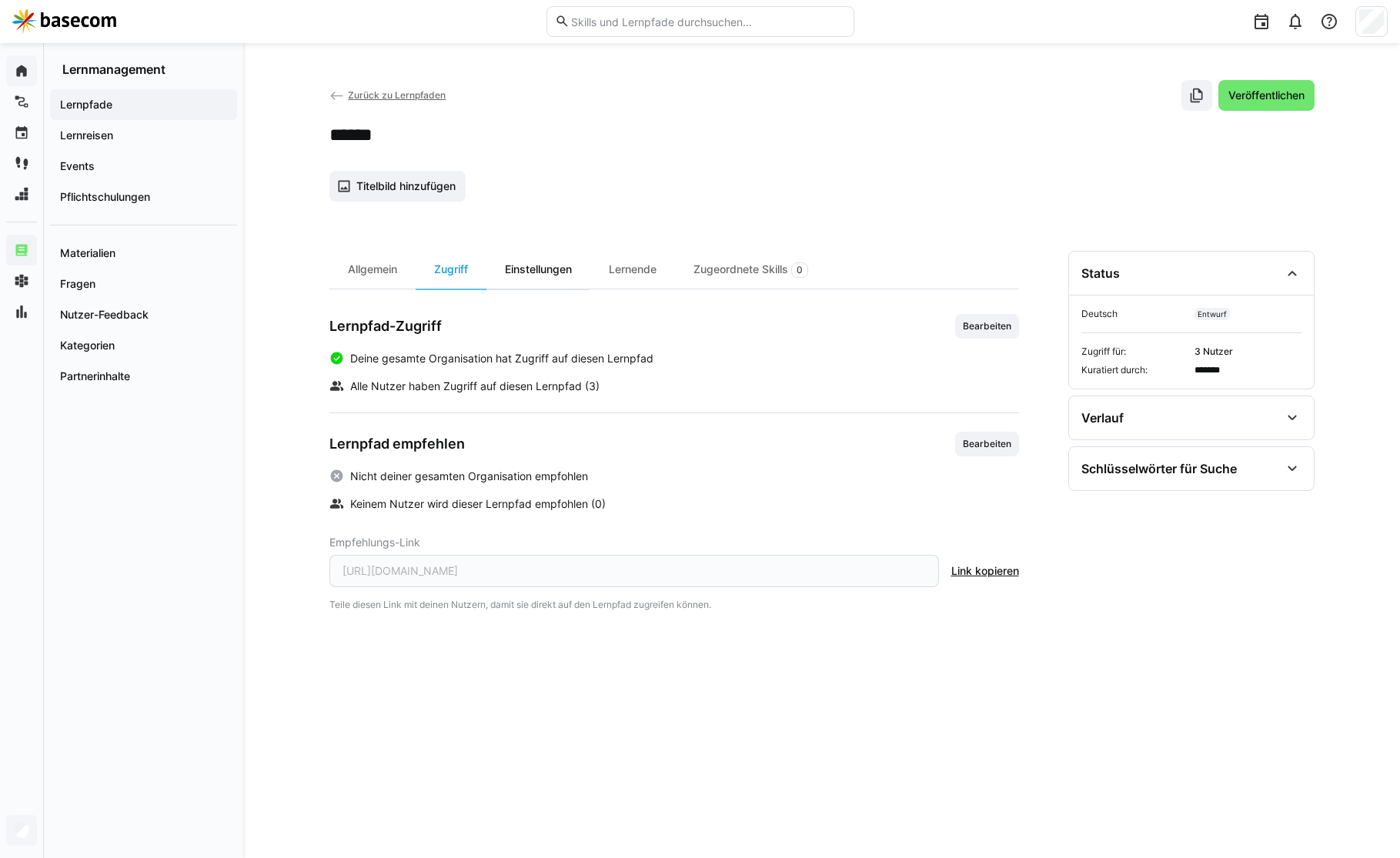
click at [514, 266] on div "Einstellungen" at bounding box center [538, 270] width 104 height 38
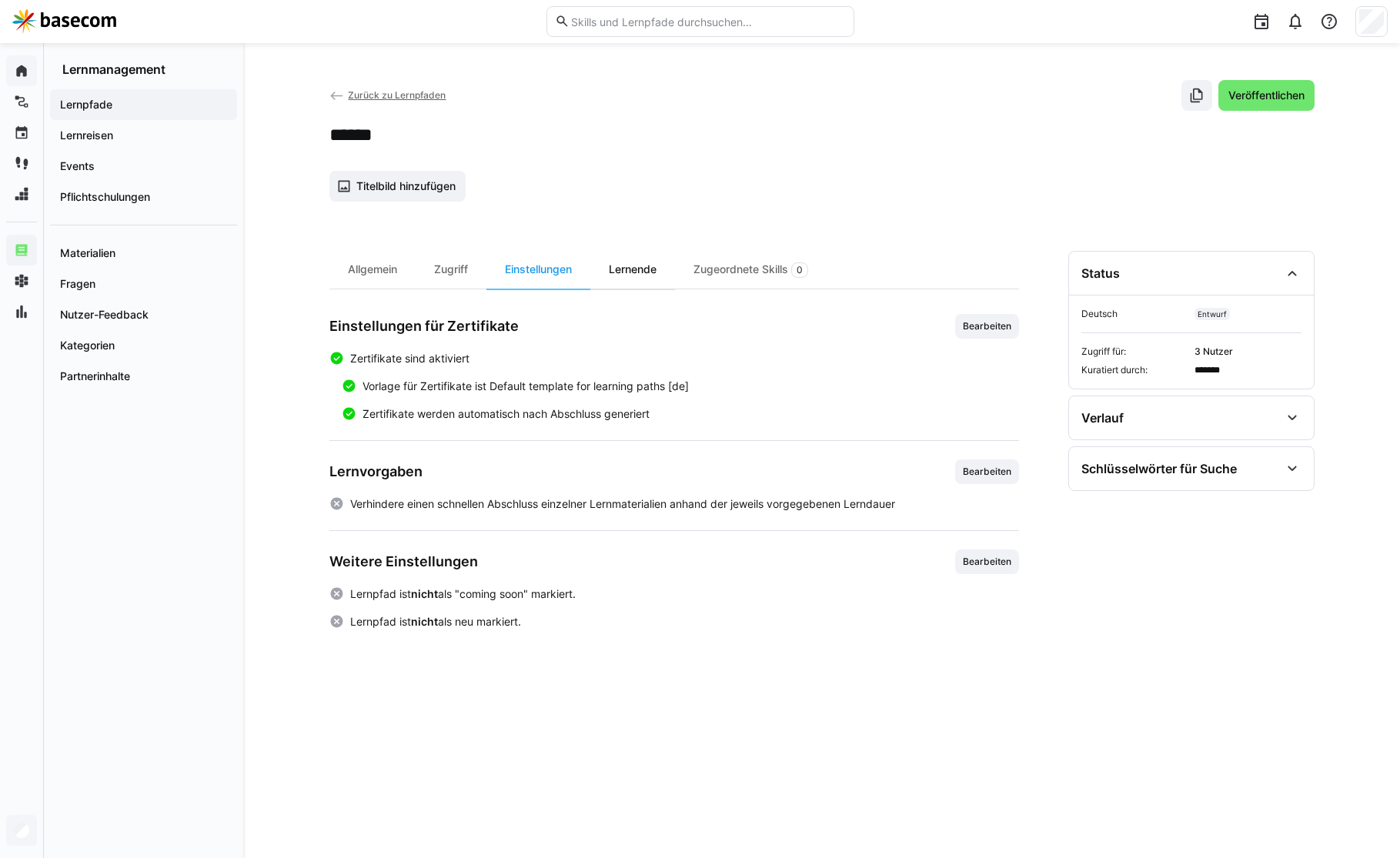
click at [630, 266] on div "Lernende" at bounding box center [632, 270] width 85 height 38
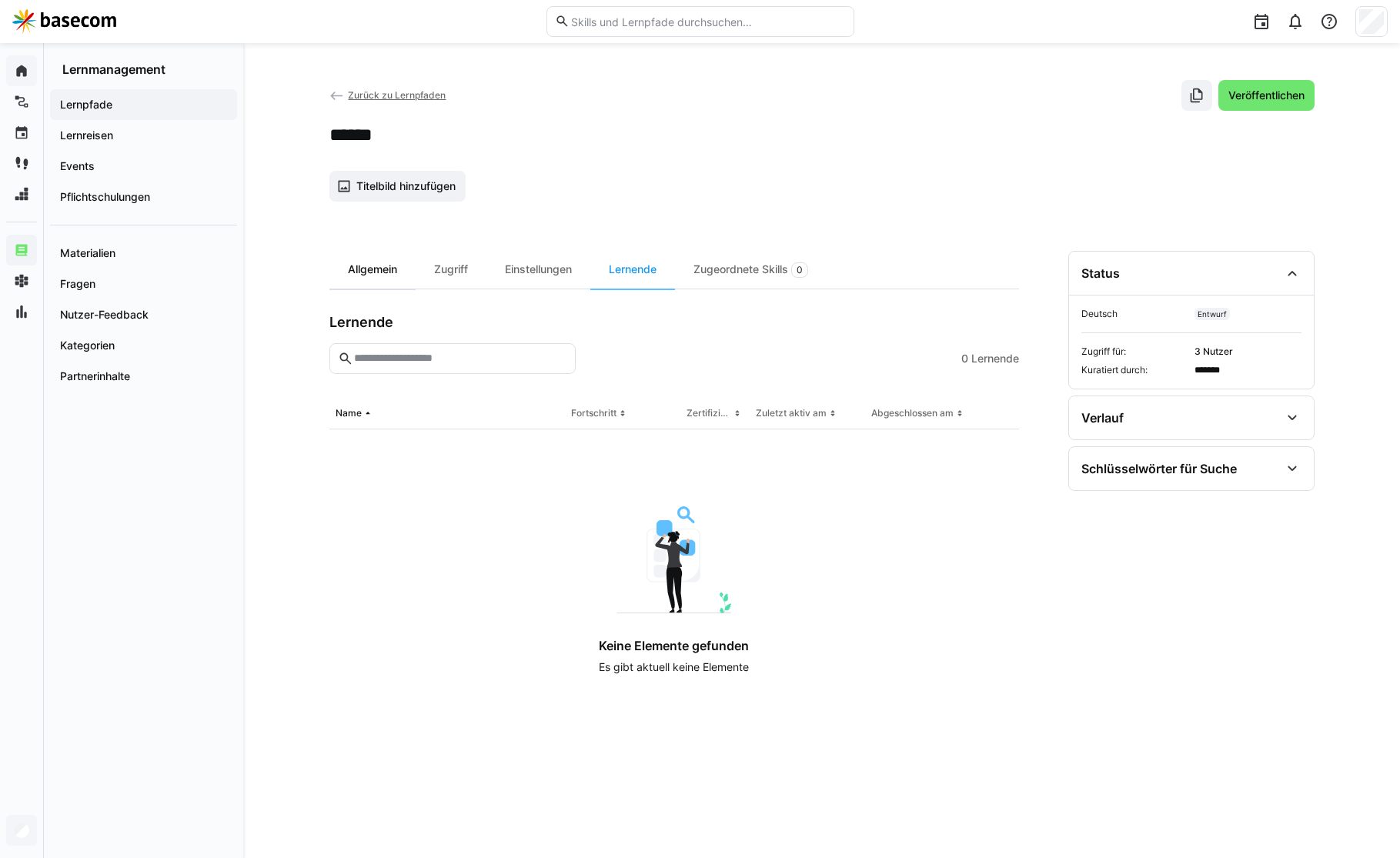
click at [371, 276] on div "Allgemein" at bounding box center [373, 270] width 86 height 38
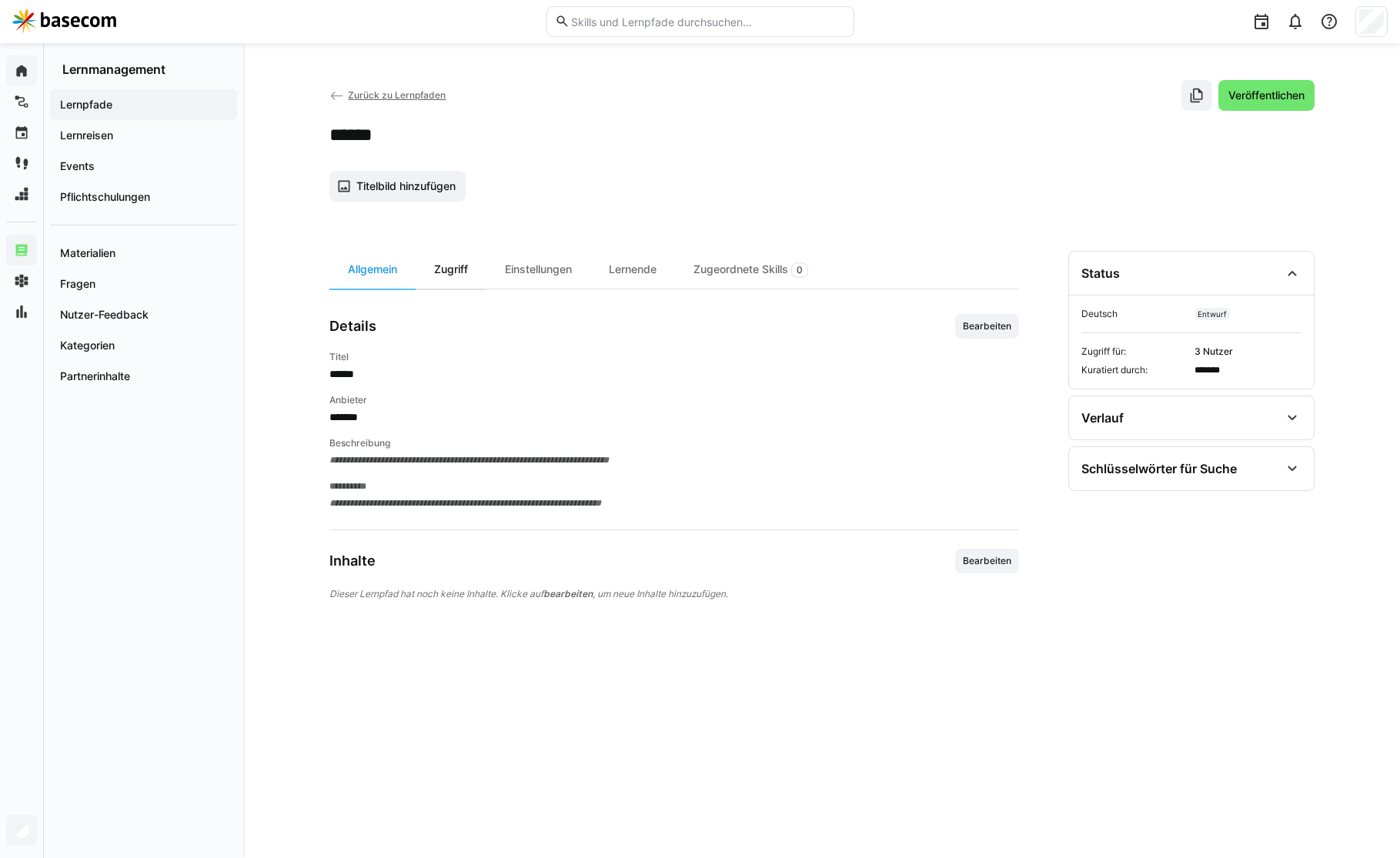
click at [436, 269] on div "Zugriff" at bounding box center [451, 270] width 71 height 38
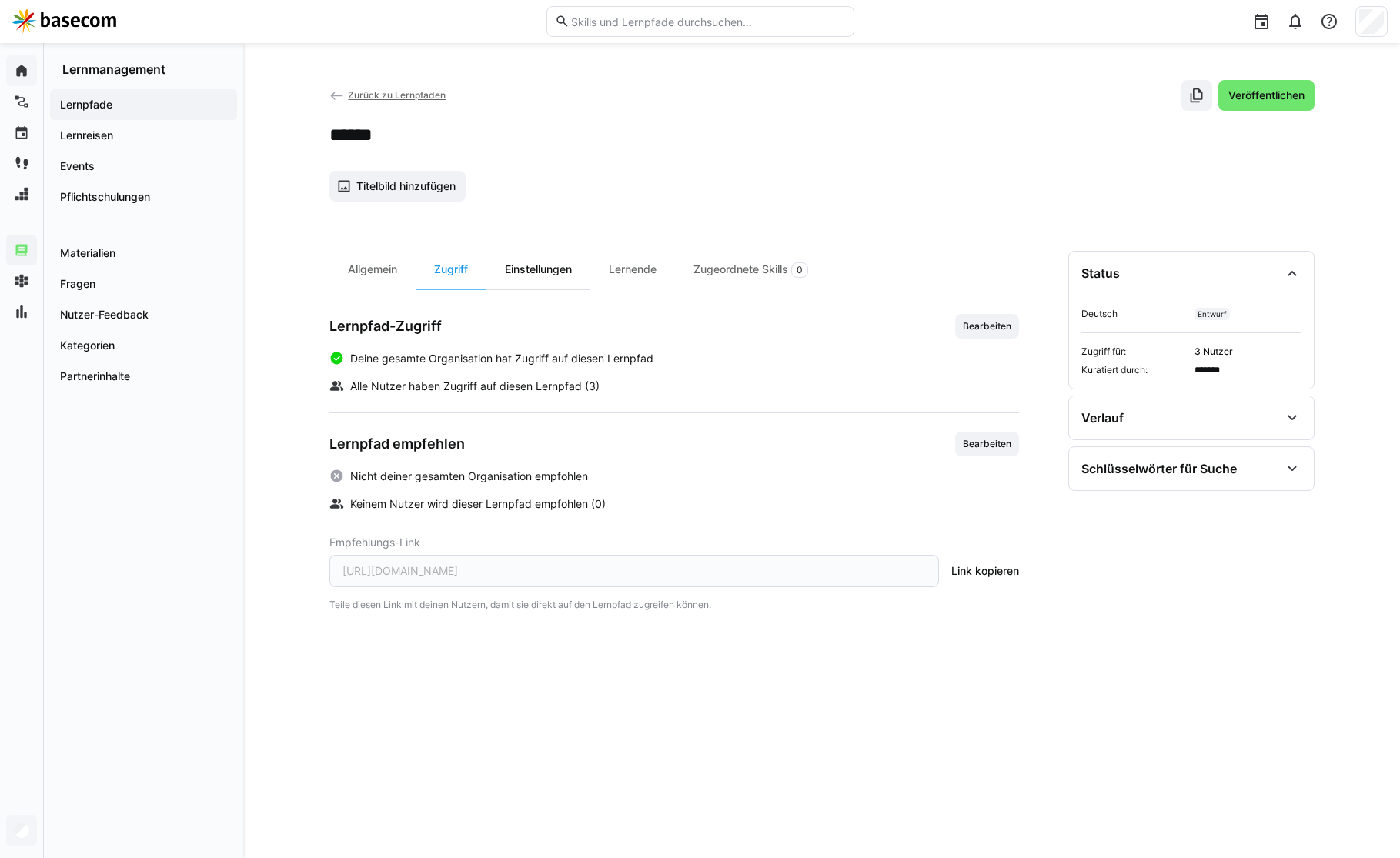
click at [502, 276] on div "Einstellungen" at bounding box center [538, 270] width 104 height 38
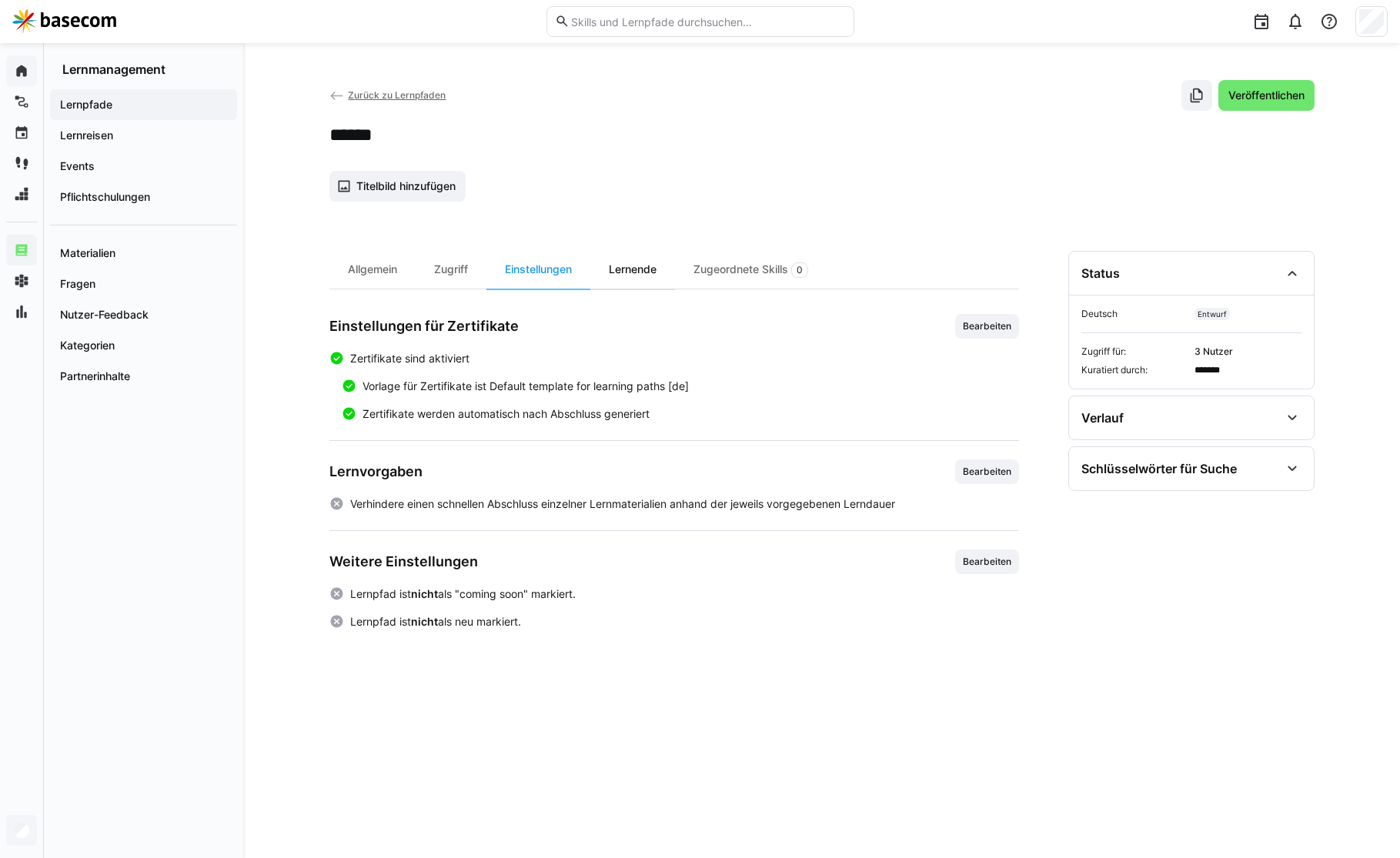
click at [630, 276] on div "Lernende" at bounding box center [632, 270] width 85 height 38
